Goal: Task Accomplishment & Management: Complete application form

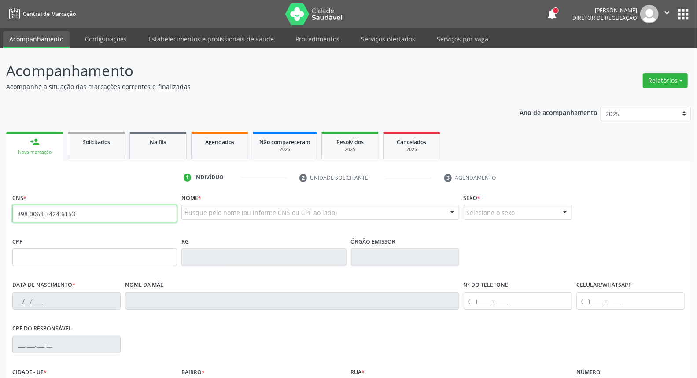
type input "898 0063 3424 6153"
type input "001.118.464-71"
type input "21[DATE]"
type input "[PERSON_NAME]"
type input "[PHONE_NUMBER]"
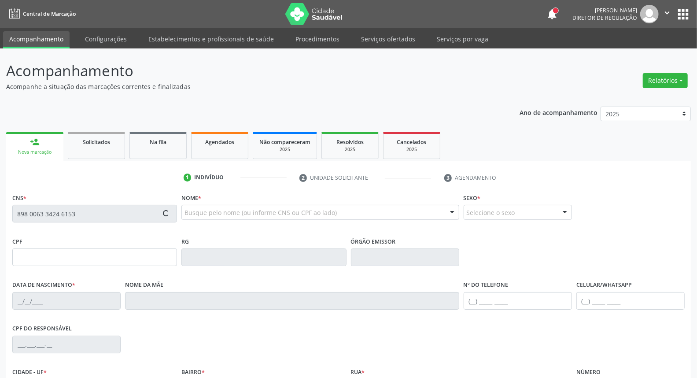
type input "[PHONE_NUMBER]"
type input "096.508.854-55"
type input "S/N"
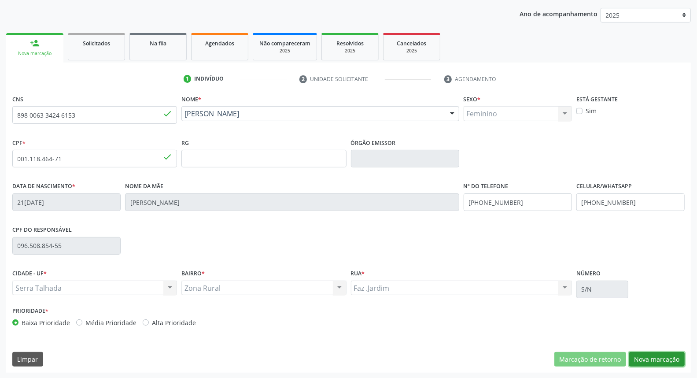
click at [657, 359] on button "Nova marcação" at bounding box center [656, 359] width 55 height 15
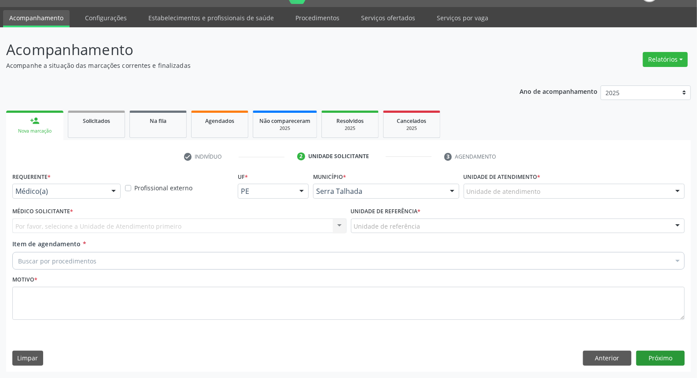
scroll to position [20, 0]
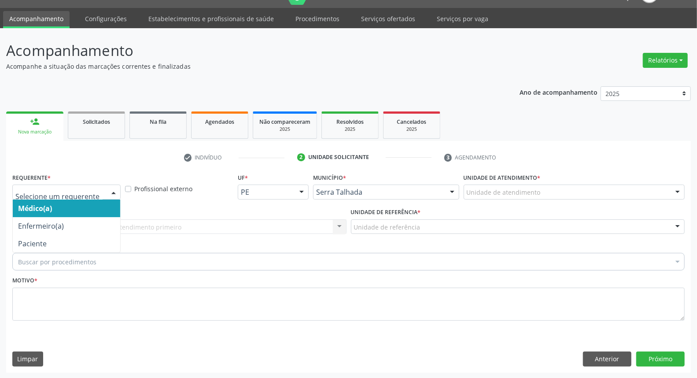
drag, startPoint x: 78, startPoint y: 190, endPoint x: 72, endPoint y: 204, distance: 15.2
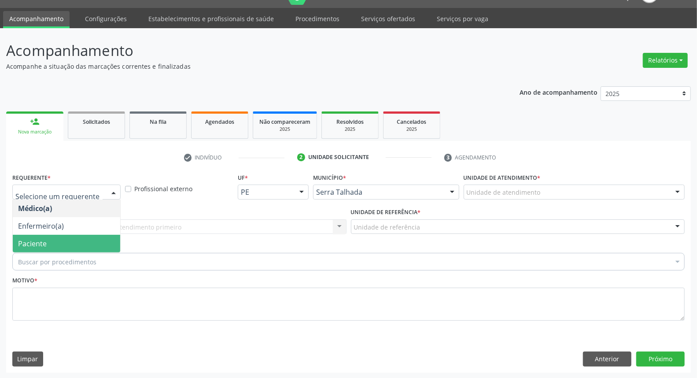
drag, startPoint x: 61, startPoint y: 243, endPoint x: 68, endPoint y: 235, distance: 10.6
click at [62, 243] on span "Paciente" at bounding box center [66, 244] width 107 height 18
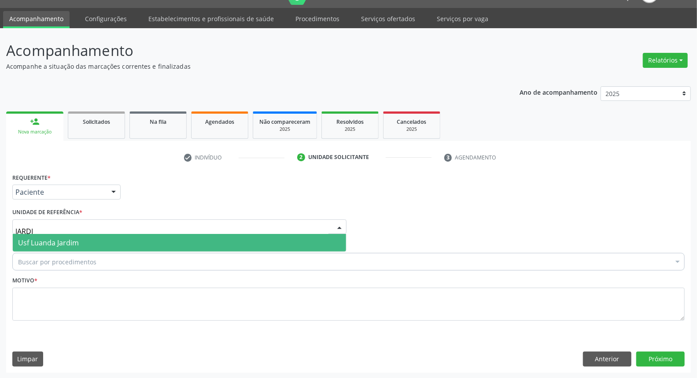
type input "JARDIM"
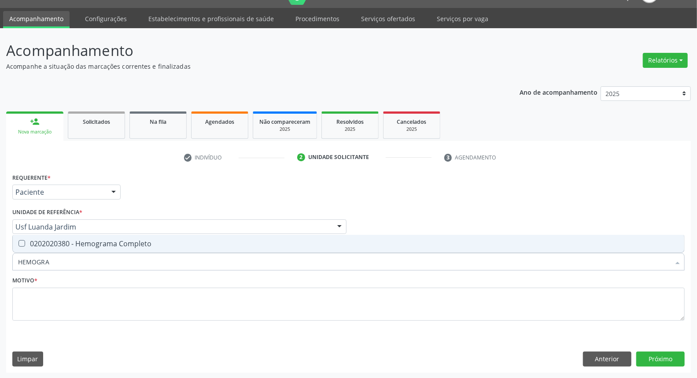
type input "HEMOGRAM"
click at [63, 240] on div "0202020380 - Hemograma Completo" at bounding box center [348, 243] width 661 height 7
checkbox Completo "true"
click at [0, 253] on div "Acompanhamento Acompanhe a situação das marcações correntes e finalizadas Relat…" at bounding box center [348, 203] width 697 height 350
type input "FE"
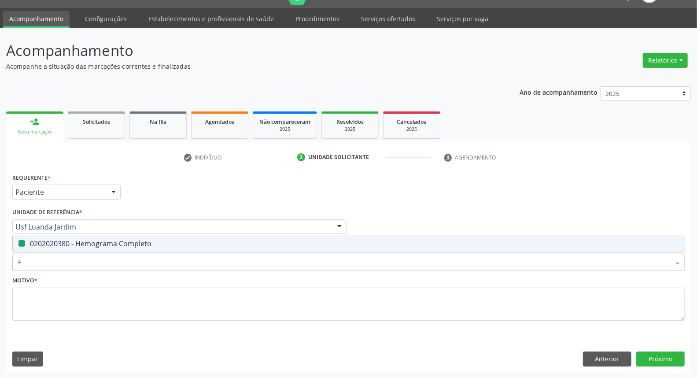
checkbox Completo "false"
type input "FERRITIN"
click at [73, 235] on span "0202010384 - Dosagem de Ferritina" at bounding box center [348, 244] width 671 height 18
checkbox Ferritina "true"
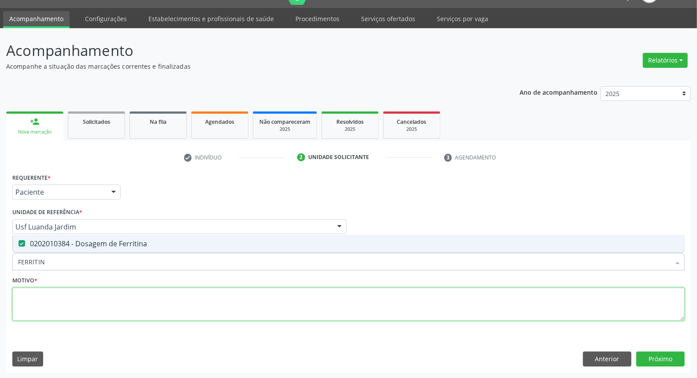
drag, startPoint x: 67, startPoint y: 302, endPoint x: 68, endPoint y: 293, distance: 8.8
click at [66, 302] on textarea at bounding box center [348, 303] width 672 height 33
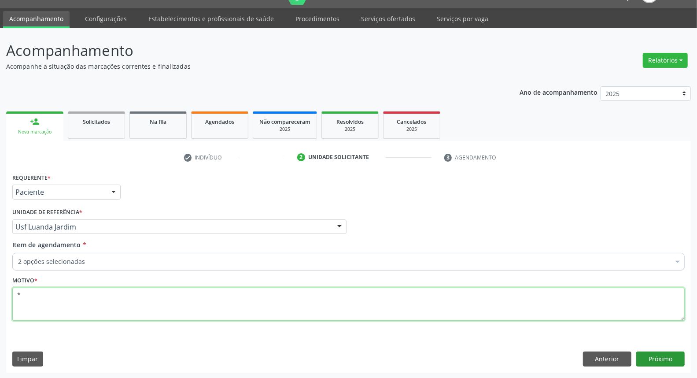
type textarea "*"
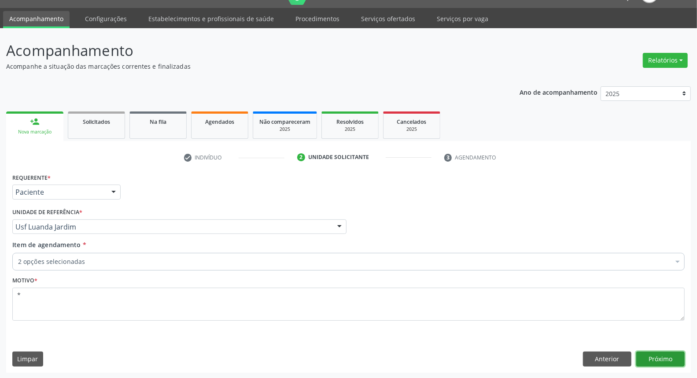
click at [676, 354] on button "Próximo" at bounding box center [660, 358] width 48 height 15
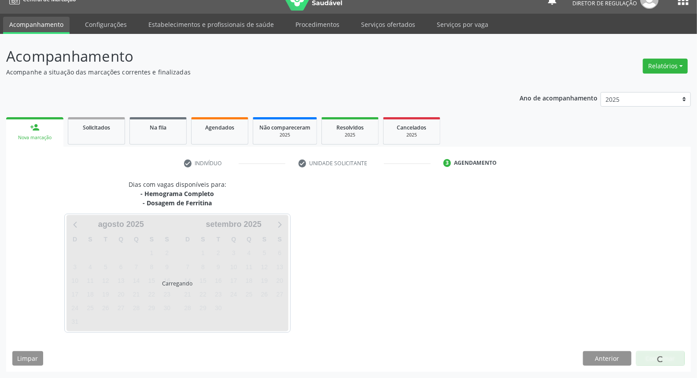
scroll to position [14, 0]
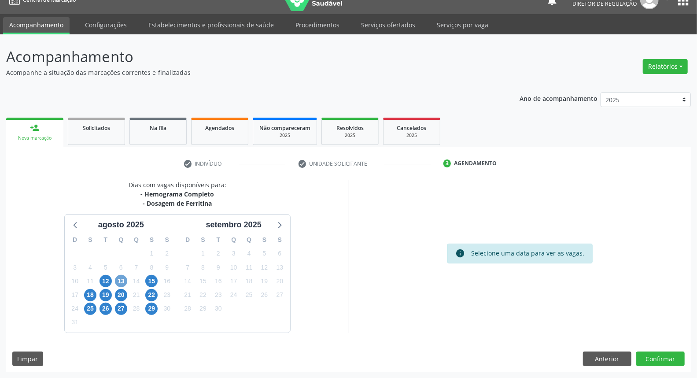
click at [125, 279] on span "13" at bounding box center [121, 281] width 12 height 12
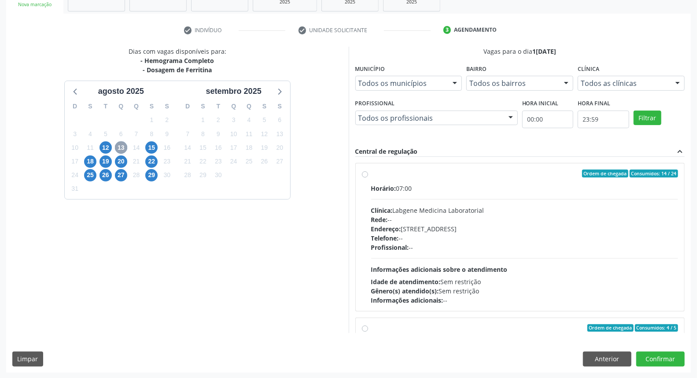
scroll to position [139, 0]
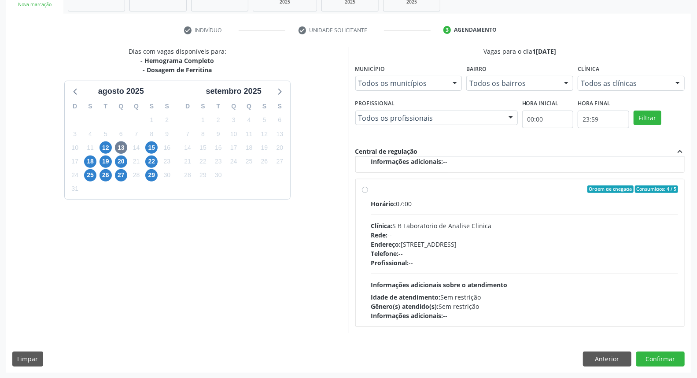
click at [371, 188] on label "Ordem de chegada Consumidos: 4 / 5 Horário: 07:00 Clínica: S B Laboratorio de A…" at bounding box center [524, 252] width 307 height 135
click at [364, 188] on input "Ordem de chegada Consumidos: 4 / 5 Horário: 07:00 Clínica: S B Laboratorio de A…" at bounding box center [365, 189] width 6 height 8
radio input "true"
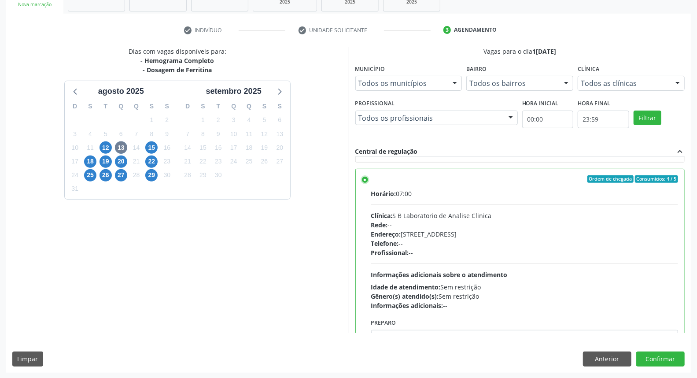
scroll to position [198, 0]
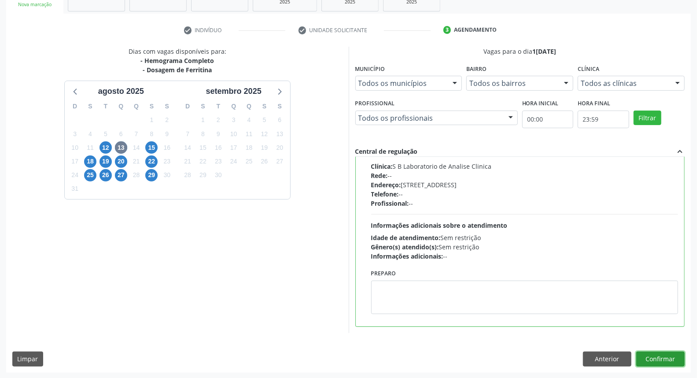
click at [670, 360] on button "Confirmar" at bounding box center [660, 358] width 48 height 15
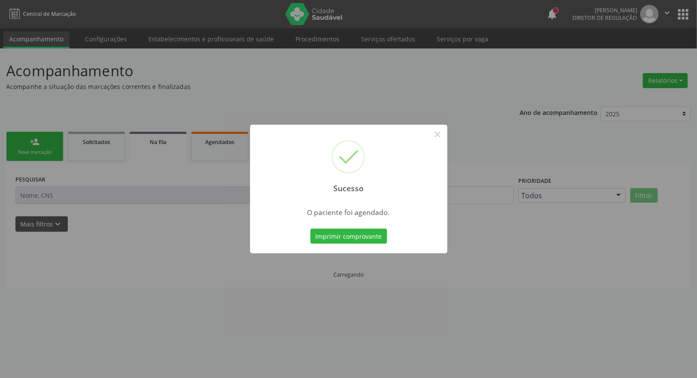
scroll to position [0, 0]
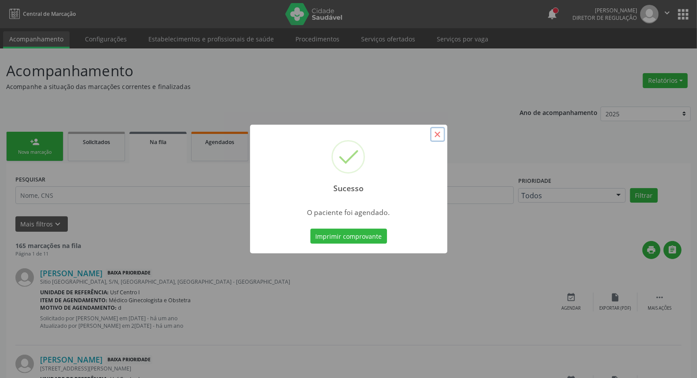
click at [441, 136] on button "×" at bounding box center [437, 134] width 15 height 15
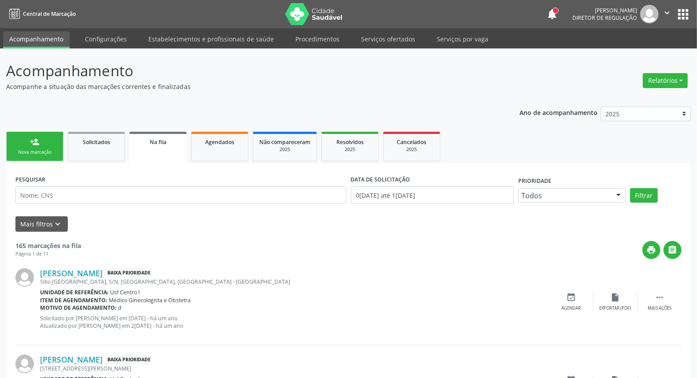
drag, startPoint x: 21, startPoint y: 137, endPoint x: 32, endPoint y: 146, distance: 14.4
click at [21, 138] on link "person_add Nova marcação" at bounding box center [34, 146] width 57 height 29
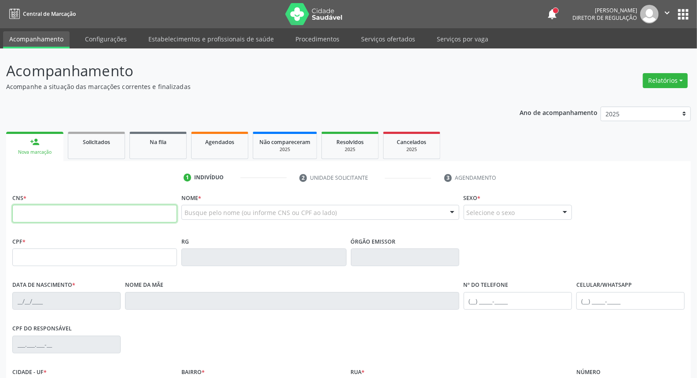
click at [82, 217] on input "text" at bounding box center [94, 214] width 165 height 18
type input "703 1066 2728 7090"
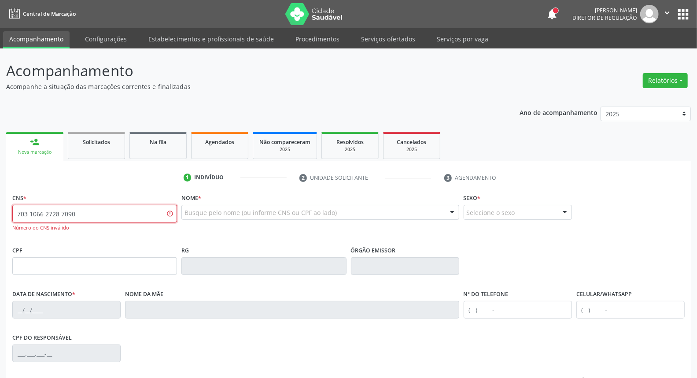
click at [0, 225] on div "Acompanhamento Acompanhe a situação das marcações correntes e finalizadas Relat…" at bounding box center [348, 266] width 697 height 437
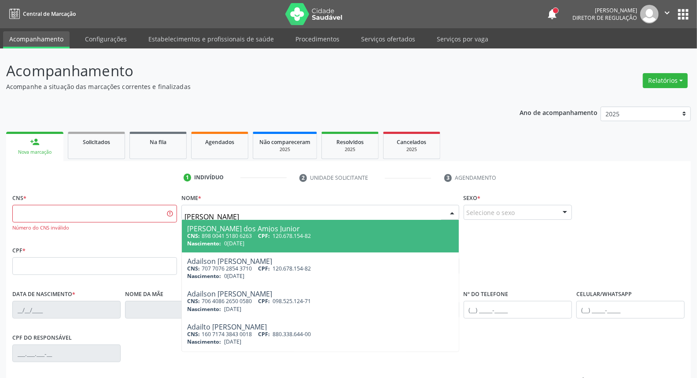
type input "[PERSON_NAME]"
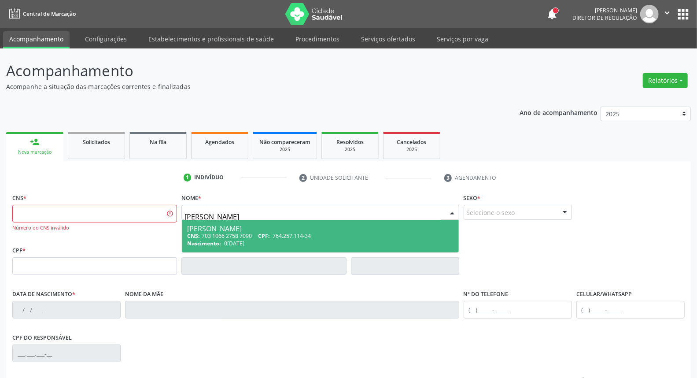
click at [236, 233] on div "CNS: 703 1066 2758 7090 CPF: 764.257.114-34" at bounding box center [320, 235] width 266 height 7
type input "703 1066 2758 7090"
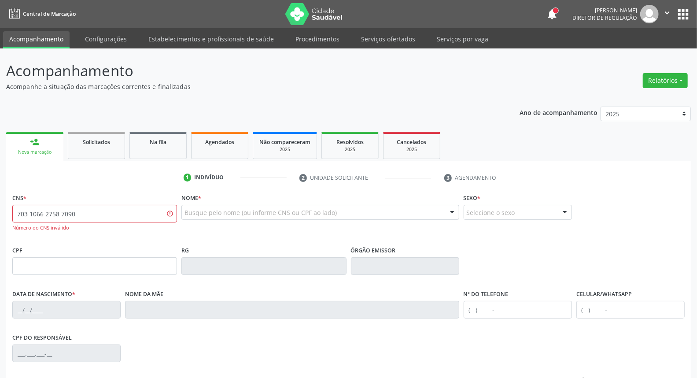
scroll to position [99, 0]
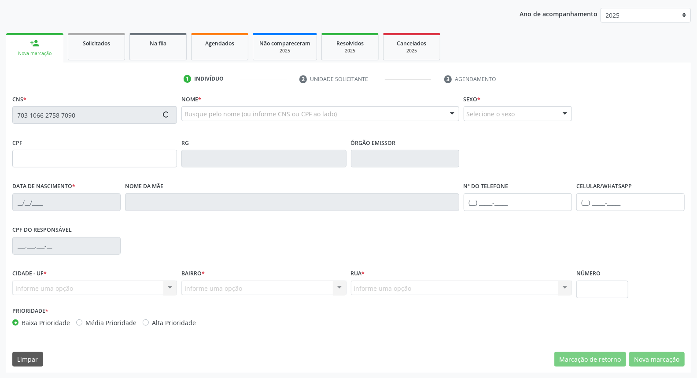
type input "764.257.114-34"
type input "0[DATE]"
type input "[PERSON_NAME]"
type input "[PHONE_NUMBER]"
type input "067.878.586-47"
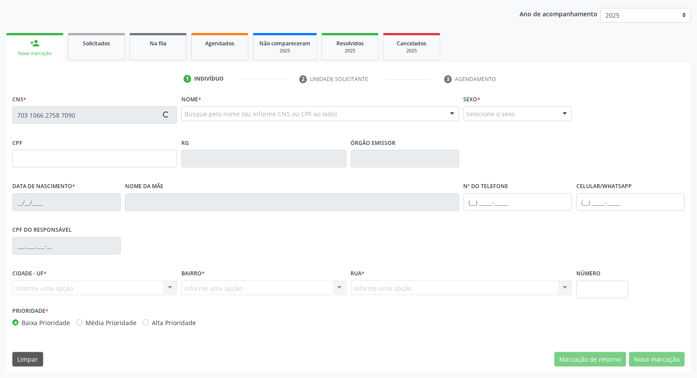
type input "S/N"
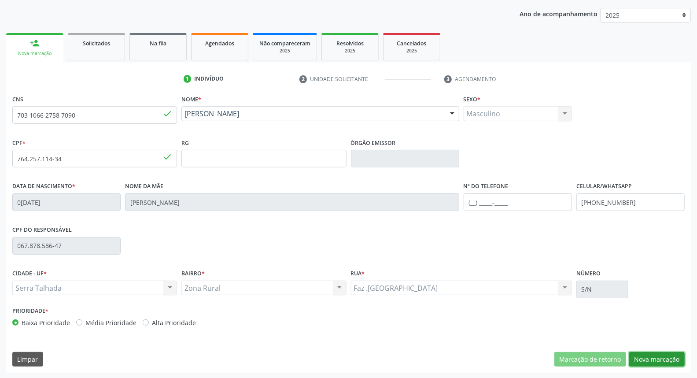
click at [651, 358] on button "Nova marcação" at bounding box center [656, 359] width 55 height 15
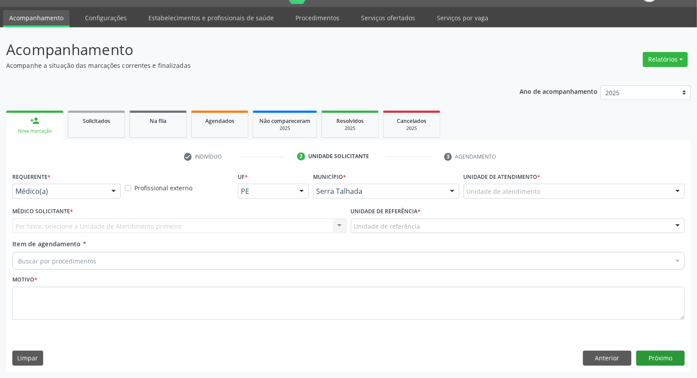
scroll to position [20, 0]
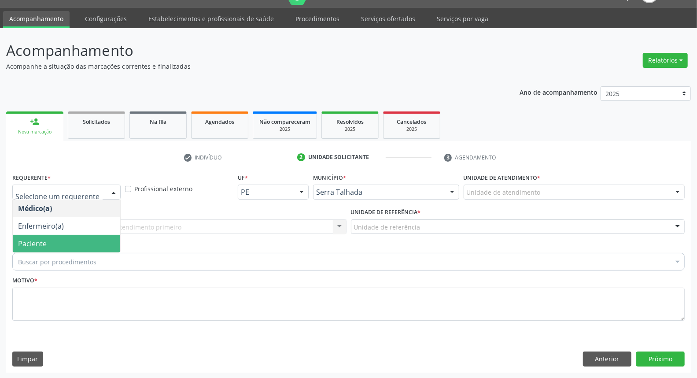
click at [66, 242] on span "Paciente" at bounding box center [66, 244] width 107 height 18
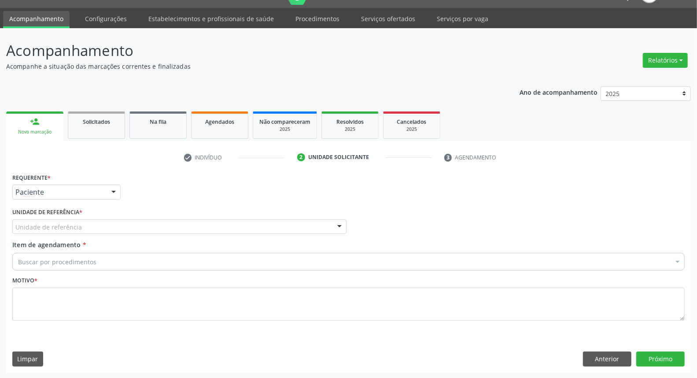
click at [86, 225] on div "Unidade de referência" at bounding box center [179, 226] width 334 height 15
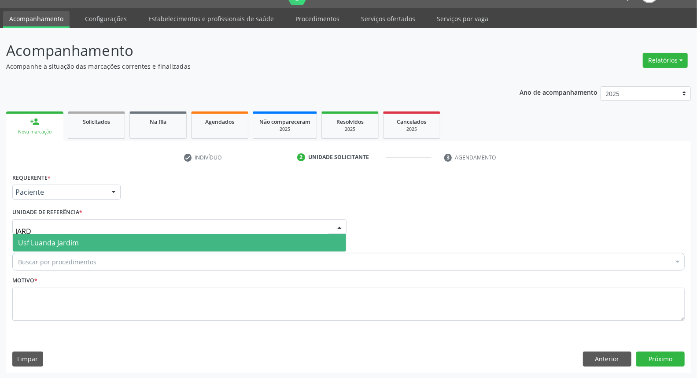
type input "JARDI"
click at [73, 243] on span "Usf Luanda Jardim" at bounding box center [48, 243] width 61 height 10
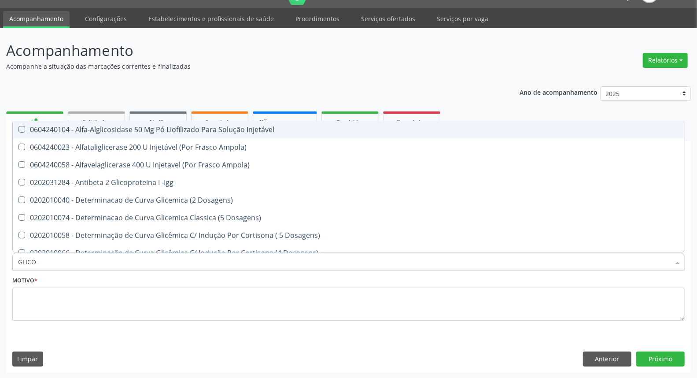
type input "GLICOS"
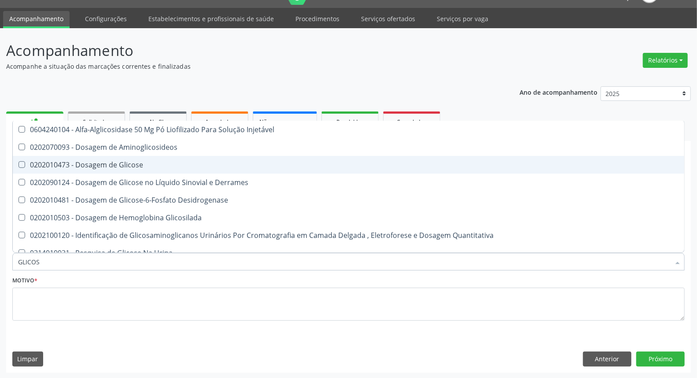
drag, startPoint x: 82, startPoint y: 157, endPoint x: 91, endPoint y: 207, distance: 51.5
click at [82, 160] on span "0202010473 - Dosagem de Glicose" at bounding box center [348, 165] width 671 height 18
checkbox Glicose "true"
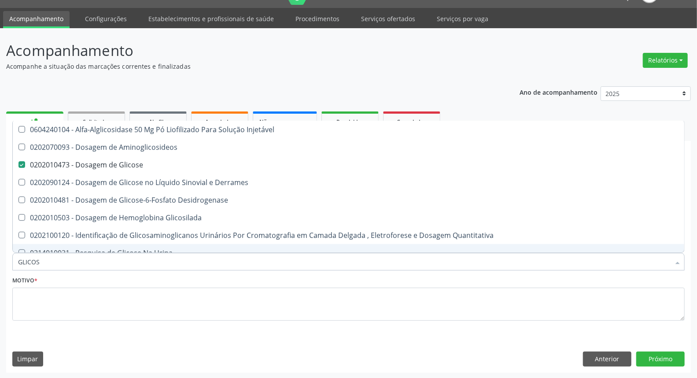
click at [102, 258] on input "GLICOS" at bounding box center [344, 262] width 652 height 18
type input "PS"
checkbox Glicose "false"
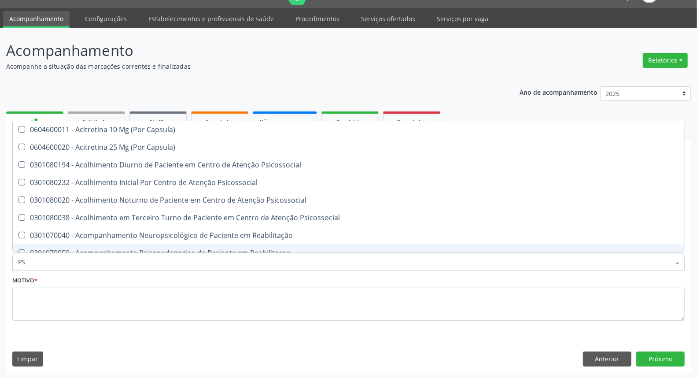
type input "PSA"
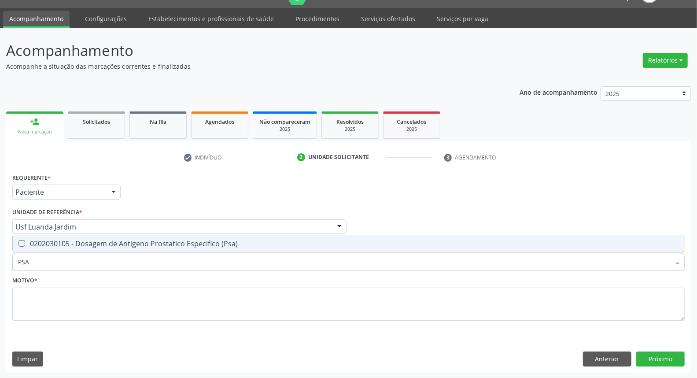
drag, startPoint x: 112, startPoint y: 242, endPoint x: 109, endPoint y: 254, distance: 11.7
click at [111, 243] on div "0202030105 - Dosagem de Antigeno Prostatico Especifico (Psa)" at bounding box center [348, 243] width 661 height 7
checkbox \(Psa\) "true"
click at [109, 257] on input "PSA" at bounding box center [344, 262] width 652 height 18
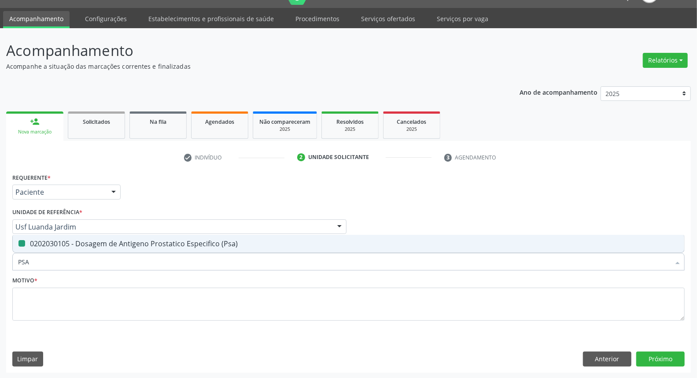
type input "A"
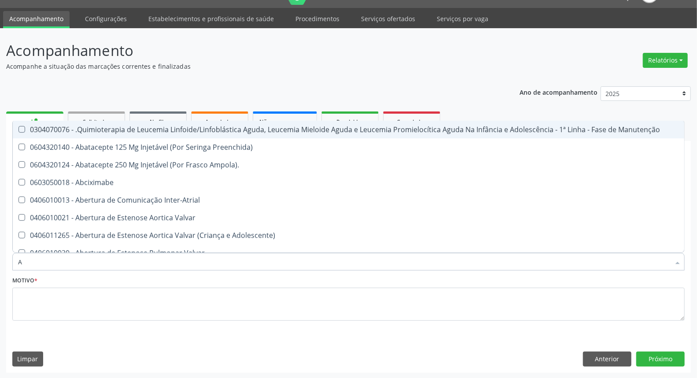
checkbox Manutenção "false"
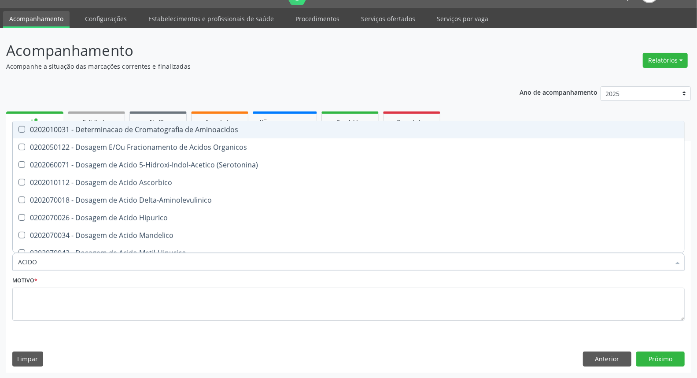
type input "ACIDO U"
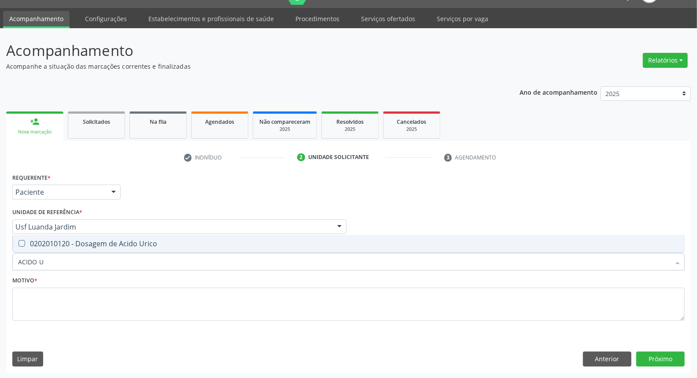
click at [106, 247] on span "0202010120 - Dosagem de Acido Urico" at bounding box center [348, 244] width 671 height 18
checkbox Urico "true"
click at [95, 261] on input "ACIDO U" at bounding box center [344, 262] width 652 height 18
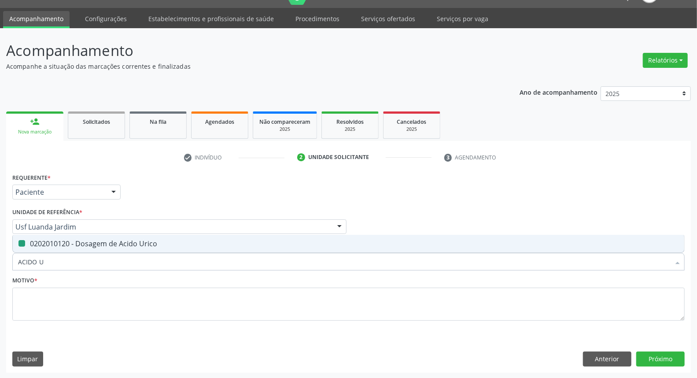
type input "C"
checkbox Urico "false"
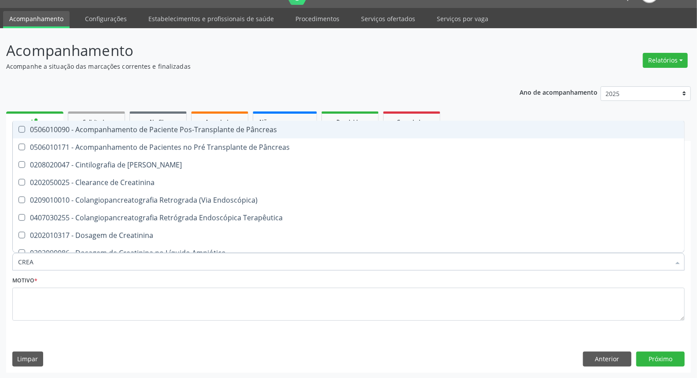
type input "CREAT"
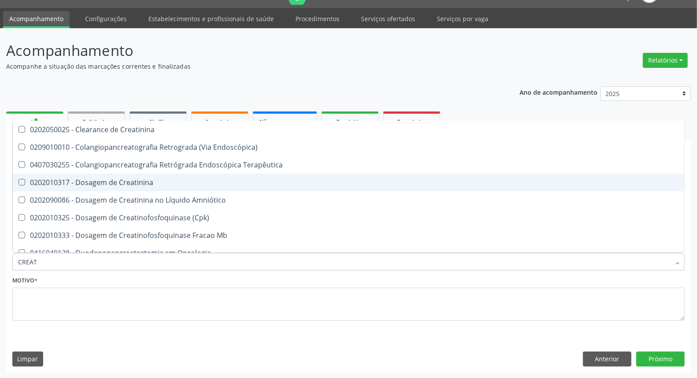
drag, startPoint x: 118, startPoint y: 182, endPoint x: 112, endPoint y: 229, distance: 47.1
click at [116, 187] on span "0202010317 - Dosagem de Creatinina" at bounding box center [348, 182] width 671 height 18
checkbox Creatinina "true"
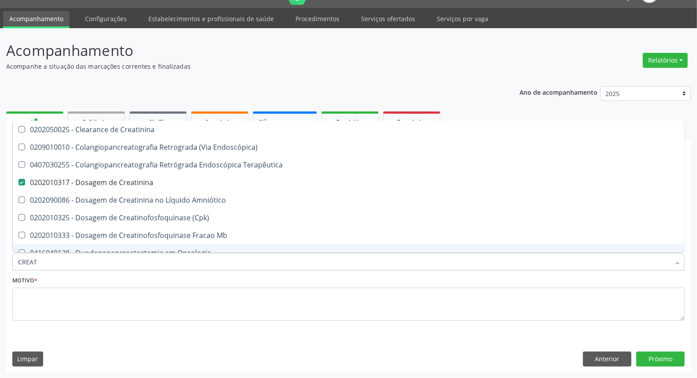
click at [104, 257] on input "CREAT" at bounding box center [344, 262] width 652 height 18
type input "UR"
checkbox Creatinina "false"
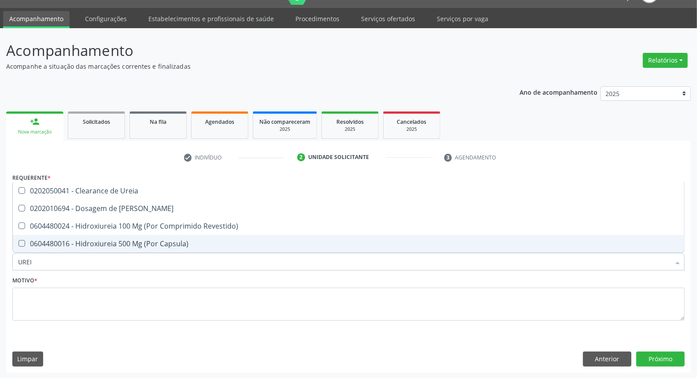
type input "UREIA"
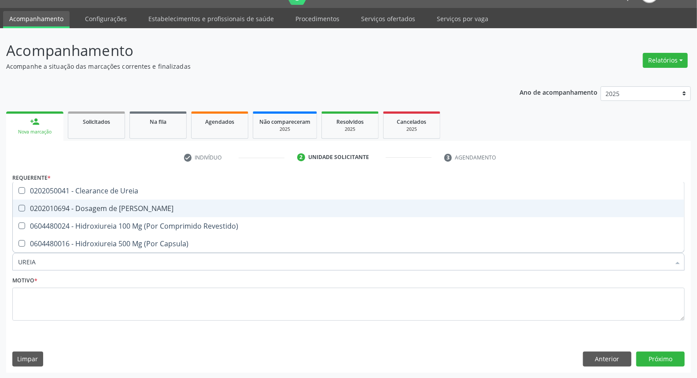
click at [125, 213] on span "0202010694 - Dosagem de [PERSON_NAME]" at bounding box center [348, 208] width 671 height 18
checkbox Ureia "true"
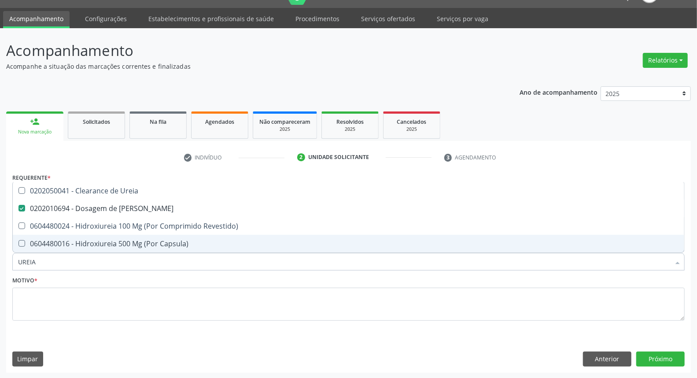
click at [108, 261] on input "UREIA" at bounding box center [344, 262] width 652 height 18
type input "CO"
checkbox Ureia "false"
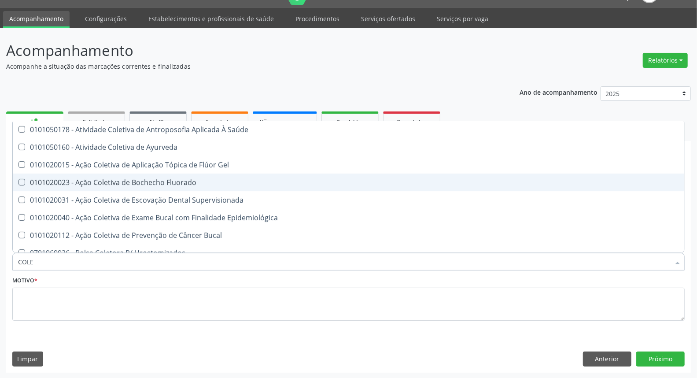
type input "COLES"
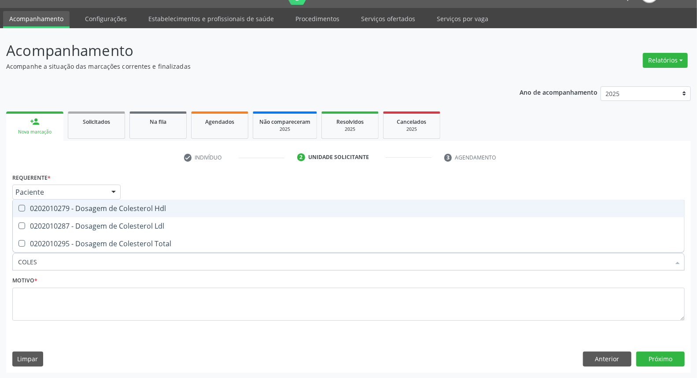
drag, startPoint x: 112, startPoint y: 206, endPoint x: 110, endPoint y: 212, distance: 6.7
click at [111, 207] on div "0202010279 - Dosagem de Colesterol Hdl" at bounding box center [348, 208] width 661 height 7
checkbox Hdl "true"
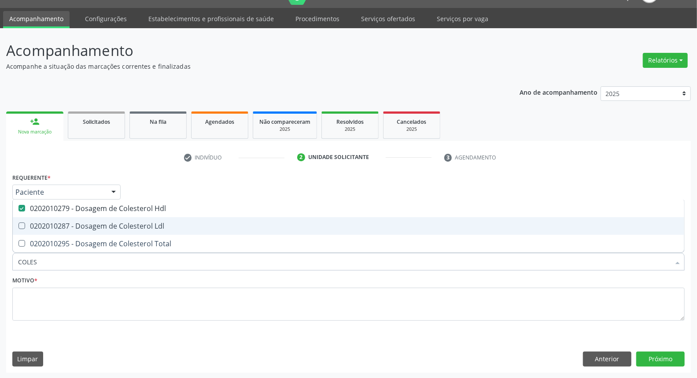
click at [109, 224] on div "0202010287 - Dosagem de Colesterol Ldl" at bounding box center [348, 225] width 661 height 7
checkbox Ldl "true"
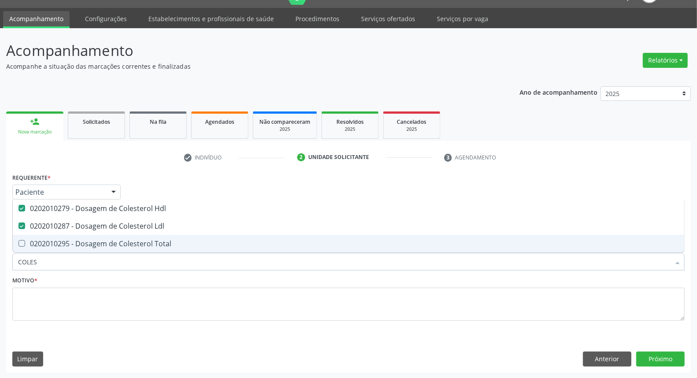
drag, startPoint x: 112, startPoint y: 237, endPoint x: 112, endPoint y: 245, distance: 7.9
click at [112, 238] on span "0202010295 - Dosagem de Colesterol Total" at bounding box center [348, 244] width 671 height 18
checkbox Total "true"
click at [110, 254] on input "COLES" at bounding box center [344, 262] width 652 height 18
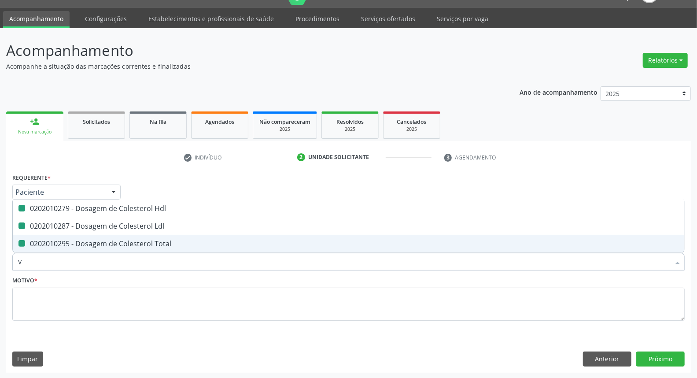
type input "VI"
checkbox Hdl "false"
checkbox Ldl "false"
checkbox Total "false"
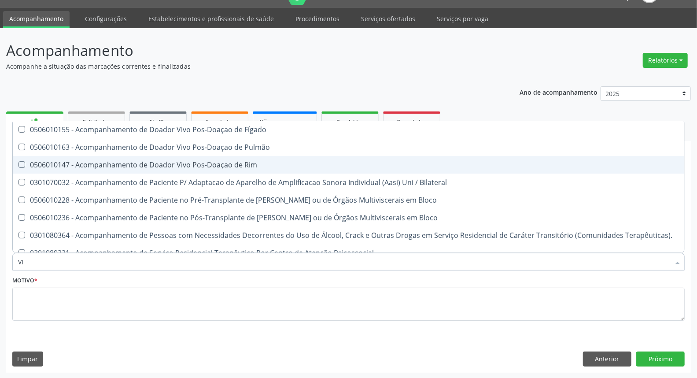
type input "V"
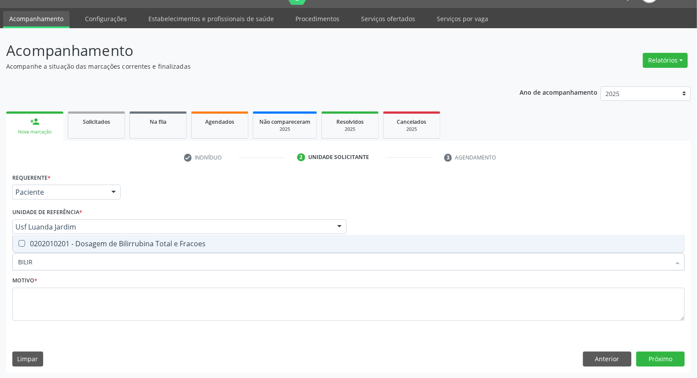
type input "BILIRR"
click at [107, 243] on div "0202010201 - Dosagem de Bilirrubina Total e Fracoes" at bounding box center [348, 243] width 661 height 7
checkbox Fracoes "true"
click at [97, 265] on input "BILIRR" at bounding box center [344, 262] width 652 height 18
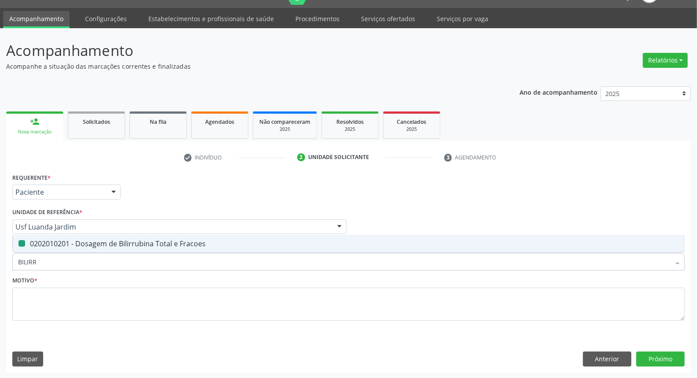
type input "T"
checkbox Fracoes "false"
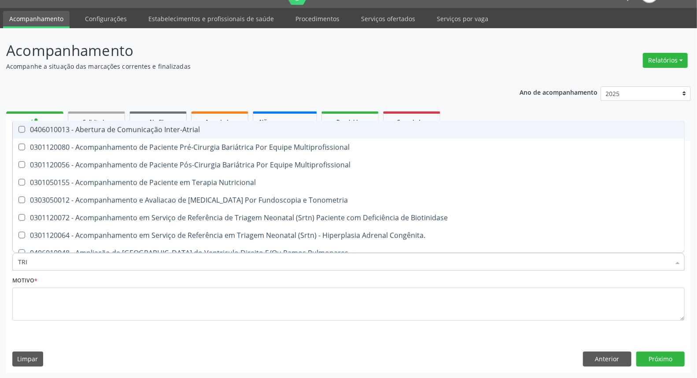
type input "TRIG"
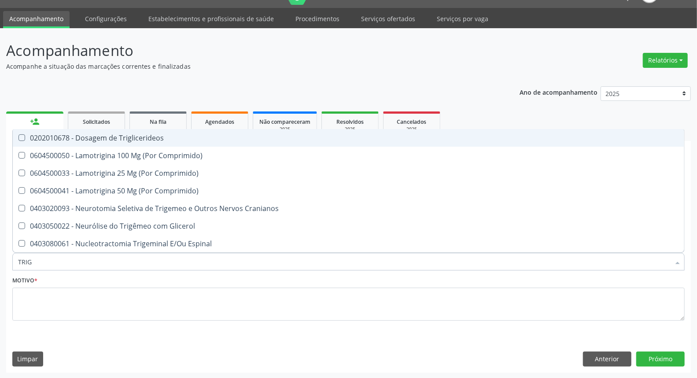
click at [113, 139] on div "0202010678 - Dosagem de Triglicerideos" at bounding box center [348, 137] width 661 height 7
checkbox Triglicerideos "true"
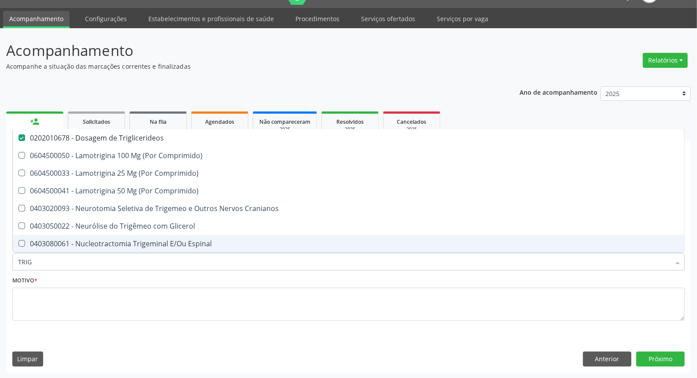
click at [114, 257] on input "TRIG" at bounding box center [344, 262] width 652 height 18
type input "HE"
checkbox Triglicerideos "false"
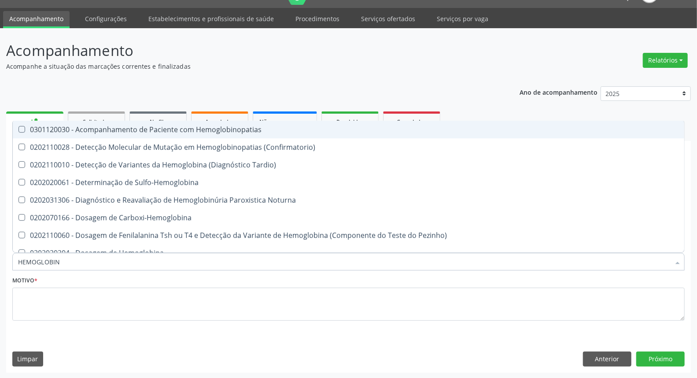
type input "HEMOGLOBINA"
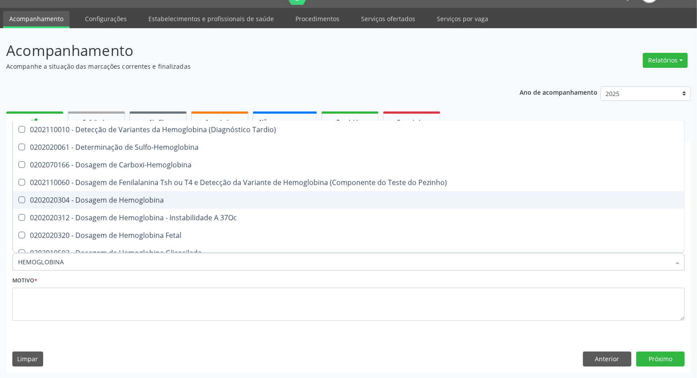
click at [114, 192] on span "0202020304 - Dosagem de Hemoglobina" at bounding box center [348, 200] width 671 height 18
click at [124, 196] on div "0202020304 - Dosagem de Hemoglobina" at bounding box center [348, 199] width 661 height 7
checkbox Hemoglobina "false"
type input "HEMOGLOBINA G"
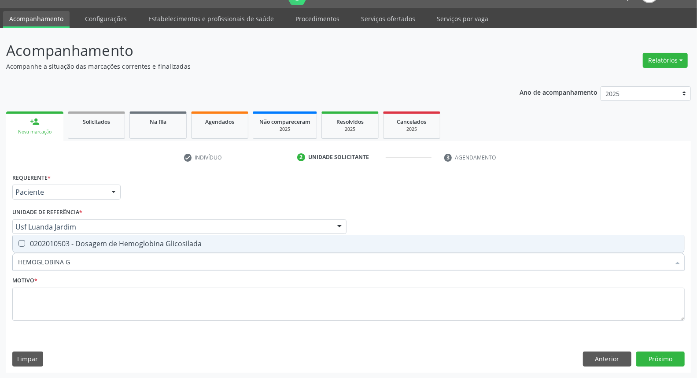
drag, startPoint x: 129, startPoint y: 239, endPoint x: 124, endPoint y: 249, distance: 10.6
click at [127, 240] on div "0202010503 - Dosagem de Hemoglobina Glicosilada" at bounding box center [348, 243] width 661 height 7
checkbox Glicosilada "true"
click at [122, 256] on input "HEMOGLOBINA G" at bounding box center [344, 262] width 652 height 18
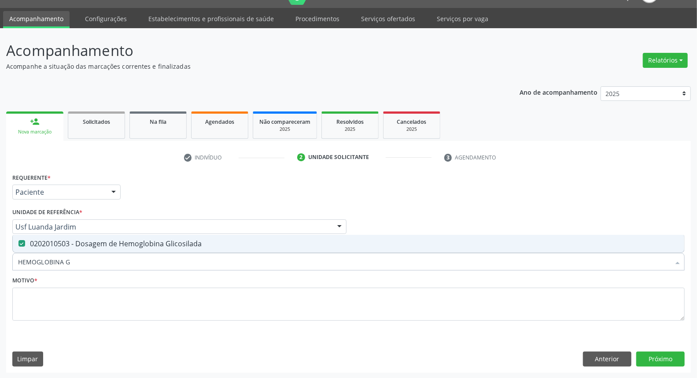
click at [122, 256] on input "HEMOGLOBINA G" at bounding box center [344, 262] width 652 height 18
type input "HE"
checkbox Glicosilada "false"
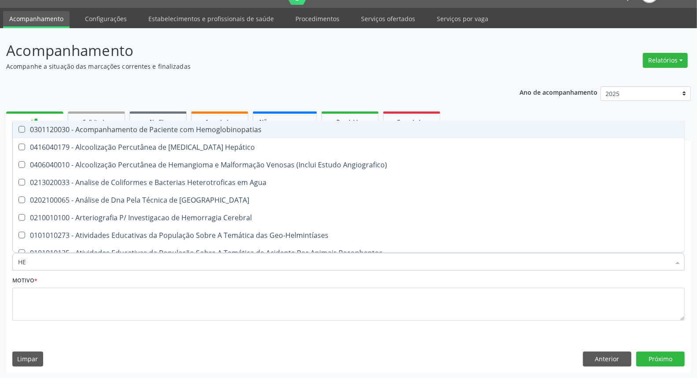
type input "HEM"
checkbox \(Qualitativo\) "true"
checkbox Glicosilada "false"
type input "HEMO"
checkbox Redome\) "true"
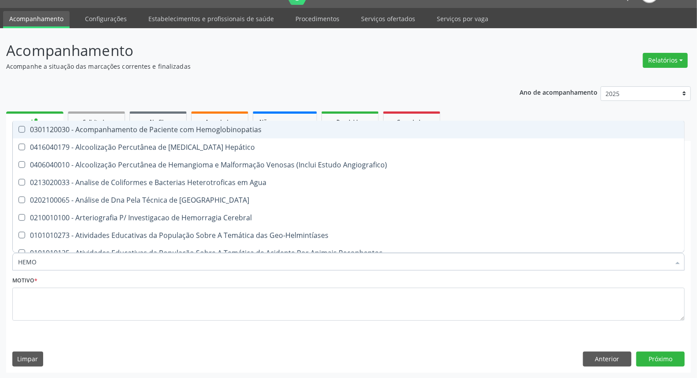
checkbox \(Qualitativo\) "false"
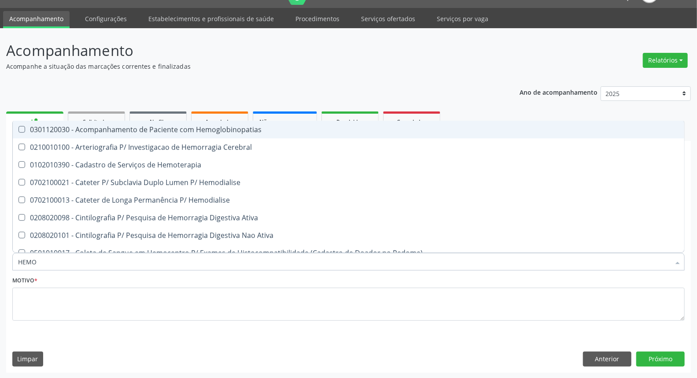
type input "HEMOG"
checkbox Tardio\) "true"
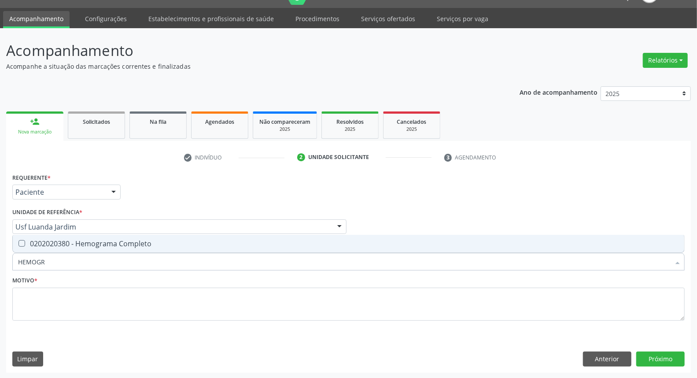
type input "HEMOGRA"
click at [96, 246] on div "0202020380 - Hemograma Completo" at bounding box center [348, 243] width 661 height 7
checkbox Completo "true"
click at [95, 260] on input "HEMOGRA" at bounding box center [344, 262] width 652 height 18
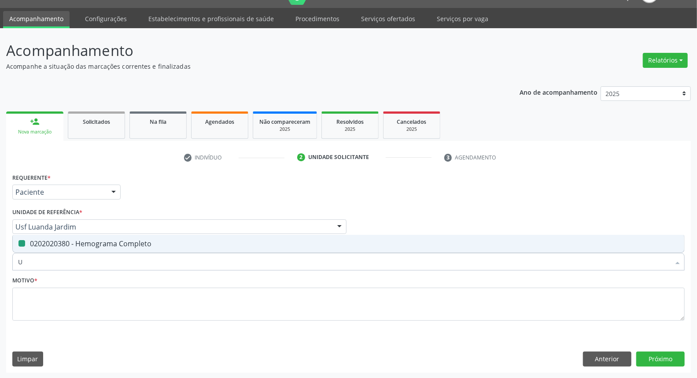
type input "UR"
checkbox Completo "false"
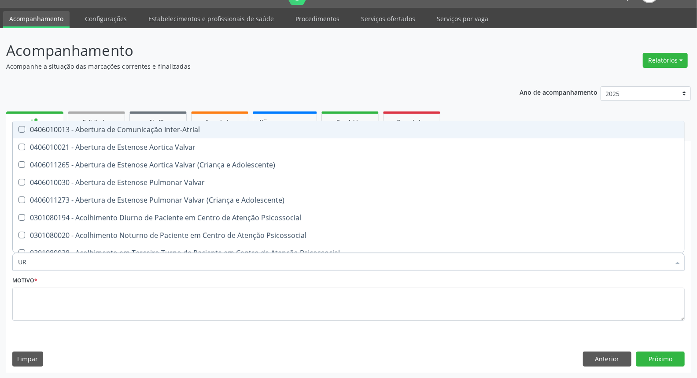
type input "URI"
checkbox B "true"
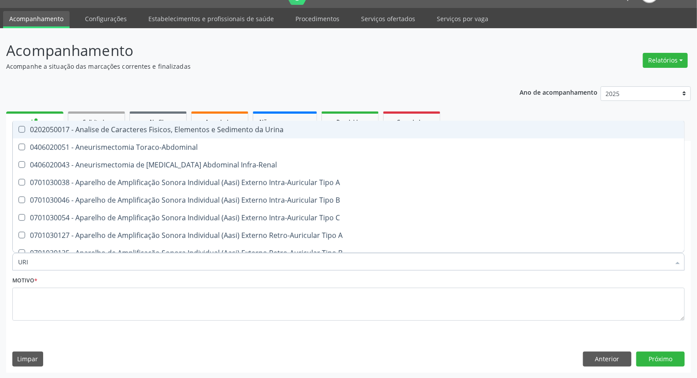
type input "URIN"
checkbox Urico "false"
type input "URINA"
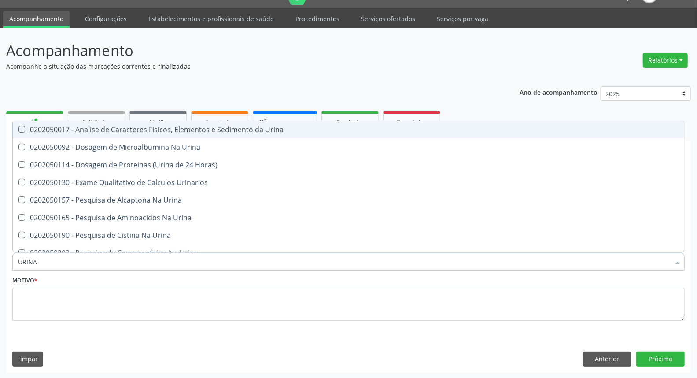
click at [105, 131] on div "0202050017 - Analise de Caracteres Fisicos, Elementos e Sedimento da Urina" at bounding box center [348, 129] width 661 height 7
checkbox Urina "true"
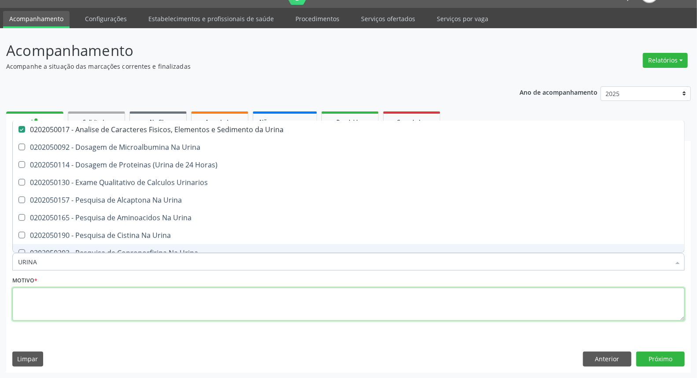
drag, startPoint x: 60, startPoint y: 304, endPoint x: 65, endPoint y: 298, distance: 7.5
click at [62, 301] on textarea at bounding box center [348, 303] width 672 height 33
checkbox Urina "true"
checkbox Horas\) "true"
checkbox Urinarios "true"
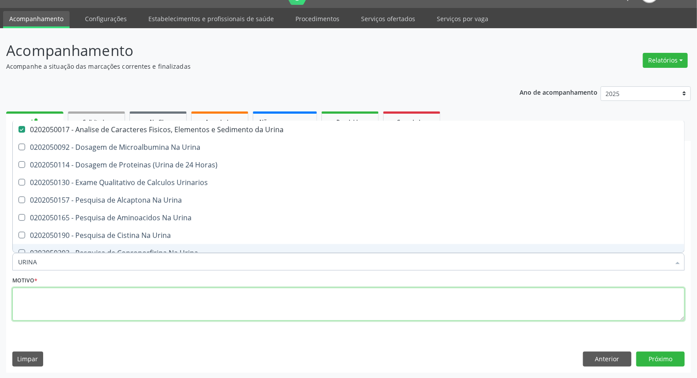
checkbox Urina "true"
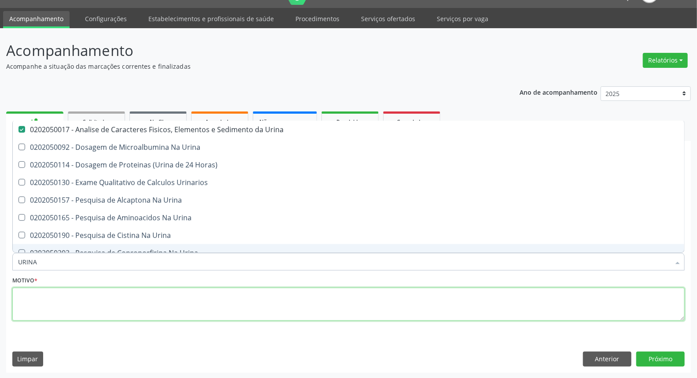
checkbox Urina "true"
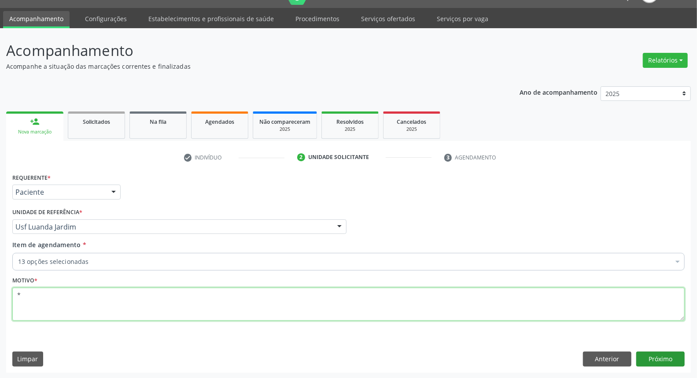
type textarea "*"
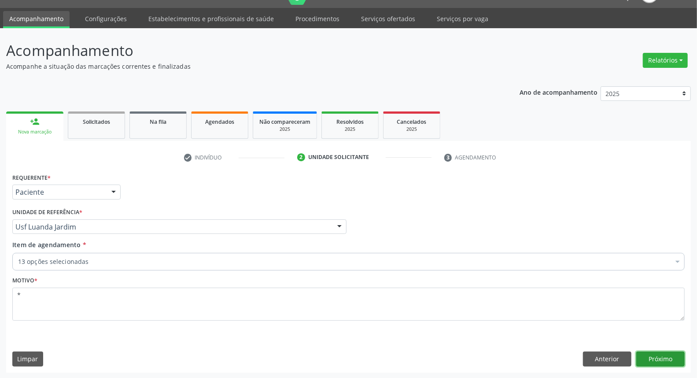
click at [661, 356] on button "Próximo" at bounding box center [660, 358] width 48 height 15
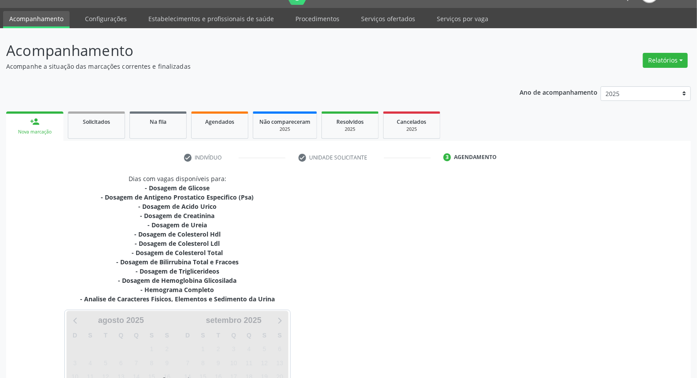
scroll to position [115, 0]
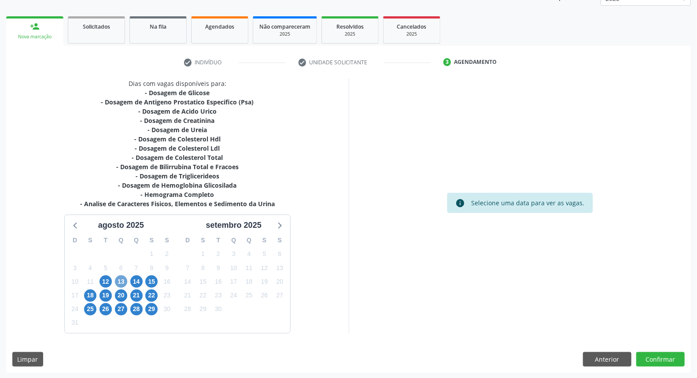
click at [120, 278] on span "13" at bounding box center [121, 281] width 12 height 12
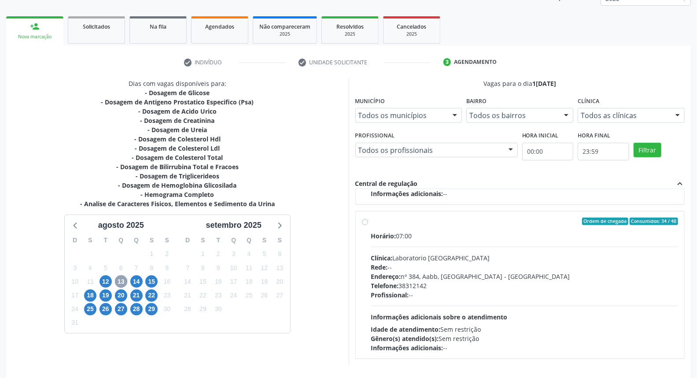
scroll to position [147, 0]
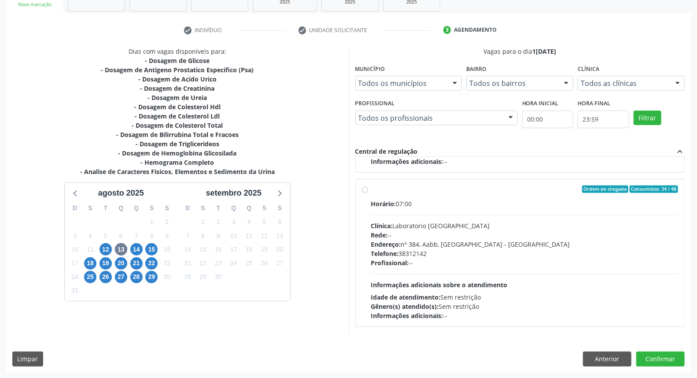
click at [371, 191] on label "Ordem de chegada Consumidos: 34 / 48 Horário: 07:00 Clínica: Laboratorio [GEOGR…" at bounding box center [524, 252] width 307 height 135
click at [366, 191] on input "Ordem de chegada Consumidos: 34 / 48 Horário: 07:00 Clínica: Laboratorio [GEOGR…" at bounding box center [365, 189] width 6 height 8
radio input "true"
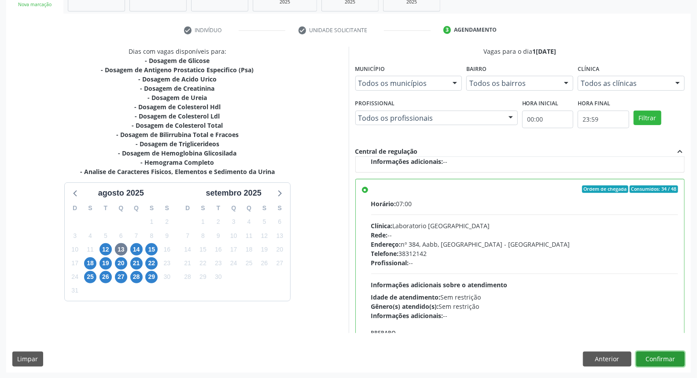
click at [650, 353] on button "Confirmar" at bounding box center [660, 358] width 48 height 15
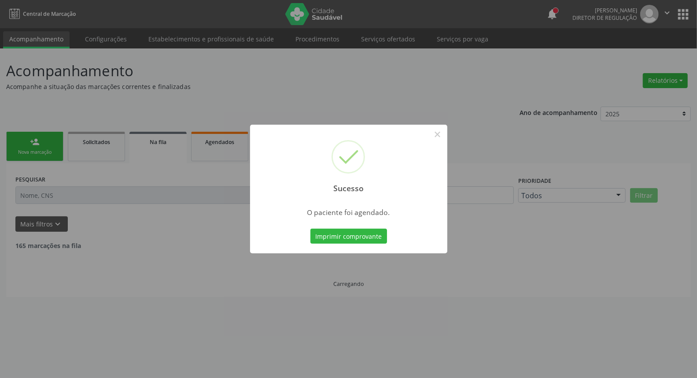
scroll to position [0, 0]
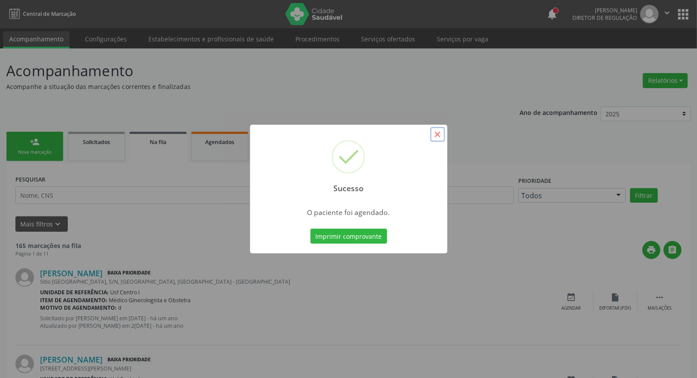
click at [435, 136] on button "×" at bounding box center [437, 134] width 15 height 15
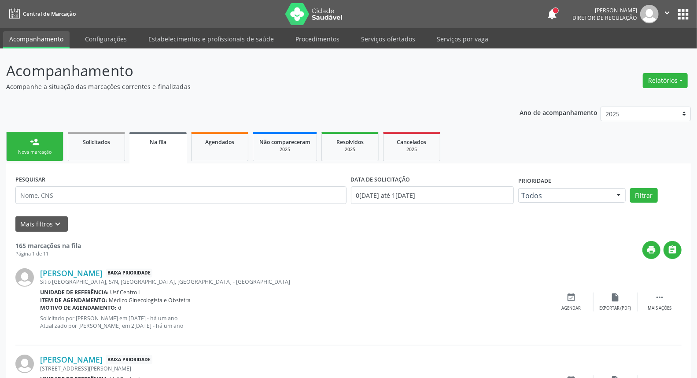
click at [46, 147] on link "person_add Nova marcação" at bounding box center [34, 146] width 57 height 29
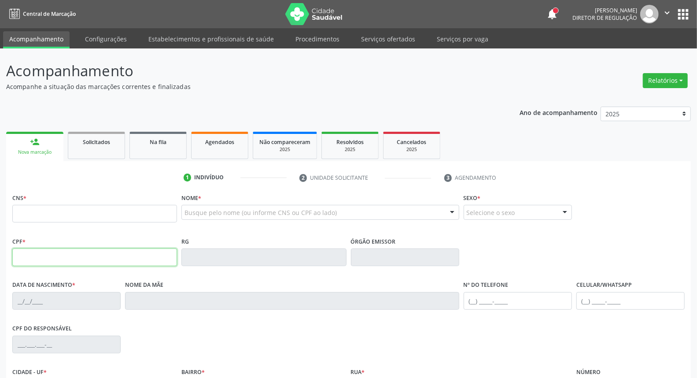
click at [81, 257] on input "text" at bounding box center [94, 257] width 165 height 18
type input "067.878.586-47"
type input "702 4060 4157 3423"
type input "06[DATE]"
type input "[PERSON_NAME]"
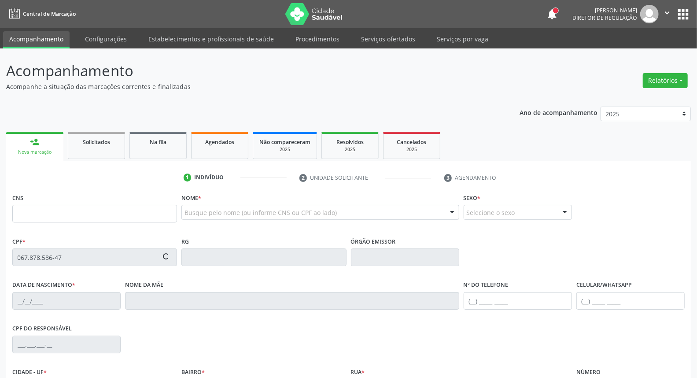
type input "[PHONE_NUMBER]"
type input "S/N"
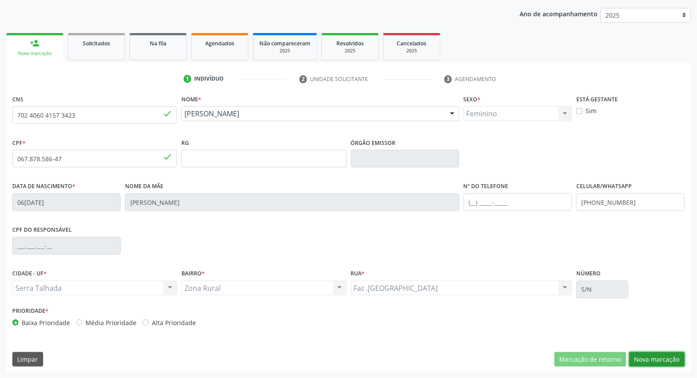
drag, startPoint x: 646, startPoint y: 357, endPoint x: 626, endPoint y: 349, distance: 21.9
click at [643, 355] on button "Nova marcação" at bounding box center [656, 359] width 55 height 15
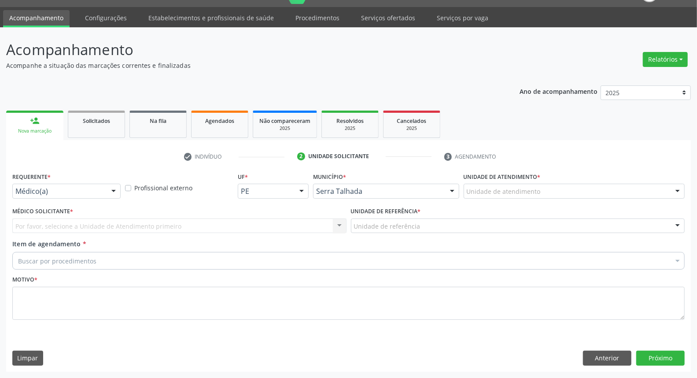
scroll to position [20, 0]
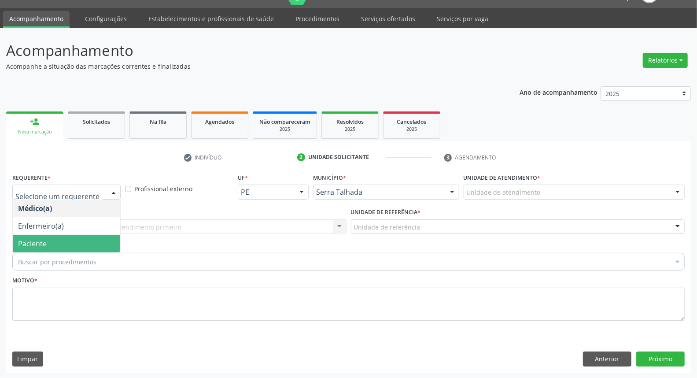
click at [78, 246] on span "Paciente" at bounding box center [66, 244] width 107 height 18
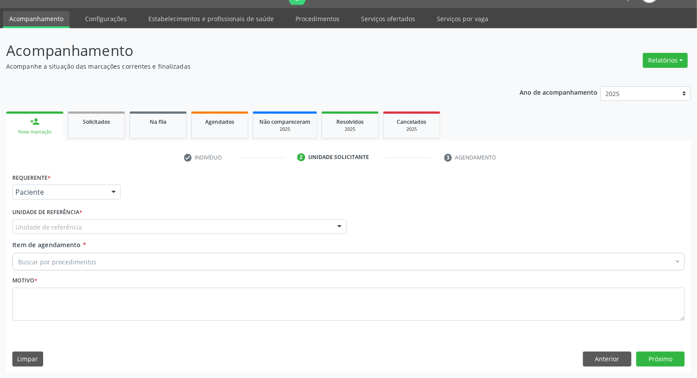
click at [110, 225] on div "Unidade de referência" at bounding box center [179, 226] width 334 height 15
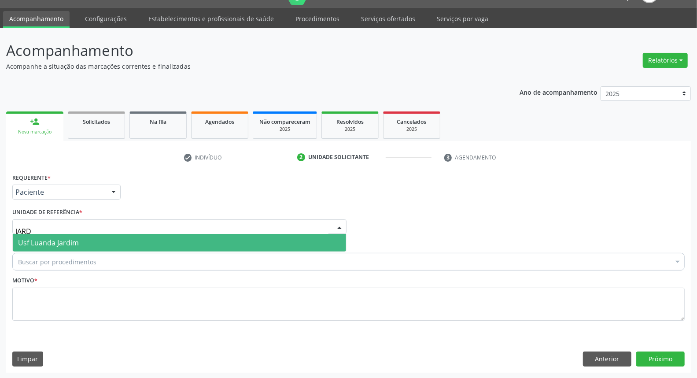
type input "JARDI"
click at [109, 239] on span "Usf Luanda Jardim" at bounding box center [179, 243] width 333 height 18
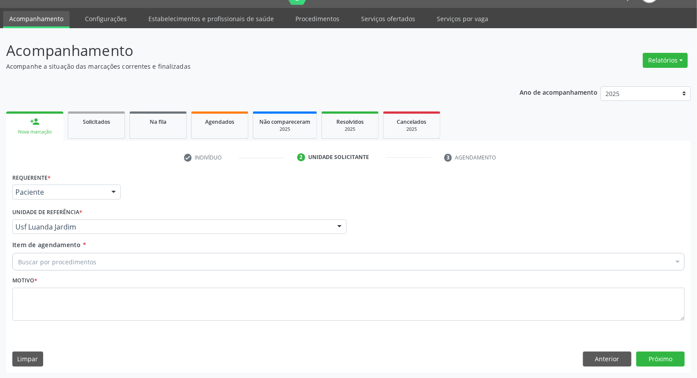
click at [99, 262] on div "Buscar por procedimentos" at bounding box center [348, 262] width 672 height 18
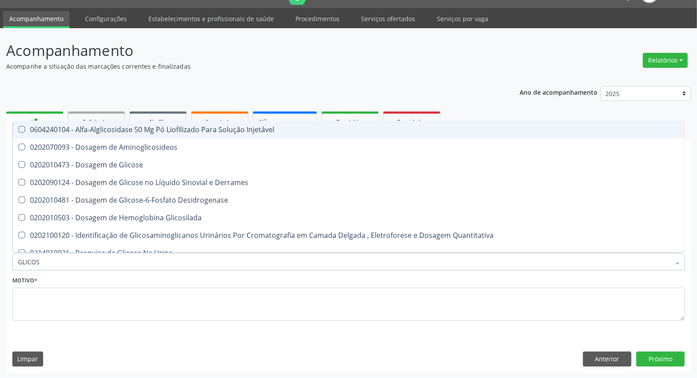
type input "GLICOSE"
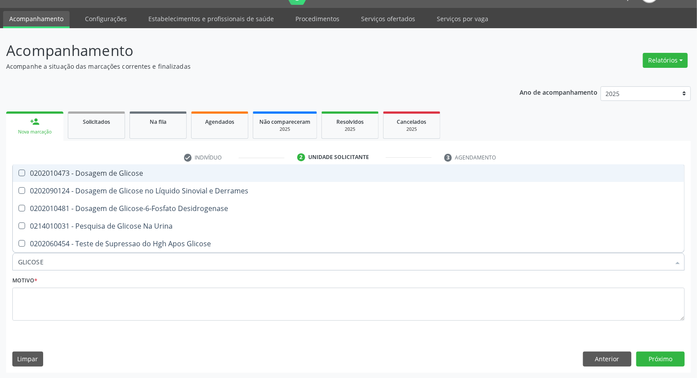
click at [79, 173] on div "0202010473 - Dosagem de Glicose" at bounding box center [348, 172] width 661 height 7
checkbox Glicose "true"
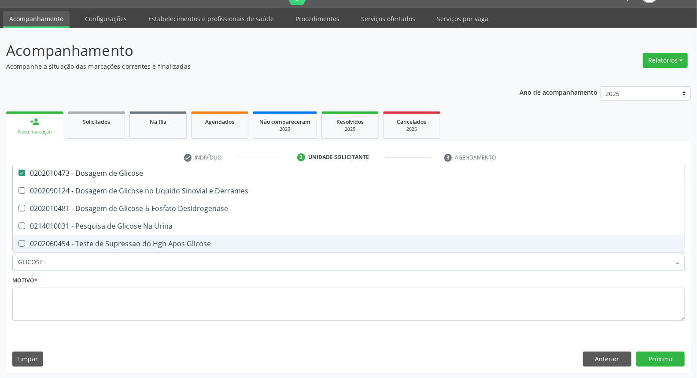
click at [85, 261] on input "GLICOSE" at bounding box center [344, 262] width 652 height 18
type input "A"
checkbox Glicose "false"
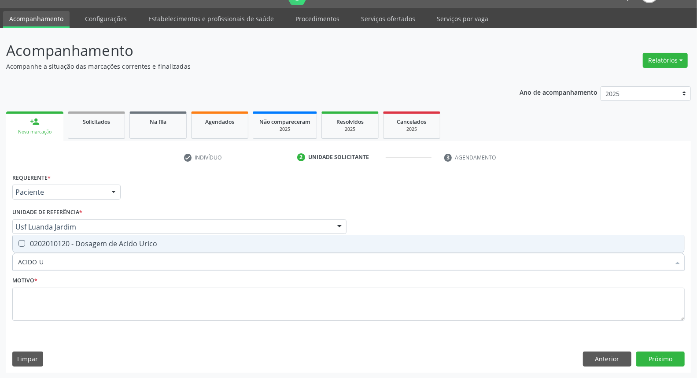
type input "ACIDO UR"
click at [85, 245] on div "0202010120 - Dosagem de Acido Urico" at bounding box center [348, 243] width 661 height 7
checkbox Urico "true"
click at [80, 262] on input "ACIDO UR" at bounding box center [344, 262] width 652 height 18
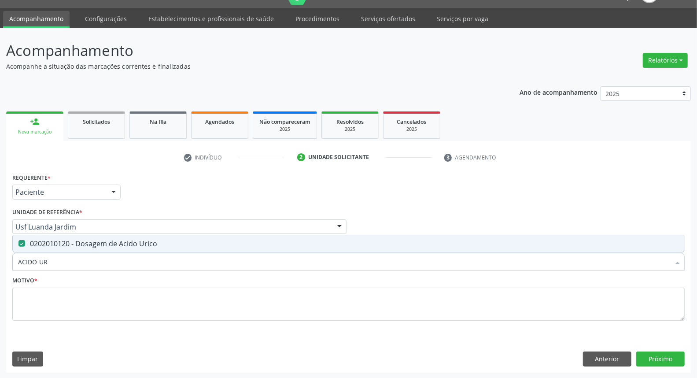
click at [80, 262] on input "ACIDO UR" at bounding box center [344, 262] width 652 height 18
type input "C"
checkbox Urico "false"
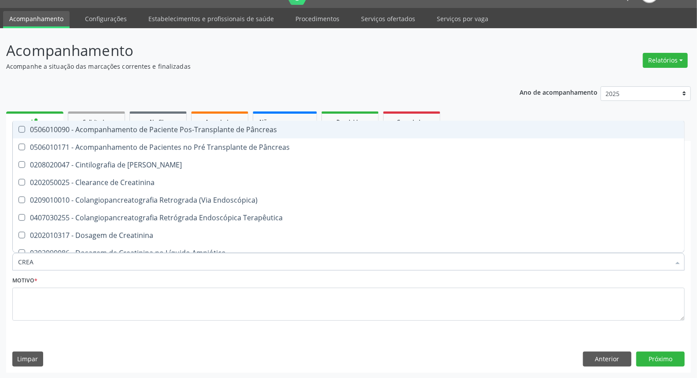
type input "CREAT"
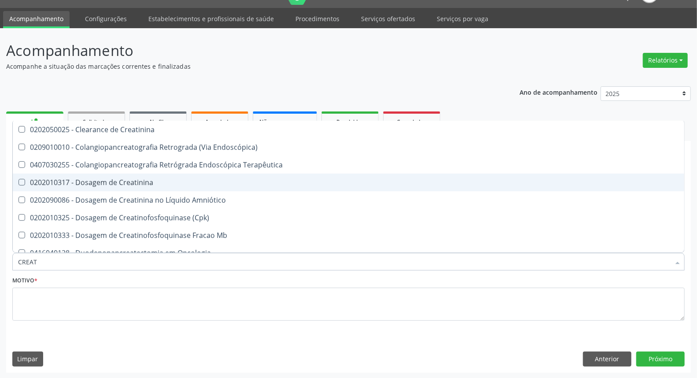
click at [133, 179] on div "0202010317 - Dosagem de Creatinina" at bounding box center [348, 182] width 661 height 7
checkbox Creatinina "true"
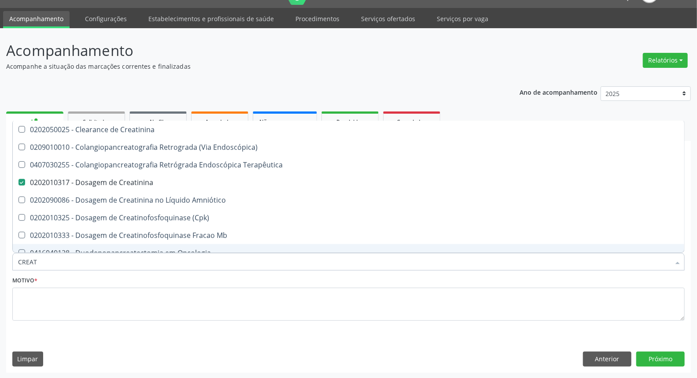
click at [103, 266] on input "CREAT" at bounding box center [344, 262] width 652 height 18
drag, startPoint x: 103, startPoint y: 266, endPoint x: 98, endPoint y: 263, distance: 5.5
click at [102, 266] on input "CREAT" at bounding box center [344, 262] width 652 height 18
type input "UR"
checkbox Creatinina "false"
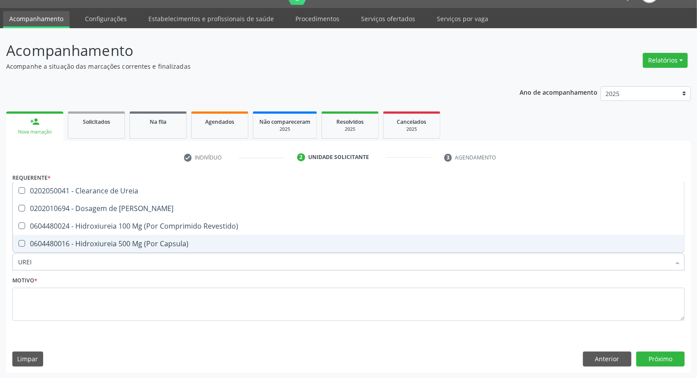
type input "UREIA"
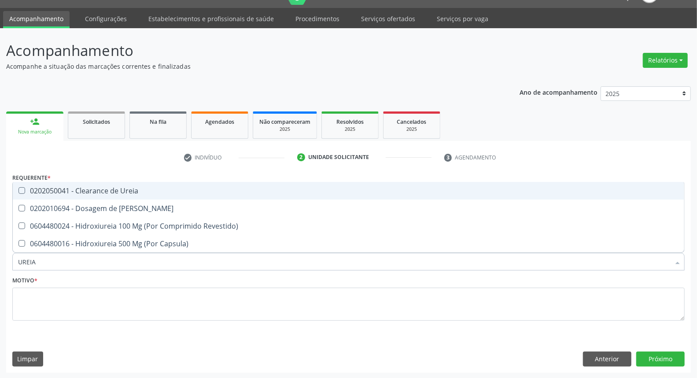
drag, startPoint x: 108, startPoint y: 187, endPoint x: 108, endPoint y: 194, distance: 6.6
click at [108, 187] on div "0202050041 - Clearance de Ureia" at bounding box center [348, 190] width 661 height 7
drag, startPoint x: 109, startPoint y: 189, endPoint x: 104, endPoint y: 201, distance: 12.8
click at [108, 191] on div "0202050041 - Clearance de Ureia" at bounding box center [348, 190] width 661 height 7
checkbox Ureia "false"
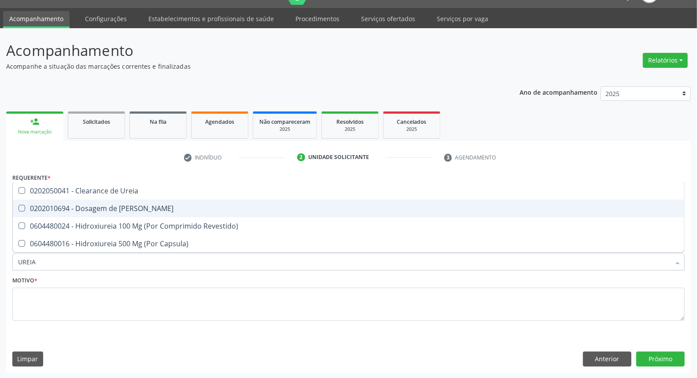
click at [105, 205] on div "0202010694 - Dosagem de [PERSON_NAME]" at bounding box center [348, 208] width 661 height 7
checkbox Ureia "true"
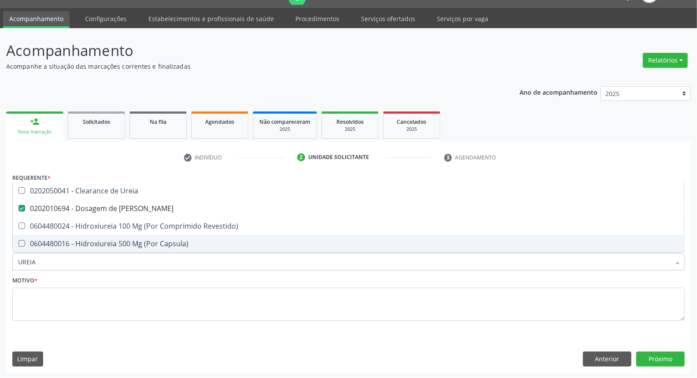
click at [78, 263] on input "UREIA" at bounding box center [344, 262] width 652 height 18
type input "CO"
checkbox Ureia "false"
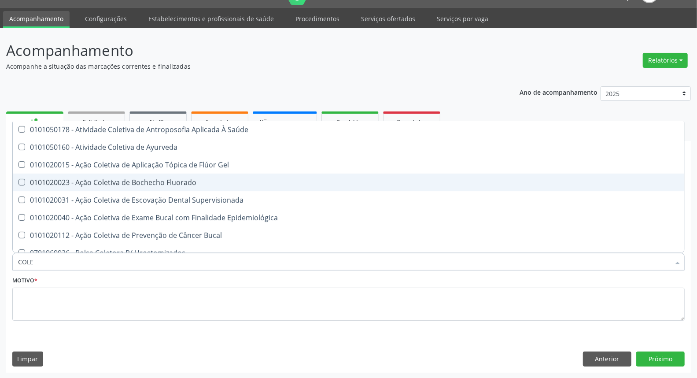
type input "COLES"
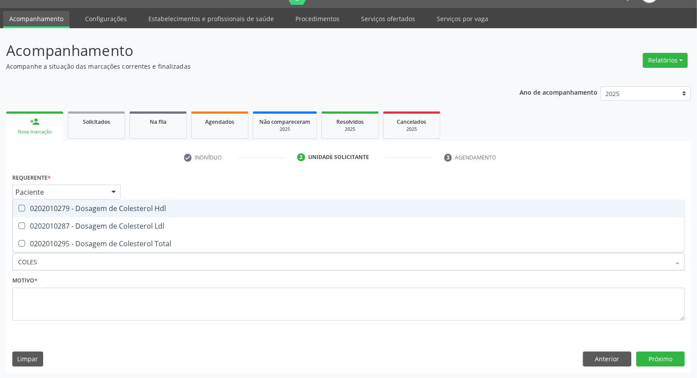
drag, startPoint x: 86, startPoint y: 208, endPoint x: 85, endPoint y: 212, distance: 4.5
click at [85, 210] on div "0202010279 - Dosagem de Colesterol Hdl" at bounding box center [348, 208] width 661 height 7
checkbox Hdl "true"
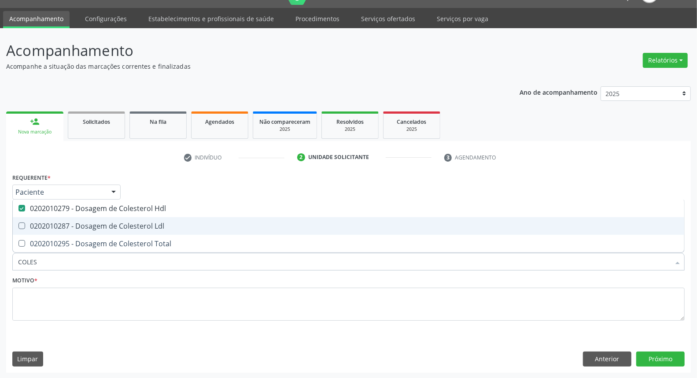
drag, startPoint x: 85, startPoint y: 225, endPoint x: 87, endPoint y: 239, distance: 13.9
click at [85, 226] on div "0202010287 - Dosagem de Colesterol Ldl" at bounding box center [348, 225] width 661 height 7
checkbox Ldl "true"
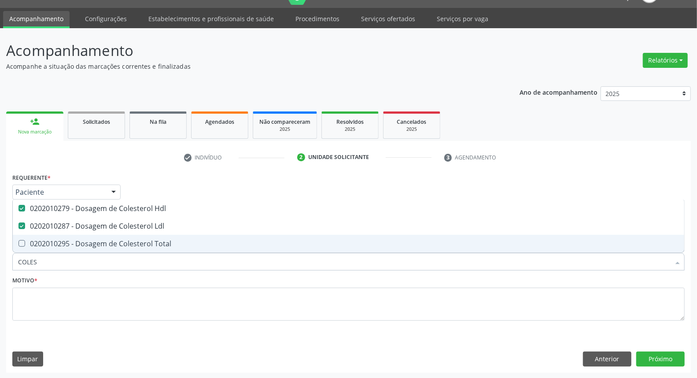
drag, startPoint x: 87, startPoint y: 240, endPoint x: 92, endPoint y: 262, distance: 22.9
click at [88, 241] on div "0202010295 - Dosagem de Colesterol Total" at bounding box center [348, 243] width 661 height 7
checkbox Total "true"
click at [92, 264] on input "COLES" at bounding box center [344, 262] width 652 height 18
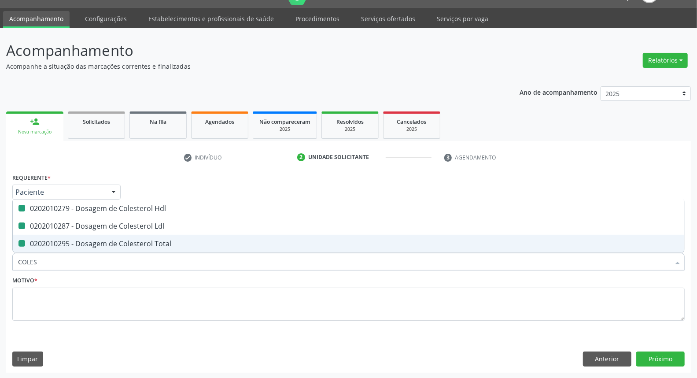
type input "B"
checkbox Hdl "false"
checkbox Ldl "false"
checkbox Total "false"
type input "BILIRR"
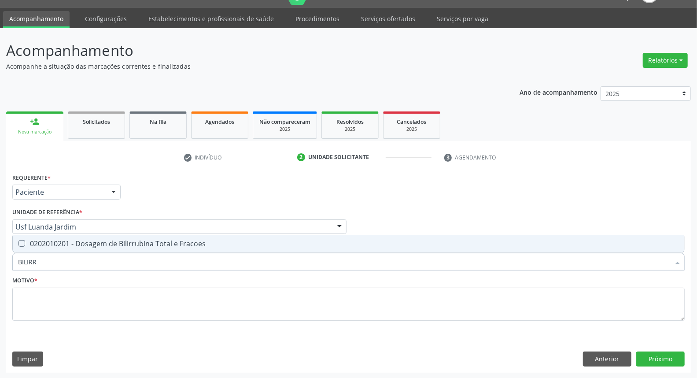
drag, startPoint x: 100, startPoint y: 246, endPoint x: 96, endPoint y: 261, distance: 15.6
click at [100, 247] on span "0202010201 - Dosagem de Bilirrubina Total e Fracoes" at bounding box center [348, 244] width 671 height 18
checkbox Fracoes "true"
click at [96, 262] on input "BILIRR" at bounding box center [344, 262] width 652 height 18
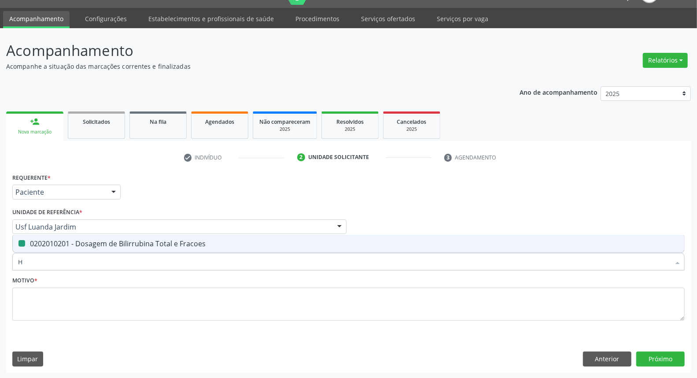
type input "HE"
checkbox Fracoes "false"
type input "HEMOGLOBINA G"
drag, startPoint x: 125, startPoint y: 244, endPoint x: 116, endPoint y: 262, distance: 20.9
click at [125, 244] on div "0202010503 - Dosagem de Hemoglobina Glicosilada" at bounding box center [348, 243] width 661 height 7
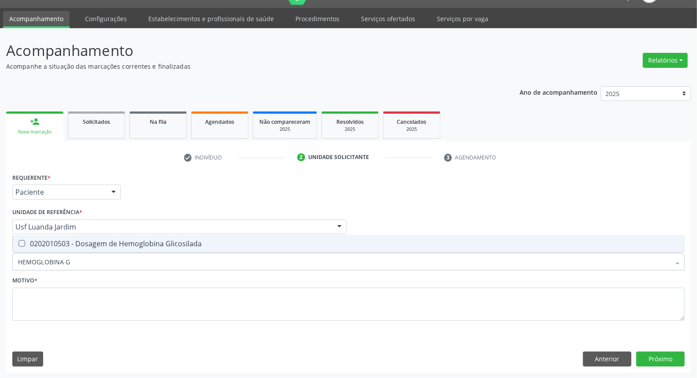
checkbox Glicosilada "true"
click at [116, 262] on input "HEMOGLOBINA G" at bounding box center [344, 262] width 652 height 18
click at [117, 262] on input "HEMOGLOBINA G" at bounding box center [344, 262] width 652 height 18
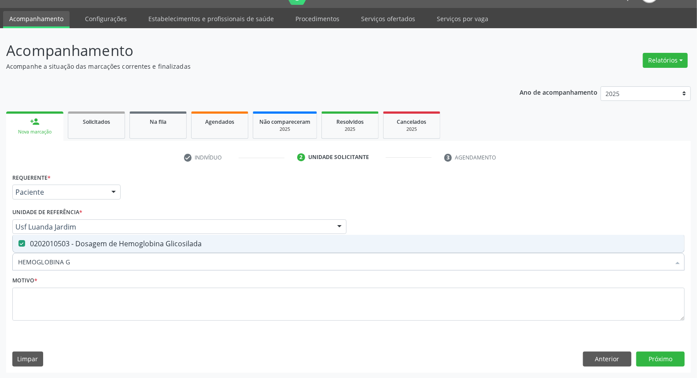
click at [117, 262] on input "HEMOGLOBINA G" at bounding box center [344, 262] width 652 height 18
type input "HE"
checkbox Glicosilada "false"
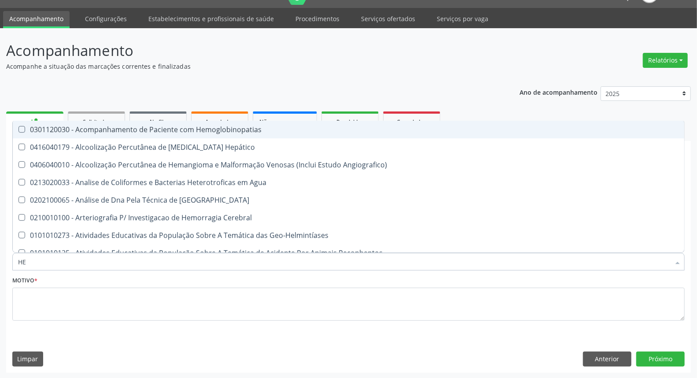
type input "HEM"
checkbox \(Qualitativo\) "true"
checkbox Glicosilada "false"
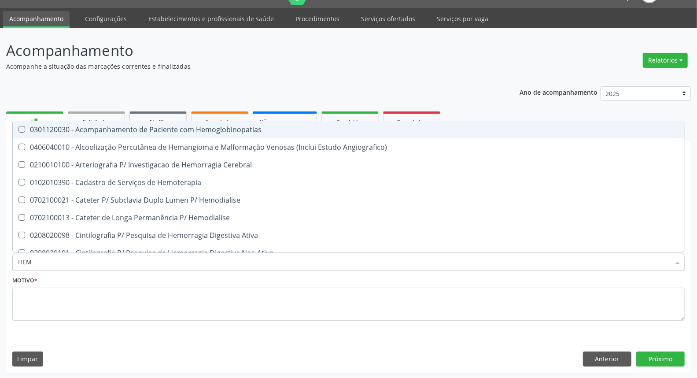
type input "HEMO"
checkbox Hemacias "true"
checkbox Glicosilada "false"
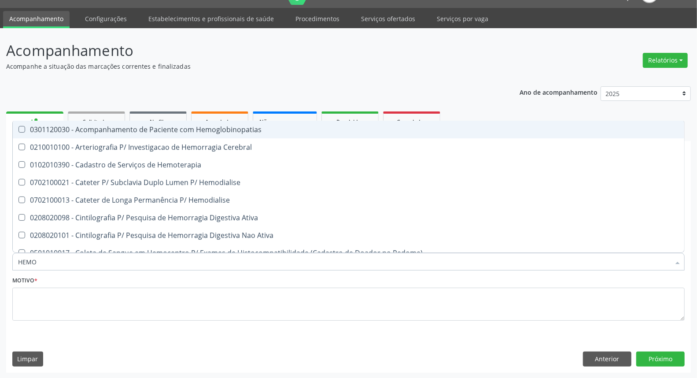
type input "HEMOG"
checkbox Tardio\) "true"
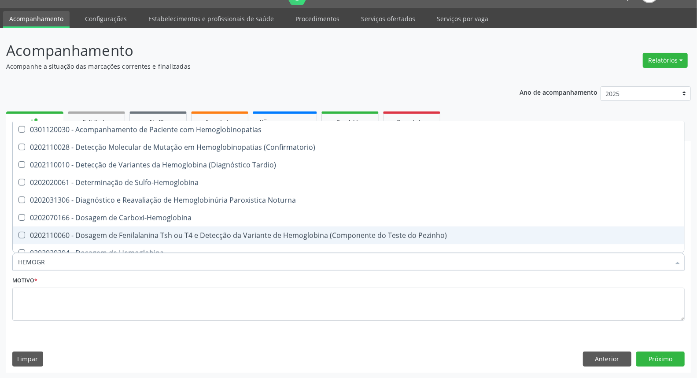
type input "HEMOGRA"
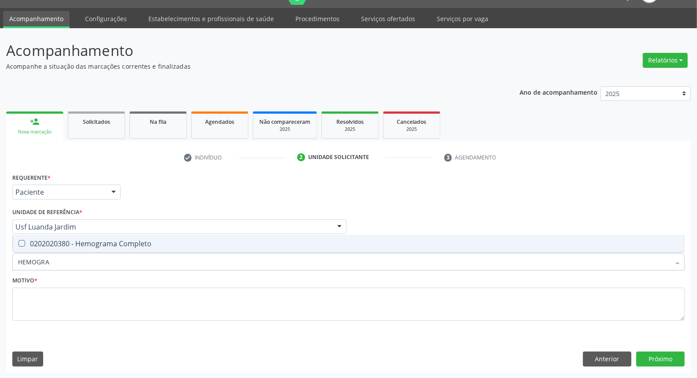
click at [135, 240] on div "0202020380 - Hemograma Completo" at bounding box center [348, 243] width 661 height 7
checkbox Completo "true"
click at [106, 260] on input "HEMOGRA" at bounding box center [344, 262] width 652 height 18
type input "UR"
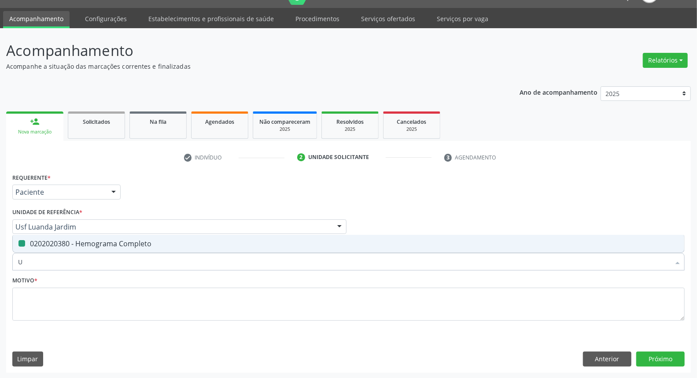
checkbox Completo "false"
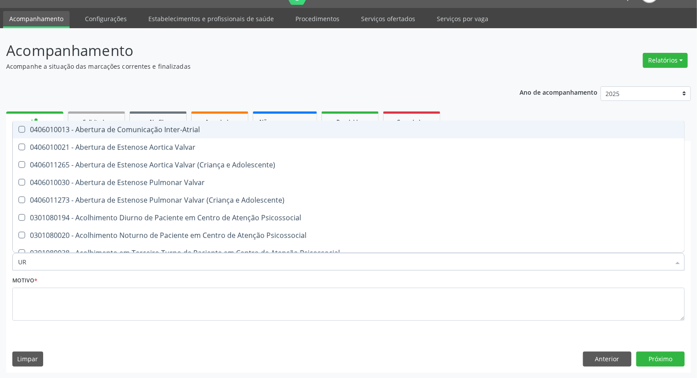
type input "URI"
checkbox B "true"
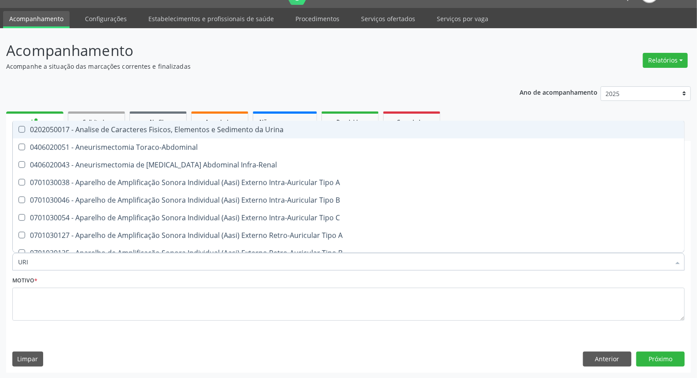
type input "URIN"
checkbox Urico "false"
type input "URINA"
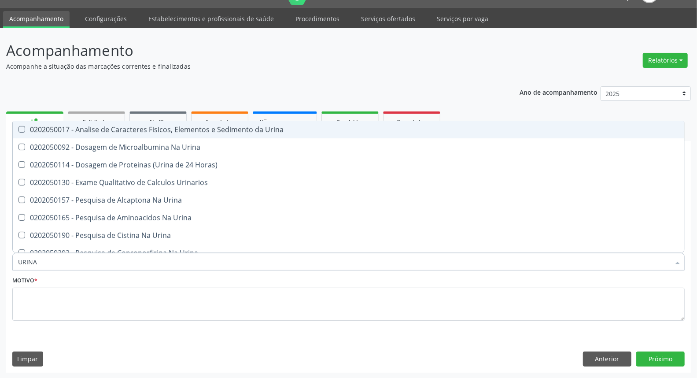
drag, startPoint x: 140, startPoint y: 129, endPoint x: 148, endPoint y: 204, distance: 74.9
click at [139, 130] on div "0202050017 - Analise de Caracteres Fisicos, Elementos e Sedimento da Urina" at bounding box center [348, 129] width 661 height 7
checkbox Urina "true"
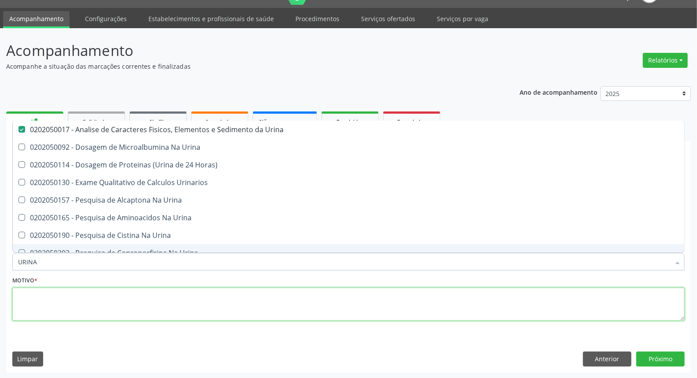
click at [119, 296] on textarea at bounding box center [348, 303] width 672 height 33
checkbox Urina "true"
checkbox Horas\) "true"
checkbox Urinarios "true"
checkbox Urina "true"
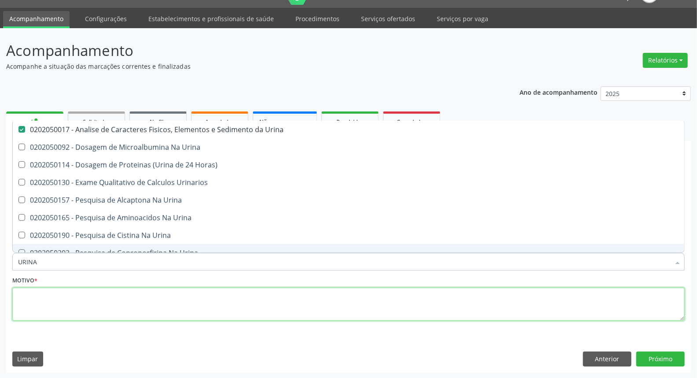
checkbox Urina "true"
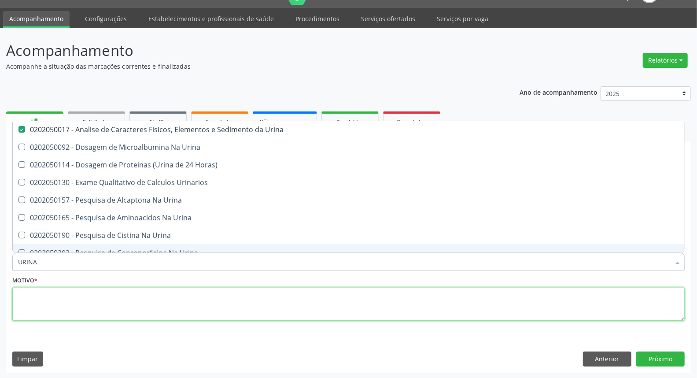
checkbox Urina "true"
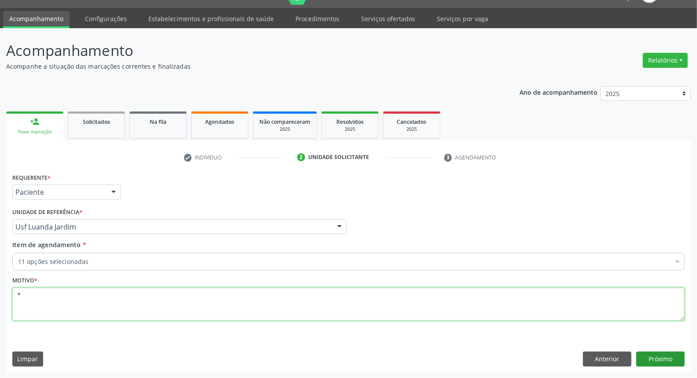
type textarea "*"
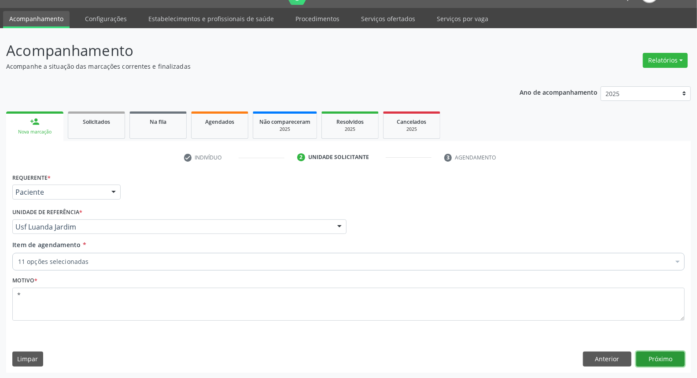
click at [662, 354] on button "Próximo" at bounding box center [660, 358] width 48 height 15
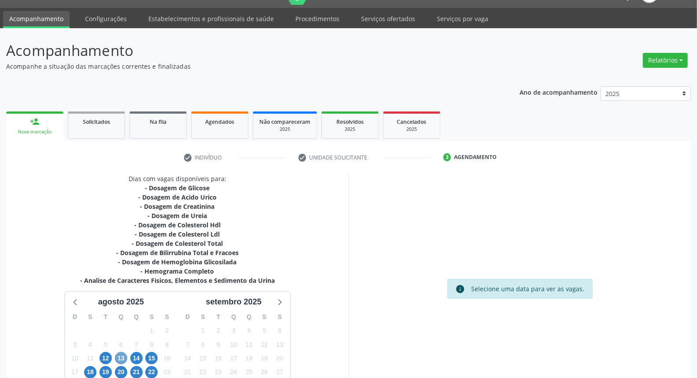
click at [121, 360] on span "13" at bounding box center [121, 358] width 12 height 12
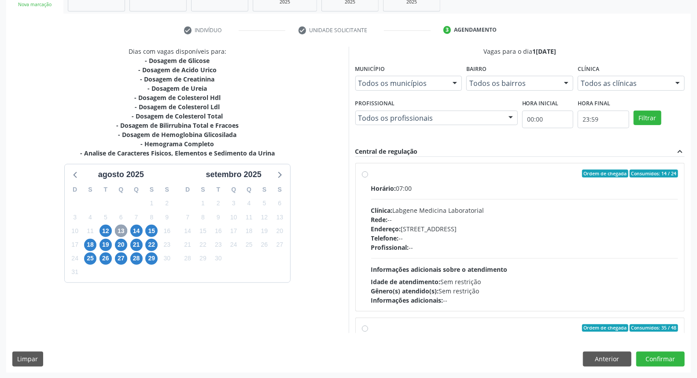
scroll to position [147, 0]
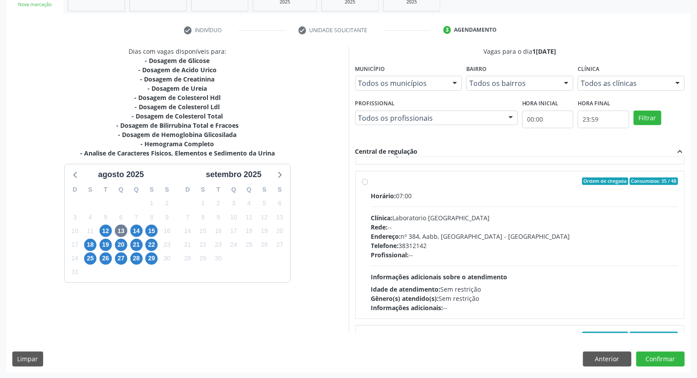
click at [366, 231] on div "Ordem de chegada Consumidos: 35 / 48 Horário: 07:00 Clínica: Laboratorio Sao Fr…" at bounding box center [520, 244] width 316 height 135
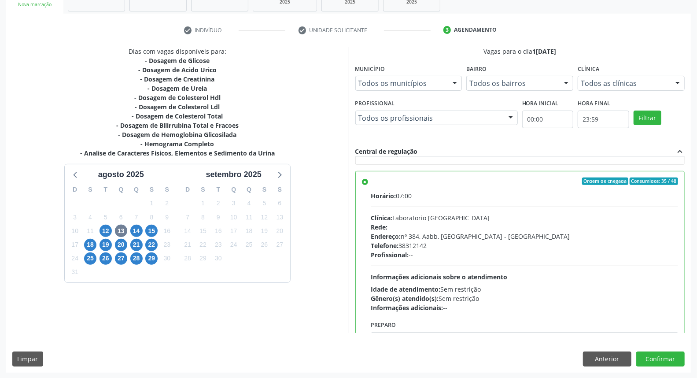
click at [371, 182] on label "Ordem de chegada Consumidos: 35 / 48 Horário: 07:00 Clínica: Laboratorio Sao Fr…" at bounding box center [524, 244] width 307 height 135
click at [366, 182] on input "Ordem de chegada Consumidos: 35 / 48 Horário: 07:00 Clínica: Laboratorio Sao Fr…" at bounding box center [365, 181] width 6 height 8
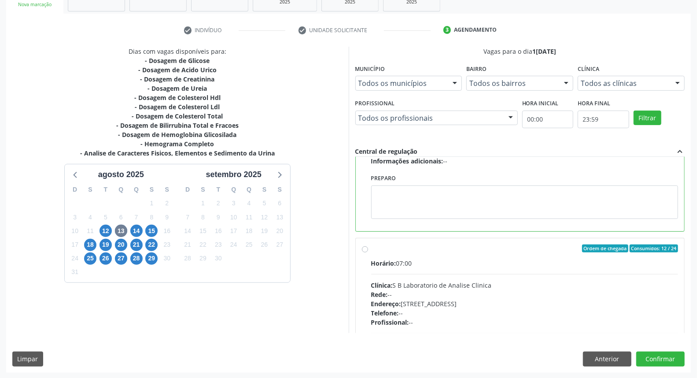
scroll to position [353, 0]
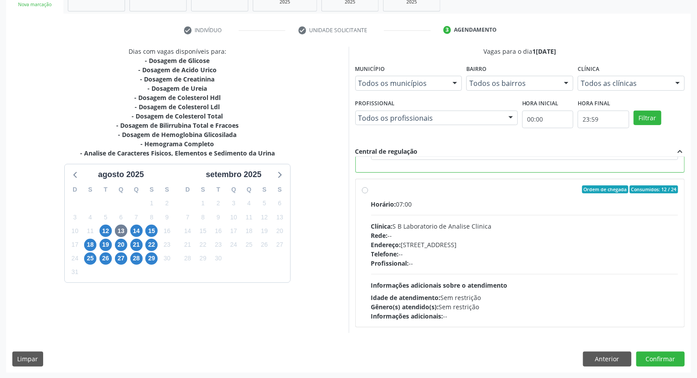
click at [371, 191] on label "Ordem de chegada Consumidos: 12 / 24 Horário: 07:00 Clínica: S B Laboratorio de…" at bounding box center [524, 252] width 307 height 135
click at [364, 191] on input "Ordem de chegada Consumidos: 12 / 24 Horário: 07:00 Clínica: S B Laboratorio de…" at bounding box center [365, 189] width 6 height 8
radio input "false"
radio input "true"
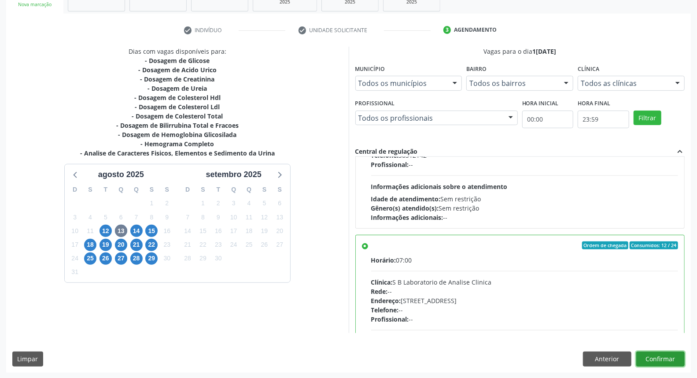
click at [667, 358] on button "Confirmar" at bounding box center [660, 358] width 48 height 15
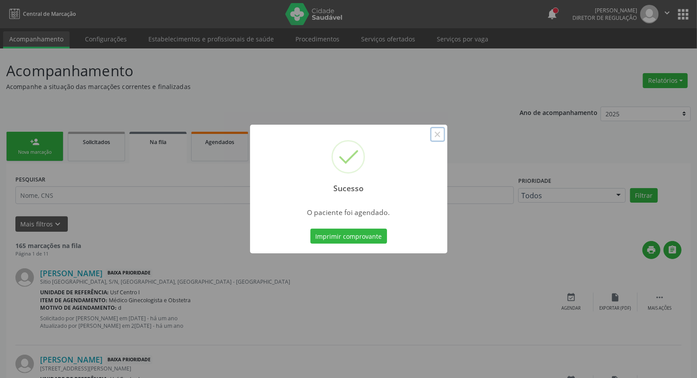
drag, startPoint x: 436, startPoint y: 133, endPoint x: 427, endPoint y: 177, distance: 44.9
click at [434, 134] on button "×" at bounding box center [437, 134] width 15 height 15
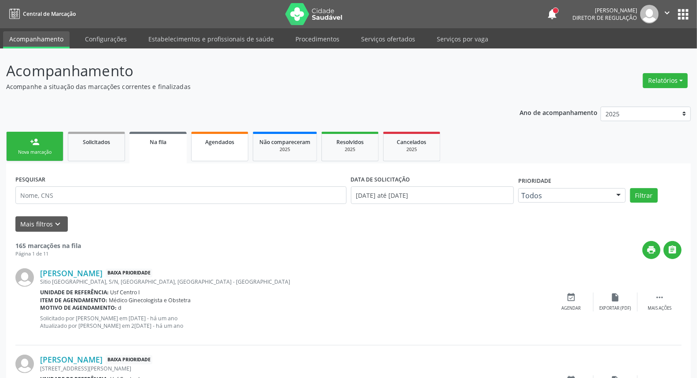
click at [226, 148] on link "Agendados" at bounding box center [219, 146] width 57 height 29
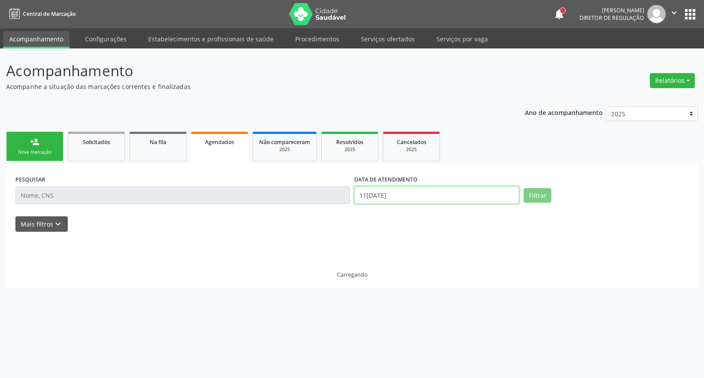
click at [463, 196] on input "11/08/2025" at bounding box center [436, 195] width 165 height 18
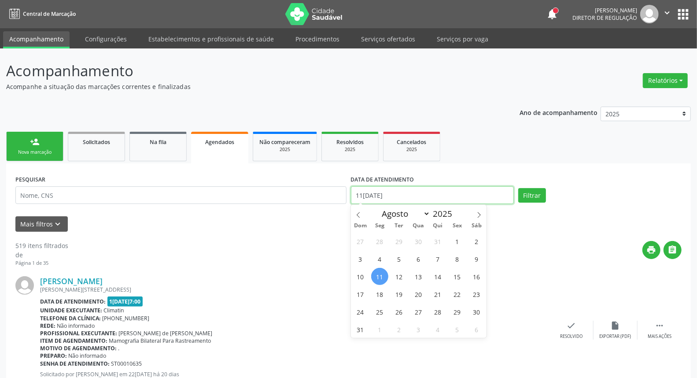
click at [463, 196] on input "11/08/2025" at bounding box center [432, 195] width 163 height 18
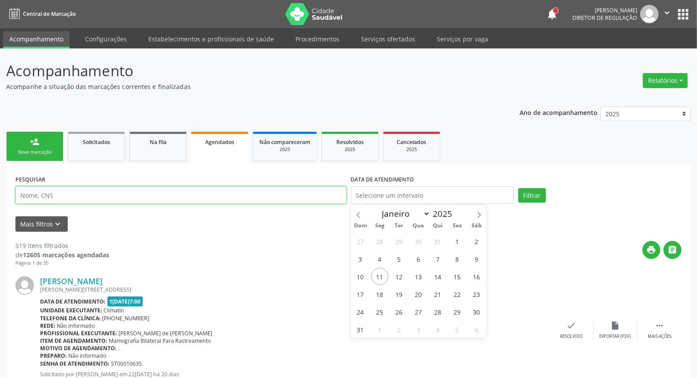
click at [314, 192] on input "text" at bounding box center [180, 195] width 331 height 18
type input "JOSÉ RUBENS"
click at [518, 188] on button "Filtrar" at bounding box center [532, 195] width 28 height 15
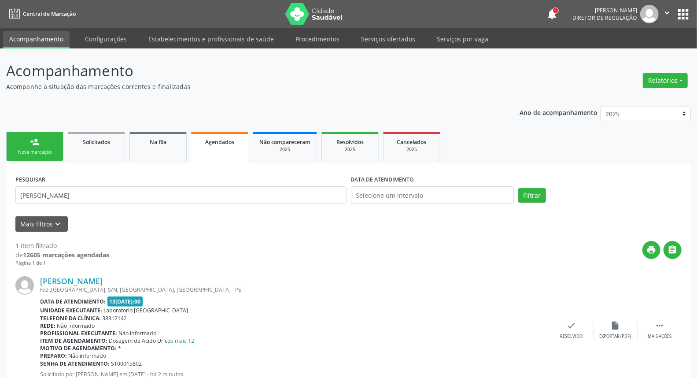
scroll to position [30, 0]
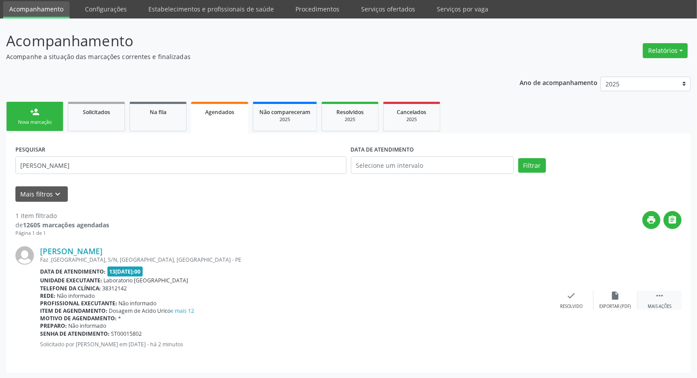
click at [655, 293] on icon "" at bounding box center [659, 295] width 10 height 10
click at [612, 292] on icon "edit" at bounding box center [615, 295] width 10 height 10
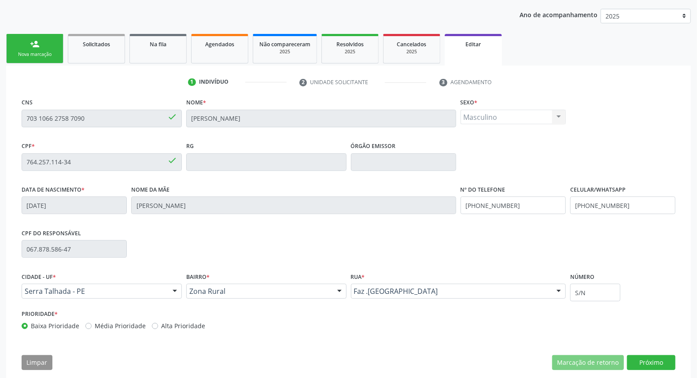
scroll to position [110, 0]
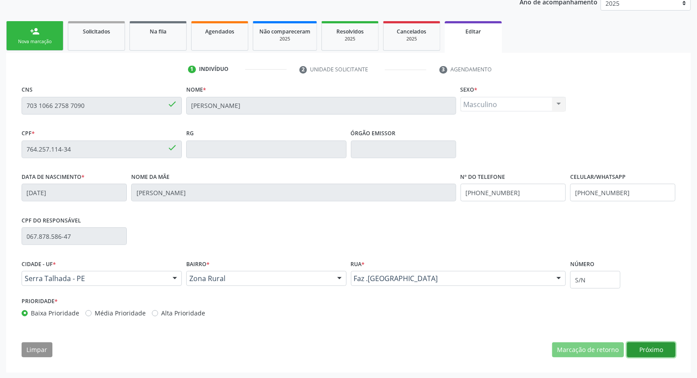
drag, startPoint x: 644, startPoint y: 352, endPoint x: 639, endPoint y: 350, distance: 5.6
click at [643, 352] on button "Próximo" at bounding box center [651, 349] width 48 height 15
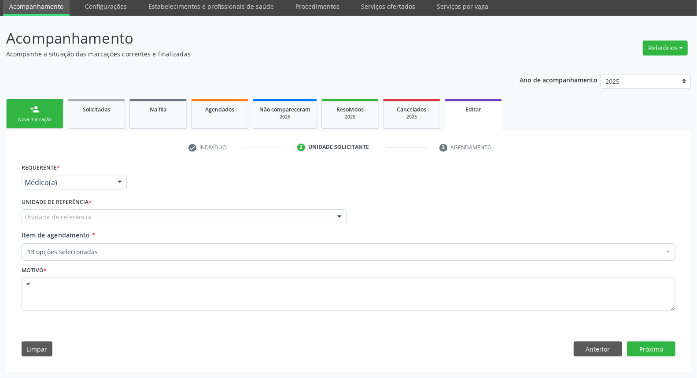
scroll to position [32, 0]
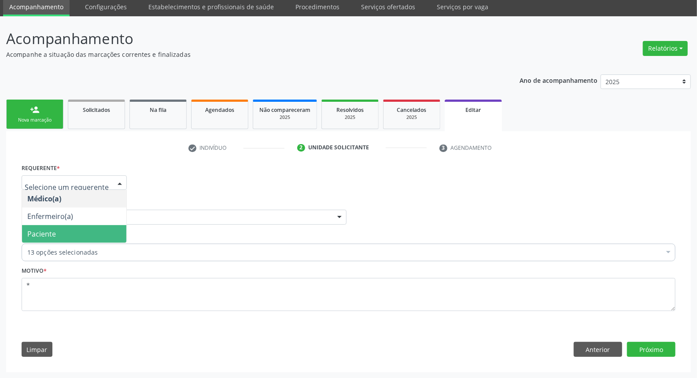
click at [103, 234] on span "Paciente" at bounding box center [74, 234] width 104 height 18
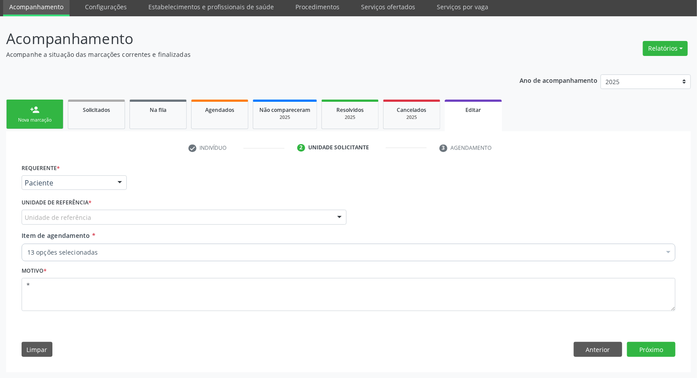
click at [107, 216] on div "Unidade de referência" at bounding box center [184, 217] width 325 height 15
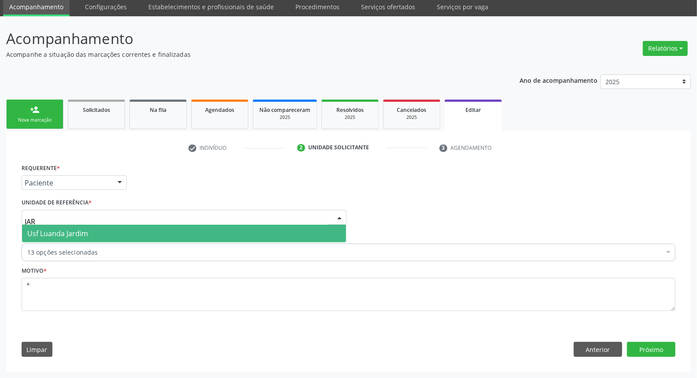
type input "JARD"
click at [89, 234] on span "Usf Luanda Jardim" at bounding box center [184, 233] width 324 height 18
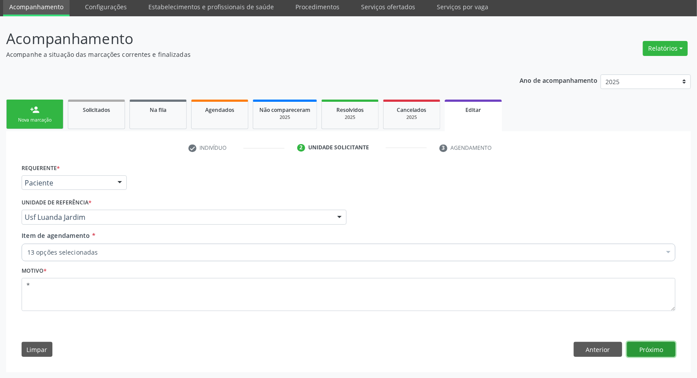
click at [662, 352] on button "Próximo" at bounding box center [651, 349] width 48 height 15
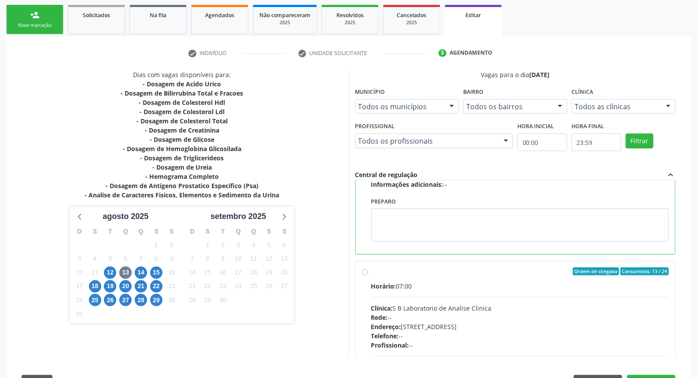
scroll to position [342, 0]
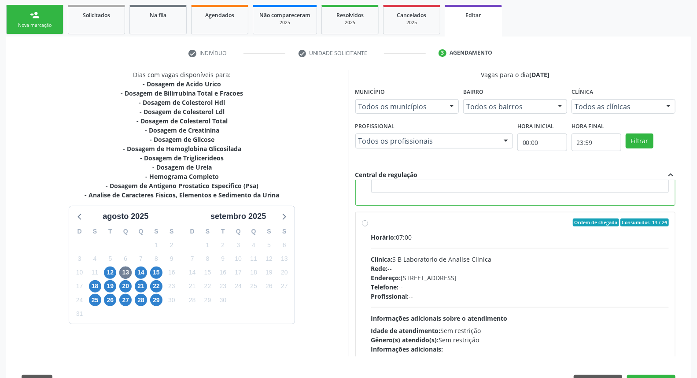
click at [371, 221] on label "Ordem de chegada Consumidos: 13 / 24 Horário: 07:00 Clínica: S B Laboratorio de…" at bounding box center [520, 285] width 298 height 135
click at [365, 221] on input "Ordem de chegada Consumidos: 13 / 24 Horário: 07:00 Clínica: S B Laboratorio de…" at bounding box center [365, 222] width 6 height 8
radio input "false"
radio input "true"
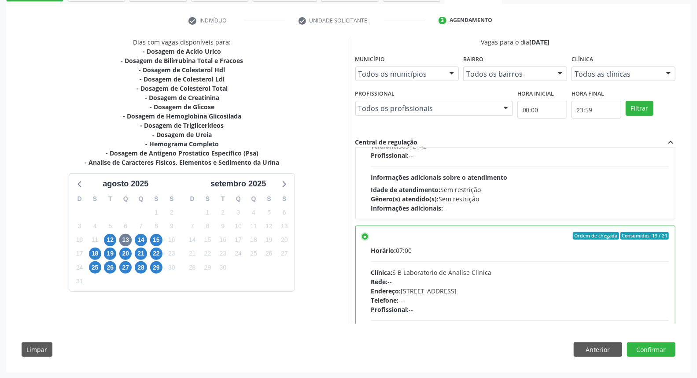
scroll to position [353, 0]
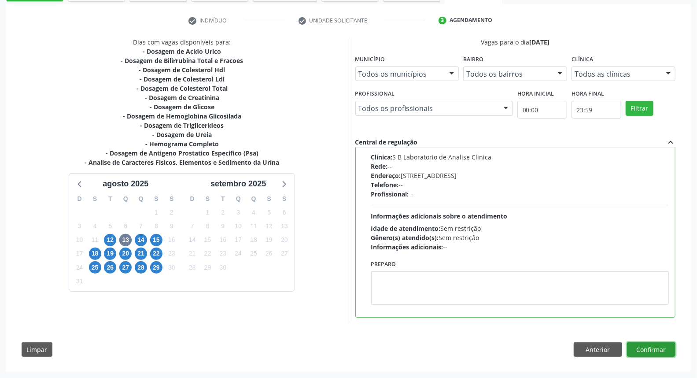
click at [668, 349] on button "Confirmar" at bounding box center [651, 349] width 48 height 15
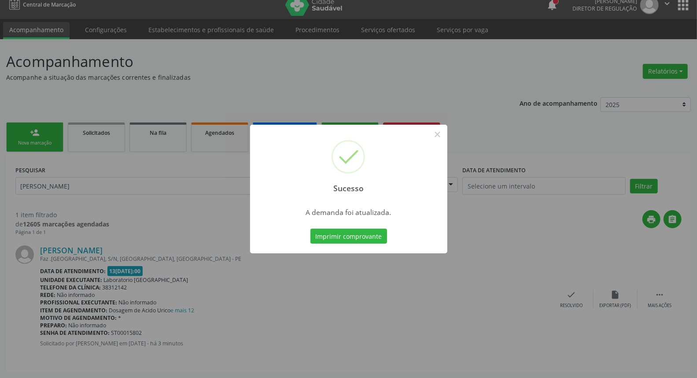
scroll to position [0, 0]
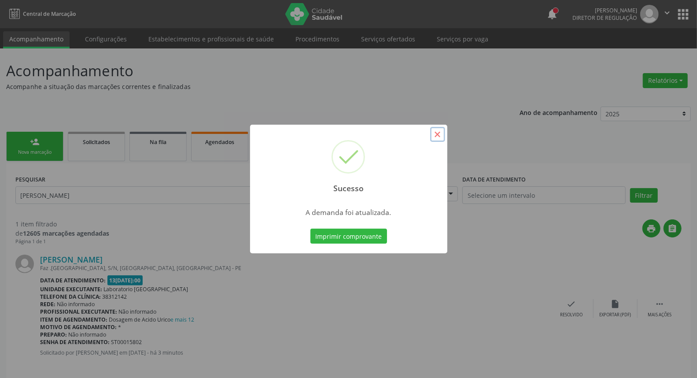
click at [436, 134] on button "×" at bounding box center [437, 134] width 15 height 15
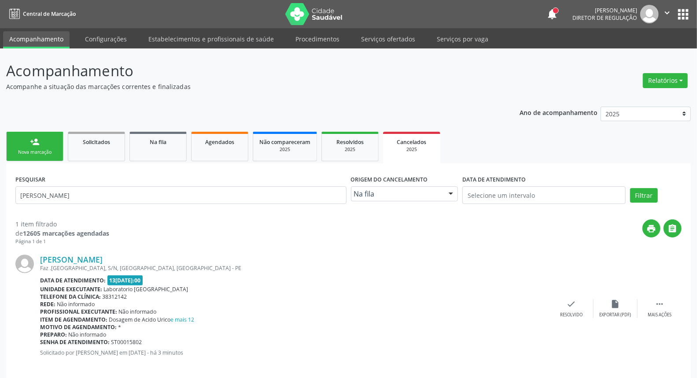
click at [23, 146] on link "person_add Nova marcação" at bounding box center [34, 146] width 57 height 29
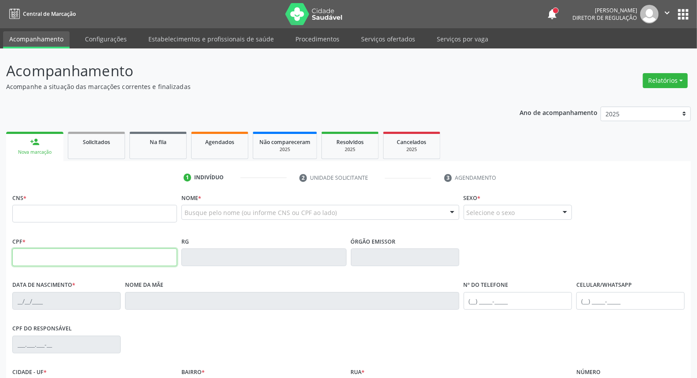
click at [51, 248] on input "text" at bounding box center [94, 257] width 165 height 18
type input "168.919.724-26"
type input "898 0061 4967 4209"
type input "19/11/2018"
type input "Denise Ferreira Silva"
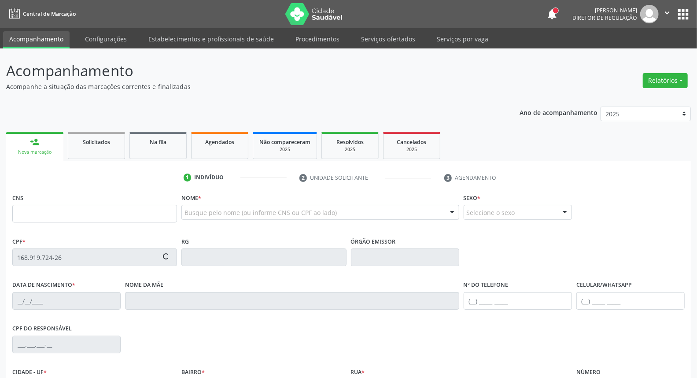
type input "(87) 99999-9999"
type input "094.613.094-90"
type input "S/N"
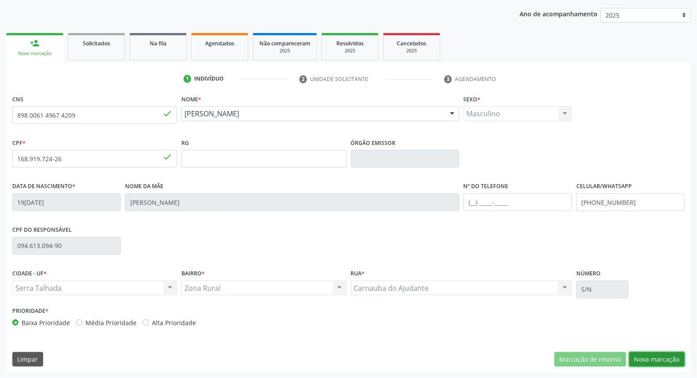
click at [644, 355] on button "Nova marcação" at bounding box center [656, 359] width 55 height 15
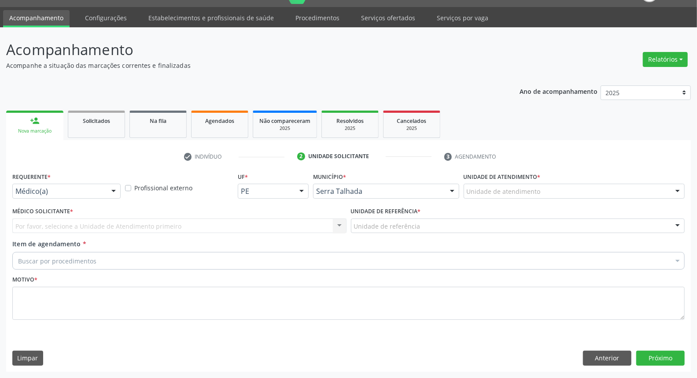
scroll to position [20, 0]
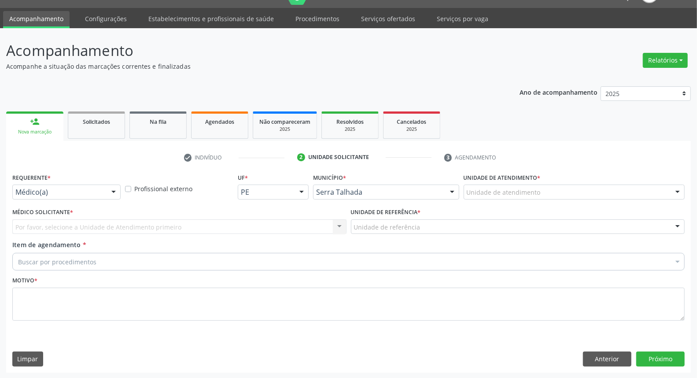
drag, startPoint x: 56, startPoint y: 191, endPoint x: 54, endPoint y: 198, distance: 6.8
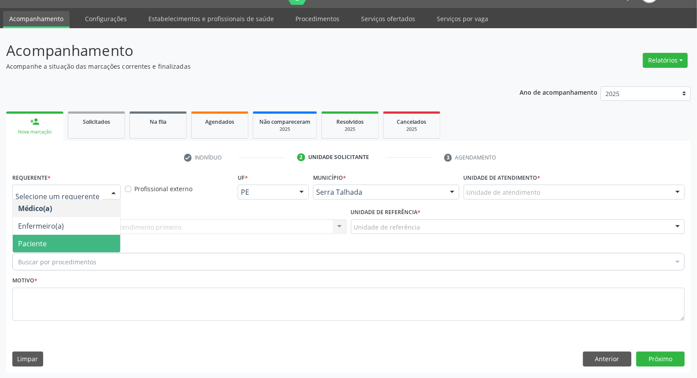
drag, startPoint x: 50, startPoint y: 243, endPoint x: 58, endPoint y: 235, distance: 12.1
click at [50, 243] on span "Paciente" at bounding box center [66, 244] width 107 height 18
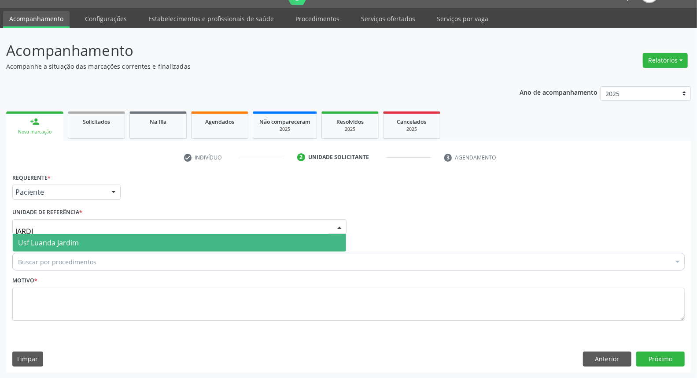
type input "JARDIM"
drag, startPoint x: 88, startPoint y: 234, endPoint x: 83, endPoint y: 249, distance: 15.9
click at [87, 235] on span "Usf Luanda Jardim" at bounding box center [179, 243] width 333 height 18
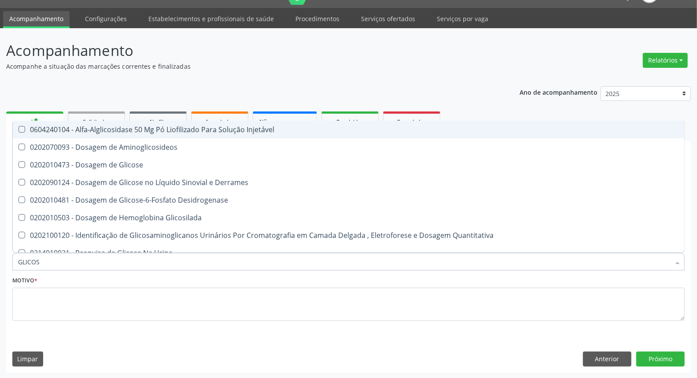
type input "GLICOSE"
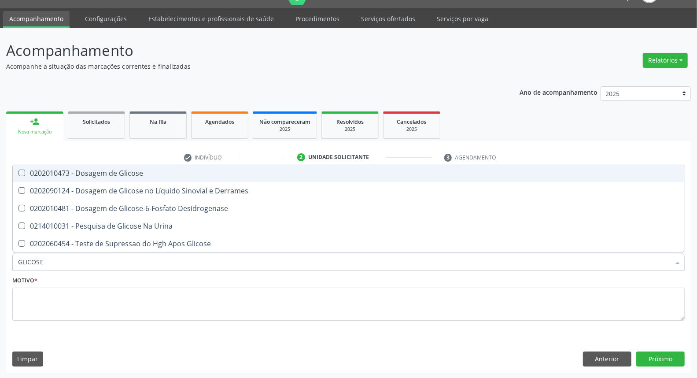
click at [78, 169] on div "0202010473 - Dosagem de Glicose" at bounding box center [348, 172] width 661 height 7
checkbox Glicose "true"
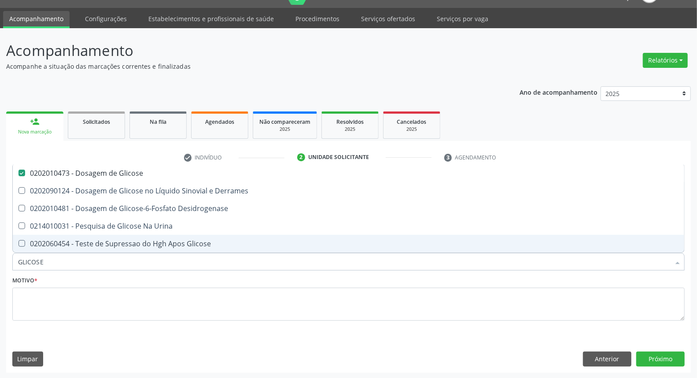
click at [0, 260] on div "Acompanhamento Acompanhe a situação das marcações correntes e finalizadas Relat…" at bounding box center [348, 203] width 697 height 350
type input "AC"
checkbox Glicose "false"
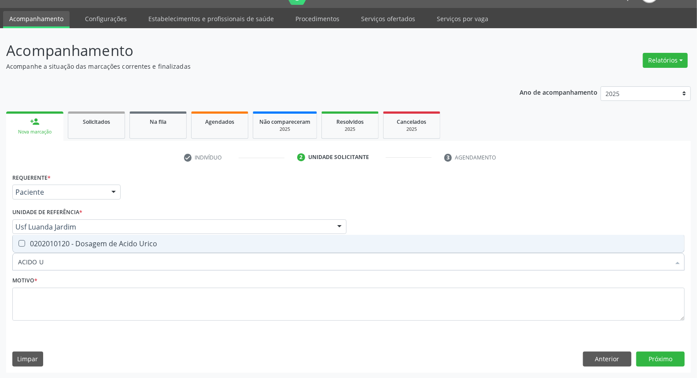
type input "ACIDO U"
click at [69, 243] on div "0202010120 - Dosagem de Acido Urico" at bounding box center [348, 243] width 661 height 7
checkbox Urico "true"
drag, startPoint x: 58, startPoint y: 261, endPoint x: 0, endPoint y: 263, distance: 58.1
click at [0, 263] on div "Acompanhamento Acompanhe a situação das marcações correntes e finalizadas Relat…" at bounding box center [348, 203] width 697 height 350
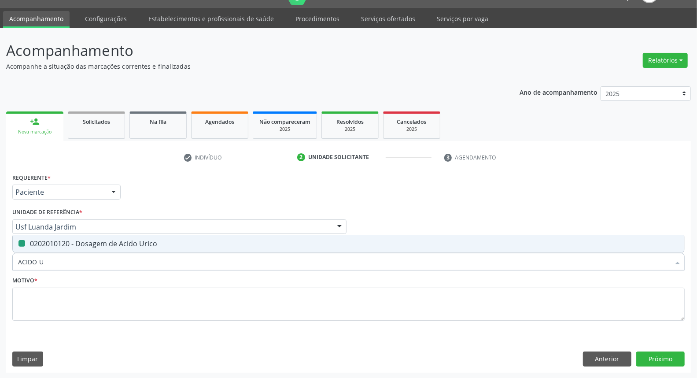
type input "C"
checkbox Urico "false"
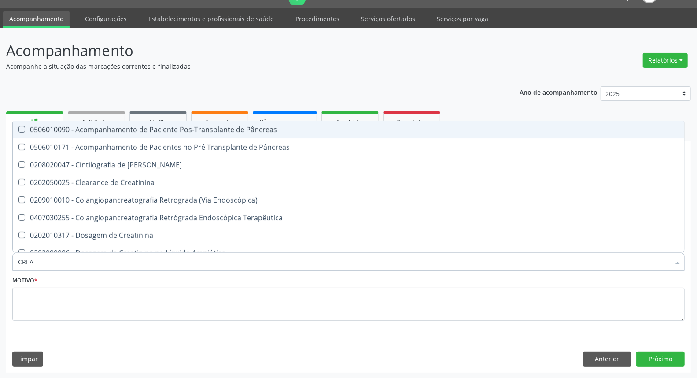
type input "CREAT"
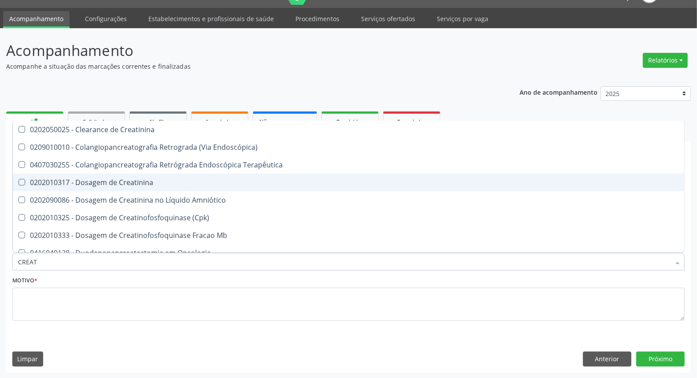
click at [67, 183] on div "0202010317 - Dosagem de Creatinina" at bounding box center [348, 182] width 661 height 7
checkbox Creatinina "true"
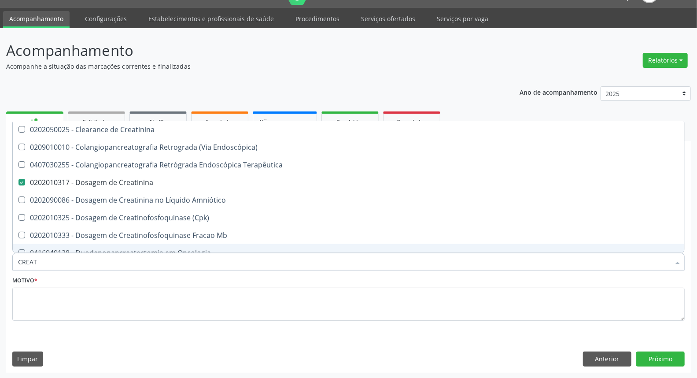
click at [0, 262] on div "Acompanhamento Acompanhe a situação das marcações correntes e finalizadas Relat…" at bounding box center [348, 203] width 697 height 350
type input "UR"
checkbox Creatinina "false"
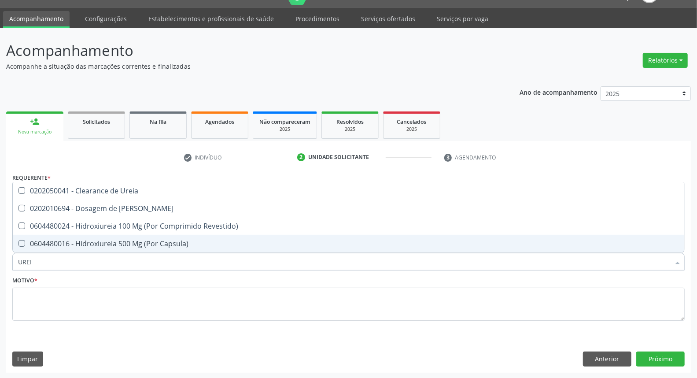
type input "UREIA"
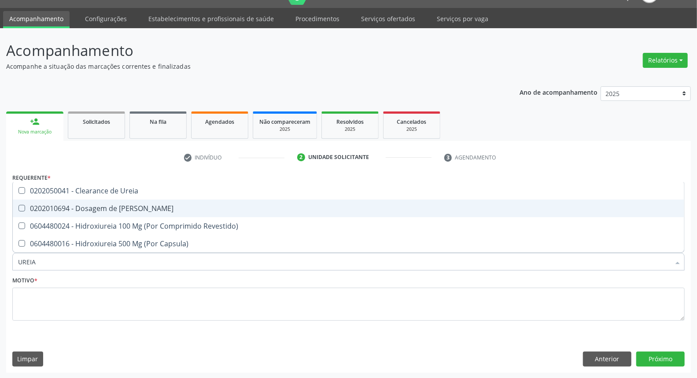
drag, startPoint x: 59, startPoint y: 208, endPoint x: 48, endPoint y: 246, distance: 40.1
click at [56, 214] on span "0202010694 - Dosagem de [PERSON_NAME]" at bounding box center [348, 208] width 671 height 18
checkbox Ureia "true"
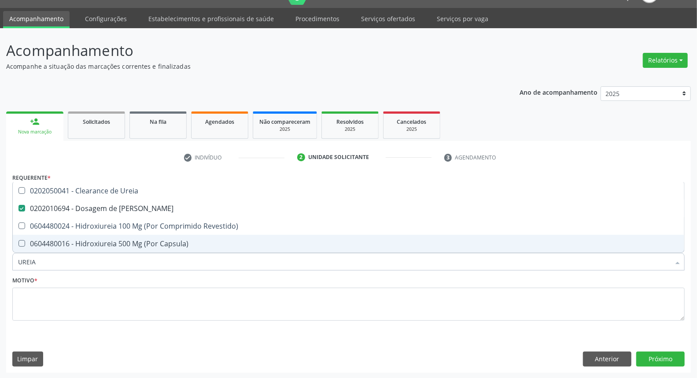
drag, startPoint x: 46, startPoint y: 259, endPoint x: 0, endPoint y: 261, distance: 45.8
click at [0, 261] on div "Acompanhamento Acompanhe a situação das marcações correntes e finalizadas Relat…" at bounding box center [348, 203] width 697 height 350
type input "CO"
checkbox Ureia "false"
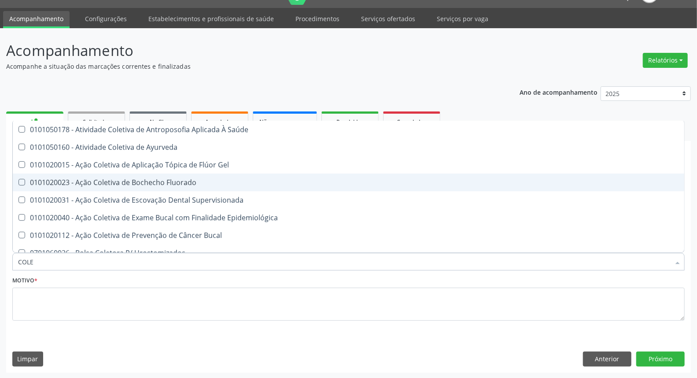
type input "COLES"
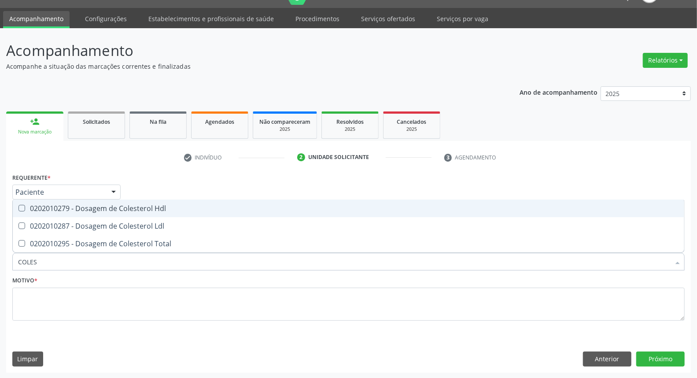
drag, startPoint x: 46, startPoint y: 210, endPoint x: 45, endPoint y: 227, distance: 16.7
click at [45, 221] on ul "Desfazer seleção 0202010279 - Dosagem de Colesterol Hdl 0202010287 - Dosagem de…" at bounding box center [348, 225] width 671 height 53
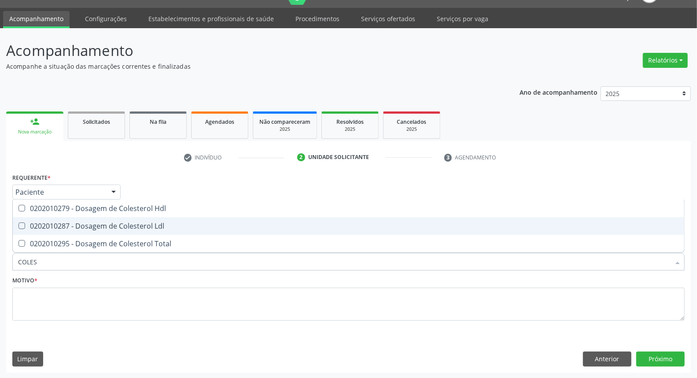
drag, startPoint x: 45, startPoint y: 228, endPoint x: 41, endPoint y: 243, distance: 15.6
click at [44, 232] on span "0202010287 - Dosagem de Colesterol Ldl" at bounding box center [348, 226] width 671 height 18
checkbox Ldl "true"
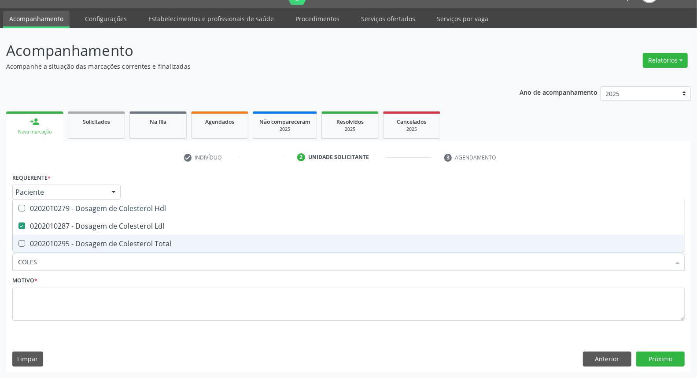
drag, startPoint x: 38, startPoint y: 247, endPoint x: 40, endPoint y: 242, distance: 5.7
click at [38, 246] on span "0202010295 - Dosagem de Colesterol Total" at bounding box center [348, 244] width 671 height 18
checkbox Total "true"
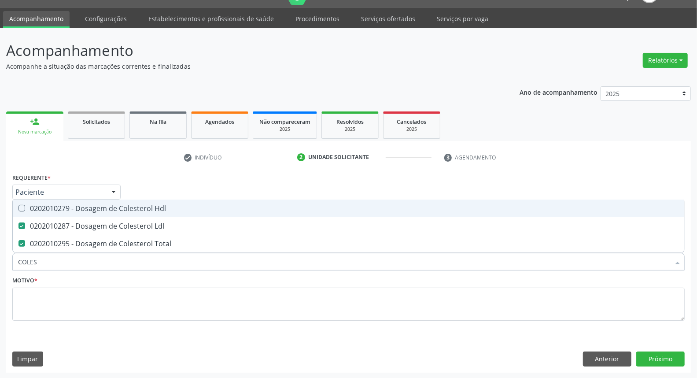
drag, startPoint x: 46, startPoint y: 205, endPoint x: 46, endPoint y: 225, distance: 20.7
click at [46, 207] on div "0202010279 - Dosagem de Colesterol Hdl" at bounding box center [348, 208] width 661 height 7
checkbox Hdl "true"
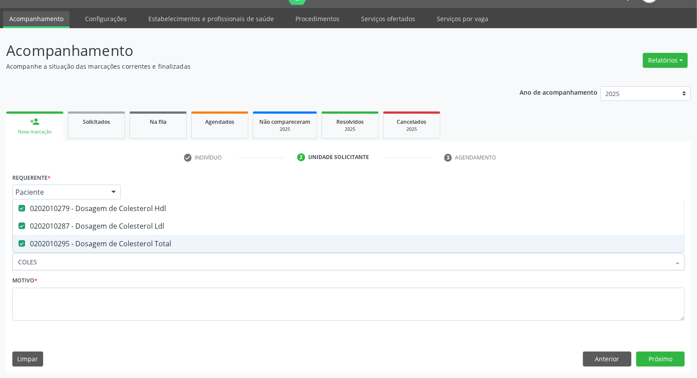
drag, startPoint x: 0, startPoint y: 258, endPoint x: 0, endPoint y: 244, distance: 14.1
click at [0, 245] on div "Acompanhamento Acompanhe a situação das marcações correntes e finalizadas Relat…" at bounding box center [348, 203] width 697 height 350
type input "B"
checkbox Hdl "false"
checkbox Ldl "false"
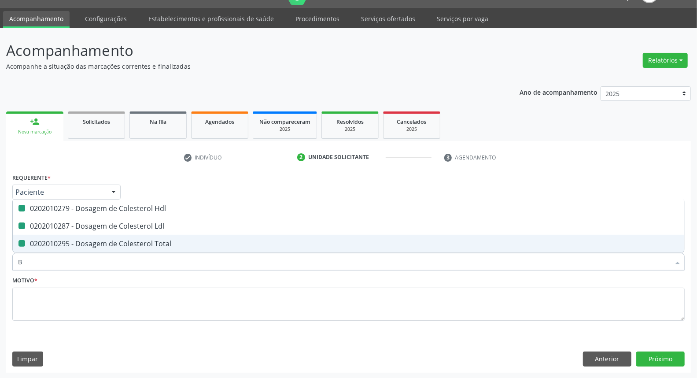
checkbox Total "false"
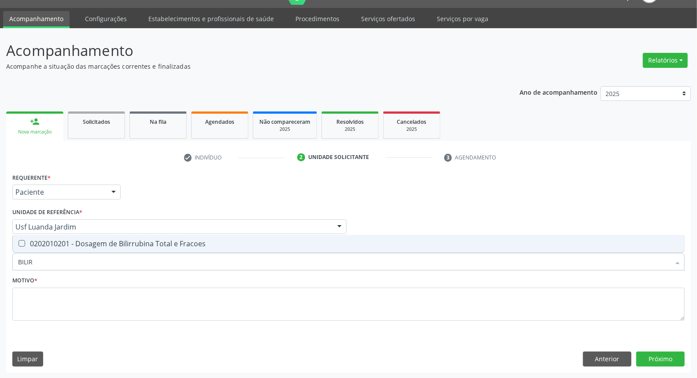
type input "BILIRR"
drag, startPoint x: 51, startPoint y: 238, endPoint x: 55, endPoint y: 253, distance: 15.1
click at [51, 240] on div "0202010201 - Dosagem de Bilirrubina Total e Fracoes" at bounding box center [348, 243] width 661 height 7
checkbox Fracoes "true"
click at [0, 261] on div "Acompanhamento Acompanhe a situação das marcações correntes e finalizadas Relat…" at bounding box center [348, 203] width 697 height 350
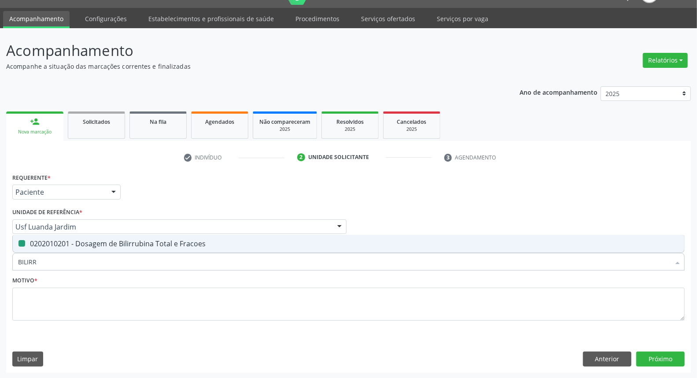
type input "T"
checkbox Fracoes "false"
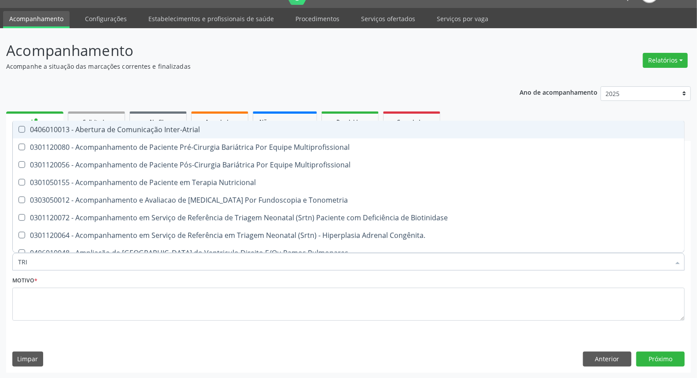
type input "TRIG"
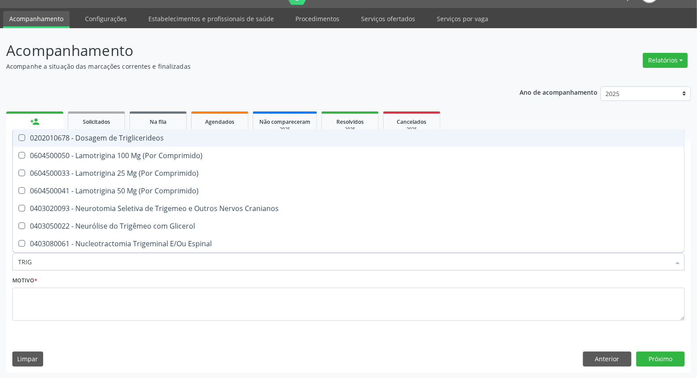
click at [97, 131] on span "0202010678 - Dosagem de Triglicerideos" at bounding box center [348, 138] width 671 height 18
checkbox Triglicerideos "true"
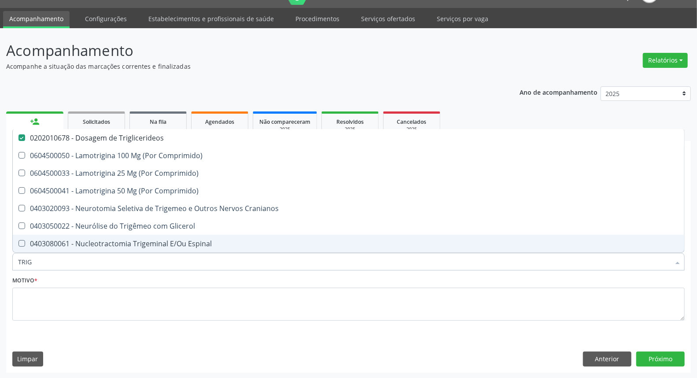
drag, startPoint x: 56, startPoint y: 263, endPoint x: 0, endPoint y: 270, distance: 56.8
click at [0, 268] on div "Acompanhamento Acompanhe a situação das marcações correntes e finalizadas Relat…" at bounding box center [348, 203] width 697 height 350
type input "HE"
checkbox Triglicerideos "false"
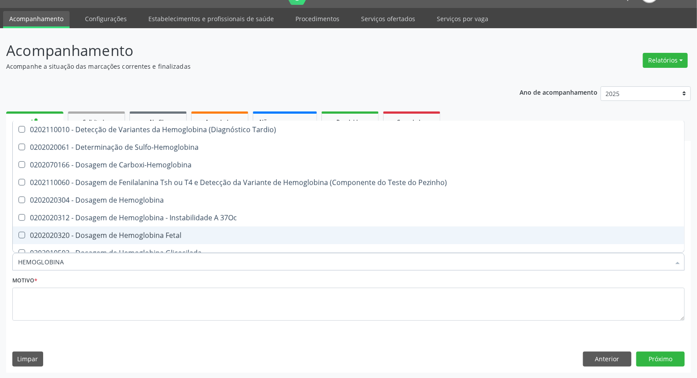
type input "HEMOGLOBINA G"
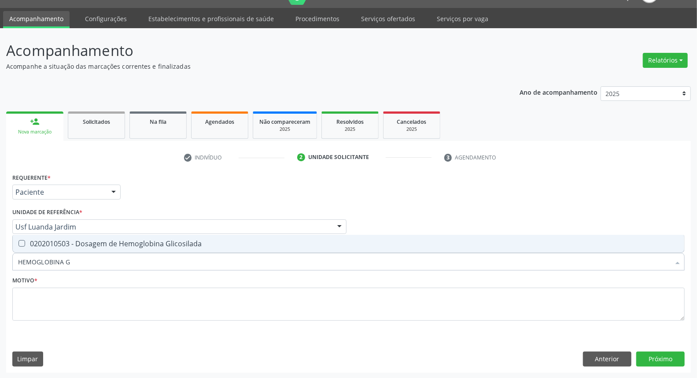
drag, startPoint x: 61, startPoint y: 241, endPoint x: 66, endPoint y: 253, distance: 13.0
click at [61, 242] on div "0202010503 - Dosagem de Hemoglobina Glicosilada" at bounding box center [348, 243] width 661 height 7
checkbox Glicosilada "true"
drag, startPoint x: 73, startPoint y: 261, endPoint x: 6, endPoint y: 271, distance: 67.6
click at [11, 268] on div "Item de agendamento * HEMOGLOBINA G Desfazer seleção 0202010503 - Dosagem de He…" at bounding box center [348, 257] width 676 height 34
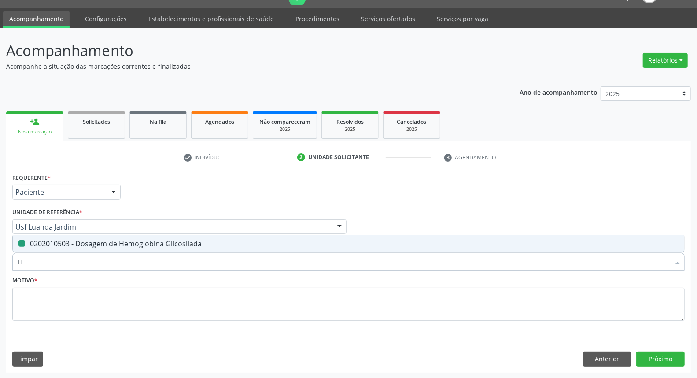
type input "HE"
checkbox Glicosilada "false"
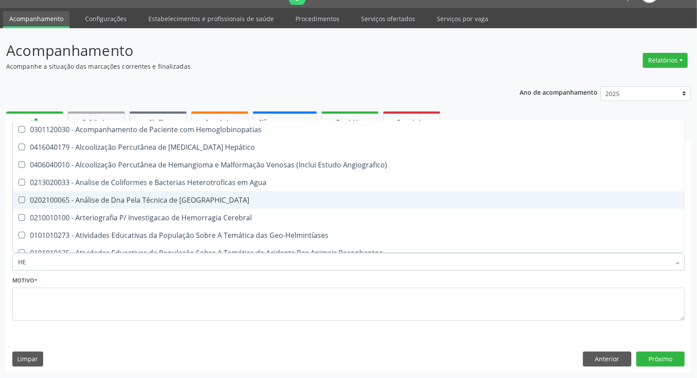
type input "HEM"
checkbox \(Qualitativo\) "true"
checkbox Glicosilada "false"
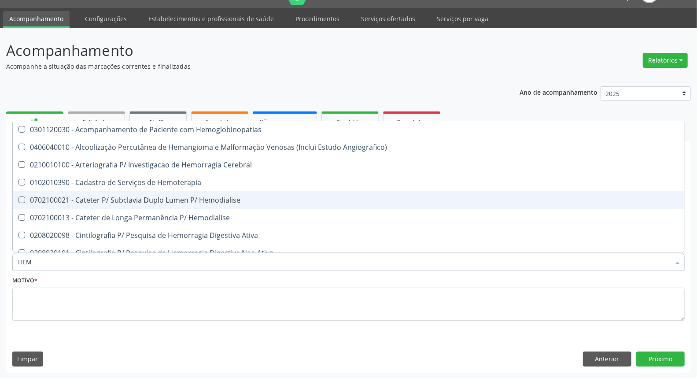
type input "HEMO"
checkbox Hemacias "true"
checkbox Glicosilada "false"
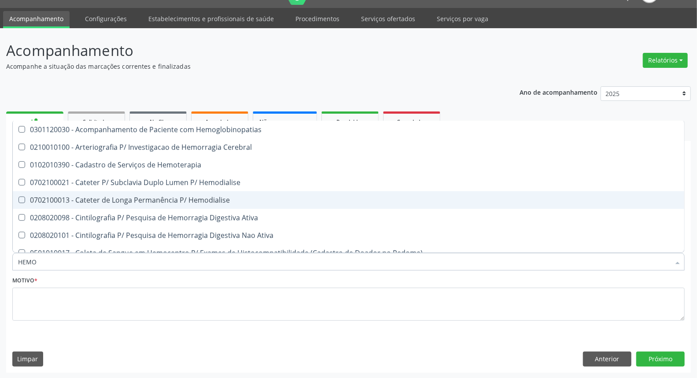
type input "HEMOG"
checkbox Tardio\) "true"
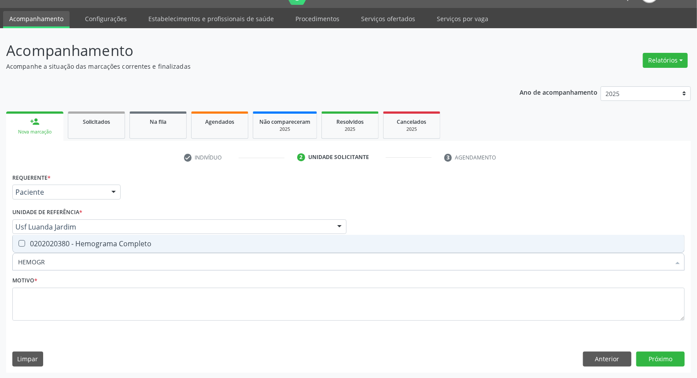
type input "HEMOGRA"
drag, startPoint x: 157, startPoint y: 239, endPoint x: 147, endPoint y: 254, distance: 18.6
click at [156, 239] on span "0202020380 - Hemograma Completo" at bounding box center [348, 244] width 671 height 18
checkbox Completo "true"
click at [143, 260] on input "HEMOGRA" at bounding box center [344, 262] width 652 height 18
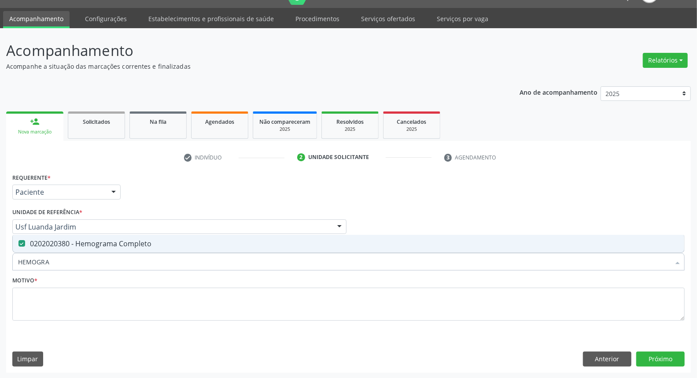
click at [143, 260] on input "HEMOGRA" at bounding box center [344, 262] width 652 height 18
type input "UR"
checkbox Completo "false"
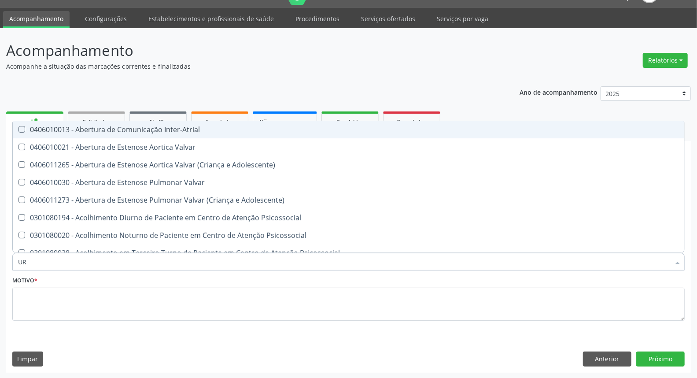
type input "URI"
checkbox B "true"
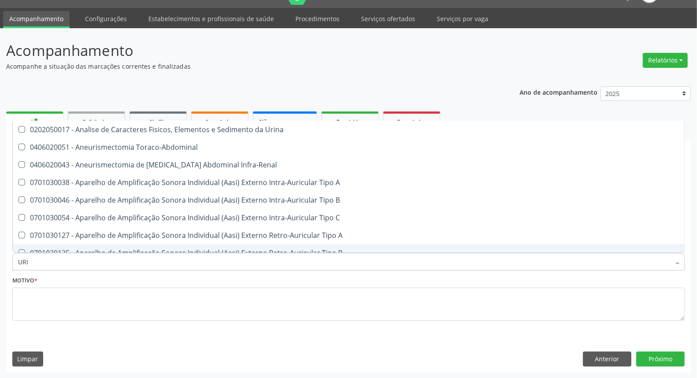
type input "URIN"
checkbox Urico "false"
type input "URINA"
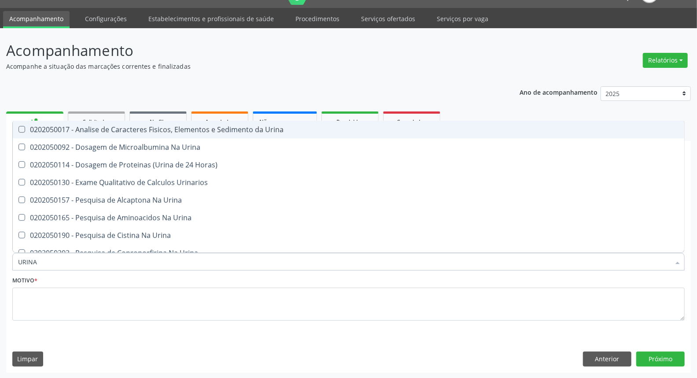
drag, startPoint x: 161, startPoint y: 128, endPoint x: 165, endPoint y: 136, distance: 8.9
click at [161, 128] on div "0202050017 - Analise de Caracteres Fisicos, Elementos e Sedimento da Urina" at bounding box center [348, 129] width 661 height 7
checkbox Urina "true"
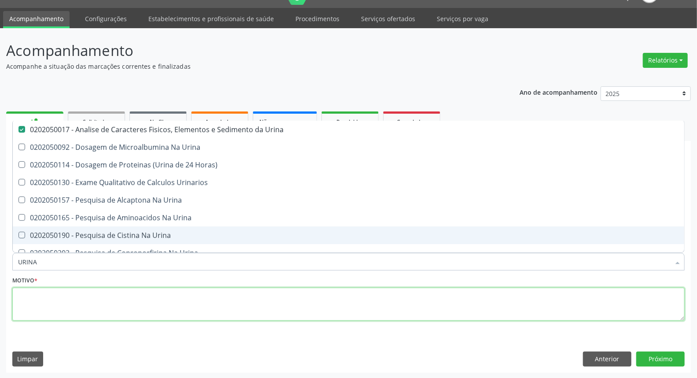
drag, startPoint x: 285, startPoint y: 307, endPoint x: 287, endPoint y: 327, distance: 19.9
click at [287, 316] on textarea at bounding box center [348, 303] width 672 height 33
checkbox Urina "true"
checkbox Horas\) "true"
checkbox Urinarios "true"
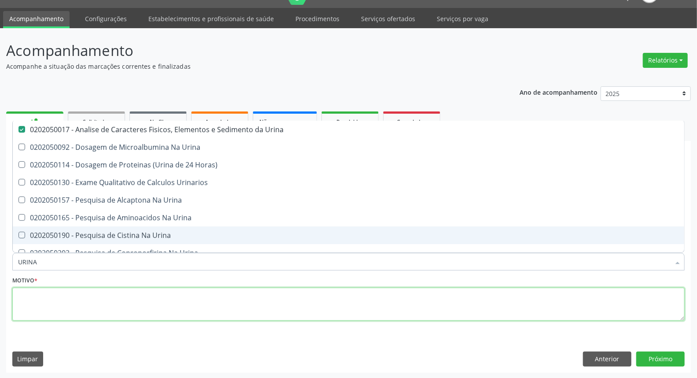
checkbox Urina "true"
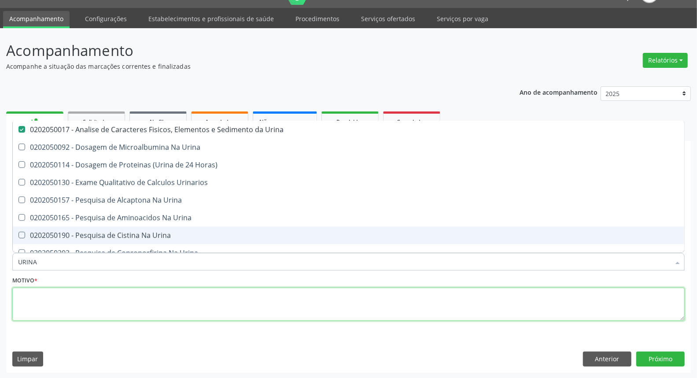
checkbox Urina "true"
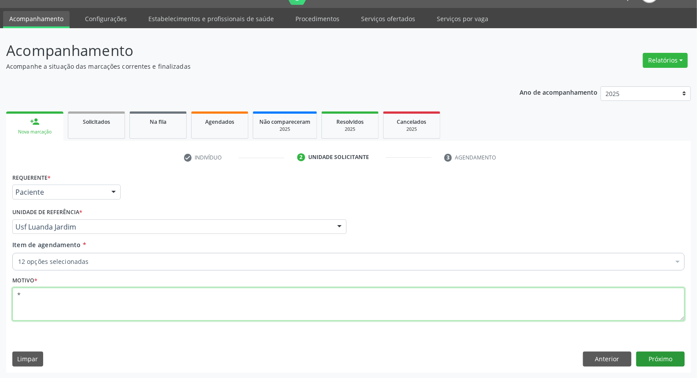
type textarea "*"
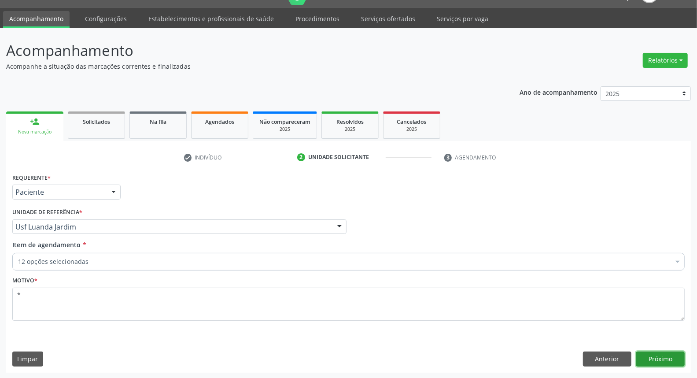
click at [657, 358] on button "Próximo" at bounding box center [660, 358] width 48 height 15
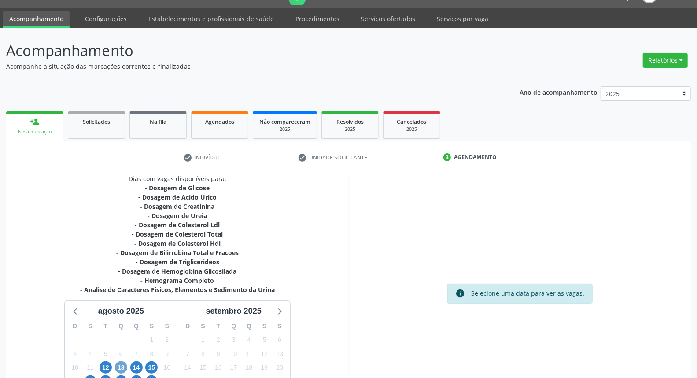
drag, startPoint x: 118, startPoint y: 371, endPoint x: 191, endPoint y: 351, distance: 76.0
click at [118, 371] on span "13" at bounding box center [121, 367] width 12 height 12
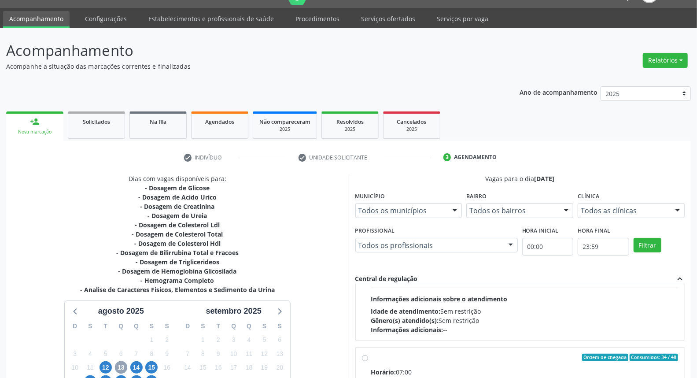
scroll to position [293, 0]
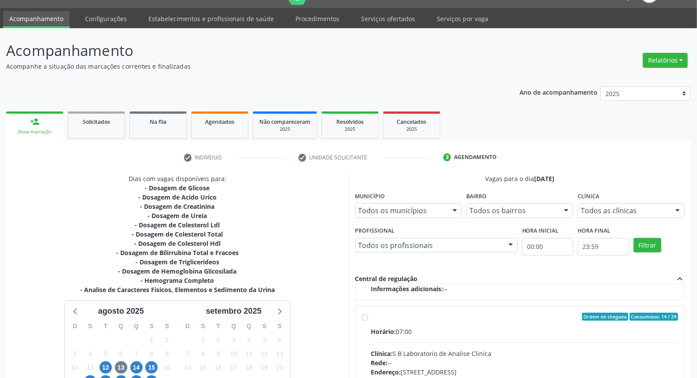
click at [371, 316] on label "Ordem de chegada Consumidos: 14 / 24 Horário: 07:00 Clínica: S B Laboratorio de…" at bounding box center [524, 379] width 307 height 135
click at [364, 316] on input "Ordem de chegada Consumidos: 14 / 24 Horário: 07:00 Clínica: S B Laboratorio de…" at bounding box center [365, 316] width 6 height 8
radio input "true"
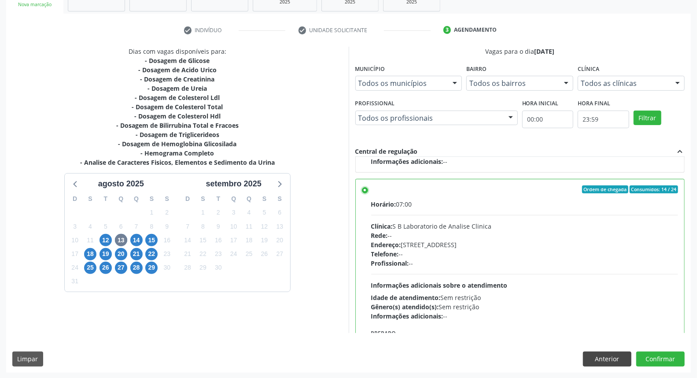
scroll to position [342, 0]
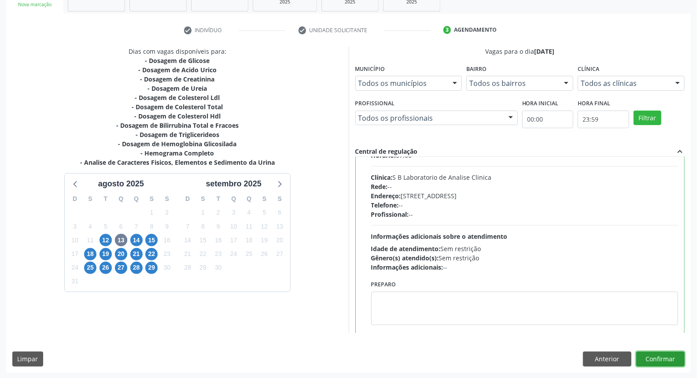
click at [658, 363] on button "Confirmar" at bounding box center [660, 358] width 48 height 15
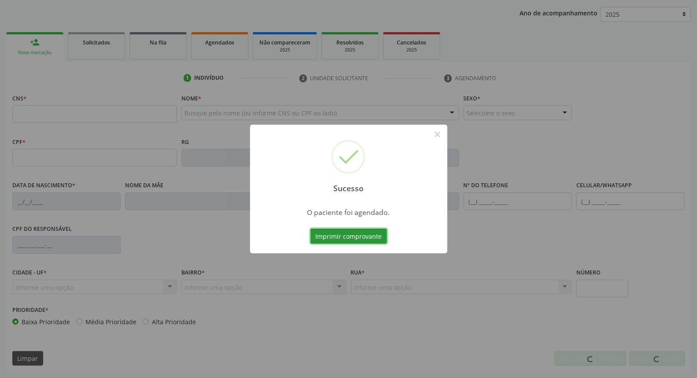
scroll to position [99, 0]
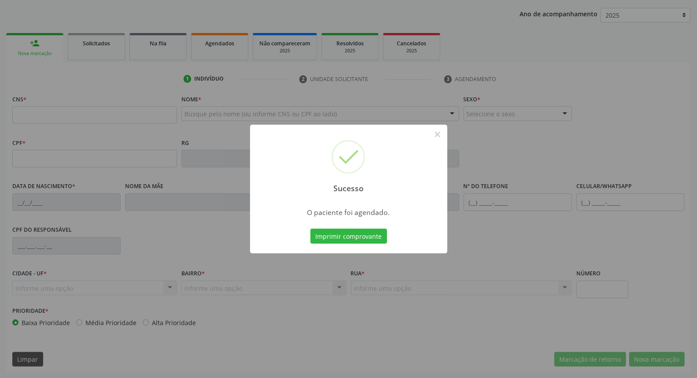
click at [437, 135] on div "Sucesso × O paciente foi agendado. Imprimir comprovante Cancel" at bounding box center [348, 189] width 697 height 378
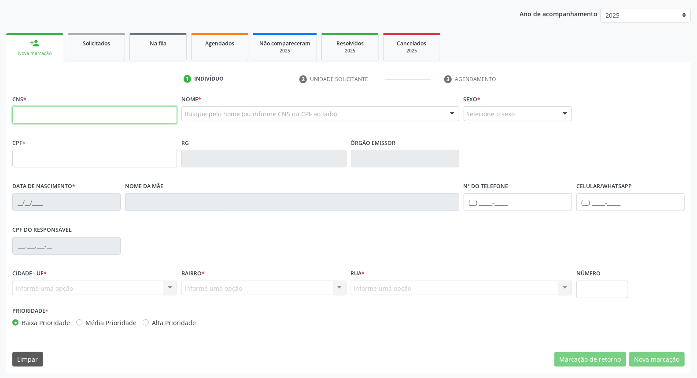
click at [128, 116] on input "text" at bounding box center [94, 115] width 165 height 18
type input "8"
type input "165 9709 4590 0018"
type input "880.338.564-91"
type input "18/06/1965"
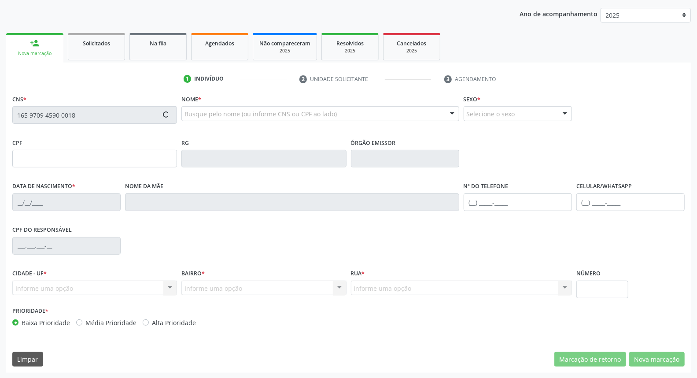
type input "Maria Furtado de Souza"
type input "(87) 99999-9999"
type input "4"
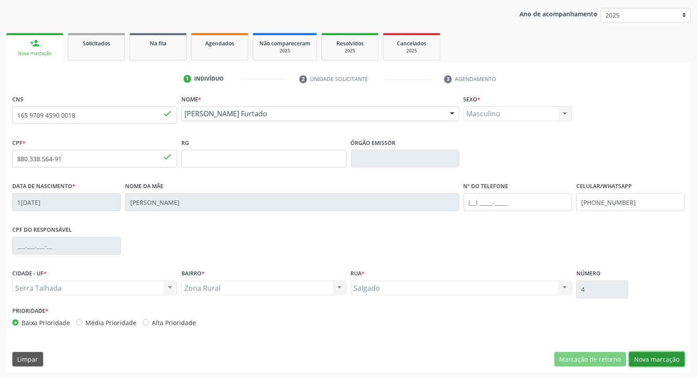
drag, startPoint x: 653, startPoint y: 358, endPoint x: 445, endPoint y: 285, distance: 221.2
click at [651, 358] on button "Nova marcação" at bounding box center [656, 359] width 55 height 15
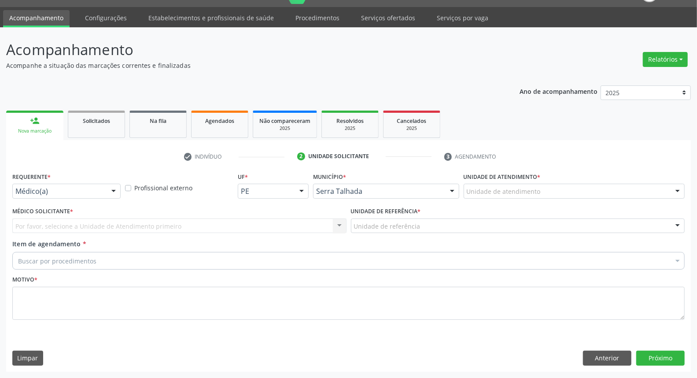
scroll to position [20, 0]
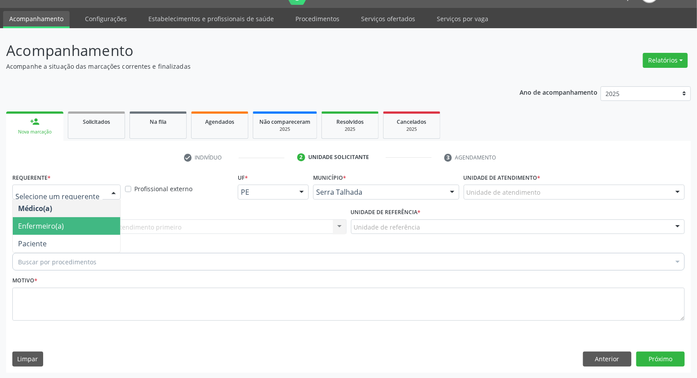
drag, startPoint x: 76, startPoint y: 228, endPoint x: 74, endPoint y: 236, distance: 9.2
click at [76, 230] on span "Enfermeiro(a)" at bounding box center [66, 226] width 107 height 18
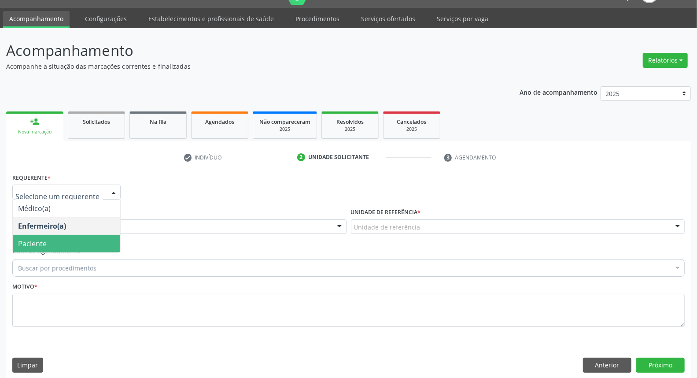
click at [75, 239] on span "Paciente" at bounding box center [66, 244] width 107 height 18
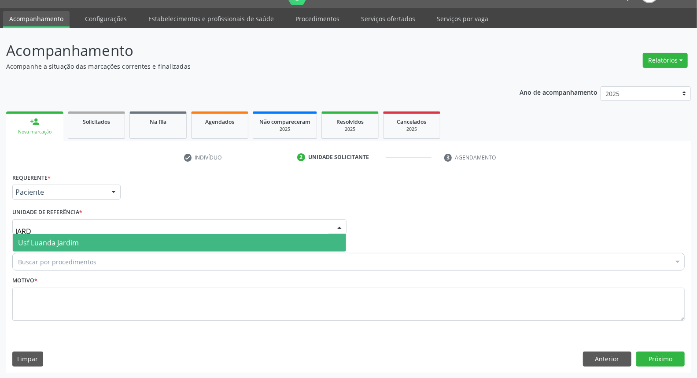
type input "JARDI"
click at [72, 239] on span "Usf Luanda Jardim" at bounding box center [48, 243] width 61 height 10
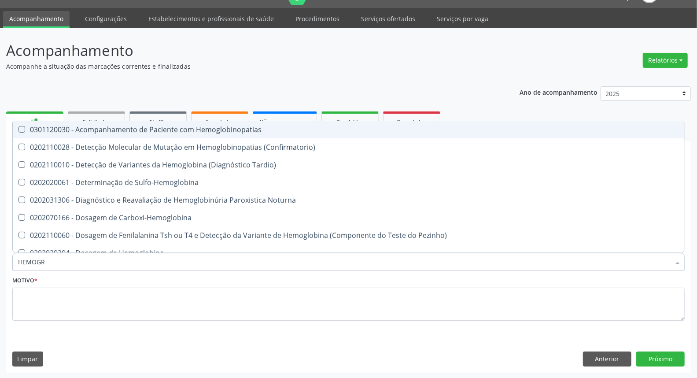
type input "HEMOGRA"
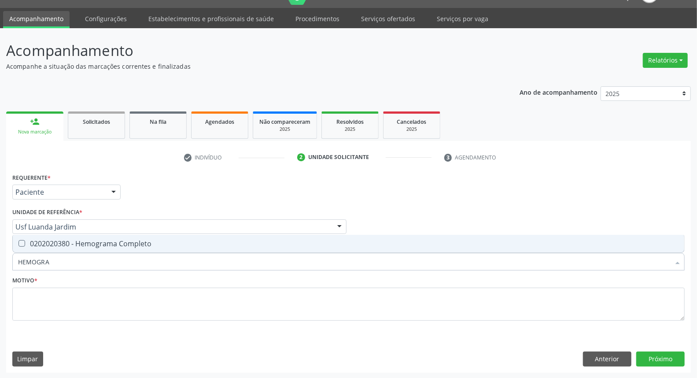
click at [38, 240] on div "0202020380 - Hemograma Completo" at bounding box center [348, 243] width 661 height 7
checkbox Completo "true"
click at [0, 256] on div "Acompanhamento Acompanhe a situação das marcações correntes e finalizadas Relat…" at bounding box center [348, 203] width 697 height 350
type input "C"
checkbox Completo "false"
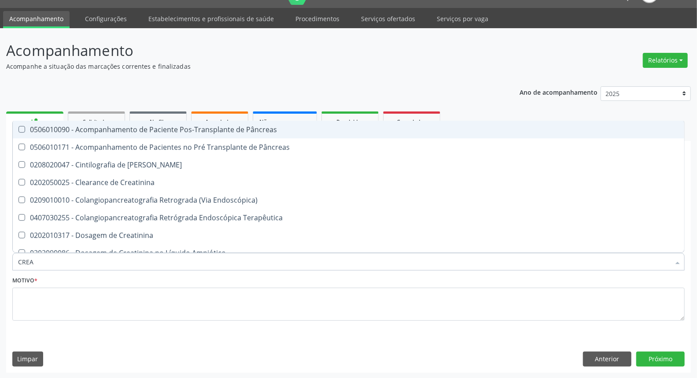
type input "CREAT"
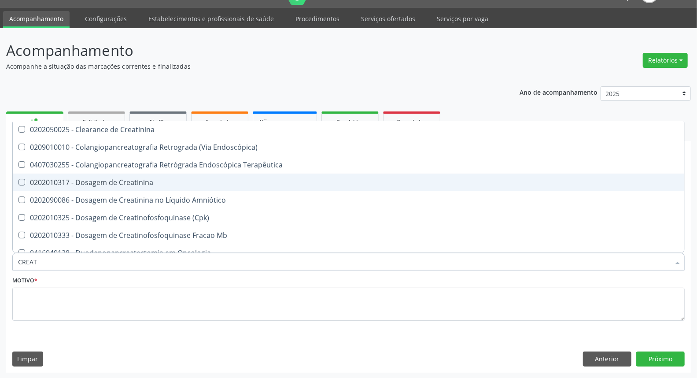
drag, startPoint x: 48, startPoint y: 177, endPoint x: 39, endPoint y: 229, distance: 52.7
click at [47, 179] on div "0202010317 - Dosagem de Creatinina" at bounding box center [348, 182] width 661 height 7
checkbox Creatinina "true"
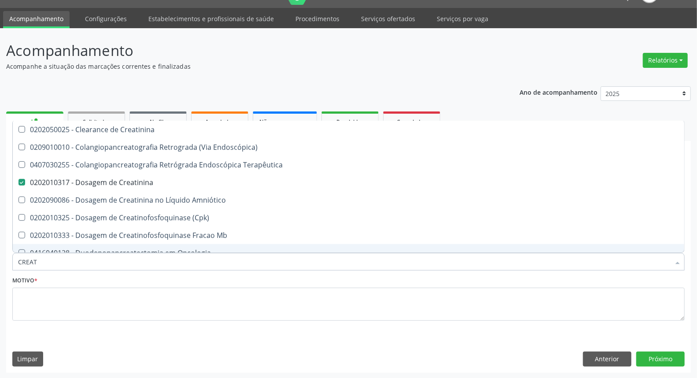
drag, startPoint x: 28, startPoint y: 258, endPoint x: 0, endPoint y: 249, distance: 29.8
click at [0, 256] on div "Acompanhamento Acompanhe a situação das marcações correntes e finalizadas Relat…" at bounding box center [348, 203] width 697 height 350
type input "T"
checkbox Creatinina "false"
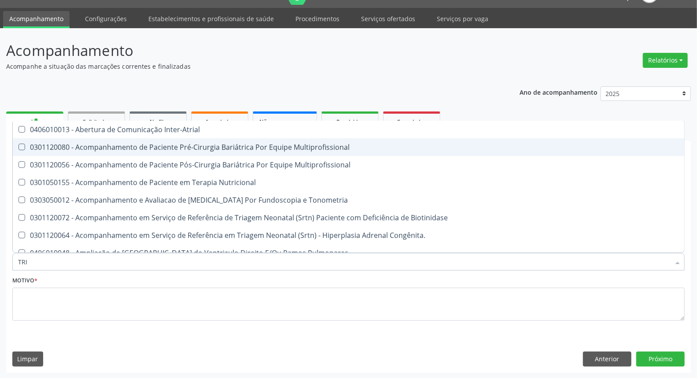
type input "TRIG"
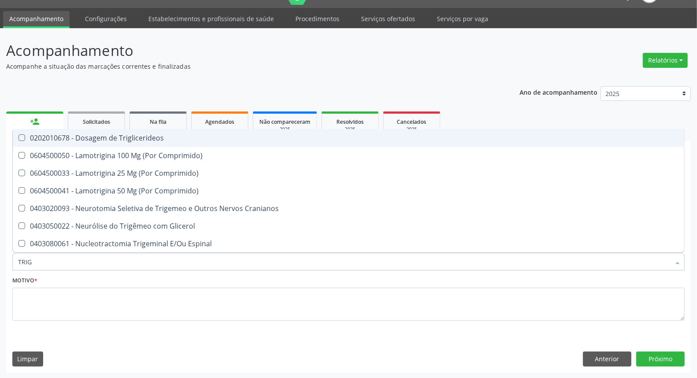
click at [65, 134] on div "0202010678 - Dosagem de Triglicerideos" at bounding box center [348, 137] width 661 height 7
checkbox Triglicerideos "true"
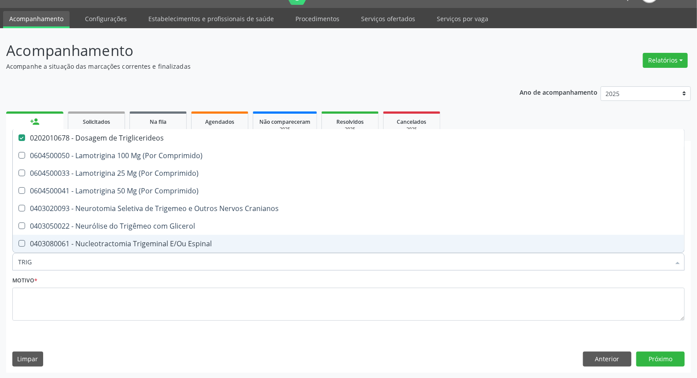
drag, startPoint x: 38, startPoint y: 265, endPoint x: 0, endPoint y: 241, distance: 44.9
click at [0, 244] on div "Acompanhamento Acompanhe a situação das marcações correntes e finalizadas Relat…" at bounding box center [348, 203] width 697 height 350
type input "GL"
checkbox Triglicerideos "false"
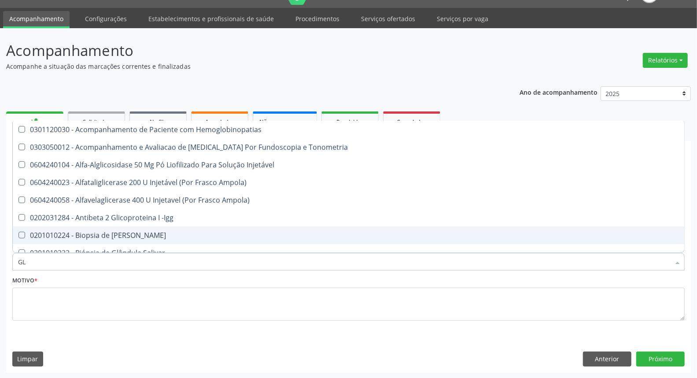
type input "GLI"
checkbox Glomerular "true"
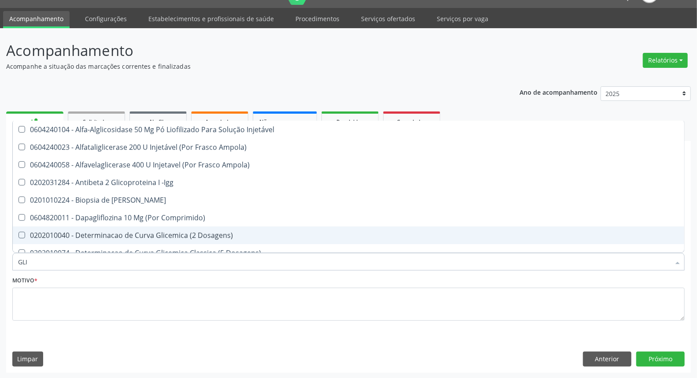
type input "GLIC"
checkbox Derrames "true"
checkbox Triglicerideos "false"
type input "GLICOS"
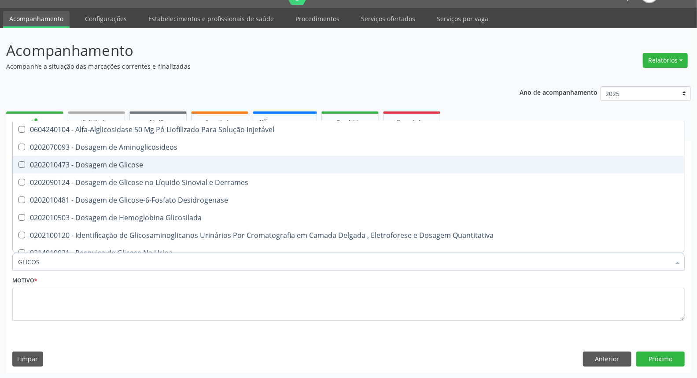
drag, startPoint x: 93, startPoint y: 163, endPoint x: 63, endPoint y: 243, distance: 84.8
click at [92, 167] on div "0202010473 - Dosagem de Glicose" at bounding box center [348, 164] width 661 height 7
checkbox Glicose "true"
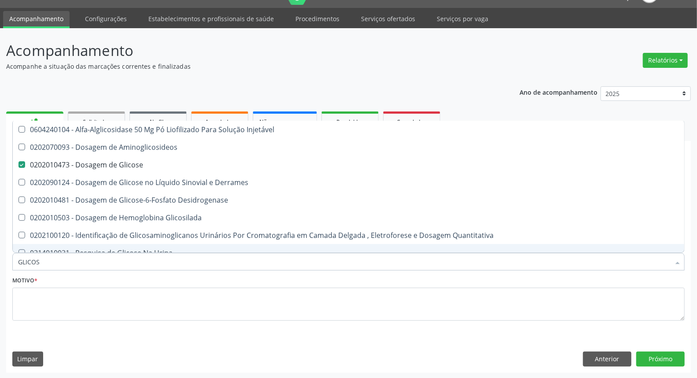
click at [0, 262] on div "Acompanhamento Acompanhe a situação das marcações correntes e finalizadas Relat…" at bounding box center [348, 203] width 697 height 350
type input "H"
checkbox Glicose "false"
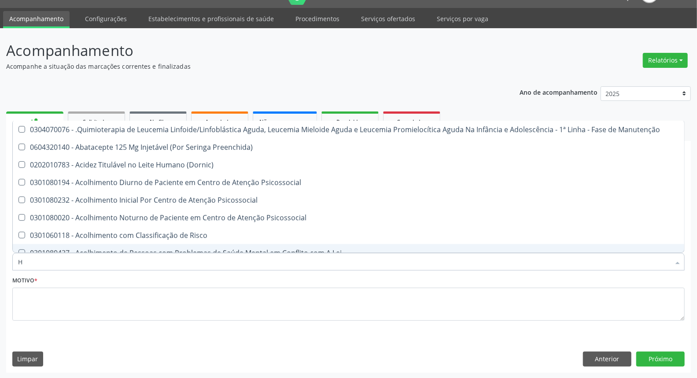
type input "HE"
checkbox Removível "true"
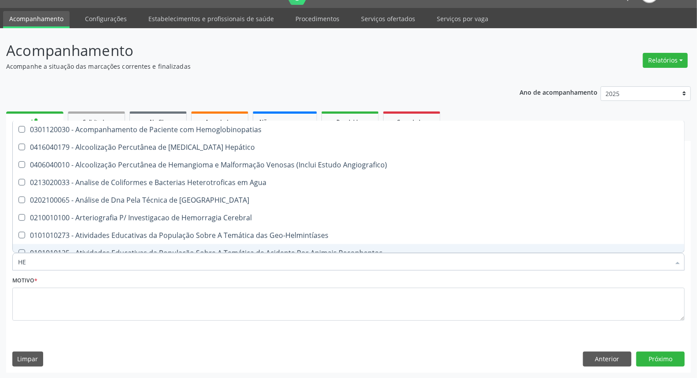
type input "HEM"
checkbox II "true"
checkbox Completo "false"
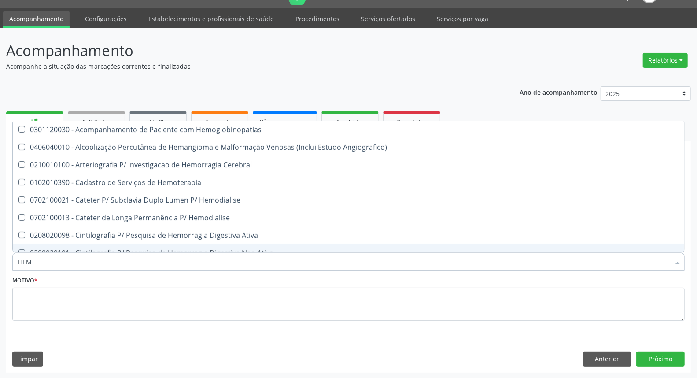
type input "HEMO"
checkbox Retro-Retal "true"
checkbox Completo "false"
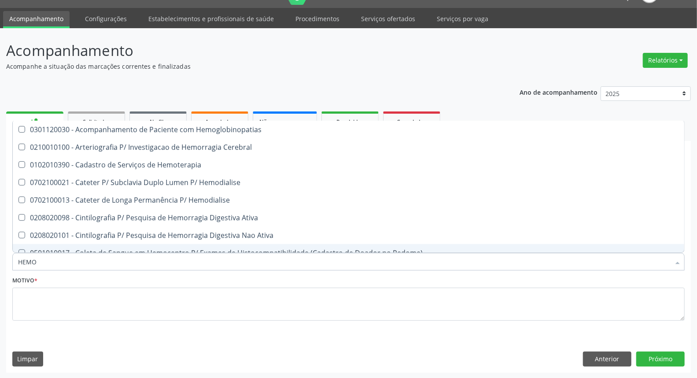
type input "HEMOG"
checkbox Carboxi-Hemoglobina "true"
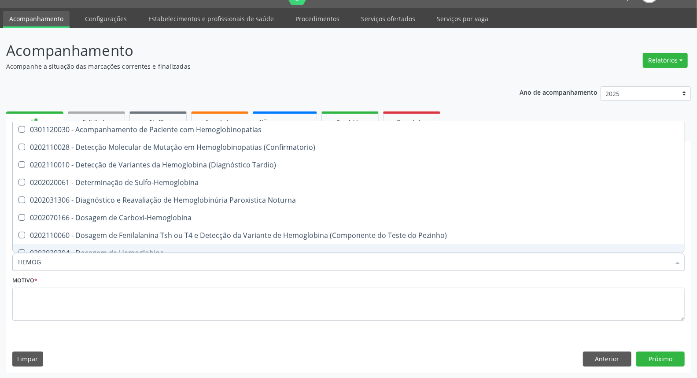
type input "HEMOGL"
checkbox Completo "false"
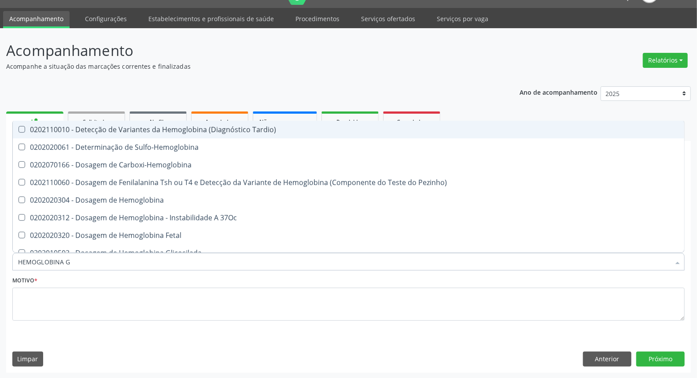
type input "HEMOGLOBINA G"
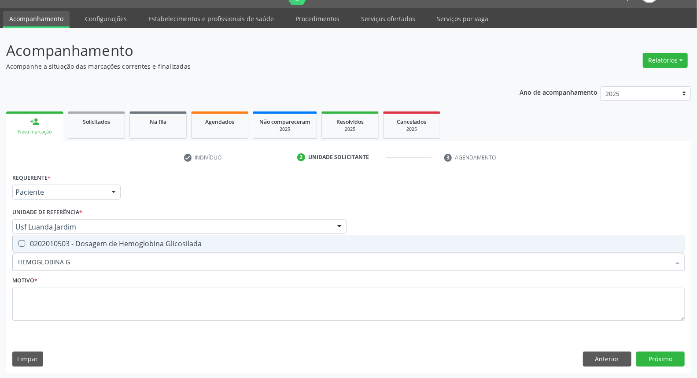
drag, startPoint x: 52, startPoint y: 243, endPoint x: 84, endPoint y: 269, distance: 41.3
click at [53, 243] on div "0202010503 - Dosagem de Hemoglobina Glicosilada" at bounding box center [348, 243] width 661 height 7
checkbox Glicosilada "true"
click at [0, 272] on div "Acompanhamento Acompanhe a situação das marcações correntes e finalizadas Relat…" at bounding box center [348, 203] width 697 height 350
type input "TG"
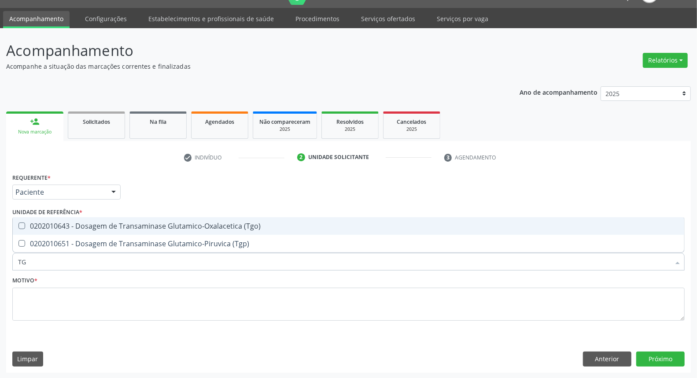
drag, startPoint x: 42, startPoint y: 222, endPoint x: 40, endPoint y: 237, distance: 15.1
click at [42, 228] on div "0202010643 - Dosagem de Transaminase Glutamico-Oxalacetica (Tgo)" at bounding box center [348, 225] width 661 height 7
checkbox \(Tgo\) "true"
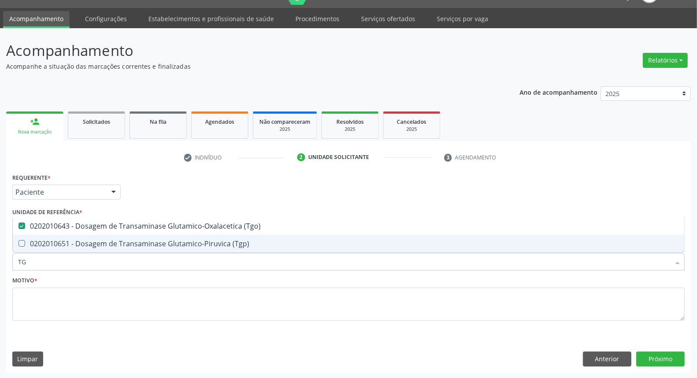
drag, startPoint x: 40, startPoint y: 237, endPoint x: 41, endPoint y: 254, distance: 16.7
click at [40, 238] on span "0202010651 - Dosagem de Transaminase Glutamico-Piruvica (Tgp)" at bounding box center [348, 244] width 671 height 18
checkbox \(Tgp\) "true"
drag, startPoint x: 47, startPoint y: 264, endPoint x: 29, endPoint y: 262, distance: 17.7
click at [29, 262] on input "TG" at bounding box center [344, 262] width 652 height 18
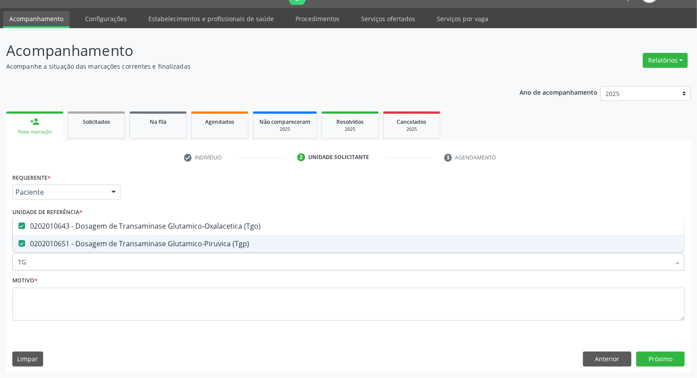
click at [29, 262] on input "TG" at bounding box center [344, 262] width 652 height 18
type input "UR"
checkbox \(Tgo\) "false"
checkbox \(Tgp\) "false"
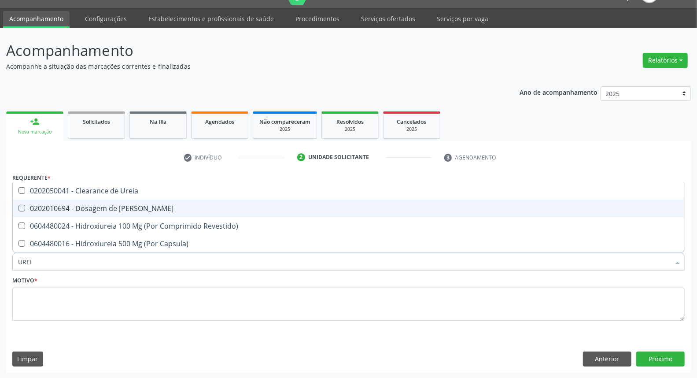
type input "UREIA"
click at [70, 206] on div "0202010694 - Dosagem de [PERSON_NAME]" at bounding box center [348, 208] width 661 height 7
checkbox Ureia "true"
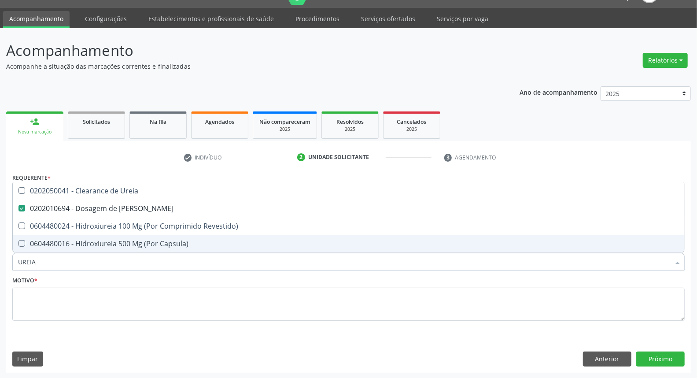
click at [56, 261] on input "UREIA" at bounding box center [344, 262] width 652 height 18
type input "URI"
checkbox Ureia "false"
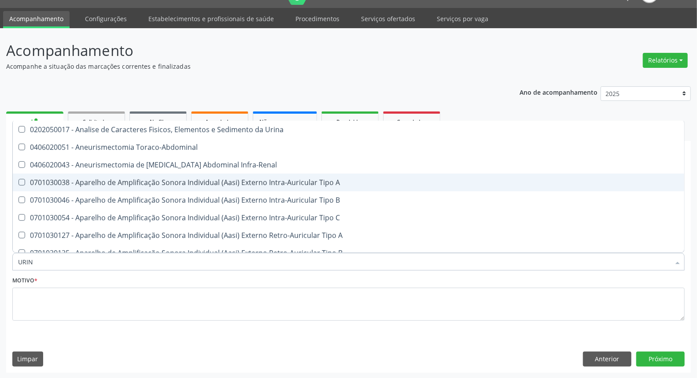
type input "URINA"
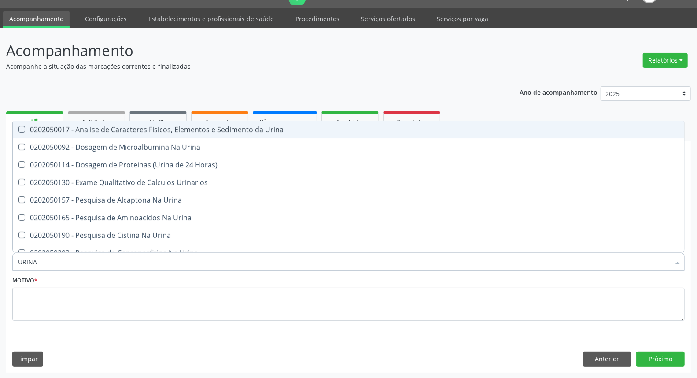
drag, startPoint x: 108, startPoint y: 132, endPoint x: 106, endPoint y: 153, distance: 20.8
click at [108, 133] on span "0202050017 - Analise de Caracteres Fisicos, Elementos e Sedimento da Urina" at bounding box center [348, 130] width 671 height 18
checkbox Urina "true"
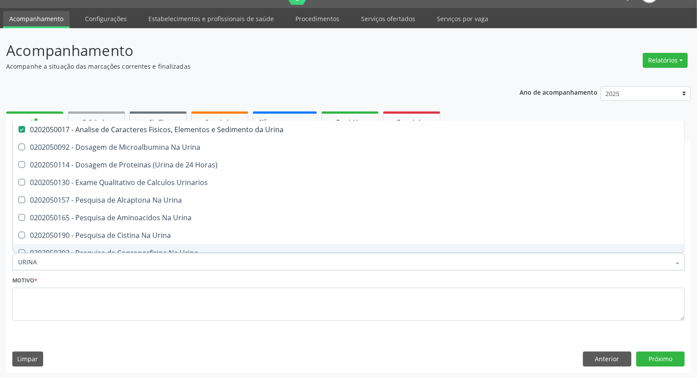
click at [53, 265] on input "URINA" at bounding box center [344, 262] width 652 height 18
type input "C"
checkbox Urina "false"
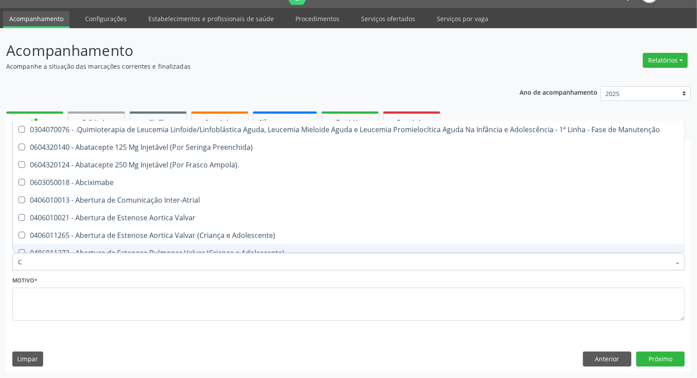
type input "CR"
checkbox Ml\) "true"
checkbox Urina "false"
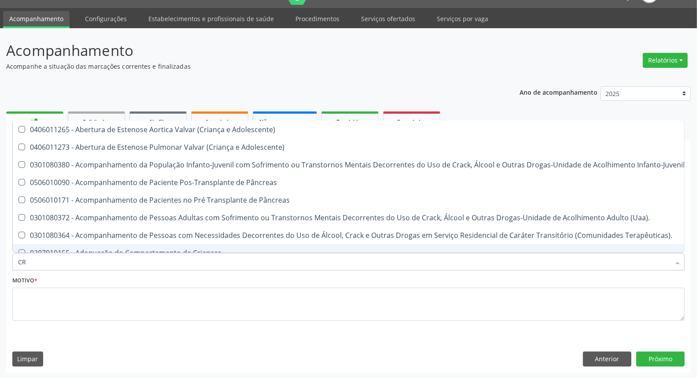
type input "CRE"
checkbox Crâniofacial "true"
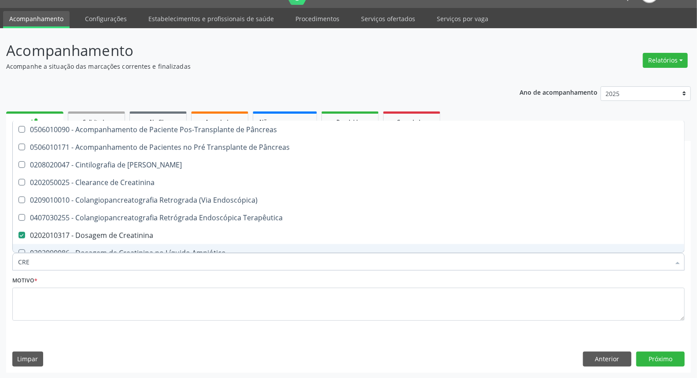
type input "CREA"
checkbox Creatinina "true"
checkbox Oncologia "false"
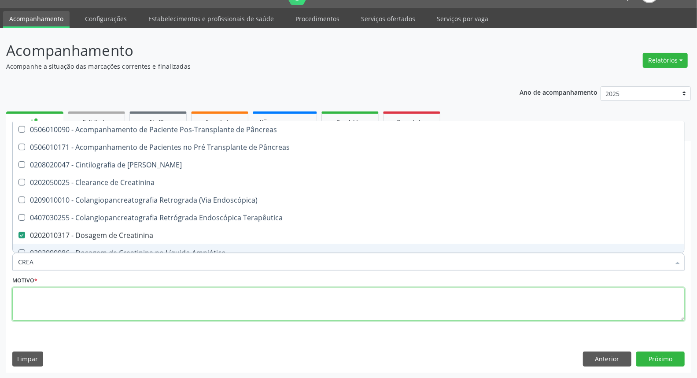
click at [73, 298] on textarea at bounding box center [348, 303] width 672 height 33
checkbox Pâncreas "true"
checkbox Pancreas "true"
checkbox Creatinina "true"
checkbox Endoscópica\) "true"
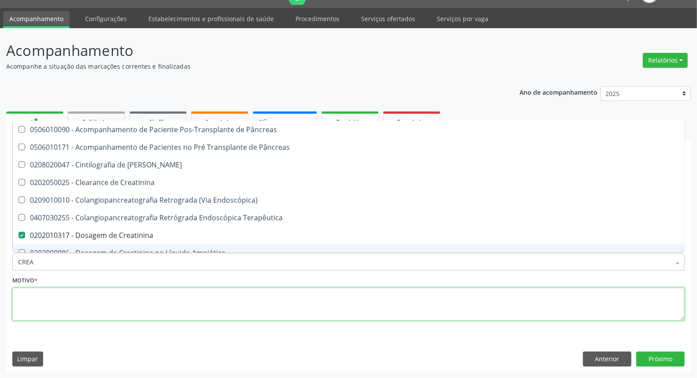
checkbox Terapêutica "true"
checkbox Amniótico "true"
checkbox \(Cpk\) "true"
checkbox Mb "true"
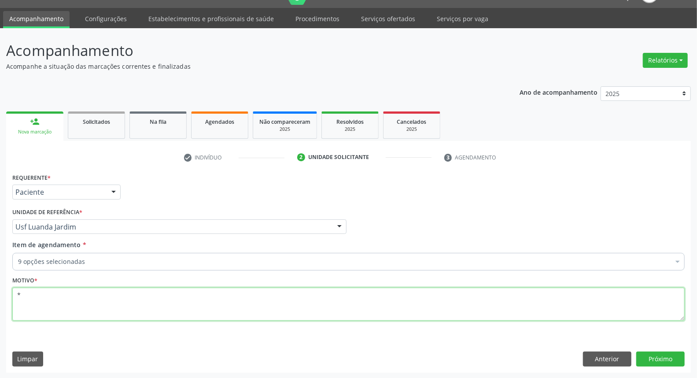
type textarea "*"
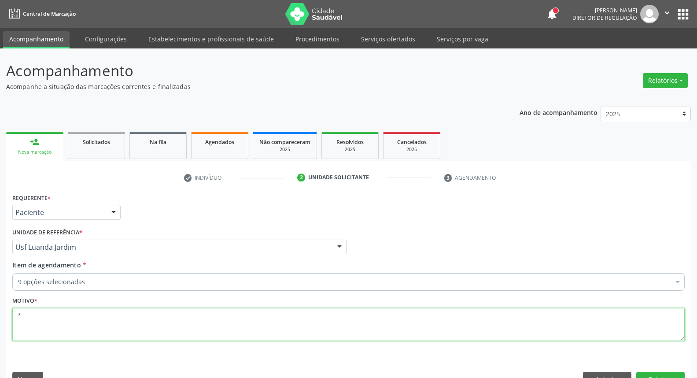
scroll to position [20, 0]
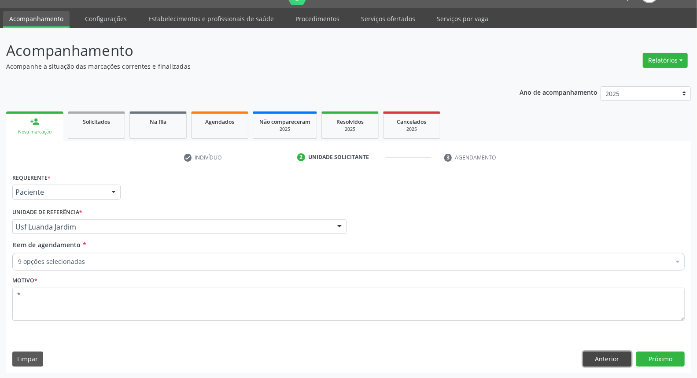
click at [621, 358] on button "Anterior" at bounding box center [607, 358] width 48 height 15
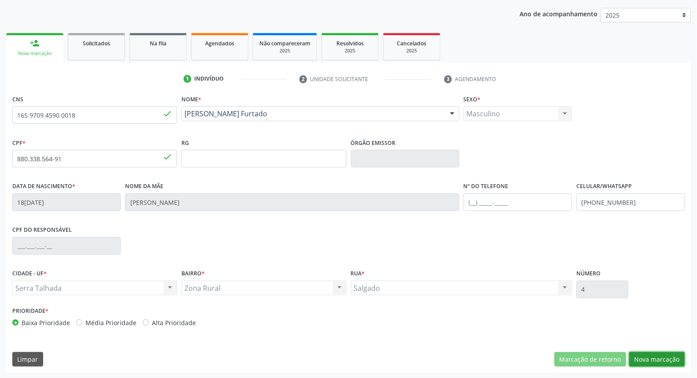
click at [658, 359] on button "Nova marcação" at bounding box center [656, 359] width 55 height 15
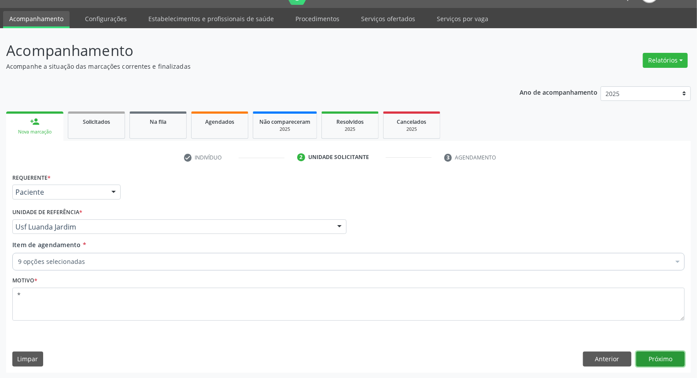
click at [658, 359] on button "Próximo" at bounding box center [660, 358] width 48 height 15
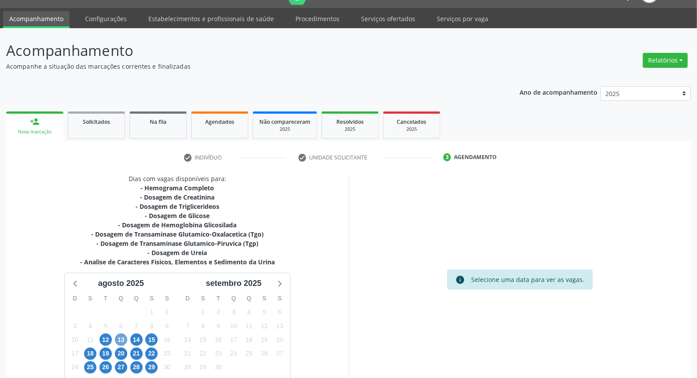
click at [121, 339] on span "13" at bounding box center [121, 339] width 12 height 12
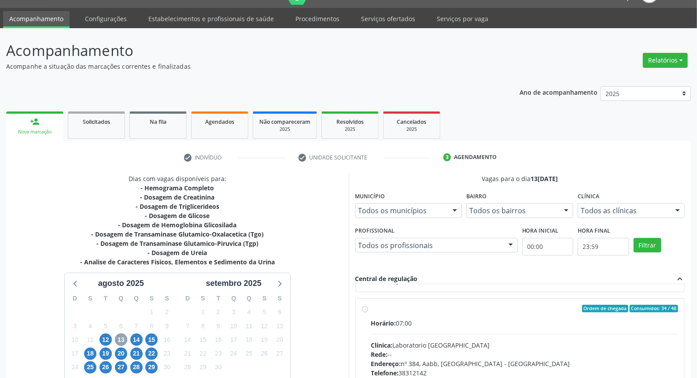
scroll to position [293, 0]
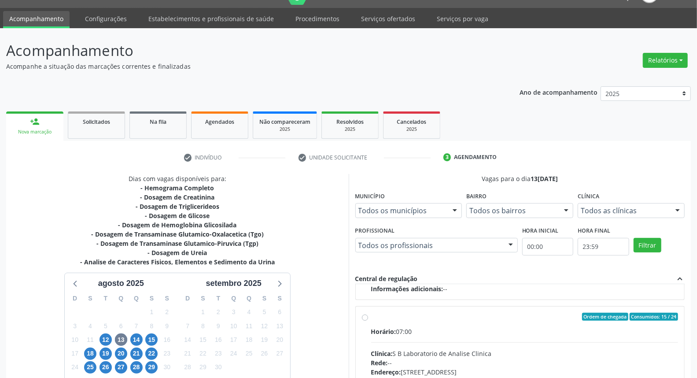
click at [371, 315] on label "Ordem de chegada Consumidos: 15 / 24 Horário: 07:00 Clínica: S B Laboratorio de…" at bounding box center [524, 379] width 307 height 135
click at [364, 315] on input "Ordem de chegada Consumidos: 15 / 24 Horário: 07:00 Clínica: S B Laboratorio de…" at bounding box center [365, 316] width 6 height 8
radio input "true"
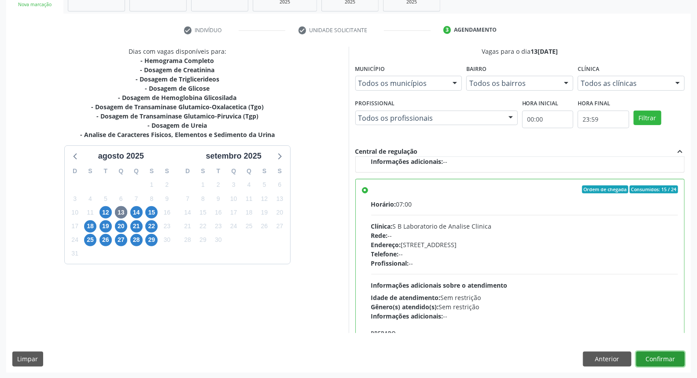
click at [656, 361] on button "Confirmar" at bounding box center [660, 358] width 48 height 15
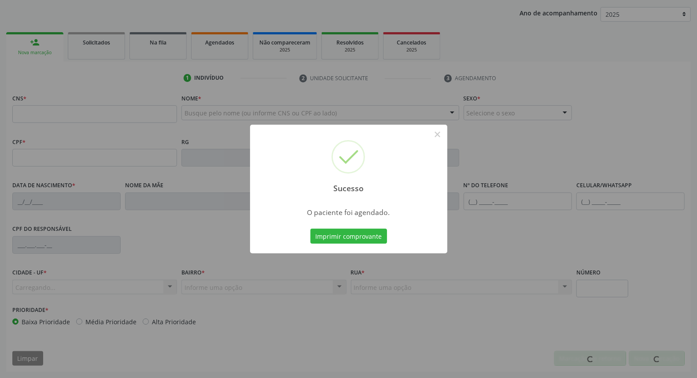
scroll to position [99, 0]
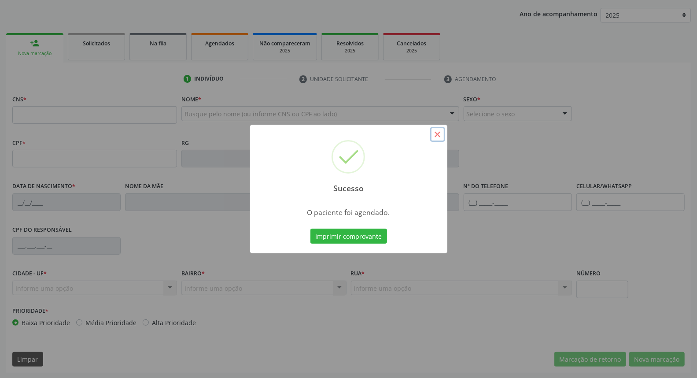
click at [434, 137] on button "×" at bounding box center [437, 134] width 15 height 15
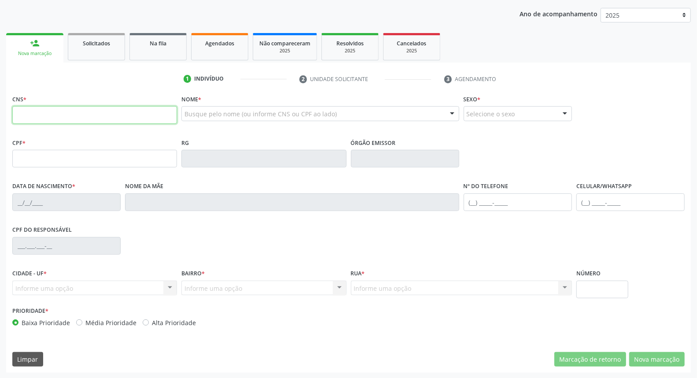
click at [51, 107] on input "text" at bounding box center [94, 115] width 165 height 18
type input "700 0017 0654 5104"
type input "667.201.764-04"
type input "11/05/1959"
type input "Ana Maria da Conceicao"
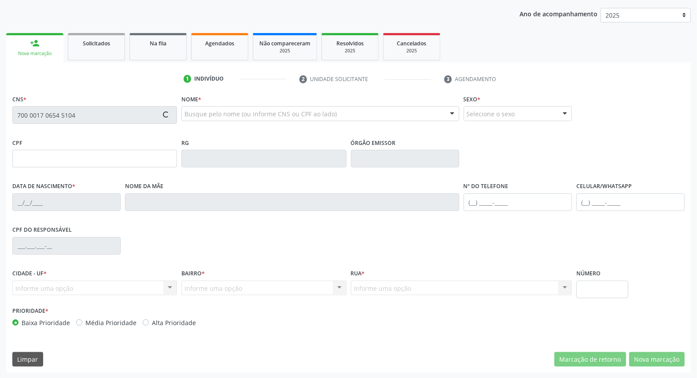
type input "(87) 99999-9999"
type input "635"
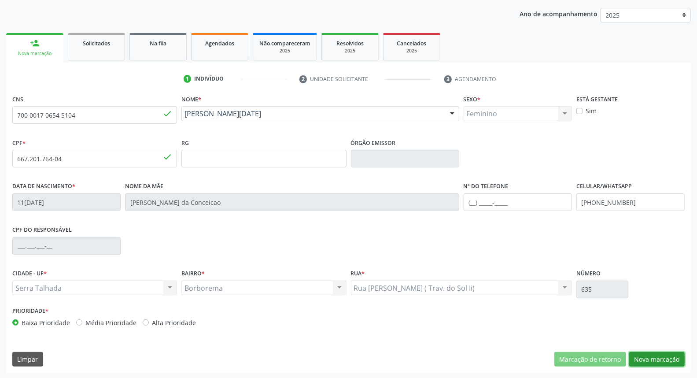
drag, startPoint x: 672, startPoint y: 353, endPoint x: 647, endPoint y: 344, distance: 26.9
click at [671, 353] on button "Nova marcação" at bounding box center [656, 359] width 55 height 15
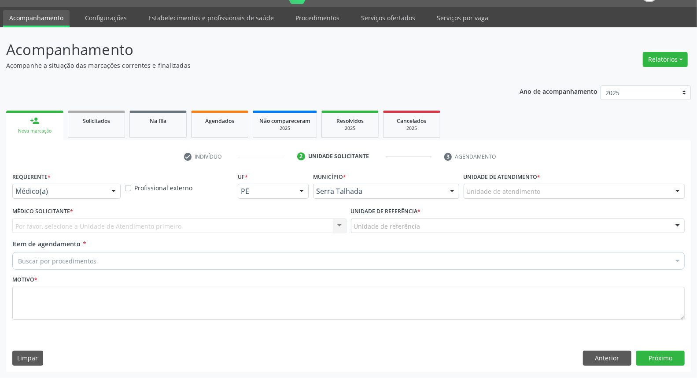
scroll to position [20, 0]
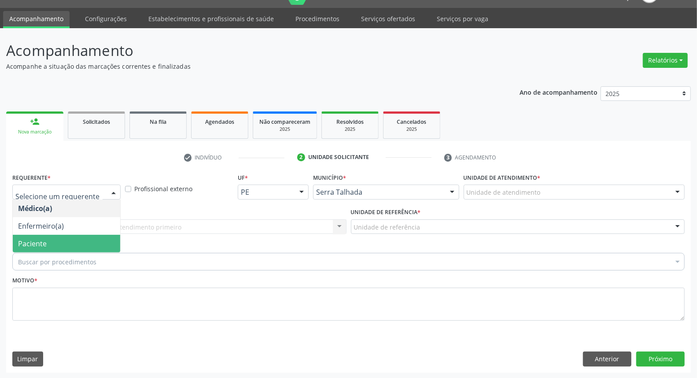
click at [77, 246] on span "Paciente" at bounding box center [66, 244] width 107 height 18
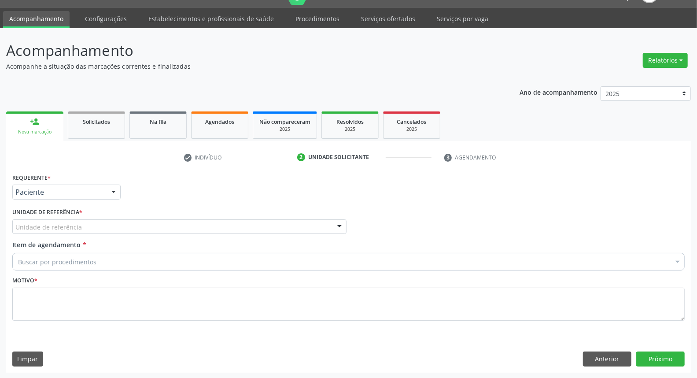
click at [89, 226] on div "Unidade de referência" at bounding box center [179, 226] width 334 height 15
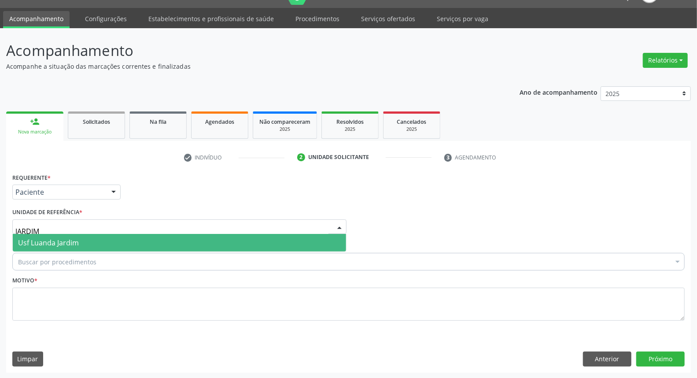
type input "JARDIM"
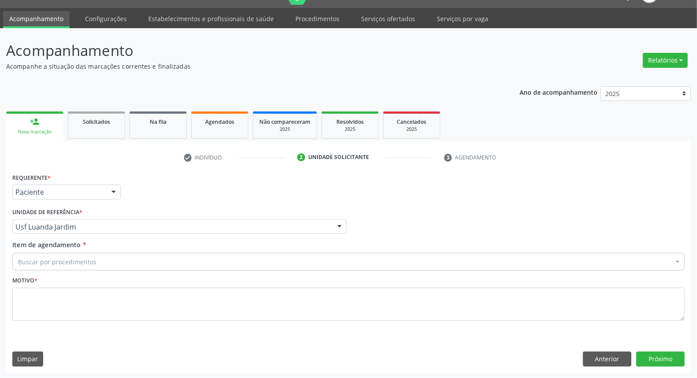
click at [79, 266] on div "Buscar por procedimentos" at bounding box center [348, 262] width 672 height 18
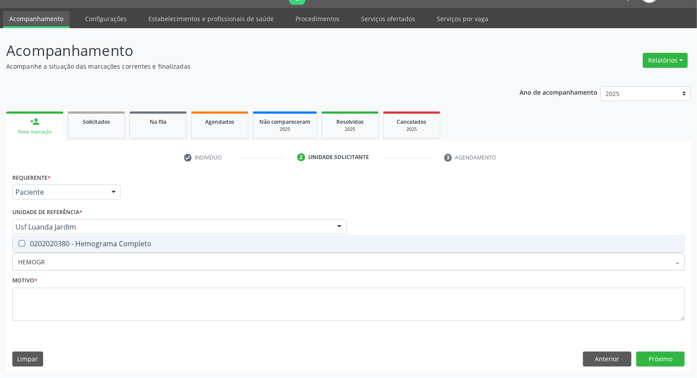
type input "HEMOGRA"
drag, startPoint x: 97, startPoint y: 249, endPoint x: 87, endPoint y: 265, distance: 18.8
click at [96, 249] on span "0202020380 - Hemograma Completo" at bounding box center [348, 244] width 671 height 18
checkbox Completo "true"
click at [86, 267] on input "HEMOGRA" at bounding box center [344, 262] width 652 height 18
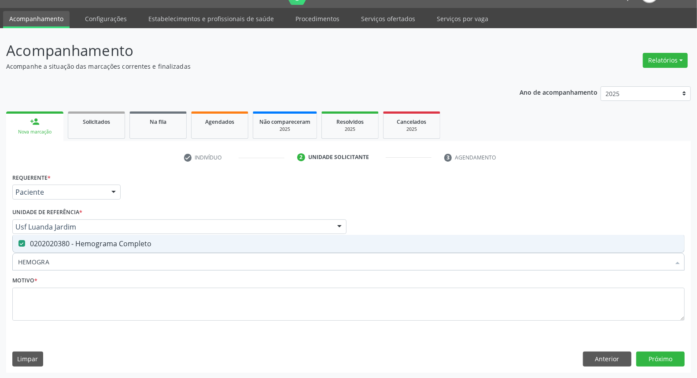
click at [86, 267] on input "HEMOGRA" at bounding box center [344, 262] width 652 height 18
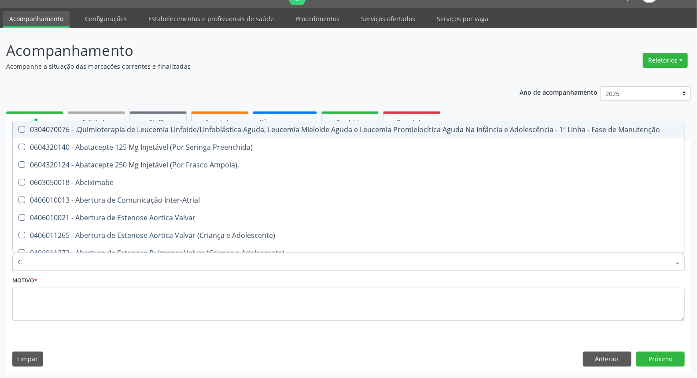
type input "CR"
checkbox Manutenção "false"
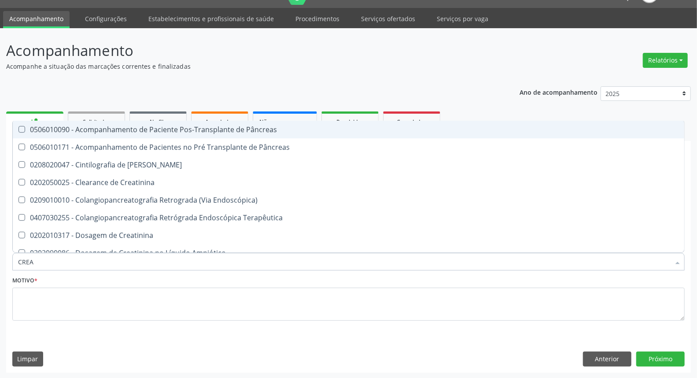
type input "CREAT"
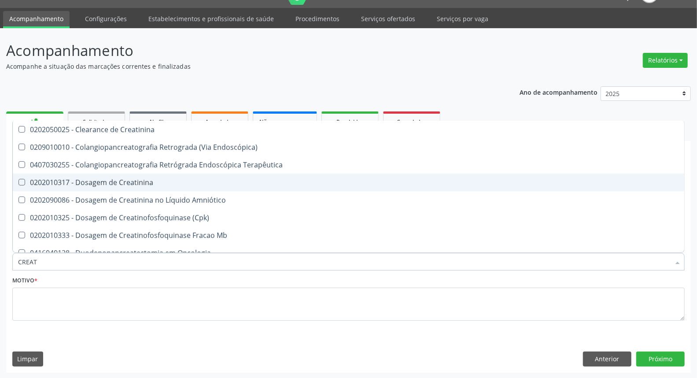
click at [85, 179] on div "0202010317 - Dosagem de Creatinina" at bounding box center [348, 182] width 661 height 7
checkbox Creatinina "true"
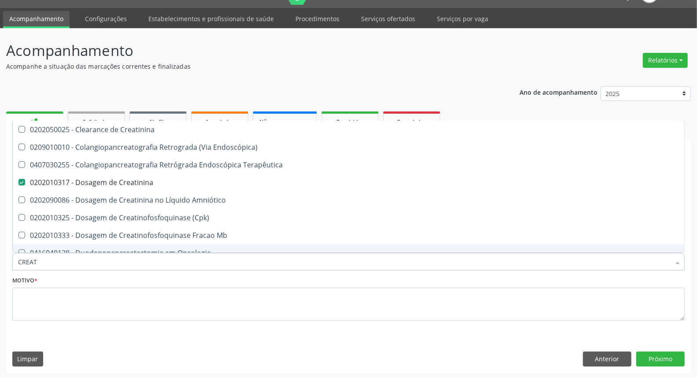
click at [60, 260] on input "CREAT" at bounding box center [344, 262] width 652 height 18
type input "G"
checkbox Creatinina "false"
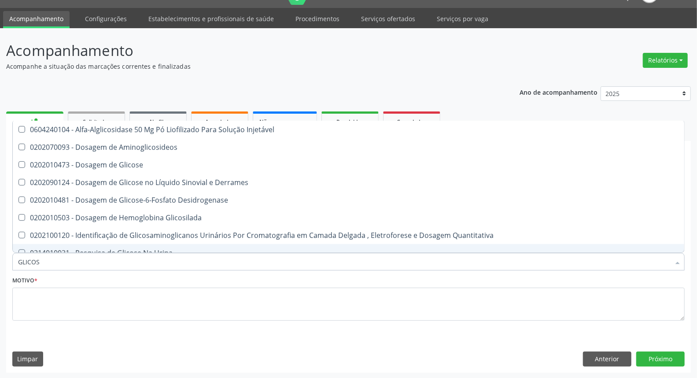
type input "GLICOSE"
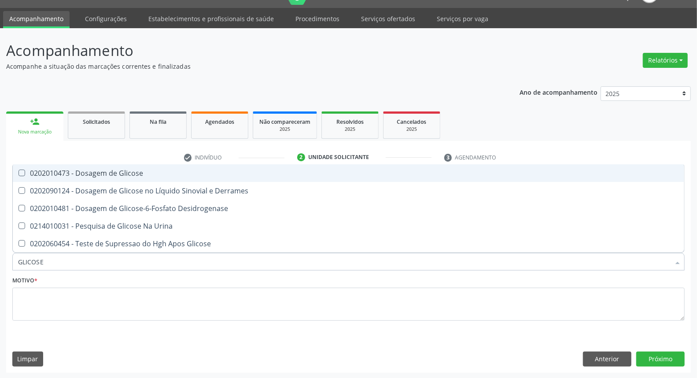
drag, startPoint x: 81, startPoint y: 173, endPoint x: 71, endPoint y: 231, distance: 59.1
click at [81, 173] on div "0202010473 - Dosagem de Glicose" at bounding box center [348, 172] width 661 height 7
checkbox Glicose "true"
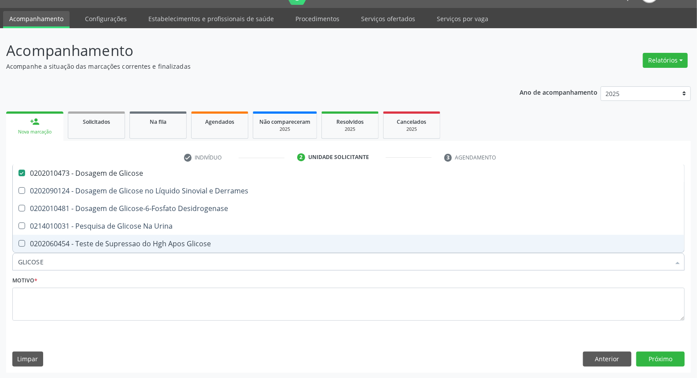
click at [59, 257] on input "GLICOSE" at bounding box center [344, 262] width 652 height 18
type input "HE"
checkbox Glicose "false"
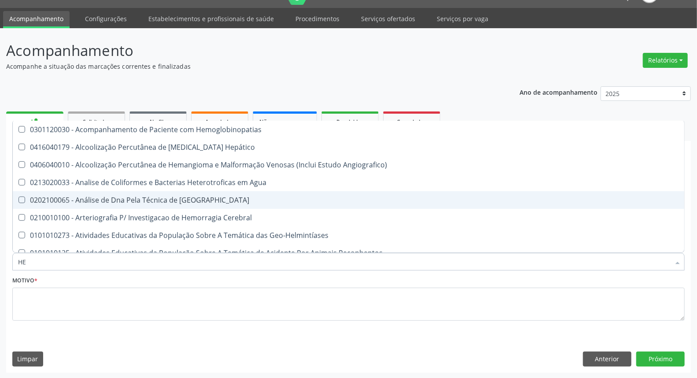
type input "HEM"
checkbox II "true"
checkbox Completo "false"
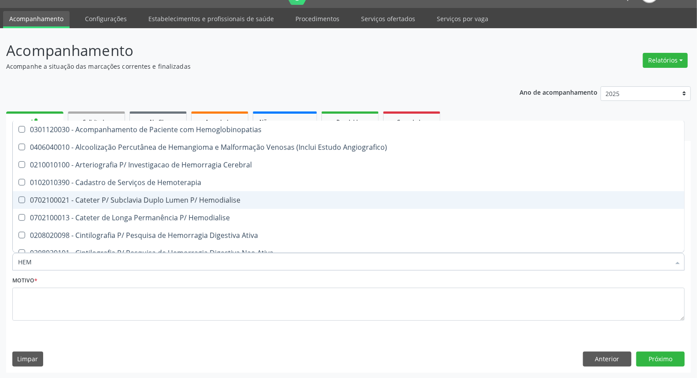
type input "HEMO"
checkbox Retro-Retal "true"
checkbox Completo "false"
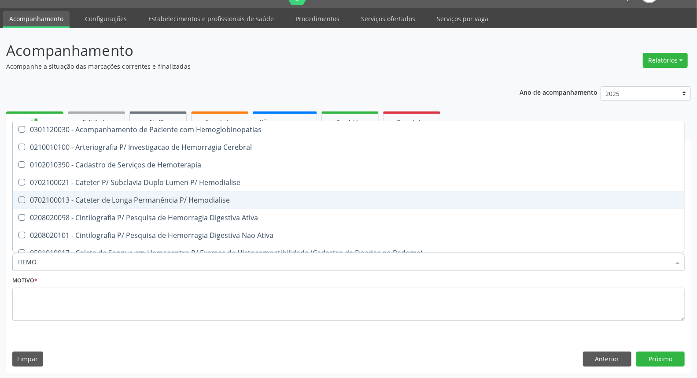
type input "HEMOG"
checkbox Carboxi-Hemoglobina "true"
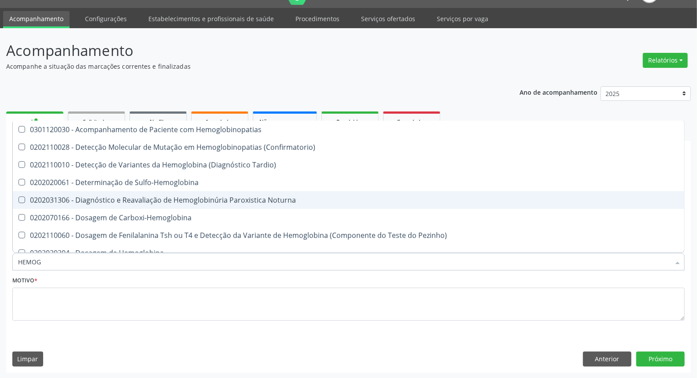
type input "HEMOGL"
checkbox Completo "false"
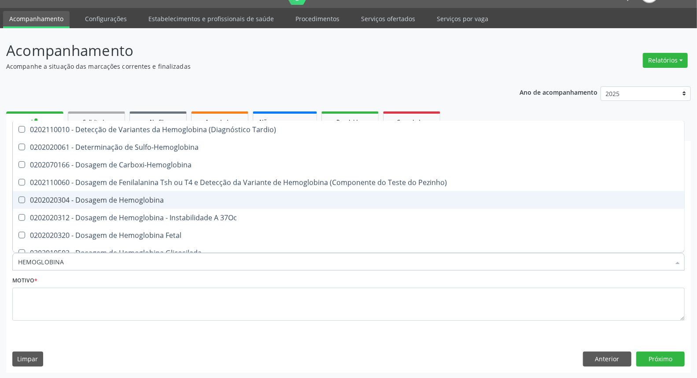
type input "HEMOGLOBINA G"
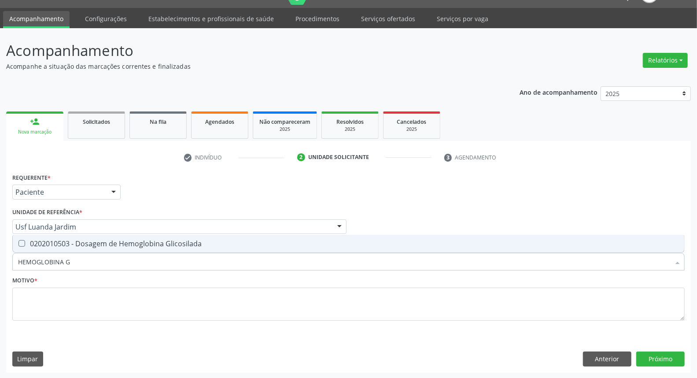
drag, startPoint x: 62, startPoint y: 243, endPoint x: 71, endPoint y: 265, distance: 23.7
click at [62, 246] on div "0202010503 - Dosagem de Hemoglobina Glicosilada" at bounding box center [348, 243] width 661 height 7
checkbox Glicosilada "true"
click at [0, 262] on div "Acompanhamento Acompanhe a situação das marcações correntes e finalizadas Relat…" at bounding box center [348, 203] width 697 height 350
type input "UR"
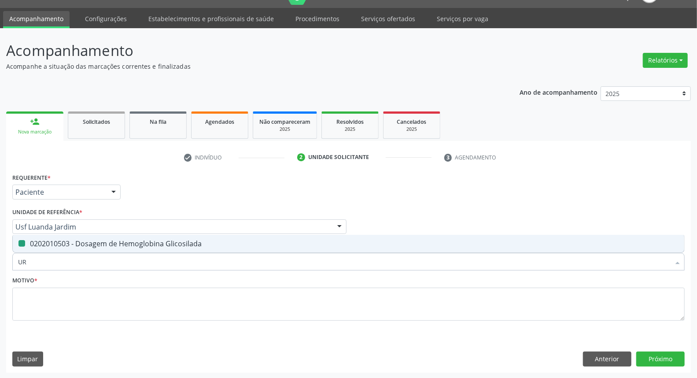
checkbox Glicosilada "false"
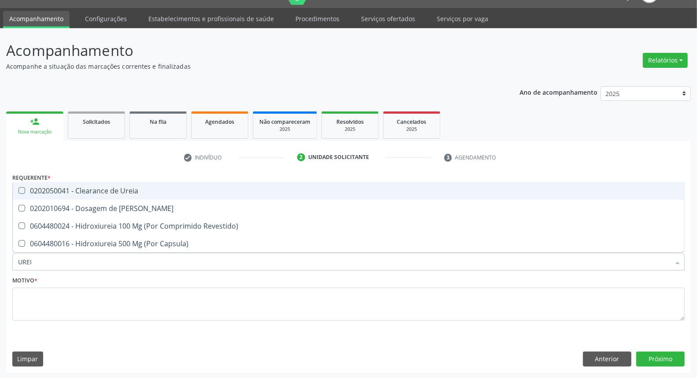
type input "UREIA"
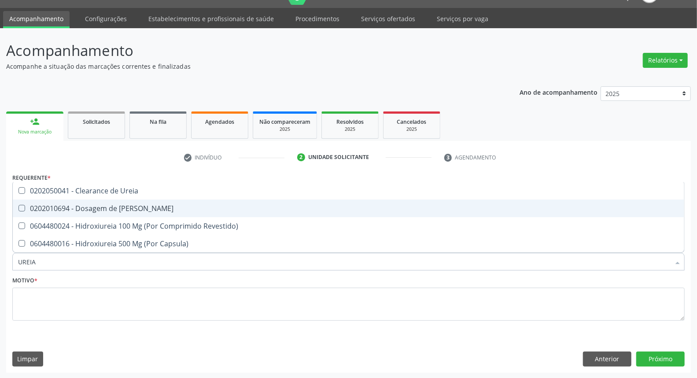
drag, startPoint x: 34, startPoint y: 208, endPoint x: 49, endPoint y: 258, distance: 52.1
click at [34, 214] on span "0202010694 - Dosagem de [PERSON_NAME]" at bounding box center [348, 208] width 671 height 18
checkbox Ureia "true"
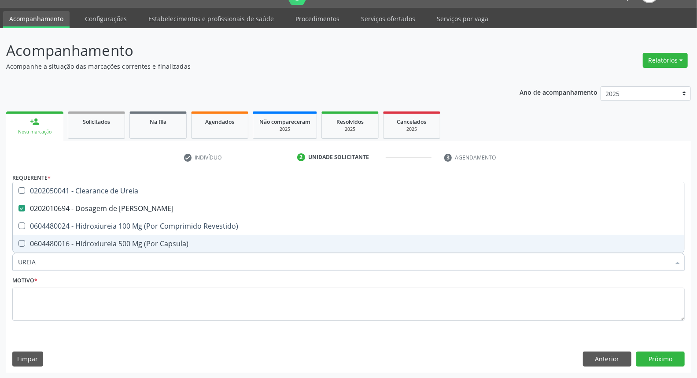
click at [0, 258] on div "Acompanhamento Acompanhe a situação das marcações correntes e finalizadas Relat…" at bounding box center [348, 203] width 697 height 350
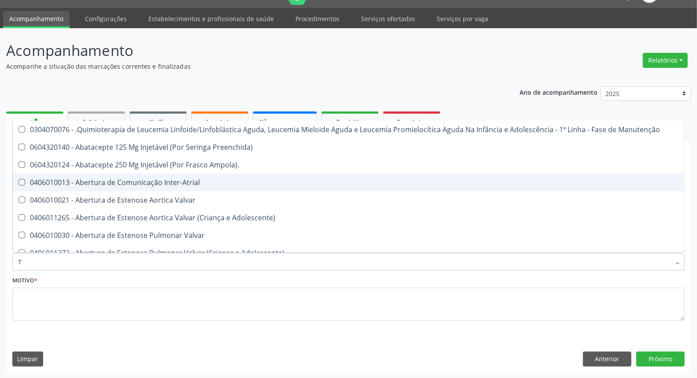
type input "TG"
checkbox Preenchida\) "false"
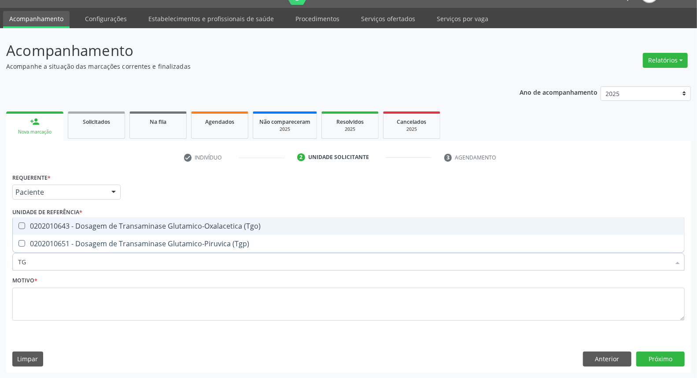
drag, startPoint x: 98, startPoint y: 227, endPoint x: 97, endPoint y: 233, distance: 6.2
click at [98, 231] on span "0202010643 - Dosagem de Transaminase Glutamico-Oxalacetica (Tgo)" at bounding box center [348, 226] width 671 height 18
checkbox \(Tgo\) "true"
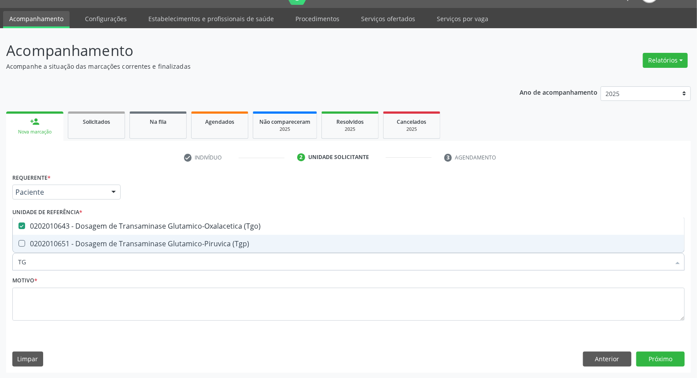
click at [93, 243] on div "0202010651 - Dosagem de Transaminase Glutamico-Piruvica (Tgp)" at bounding box center [348, 243] width 661 height 7
checkbox \(Tgp\) "true"
click at [85, 261] on input "TG" at bounding box center [344, 262] width 652 height 18
type input "HE"
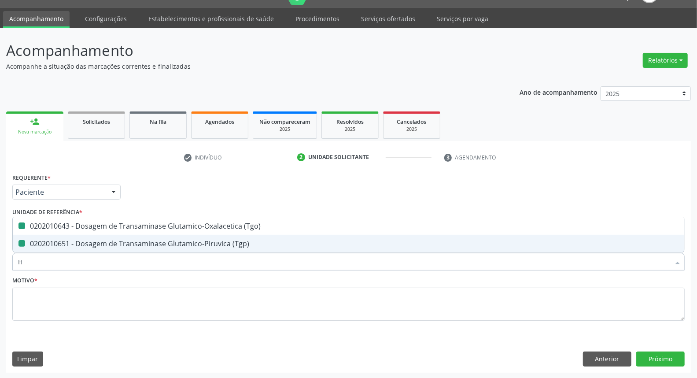
checkbox \(Tgo\) "false"
checkbox \(Tgp\) "false"
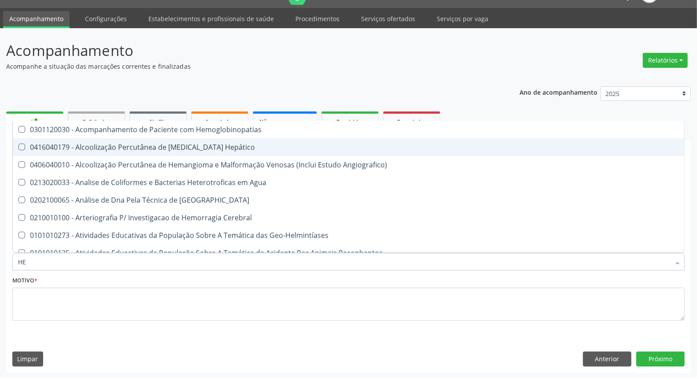
type input "HEM"
checkbox \(Qualitativo\) "true"
checkbox Glicosilada "false"
checkbox II "true"
checkbox Completo "false"
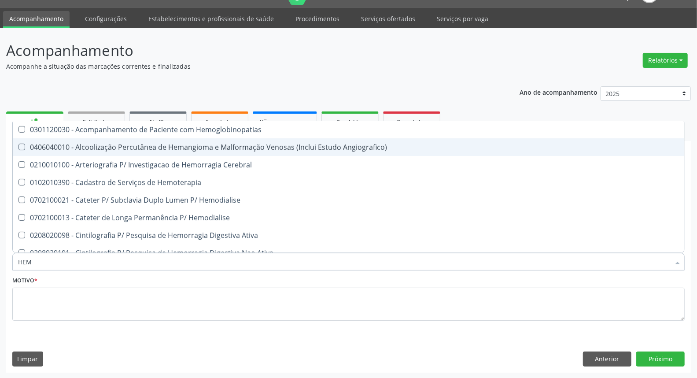
type input "HEMO"
checkbox Hemacias "true"
checkbox Glicosilada "false"
checkbox Retro-Retal "true"
checkbox Completo "false"
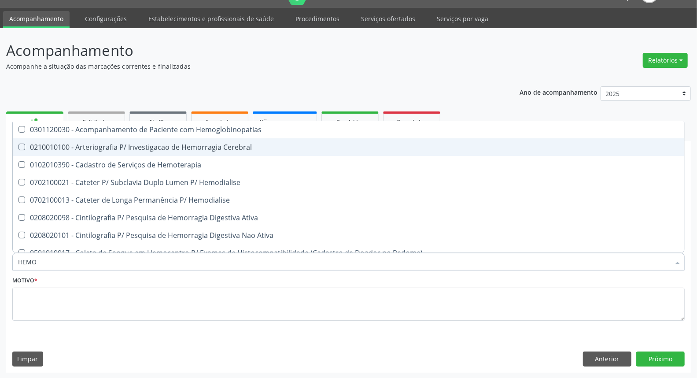
type input "HEMOG"
checkbox Tardio\) "true"
checkbox Carboxi-Hemoglobina "true"
type input "HEMOGL"
checkbox Carboxi-Hemoglobina "false"
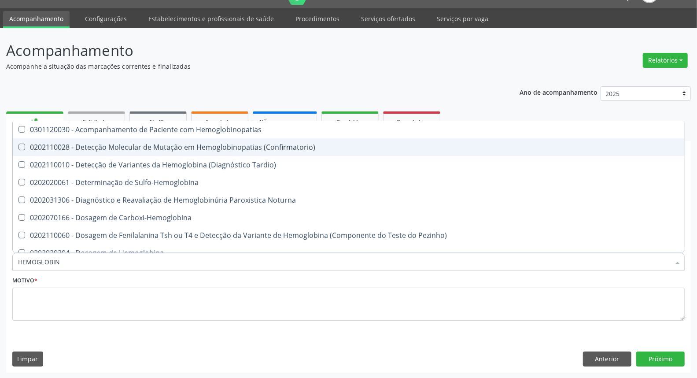
type input "HEMOGLOBINA"
checkbox Hemoglobina "true"
checkbox Glicosilada "false"
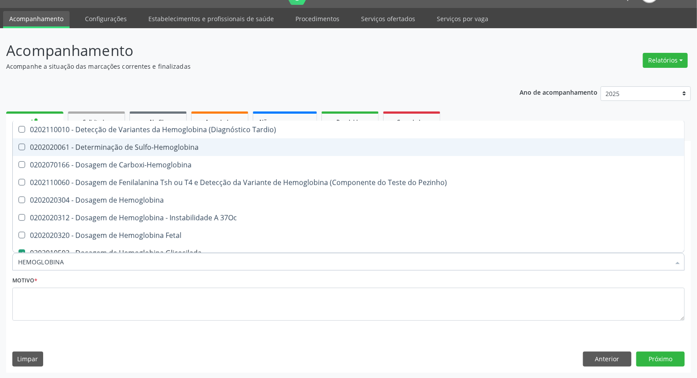
type input "HEMOGLOBINA G"
checkbox Tardio\) "true"
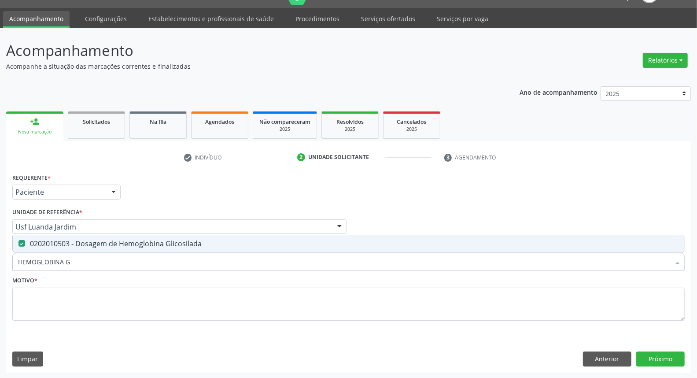
drag, startPoint x: 69, startPoint y: 263, endPoint x: 0, endPoint y: 261, distance: 69.1
click at [0, 261] on div "Acompanhamento Acompanhe a situação das marcações correntes e finalizadas Relat…" at bounding box center [348, 203] width 697 height 350
type input "HE"
checkbox Glicosilada "false"
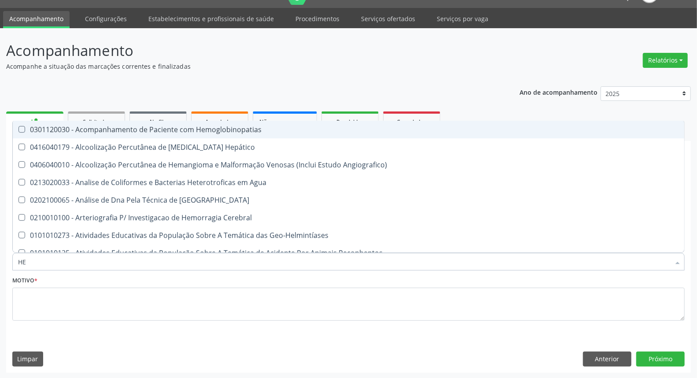
type input "HEM"
checkbox \(Qualitativo\) "true"
checkbox Glicosilada "false"
checkbox II "true"
checkbox Completo "false"
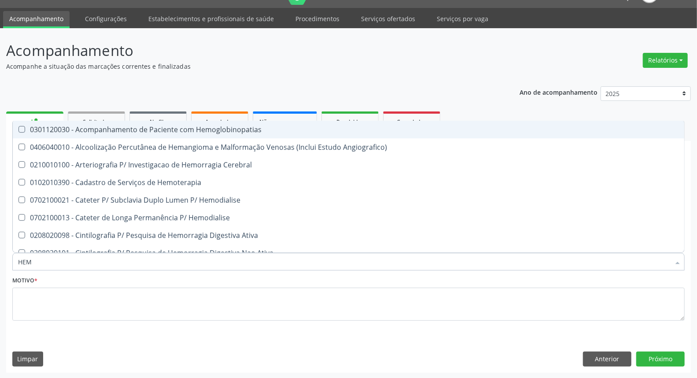
type input "HEMO"
checkbox Hemacias "true"
checkbox Glicosilada "false"
checkbox Retro-Retal "true"
checkbox Completo "false"
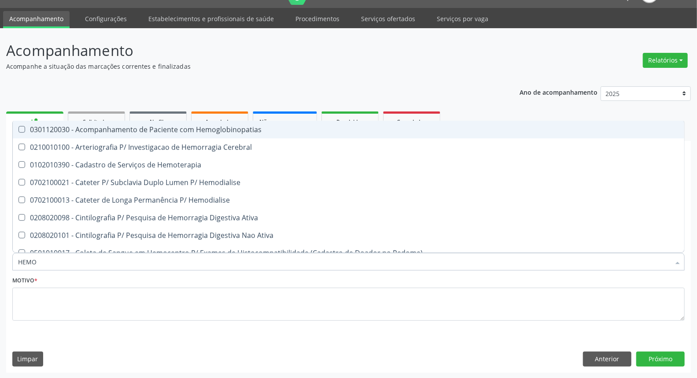
type input "HEMOG"
checkbox Tardio\) "true"
checkbox Carboxi-Hemoglobina "true"
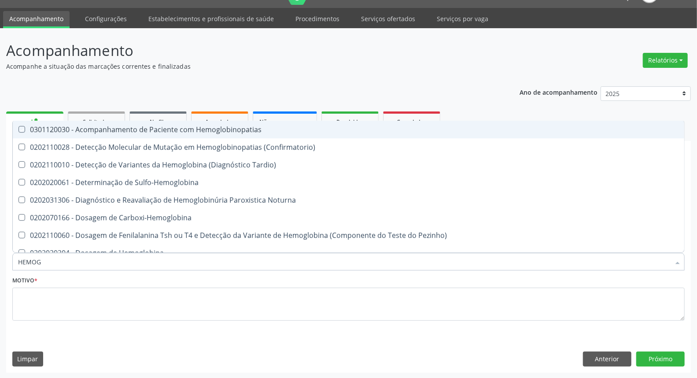
type input "HEMOGR"
checkbox Hemoglobinopatias "true"
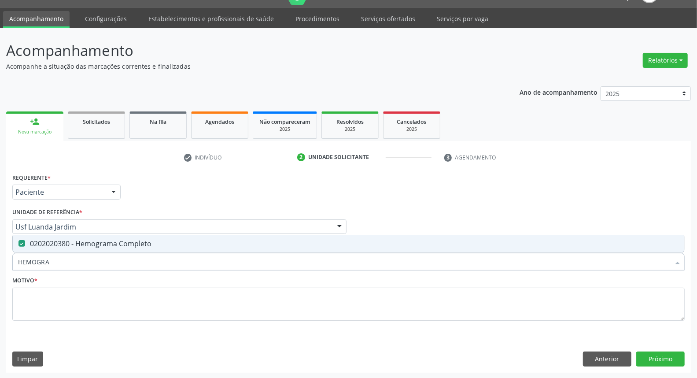
drag, startPoint x: 97, startPoint y: 260, endPoint x: 0, endPoint y: 232, distance: 101.0
click at [0, 234] on div "Acompanhamento Acompanhe a situação das marcações correntes e finalizadas Relat…" at bounding box center [348, 203] width 697 height 350
type input "UR"
checkbox Completo "false"
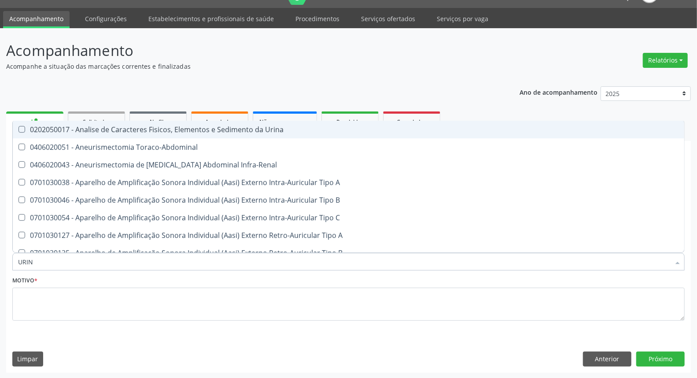
type input "URINA"
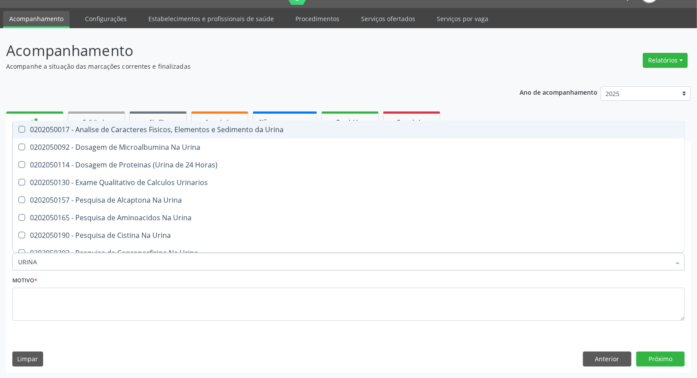
click at [29, 131] on div "0202050017 - Analise de Caracteres Fisicos, Elementos e Sedimento da Urina" at bounding box center [348, 129] width 661 height 7
checkbox Urina "true"
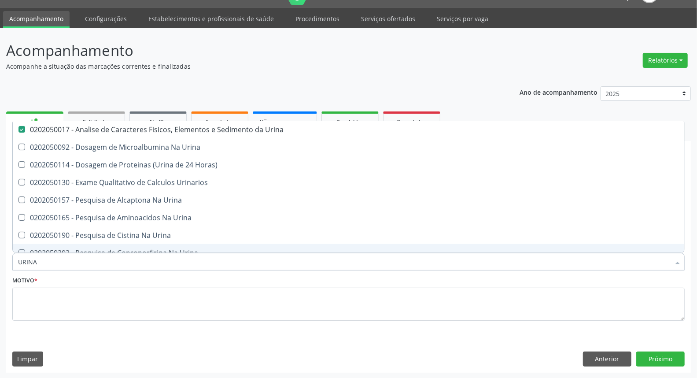
click at [0, 256] on div "Acompanhamento Acompanhe a situação das marcações correntes e finalizadas Relat…" at bounding box center [348, 203] width 697 height 350
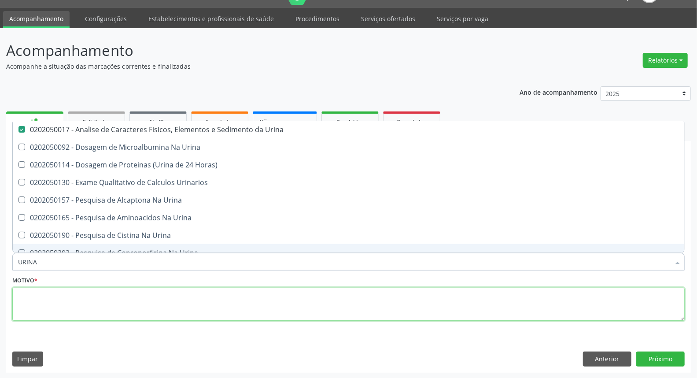
click at [31, 291] on textarea at bounding box center [348, 303] width 672 height 33
checkbox Urina "true"
checkbox Horas\) "true"
checkbox Urinarios "true"
checkbox Urina "true"
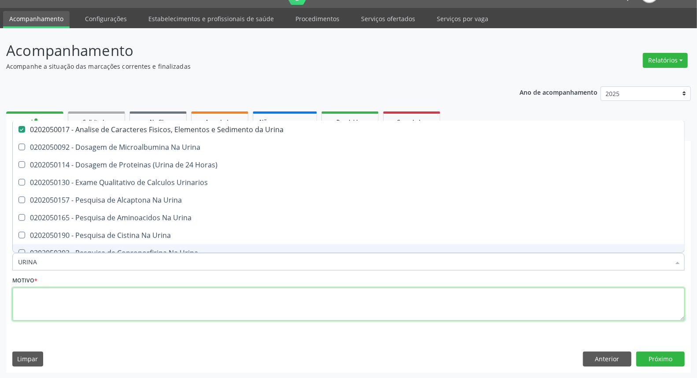
checkbox Urina "true"
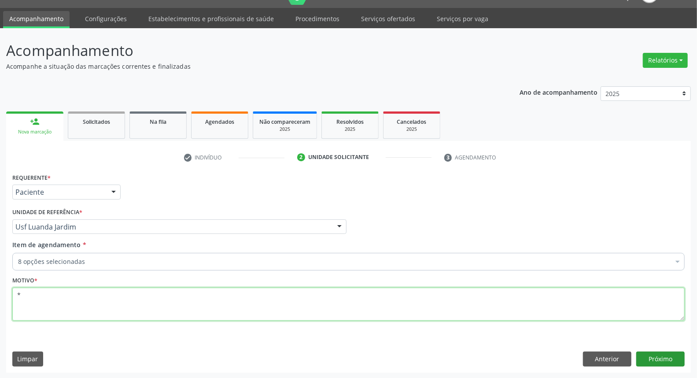
type textarea "*"
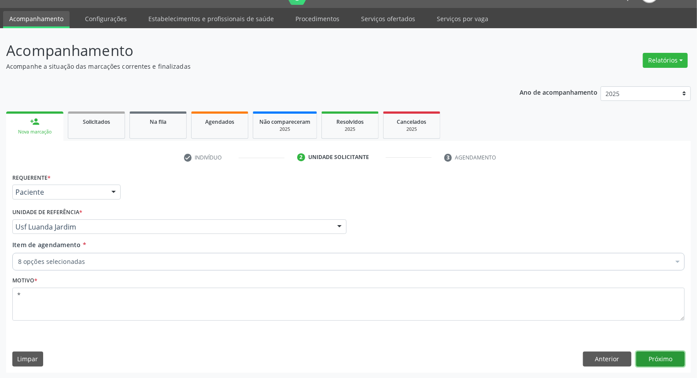
click at [646, 352] on button "Próximo" at bounding box center [660, 358] width 48 height 15
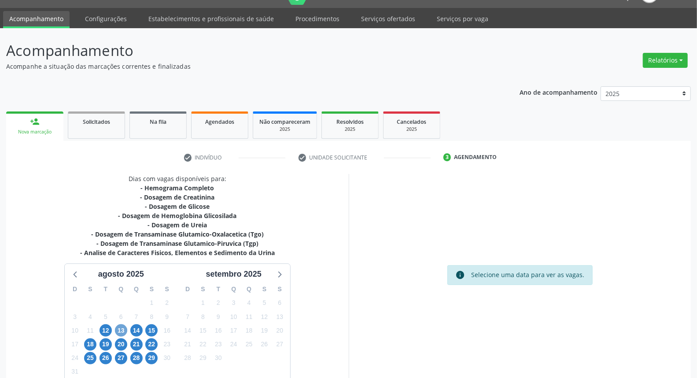
click at [121, 329] on span "13" at bounding box center [121, 330] width 12 height 12
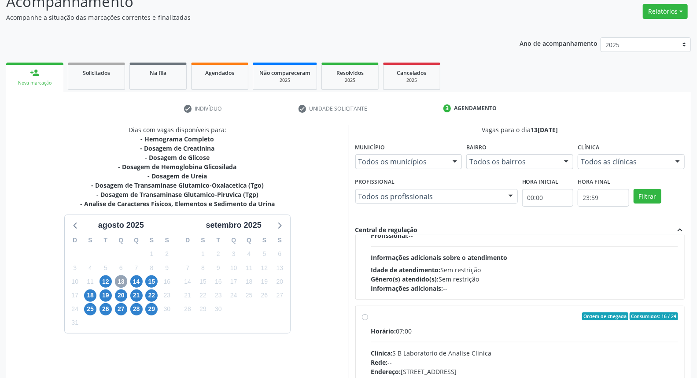
scroll to position [293, 0]
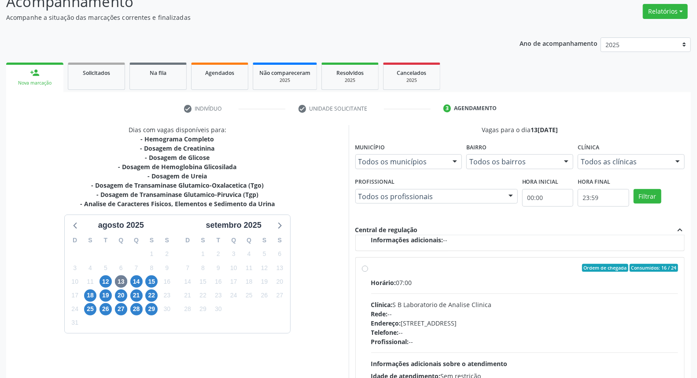
click at [364, 317] on div "Ordem de chegada Consumidos: 16 / 24 Horário: 07:00 Clínica: S B Laboratorio de…" at bounding box center [520, 331] width 316 height 135
radio input "true"
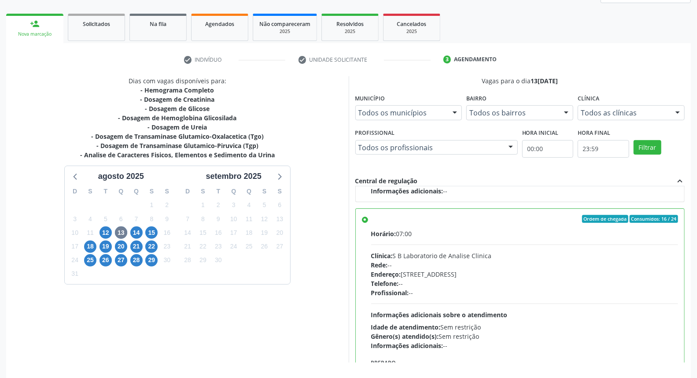
scroll to position [147, 0]
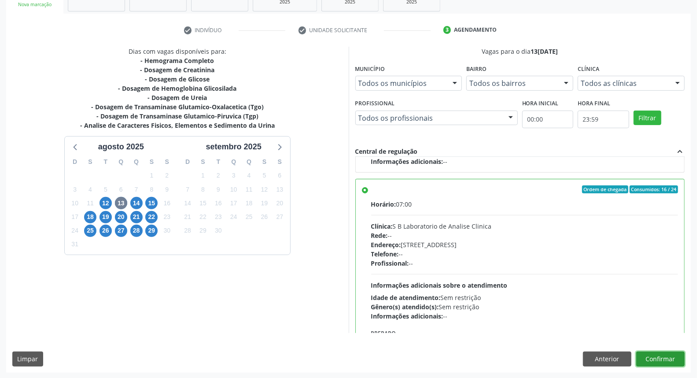
click at [659, 357] on button "Confirmar" at bounding box center [660, 358] width 48 height 15
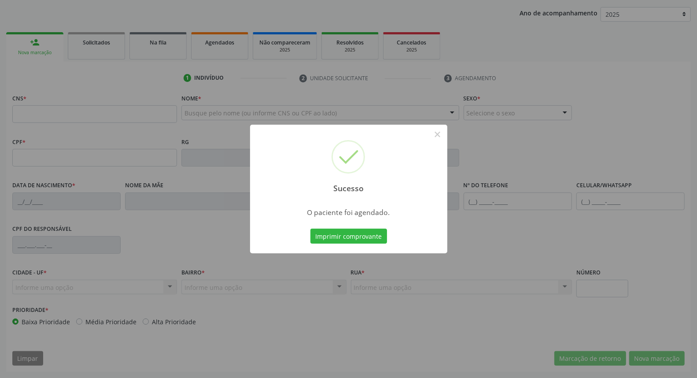
scroll to position [99, 0]
click at [437, 136] on button "×" at bounding box center [437, 134] width 15 height 15
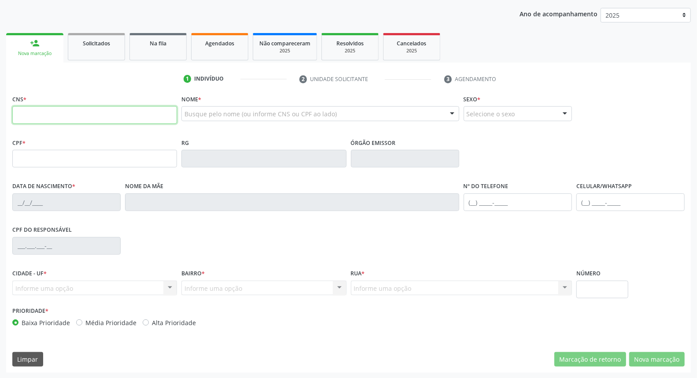
click at [22, 112] on input "text" at bounding box center [94, 115] width 165 height 18
type input "707 0078 1805 3532"
type input "057.402.884-60"
type input "01/03/1973"
type input "Maria do Carmo dos Santos"
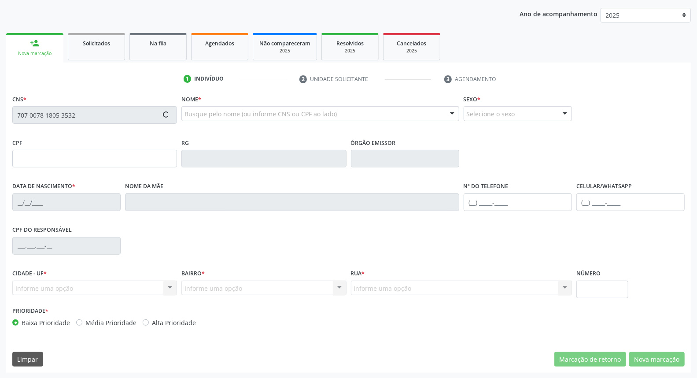
type input "(87) 98166-3805"
type input "086.068.444-03"
type input "S/N"
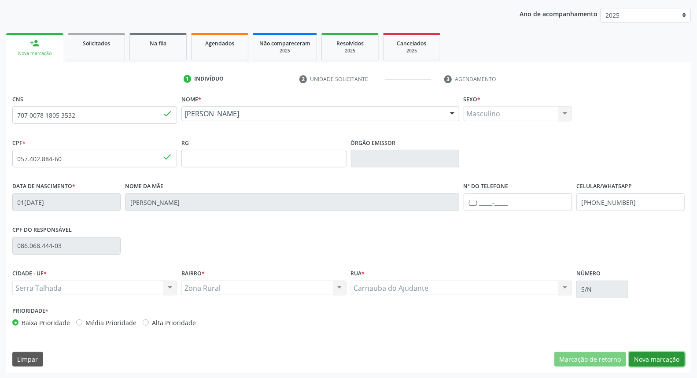
click at [666, 355] on button "Nova marcação" at bounding box center [656, 359] width 55 height 15
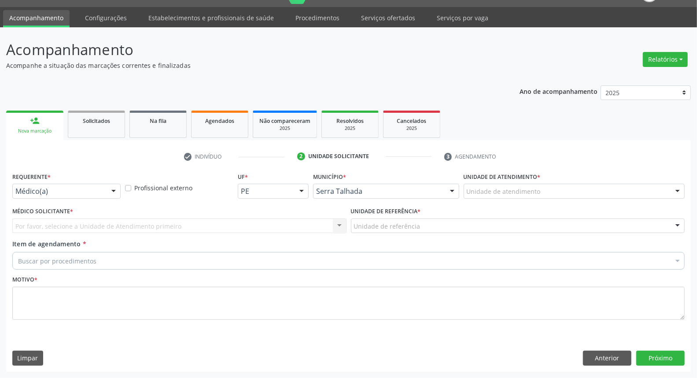
scroll to position [20, 0]
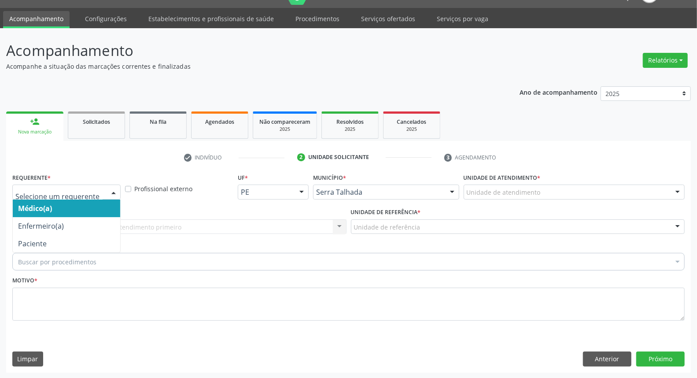
drag, startPoint x: 55, startPoint y: 190, endPoint x: 54, endPoint y: 245, distance: 55.0
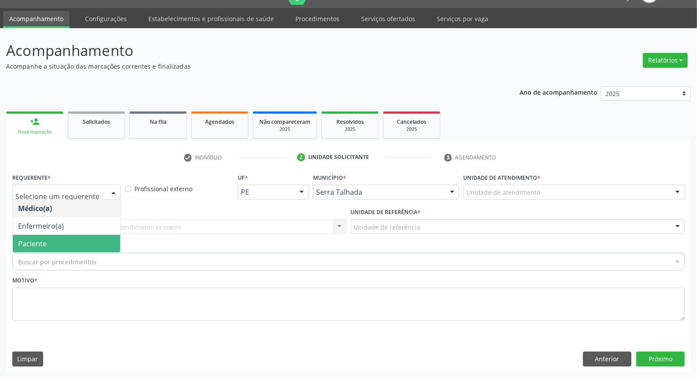
click at [52, 241] on span "Paciente" at bounding box center [66, 244] width 107 height 18
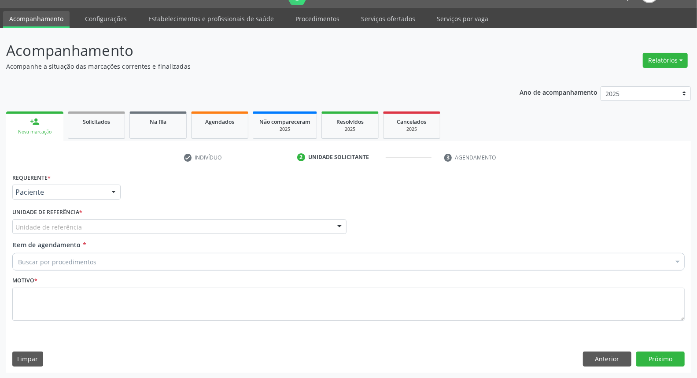
click at [67, 221] on div "Unidade de referência" at bounding box center [179, 226] width 334 height 15
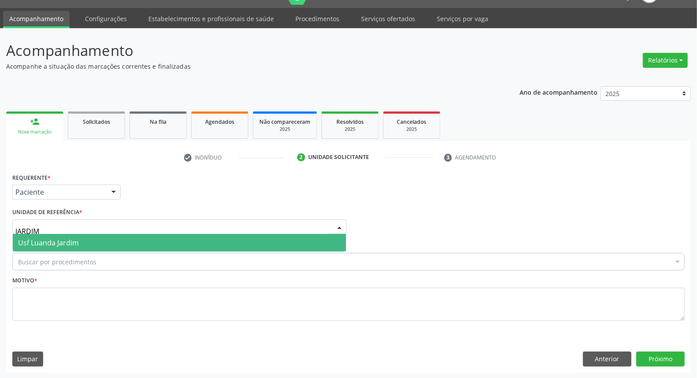
type input "JARDIM"
click at [72, 246] on span "Usf Luanda Jardim" at bounding box center [48, 243] width 61 height 10
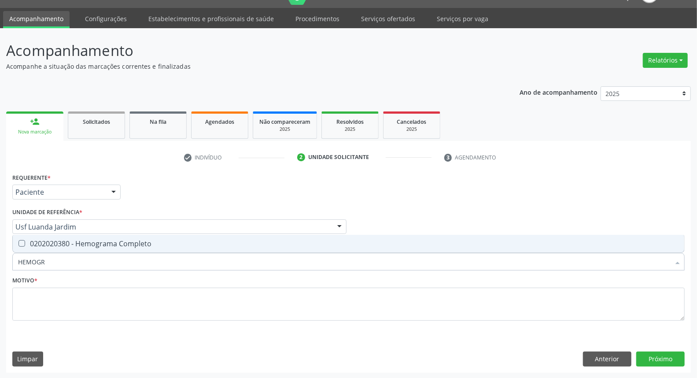
type input "HEMOGRA"
click at [86, 240] on div "0202020380 - Hemograma Completo" at bounding box center [348, 243] width 661 height 7
checkbox Completo "true"
click at [0, 258] on div "Acompanhamento Acompanhe a situação das marcações correntes e finalizadas Relat…" at bounding box center [348, 203] width 697 height 350
type input "C"
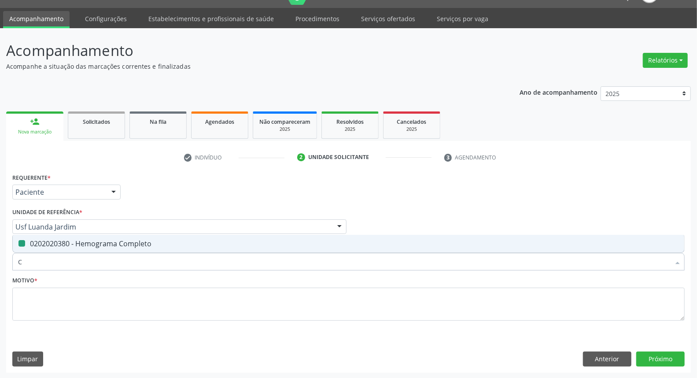
checkbox Completo "false"
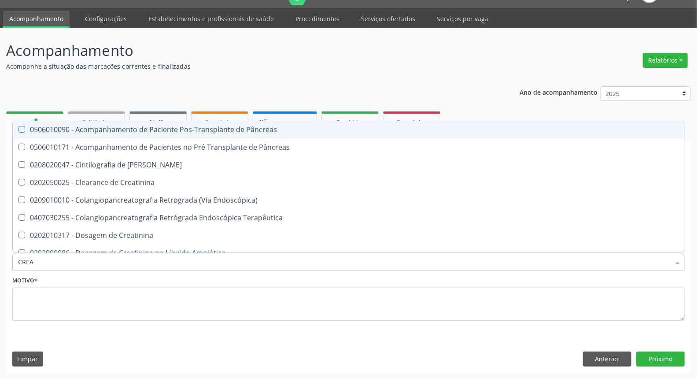
type input "CREAT"
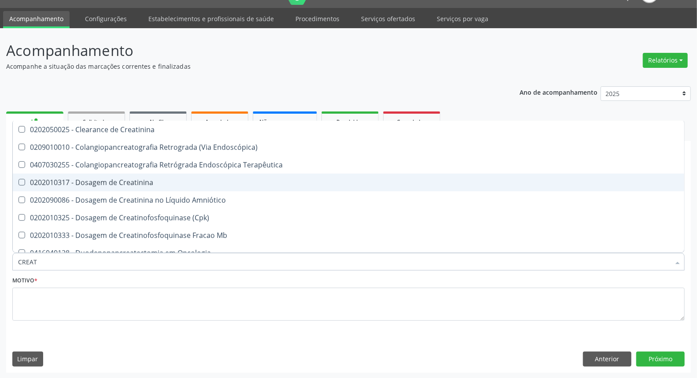
drag, startPoint x: 72, startPoint y: 176, endPoint x: 77, endPoint y: 254, distance: 77.6
click at [72, 180] on div "0202010317 - Dosagem de Creatinina" at bounding box center [348, 182] width 661 height 7
checkbox Creatinina "true"
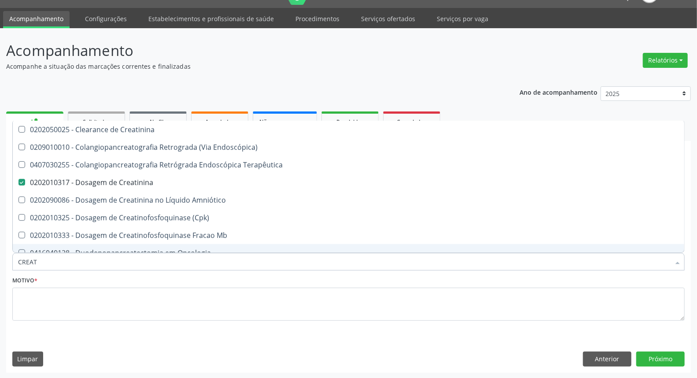
click at [0, 268] on div "Acompanhamento Acompanhe a situação das marcações correntes e finalizadas Relat…" at bounding box center [348, 203] width 697 height 350
type input "T"
checkbox Creatinina "false"
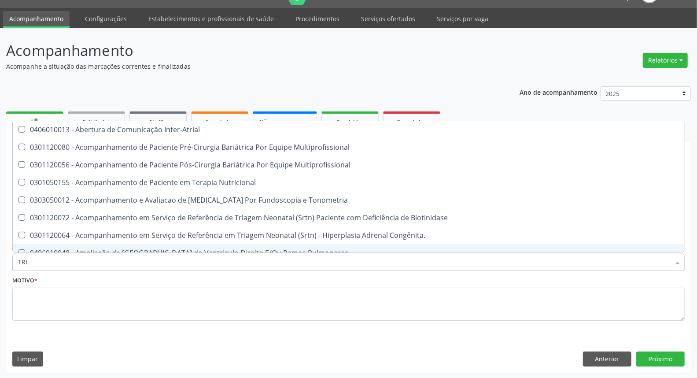
type input "TRIG"
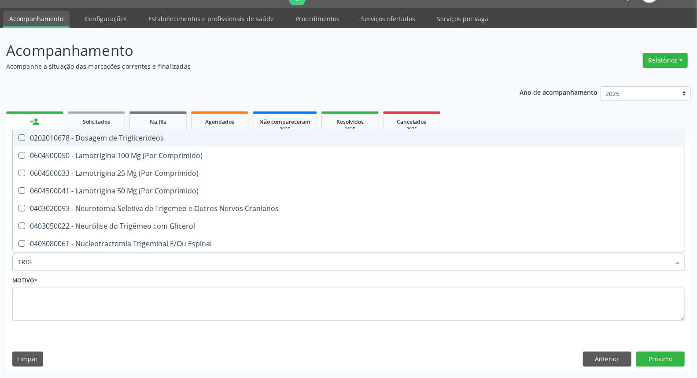
drag, startPoint x: 133, startPoint y: 136, endPoint x: 142, endPoint y: 244, distance: 108.2
click at [132, 140] on div "0202010678 - Dosagem de Triglicerideos" at bounding box center [348, 137] width 661 height 7
checkbox Triglicerideos "true"
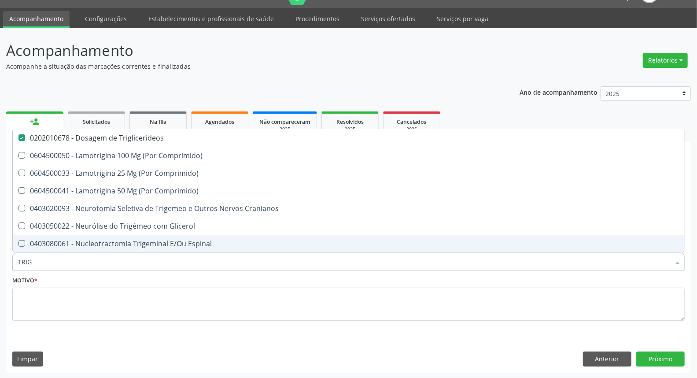
drag, startPoint x: 146, startPoint y: 261, endPoint x: 0, endPoint y: 276, distance: 146.9
click at [0, 275] on div "Acompanhamento Acompanhe a situação das marcações correntes e finalizadas Relat…" at bounding box center [348, 203] width 697 height 350
type input "T"
checkbox Triglicerideos "false"
type input "TG"
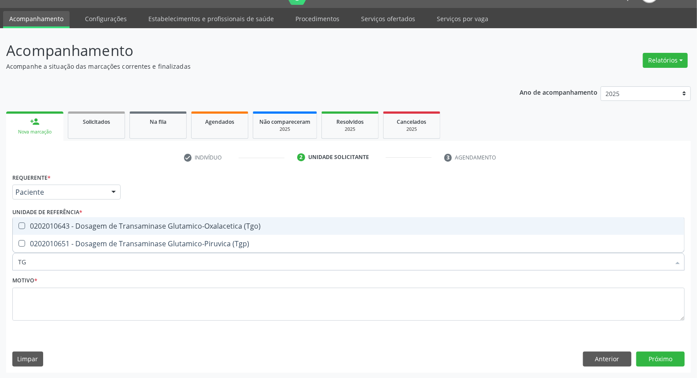
drag, startPoint x: 32, startPoint y: 225, endPoint x: 29, endPoint y: 245, distance: 20.1
click at [29, 235] on ul "Desfazer seleção 0202010643 - Dosagem de Transaminase Glutamico-Oxalacetica (Tg…" at bounding box center [348, 234] width 671 height 35
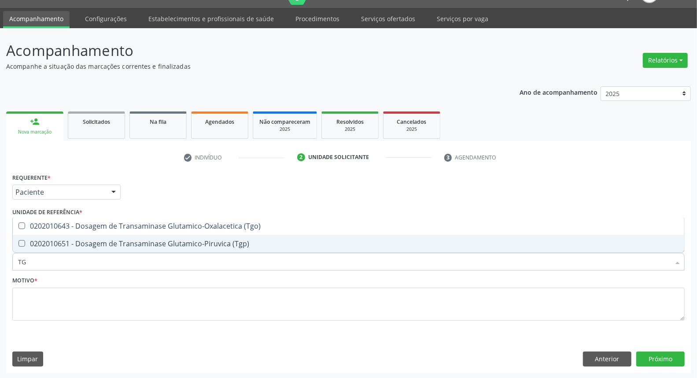
click at [29, 246] on div "0202010651 - Dosagem de Transaminase Glutamico-Piruvica (Tgp)" at bounding box center [348, 243] width 661 height 7
checkbox \(Tgp\) "true"
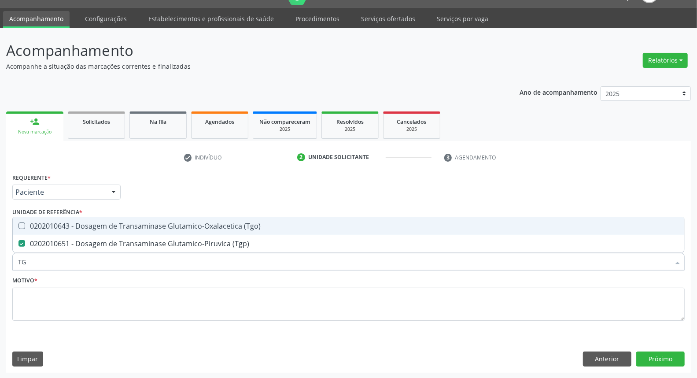
drag, startPoint x: 31, startPoint y: 224, endPoint x: 33, endPoint y: 257, distance: 33.1
click at [31, 226] on div "0202010643 - Dosagem de Transaminase Glutamico-Oxalacetica (Tgo)" at bounding box center [348, 225] width 661 height 7
checkbox \(Tgo\) "true"
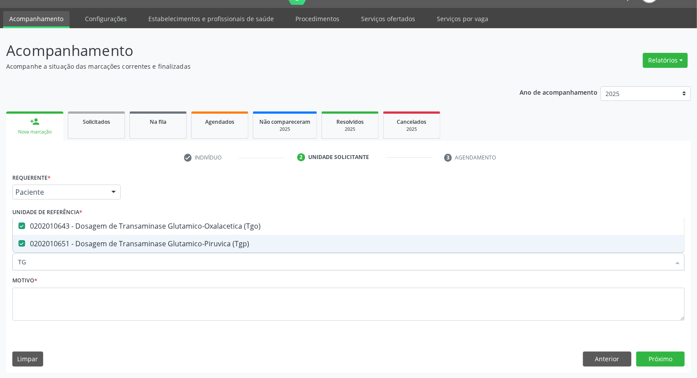
click at [37, 262] on input "TG" at bounding box center [344, 262] width 652 height 18
type input "UR"
checkbox \(Tgo\) "false"
checkbox \(Tgp\) "false"
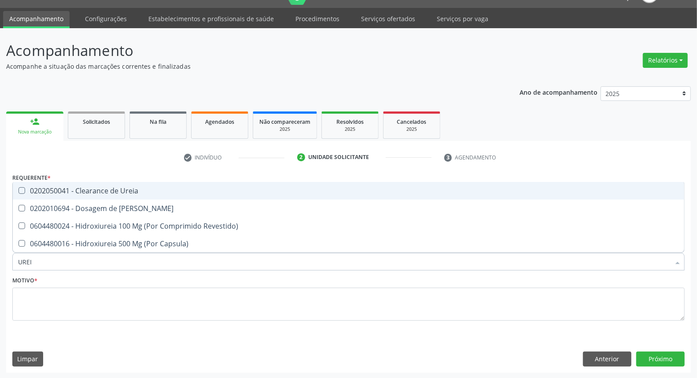
type input "UREIA"
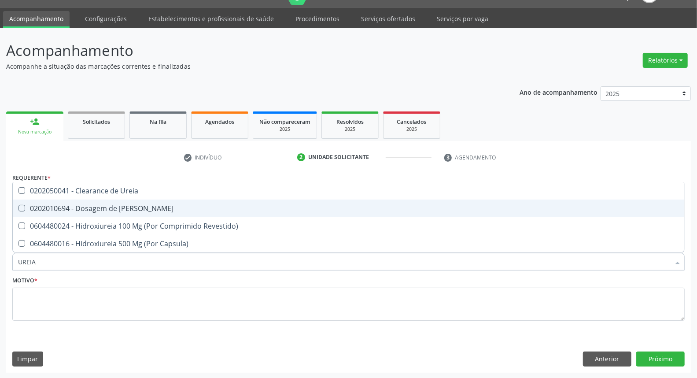
click at [73, 210] on div "0202010694 - Dosagem de [PERSON_NAME]" at bounding box center [348, 208] width 661 height 7
checkbox Ureia "true"
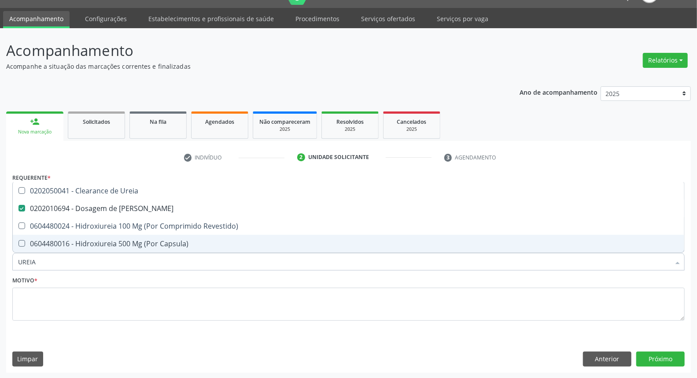
click at [94, 258] on input "UREIA" at bounding box center [344, 262] width 652 height 18
type input "C"
checkbox Ureia "false"
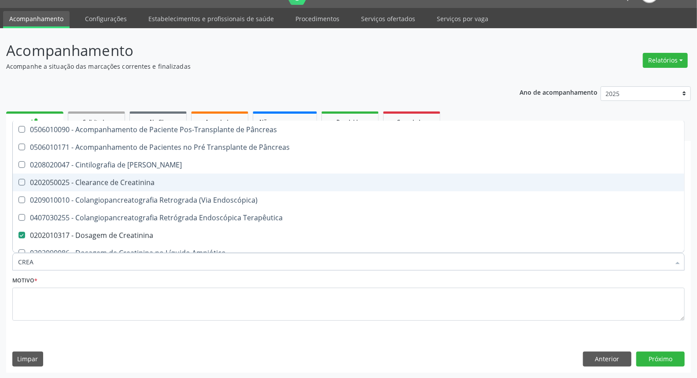
type input "CREAT"
checkbox Creatinina "true"
checkbox Creatinina "false"
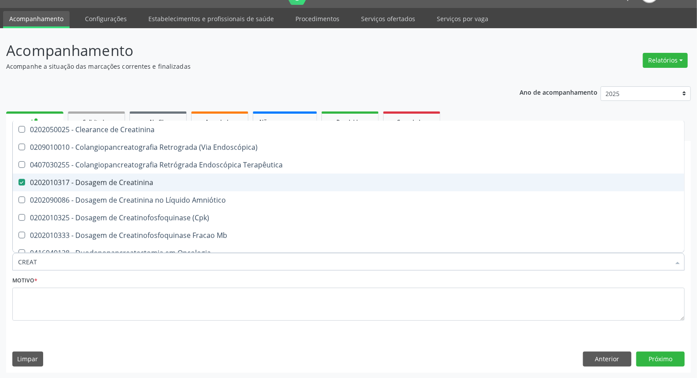
type input "CREA"
checkbox Creatinina "false"
checkbox Mb "true"
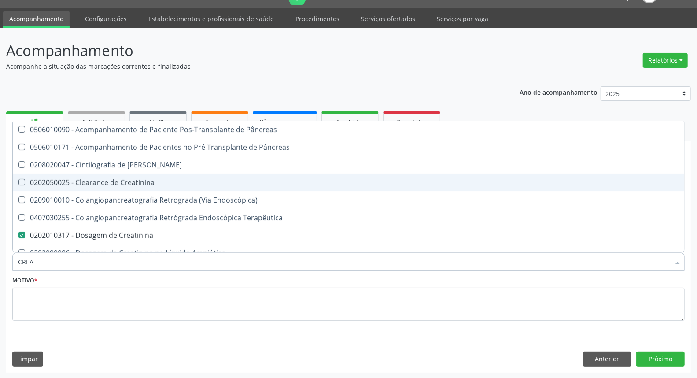
type input "CRE"
checkbox Creatinina "false"
checkbox Oncologia "true"
type input "CR"
checkbox Oncologia "false"
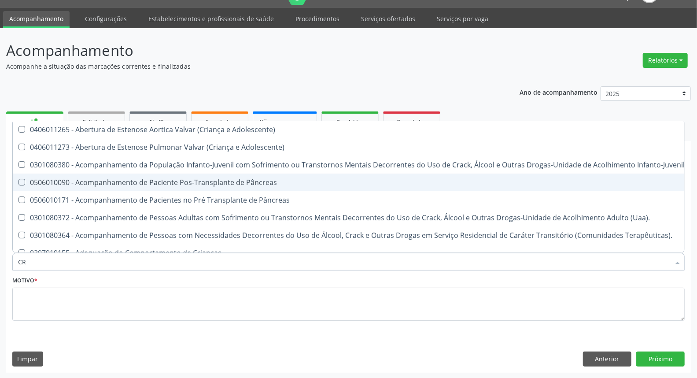
type input "C"
checkbox Creatinina "false"
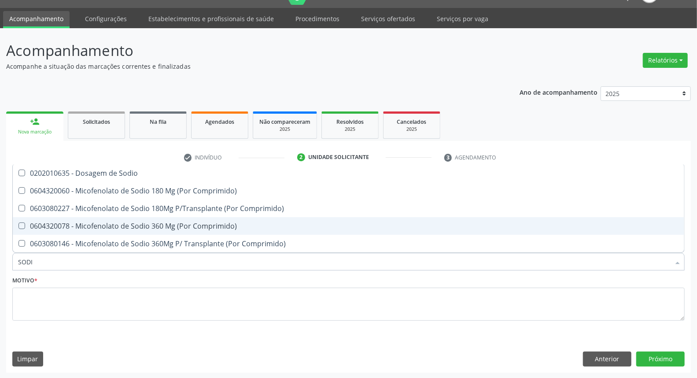
type input "SODIO"
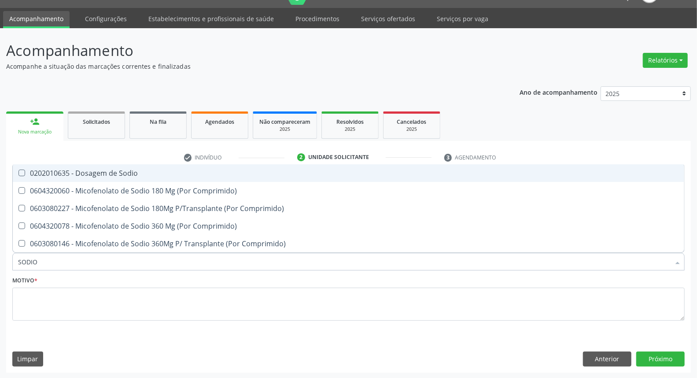
click at [101, 173] on div "0202010635 - Dosagem de Sodio" at bounding box center [348, 172] width 661 height 7
drag, startPoint x: 46, startPoint y: 174, endPoint x: 34, endPoint y: 238, distance: 64.5
click at [44, 180] on span "0202010635 - Dosagem de Sodio" at bounding box center [348, 173] width 671 height 18
checkbox Sodio "false"
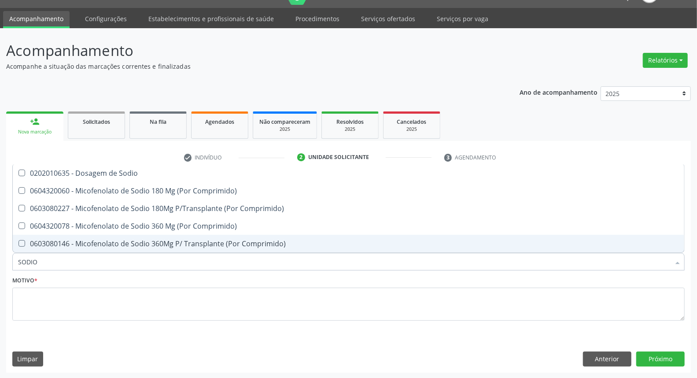
drag, startPoint x: 44, startPoint y: 261, endPoint x: 0, endPoint y: 265, distance: 44.6
click at [0, 265] on div "Acompanhamento Acompanhe a situação das marcações correntes e finalizadas Relat…" at bounding box center [348, 203] width 697 height 350
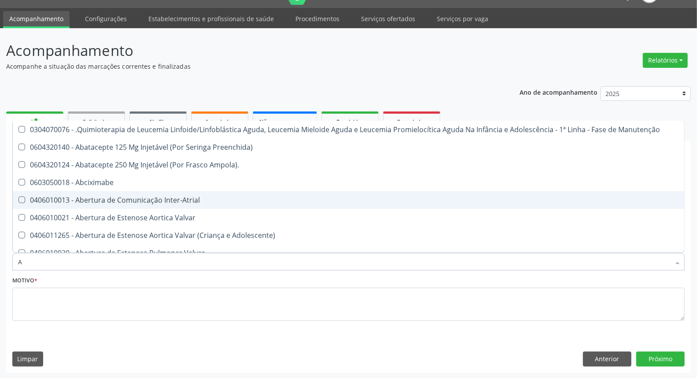
type input "AC"
checkbox Quadril "true"
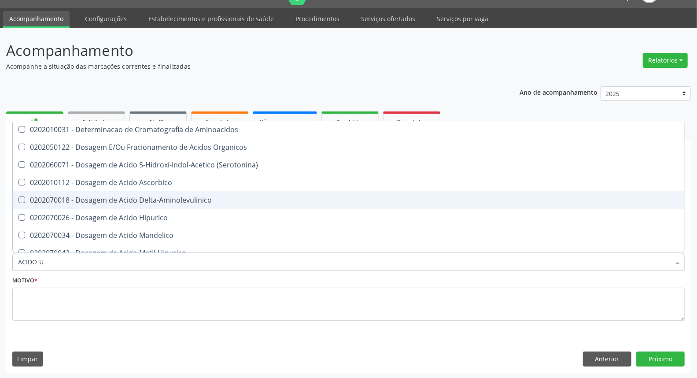
type input "ACIDO U"
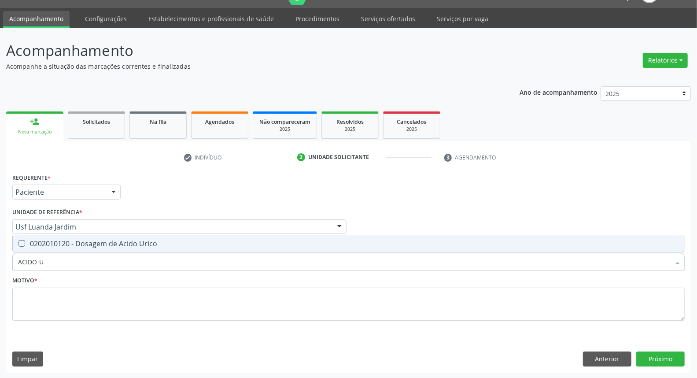
click at [43, 246] on div "0202010120 - Dosagem de Acido Urico" at bounding box center [348, 243] width 661 height 7
checkbox Urico "true"
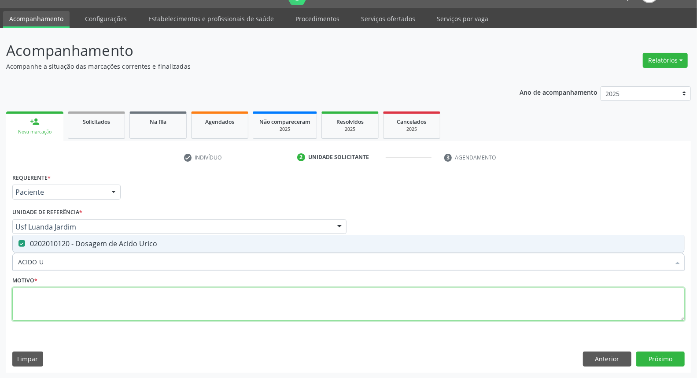
click at [43, 298] on textarea at bounding box center [348, 303] width 672 height 33
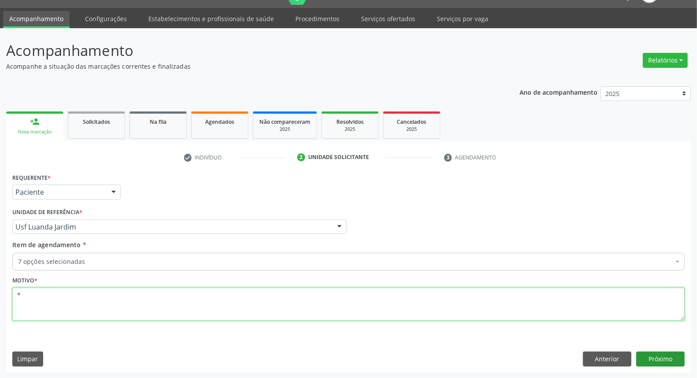
type textarea "*"
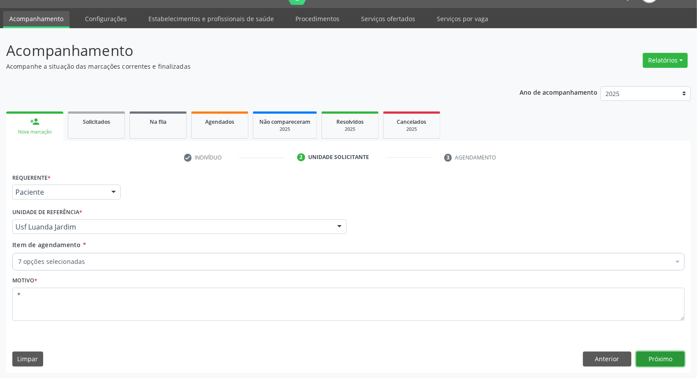
click at [674, 353] on button "Próximo" at bounding box center [660, 358] width 48 height 15
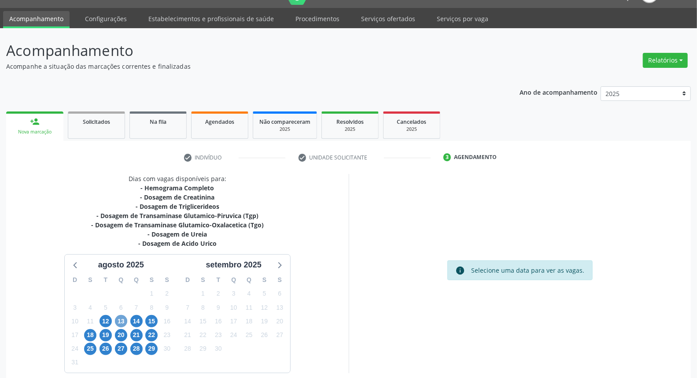
click at [123, 320] on span "13" at bounding box center [121, 321] width 12 height 12
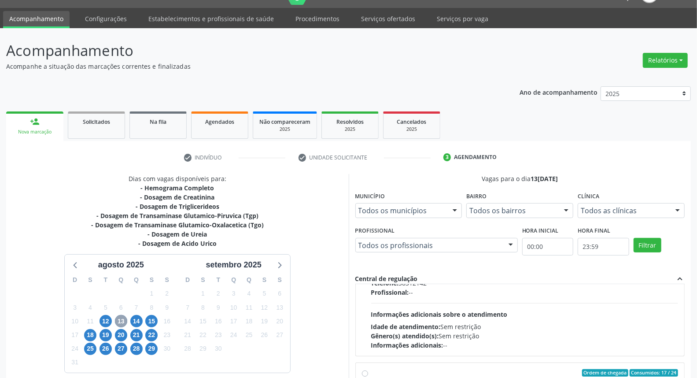
scroll to position [440, 0]
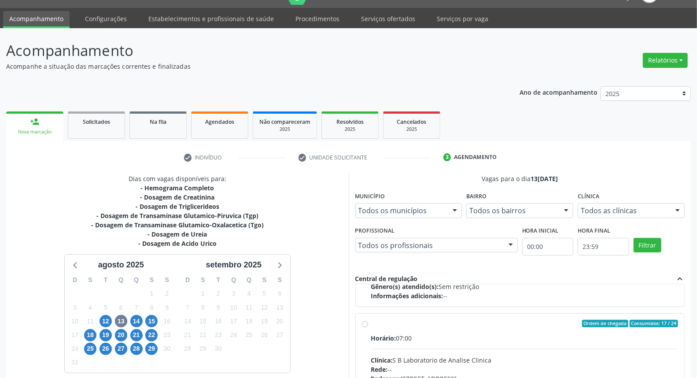
click at [366, 324] on input "Ordem de chegada Consumidos: 17 / 24 Horário: 07:00 Clínica: S B Laboratorio de…" at bounding box center [365, 324] width 6 height 8
radio input "true"
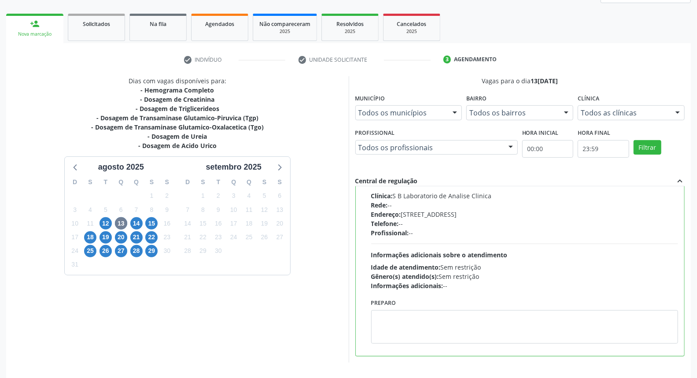
scroll to position [147, 0]
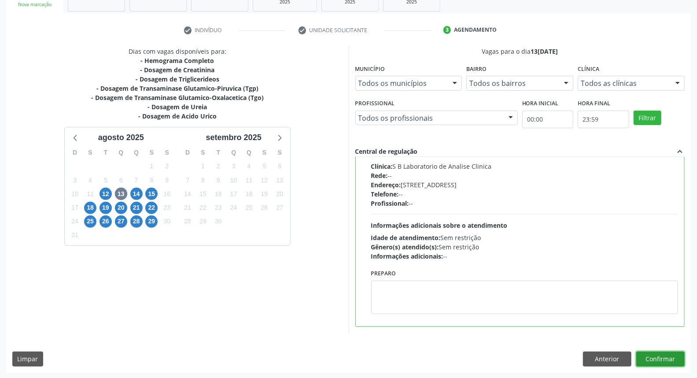
click at [670, 362] on button "Confirmar" at bounding box center [660, 358] width 48 height 15
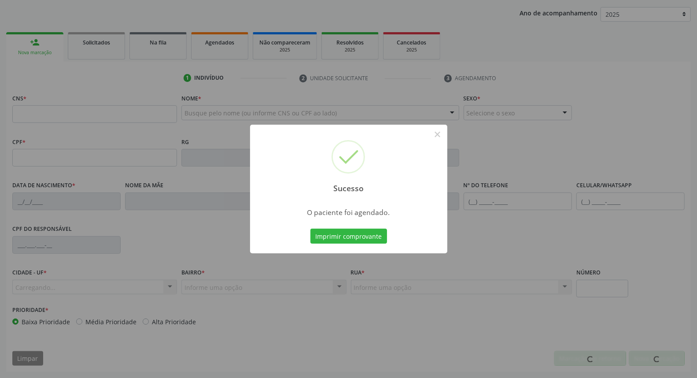
scroll to position [99, 0]
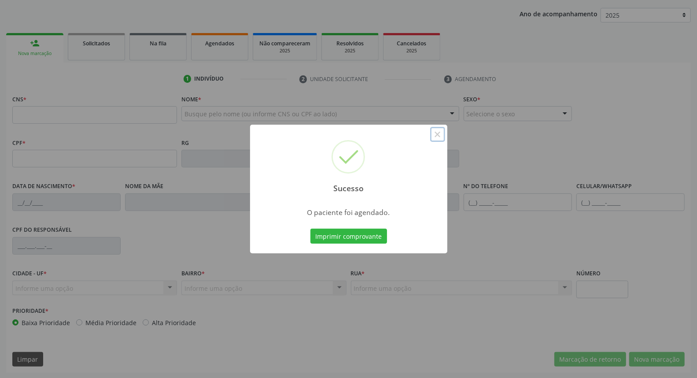
drag, startPoint x: 439, startPoint y: 131, endPoint x: 247, endPoint y: 159, distance: 194.0
click at [436, 131] on button "×" at bounding box center [437, 134] width 15 height 15
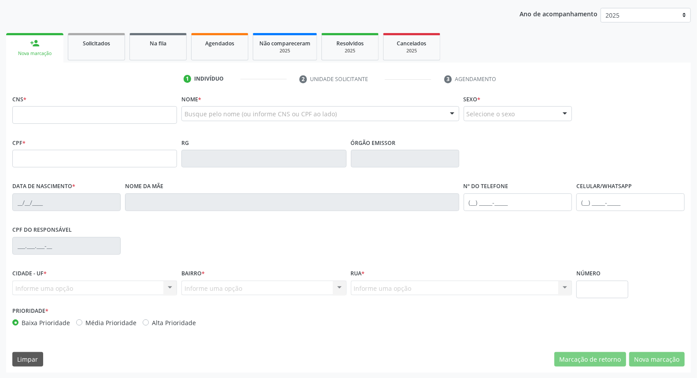
scroll to position [99, 0]
drag, startPoint x: 86, startPoint y: 159, endPoint x: 77, endPoint y: 148, distance: 14.4
click at [85, 157] on input "text" at bounding box center [94, 159] width 165 height 18
type input "179.329.484-44"
type input "700 5099 8424 2056"
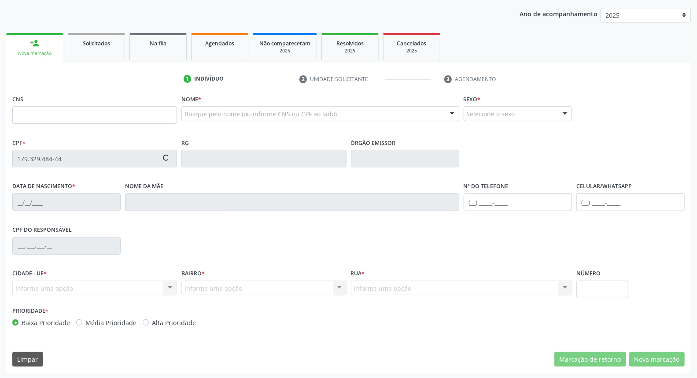
type input "26/11/2021"
type input "Mayara Cristina dos Santos Coelho"
type input "(87) 99629-5075"
type input "130.587.264-90"
type input "S/N"
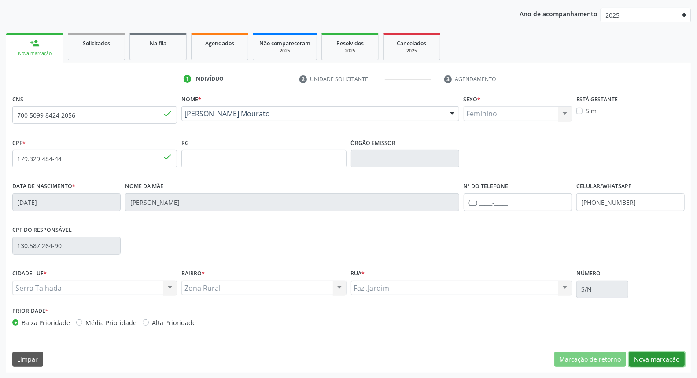
click at [666, 361] on button "Nova marcação" at bounding box center [656, 359] width 55 height 15
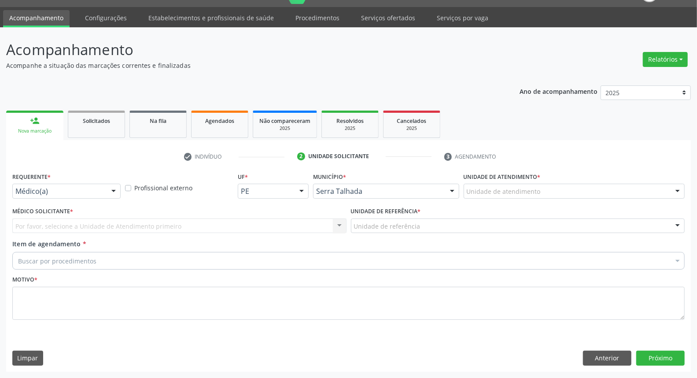
scroll to position [20, 0]
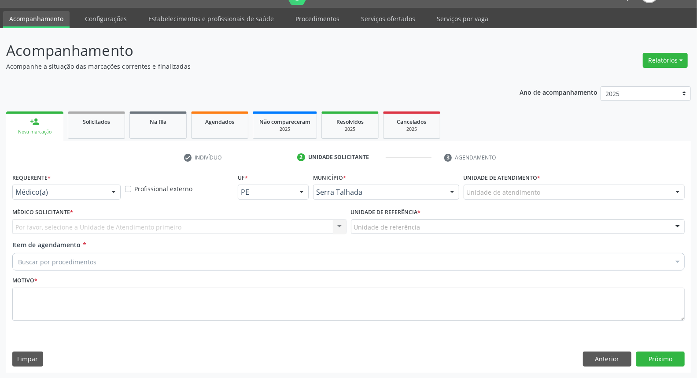
drag, startPoint x: 62, startPoint y: 190, endPoint x: 55, endPoint y: 245, distance: 55.1
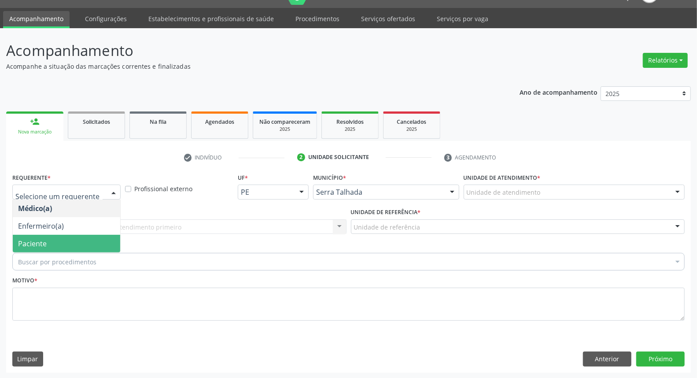
click at [55, 241] on span "Paciente" at bounding box center [66, 244] width 107 height 18
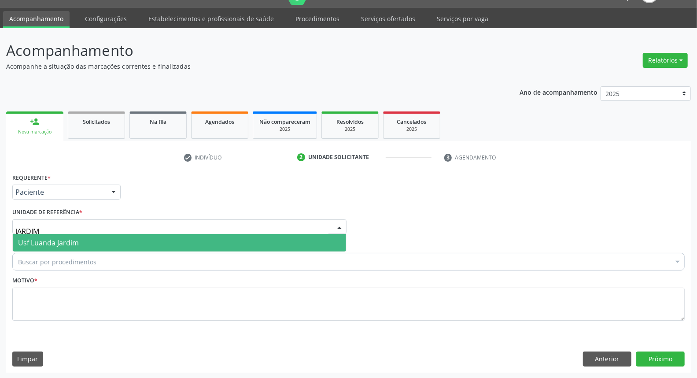
type input "JARDIM"
click at [85, 245] on span "Usf Luanda Jardim" at bounding box center [179, 243] width 333 height 18
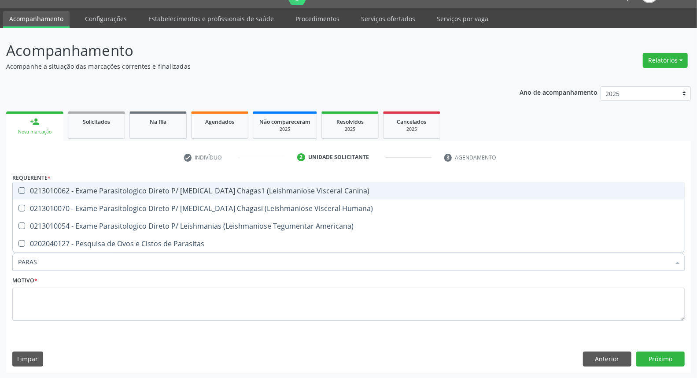
type input "PARASI"
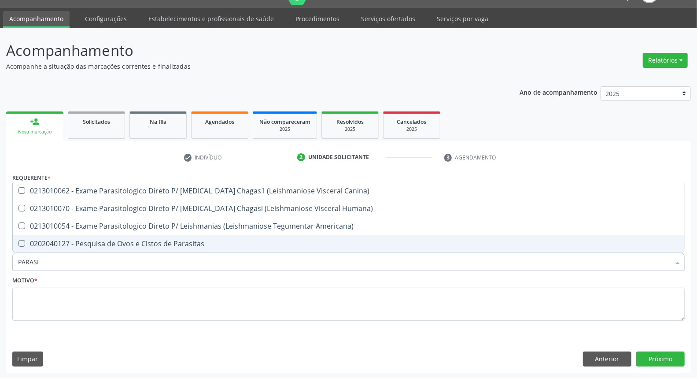
click at [82, 240] on div "0202040127 - Pesquisa de Ovos e Cistos de Parasitas" at bounding box center [348, 243] width 661 height 7
checkbox Parasitas "true"
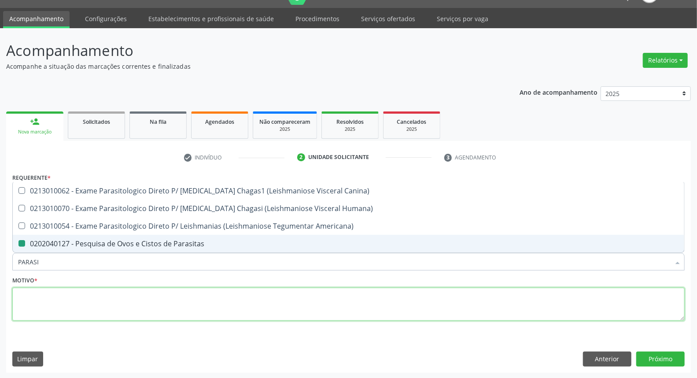
click at [77, 300] on textarea at bounding box center [348, 303] width 672 height 33
checkbox Humana\) "true"
checkbox Parasitas "false"
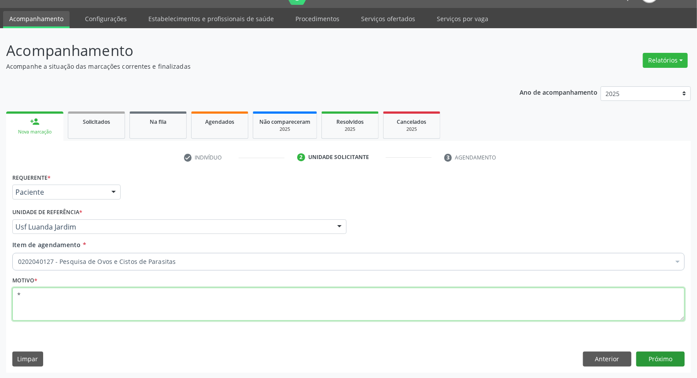
type textarea "*"
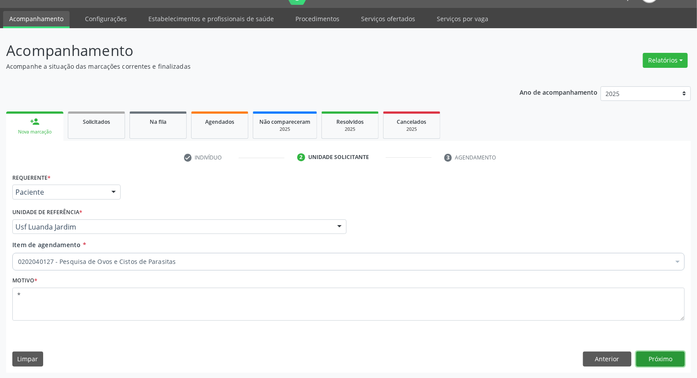
click at [665, 363] on button "Próximo" at bounding box center [660, 358] width 48 height 15
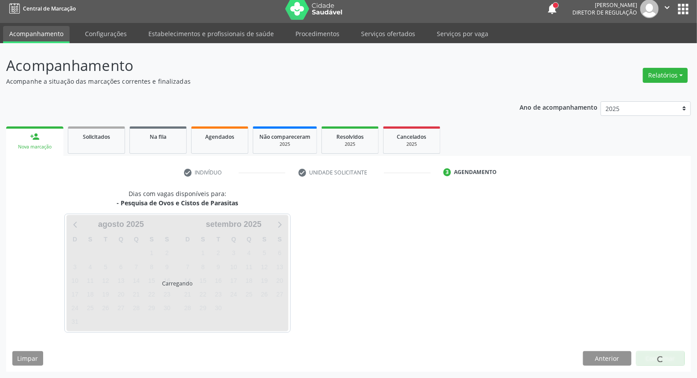
scroll to position [5, 0]
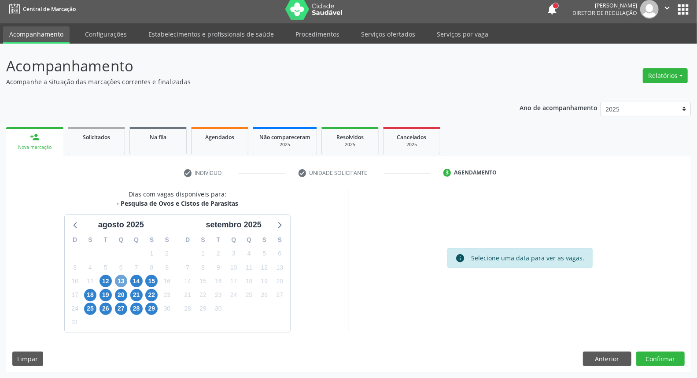
click at [121, 280] on span "13" at bounding box center [121, 281] width 12 height 12
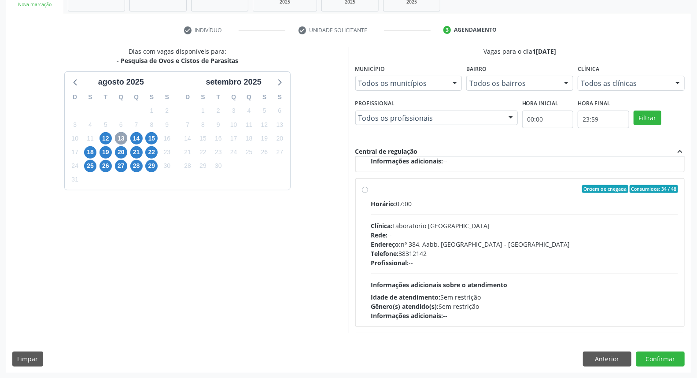
scroll to position [447, 0]
click at [365, 197] on div "Ordem de chegada Consumidos: 18 / 24 Horário: 07:00 Clínica: S B Laboratorio de…" at bounding box center [520, 252] width 316 height 135
radio input "true"
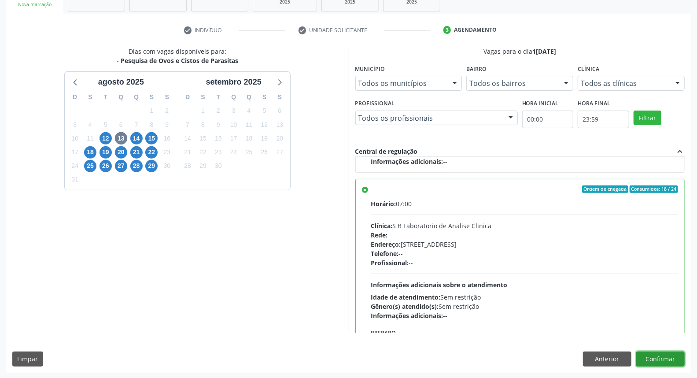
click at [659, 362] on button "Confirmar" at bounding box center [660, 358] width 48 height 15
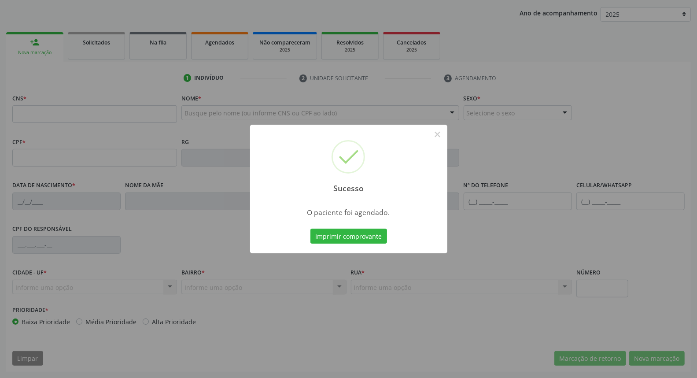
scroll to position [99, 0]
click at [430, 138] on button "×" at bounding box center [437, 134] width 15 height 15
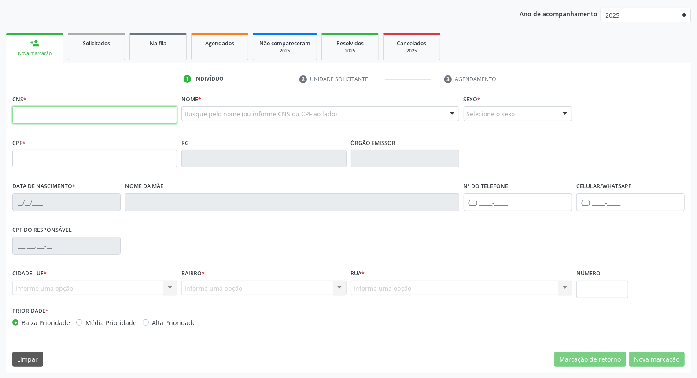
click at [65, 109] on input "text" at bounding box center [94, 115] width 165 height 18
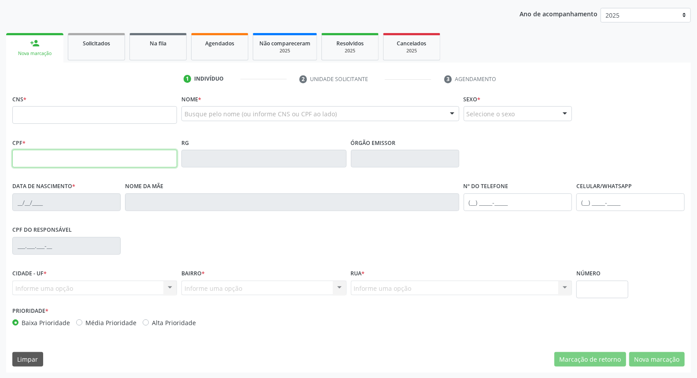
click at [51, 153] on input "text" at bounding box center [94, 159] width 165 height 18
type input "153.044.574-47"
type input "898 0058 4127 2138"
type input "16/09/2004"
type input "Glaucineide Maria de Oliveira"
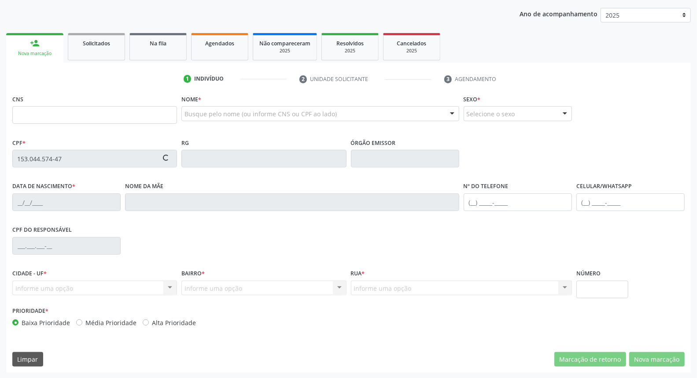
type input "(87) 99629-5075"
type input "081.617.454-71"
type input "S/N"
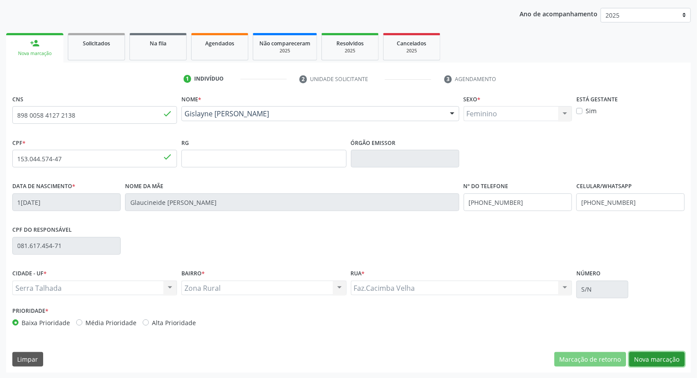
click at [637, 359] on button "Nova marcação" at bounding box center [656, 359] width 55 height 15
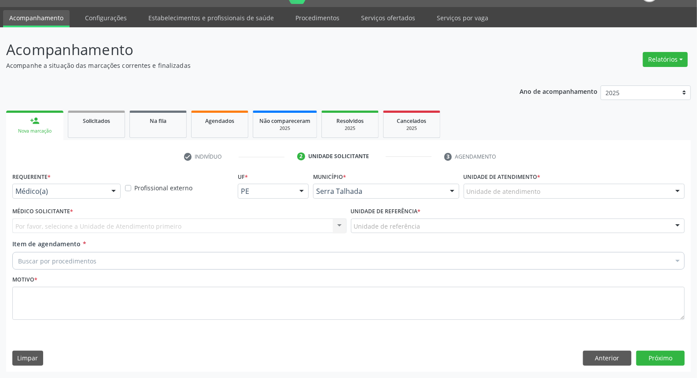
scroll to position [20, 0]
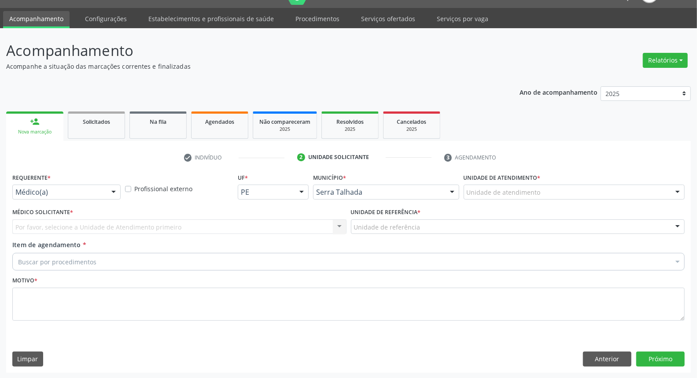
drag, startPoint x: 65, startPoint y: 187, endPoint x: 67, endPoint y: 208, distance: 20.8
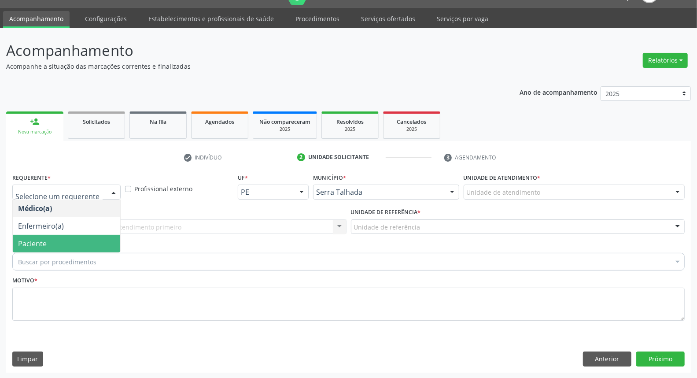
drag, startPoint x: 63, startPoint y: 243, endPoint x: 85, endPoint y: 231, distance: 24.5
click at [66, 241] on span "Paciente" at bounding box center [66, 244] width 107 height 18
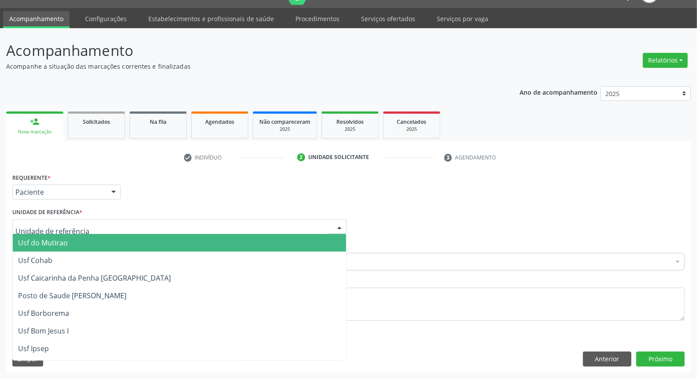
click at [96, 227] on div at bounding box center [179, 226] width 334 height 15
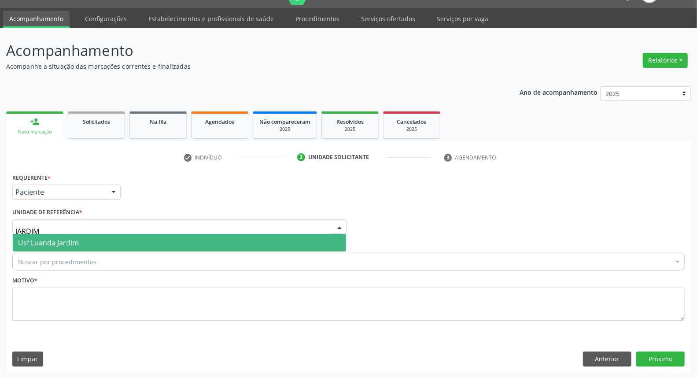
type input "JARDIM"
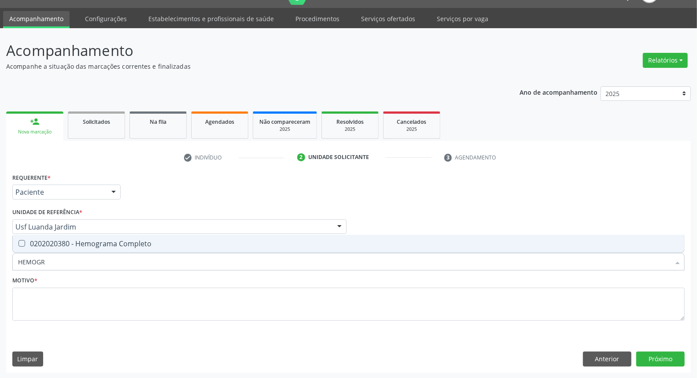
type input "HEMOGRA"
click at [89, 244] on div "0202020380 - Hemograma Completo" at bounding box center [348, 243] width 661 height 7
checkbox Completo "true"
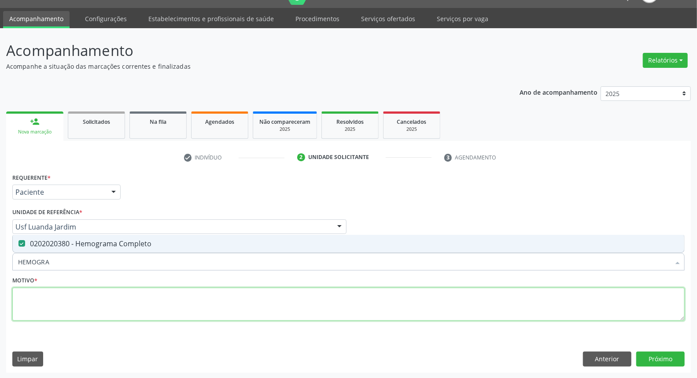
click at [72, 305] on textarea at bounding box center [348, 303] width 672 height 33
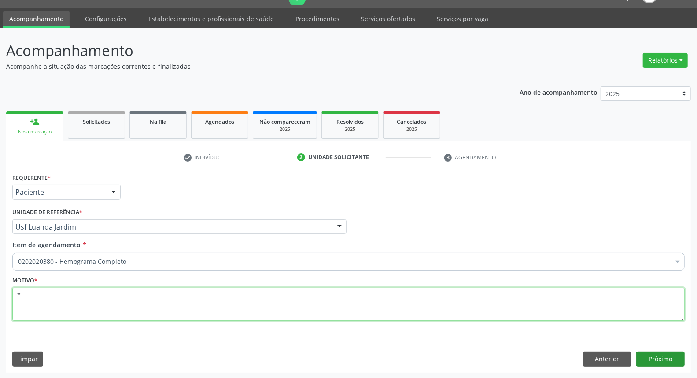
type textarea "*"
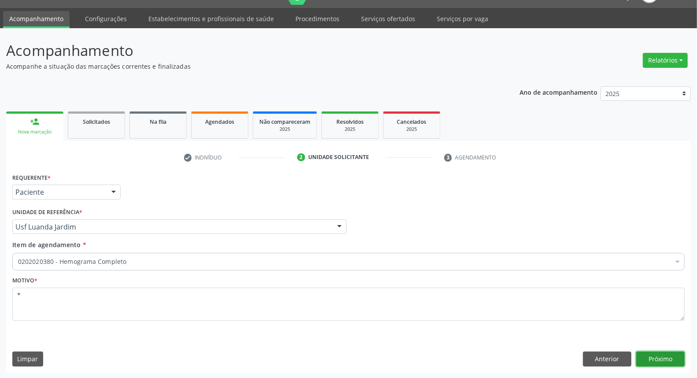
click at [664, 358] on button "Próximo" at bounding box center [660, 358] width 48 height 15
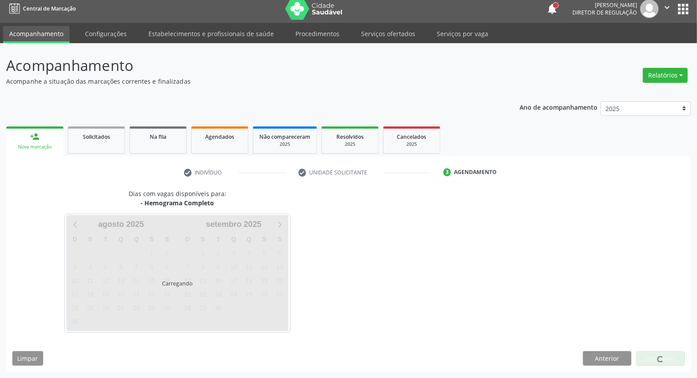
scroll to position [5, 0]
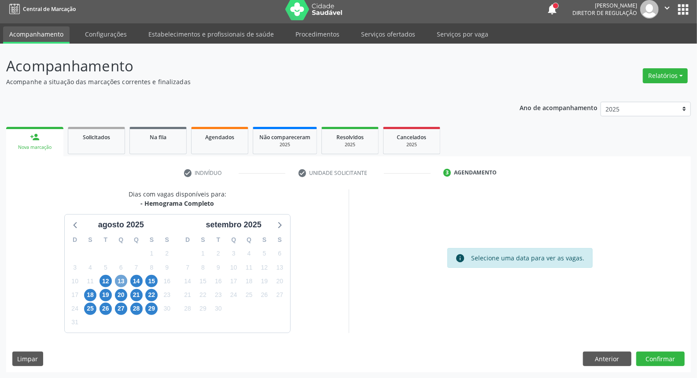
click at [120, 282] on span "13" at bounding box center [121, 281] width 12 height 12
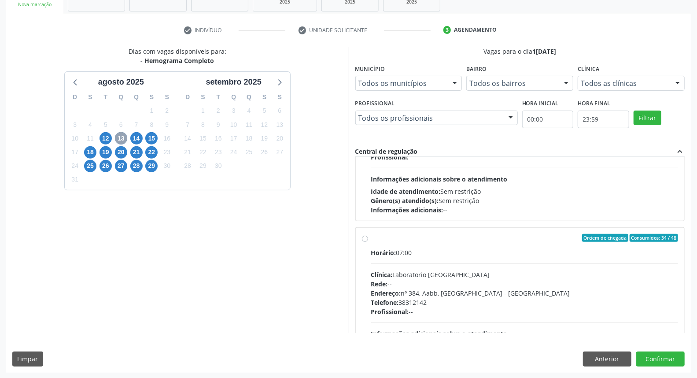
scroll to position [447, 0]
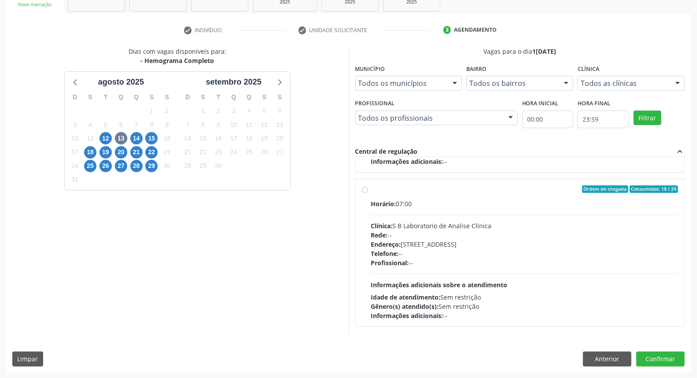
click at [366, 195] on div "Ordem de chegada Consumidos: 19 / 24 Horário: 07:00 Clínica: S B Laboratorio de…" at bounding box center [520, 252] width 316 height 135
radio input "true"
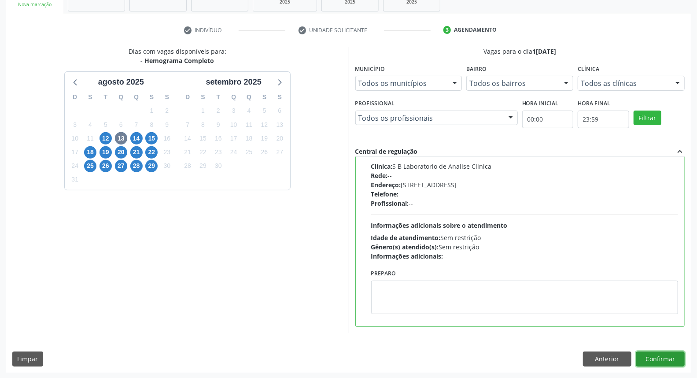
click at [668, 355] on button "Confirmar" at bounding box center [660, 358] width 48 height 15
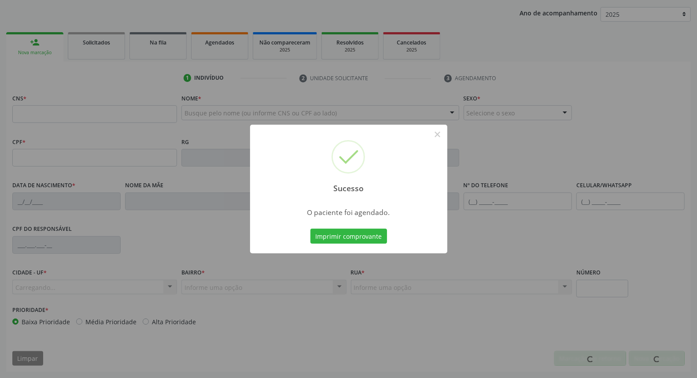
scroll to position [99, 0]
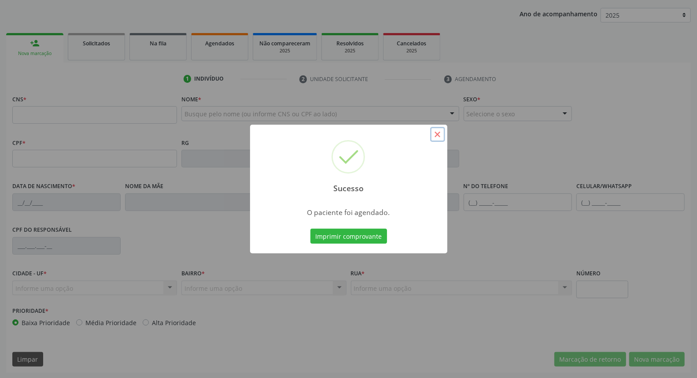
click at [439, 134] on button "×" at bounding box center [437, 134] width 15 height 15
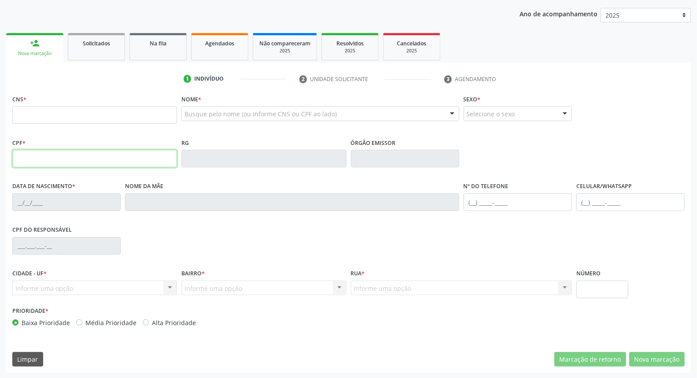
click at [59, 160] on input "text" at bounding box center [94, 159] width 165 height 18
type input "166.014.684-44"
type input "898 0059 3098 8619"
type input "01/07/2019"
type input "Idalice de Souza Lima"
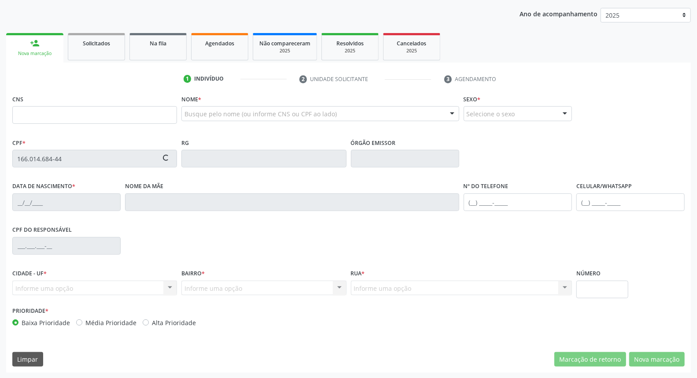
type input "(87) 99629-5075"
type input "101.109.914-43"
type input "S/N"
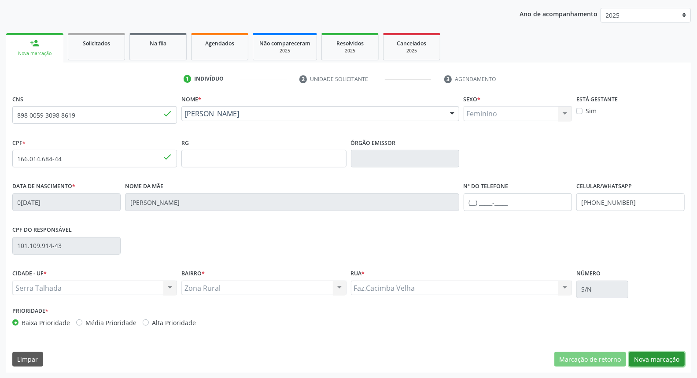
click at [644, 357] on button "Nova marcação" at bounding box center [656, 359] width 55 height 15
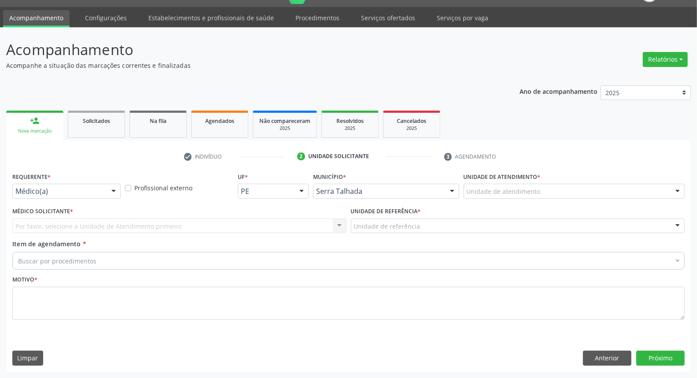
scroll to position [20, 0]
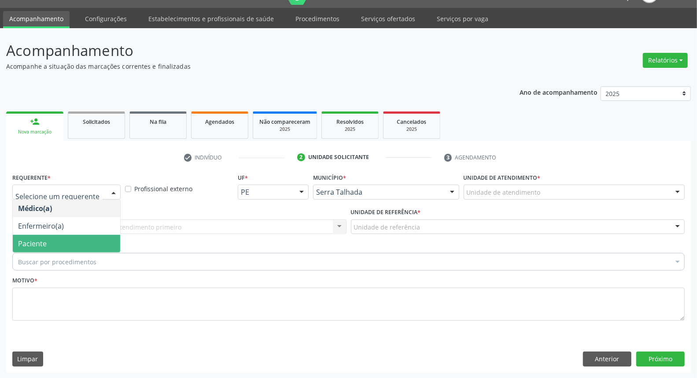
click at [57, 244] on span "Paciente" at bounding box center [66, 244] width 107 height 18
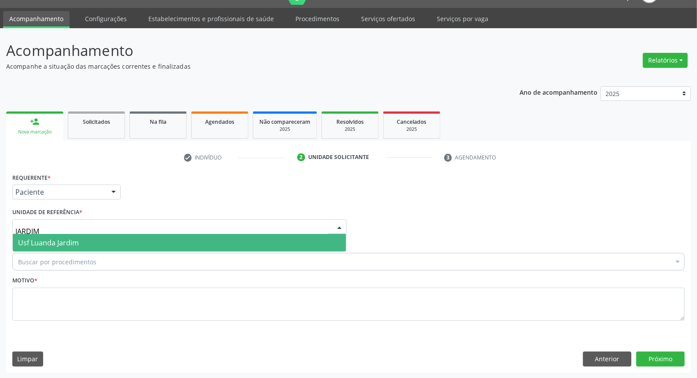
type input "JARDIM"
drag, startPoint x: 85, startPoint y: 243, endPoint x: 85, endPoint y: 249, distance: 6.2
click at [85, 243] on span "Usf Luanda Jardim" at bounding box center [179, 243] width 333 height 18
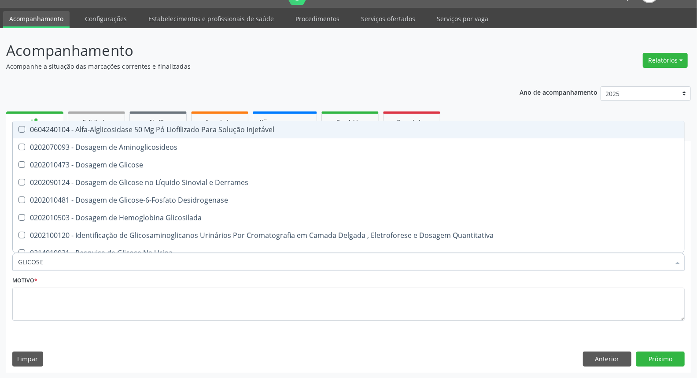
type input "GLICOSE"
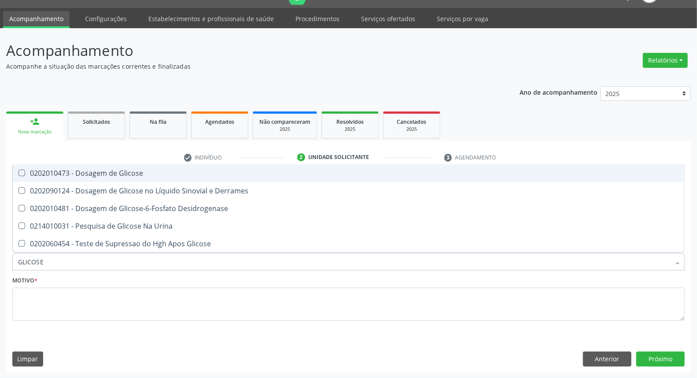
drag, startPoint x: 74, startPoint y: 168, endPoint x: 62, endPoint y: 234, distance: 67.1
click at [74, 169] on div "0202010473 - Dosagem de Glicose" at bounding box center [348, 172] width 661 height 7
checkbox Glicose "true"
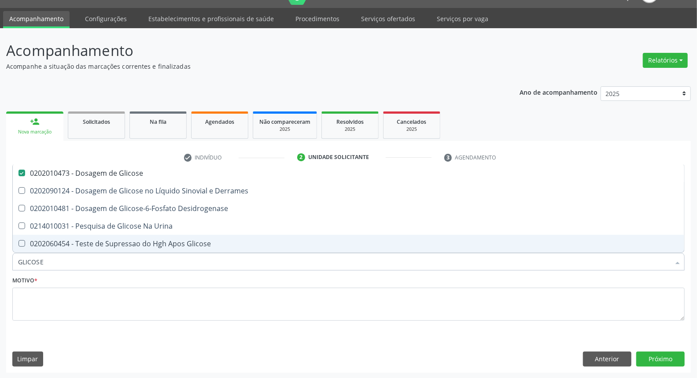
drag, startPoint x: 63, startPoint y: 260, endPoint x: 0, endPoint y: 240, distance: 66.5
click at [0, 241] on div "Acompanhamento Acompanhe a situação das marcações correntes e finalizadas Relat…" at bounding box center [348, 203] width 697 height 350
type input "C"
checkbox Glicose "false"
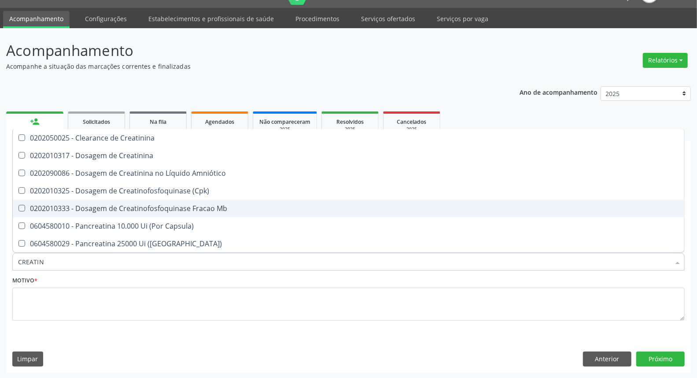
type input "CREATINI"
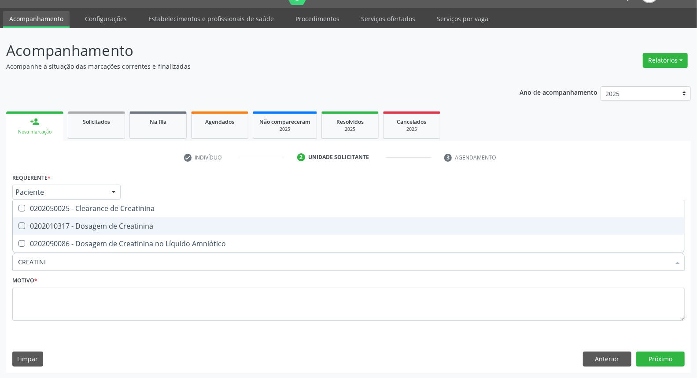
drag, startPoint x: 45, startPoint y: 222, endPoint x: 45, endPoint y: 242, distance: 20.2
click at [45, 222] on div "0202010317 - Dosagem de Creatinina" at bounding box center [348, 225] width 661 height 7
checkbox Creatinina "true"
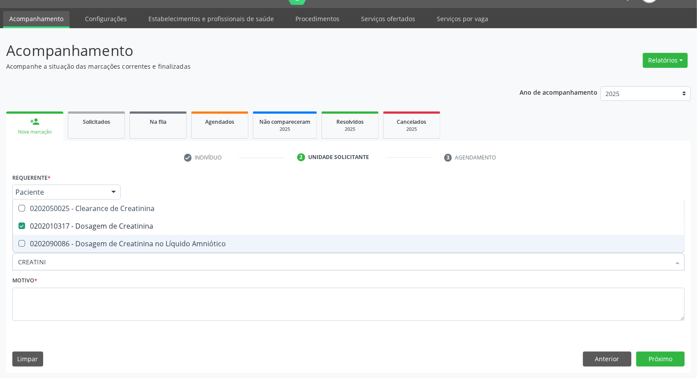
drag, startPoint x: 50, startPoint y: 260, endPoint x: 0, endPoint y: 261, distance: 49.7
click at [0, 261] on div "Acompanhamento Acompanhe a situação das marcações correntes e finalizadas Relat…" at bounding box center [348, 203] width 697 height 350
type input "UR"
checkbox Creatinina "false"
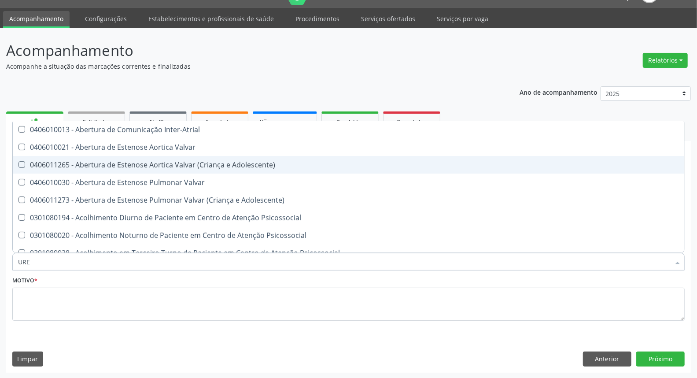
type input "UREI"
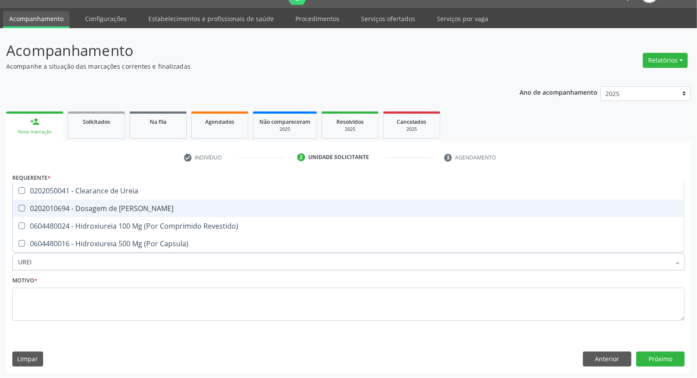
click at [25, 214] on span "0202010694 - Dosagem de [PERSON_NAME]" at bounding box center [348, 208] width 671 height 18
checkbox Ureia "true"
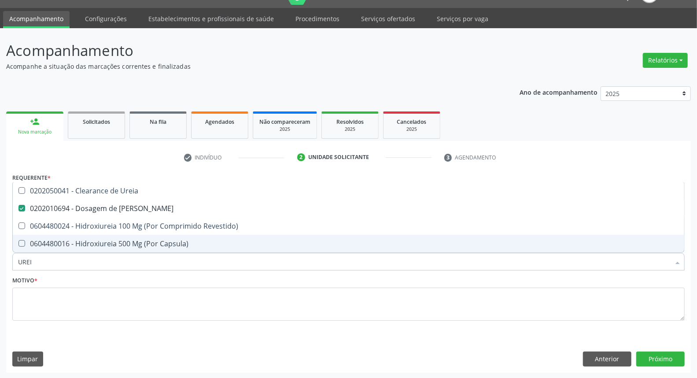
drag, startPoint x: 45, startPoint y: 262, endPoint x: 0, endPoint y: 268, distance: 45.2
click at [0, 267] on div "Acompanhamento Acompanhe a situação das marcações correntes e finalizadas Relat…" at bounding box center [348, 203] width 697 height 350
type input "CO"
checkbox Ureia "false"
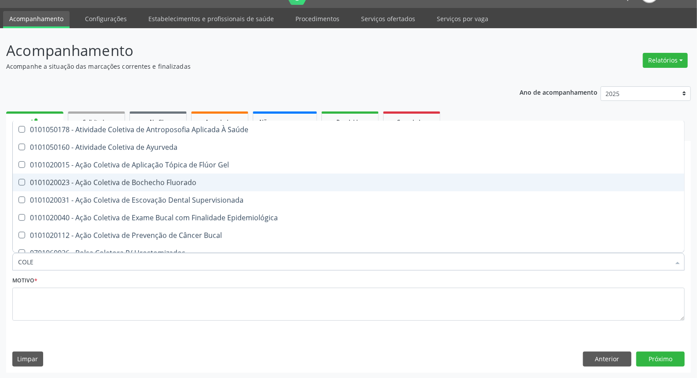
type input "COLES"
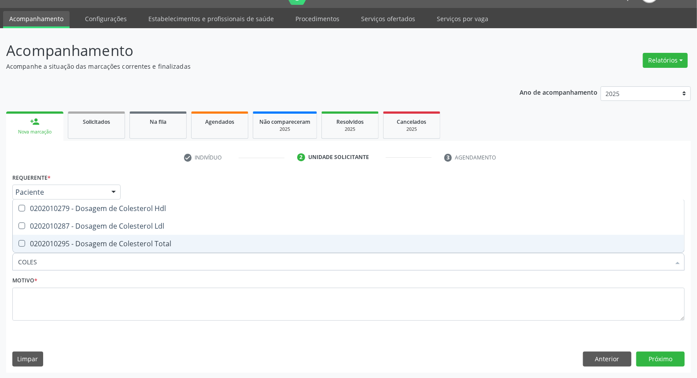
drag, startPoint x: 18, startPoint y: 239, endPoint x: 27, endPoint y: 214, distance: 26.2
click at [20, 235] on span "0202010295 - Dosagem de Colesterol Total" at bounding box center [348, 244] width 671 height 18
checkbox Total "true"
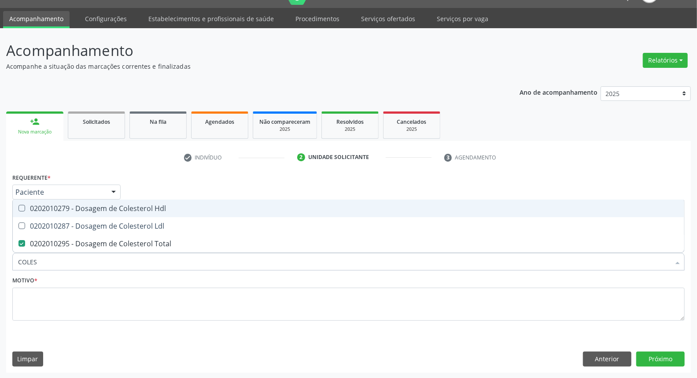
click at [27, 214] on span "0202010279 - Dosagem de Colesterol Hdl" at bounding box center [348, 208] width 671 height 18
checkbox Hdl "true"
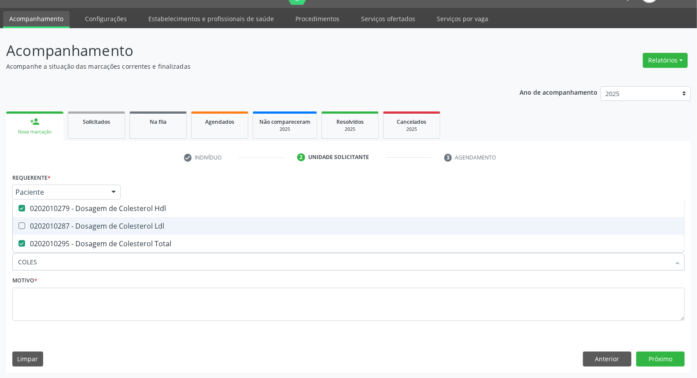
drag, startPoint x: 26, startPoint y: 225, endPoint x: 63, endPoint y: 257, distance: 49.0
click at [27, 226] on div "0202010287 - Dosagem de Colesterol Ldl" at bounding box center [348, 225] width 661 height 7
checkbox Ldl "true"
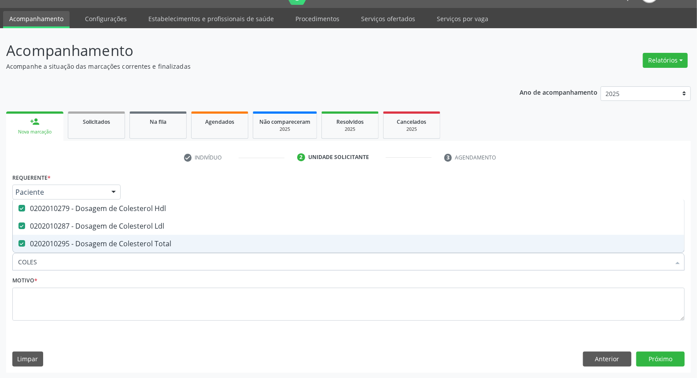
click at [0, 264] on div "Acompanhamento Acompanhe a situação das marcações correntes e finalizadas Relat…" at bounding box center [348, 203] width 697 height 350
type input "TR"
checkbox Hdl "false"
checkbox Ldl "false"
checkbox Total "false"
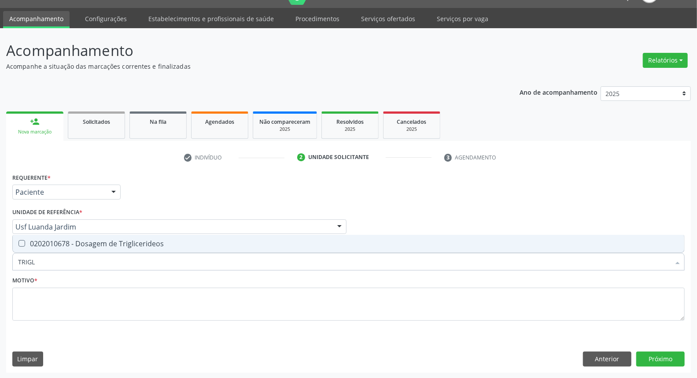
type input "TRIGLI"
drag, startPoint x: 31, startPoint y: 242, endPoint x: 37, endPoint y: 253, distance: 12.4
click at [31, 243] on div "0202010678 - Dosagem de Triglicerideos" at bounding box center [348, 243] width 661 height 7
checkbox Triglicerideos "true"
click at [0, 268] on div "Acompanhamento Acompanhe a situação das marcações correntes e finalizadas Relat…" at bounding box center [348, 203] width 697 height 350
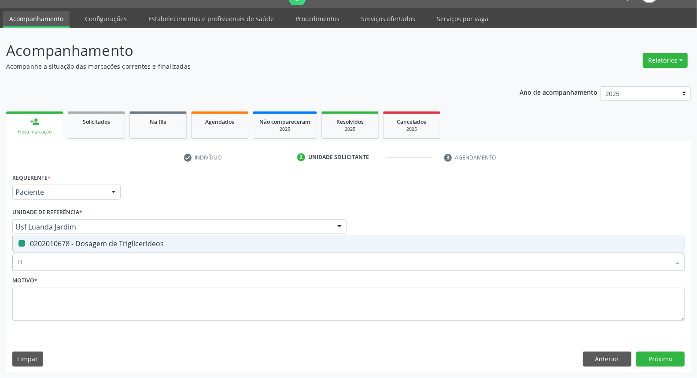
type input "HE"
checkbox Triglicerideos "false"
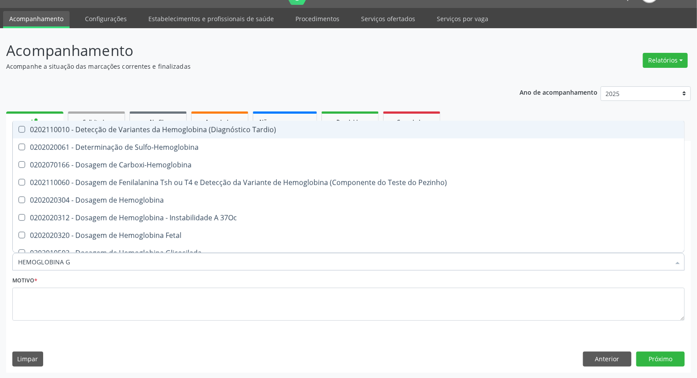
type input "HEMOGLOBINA G"
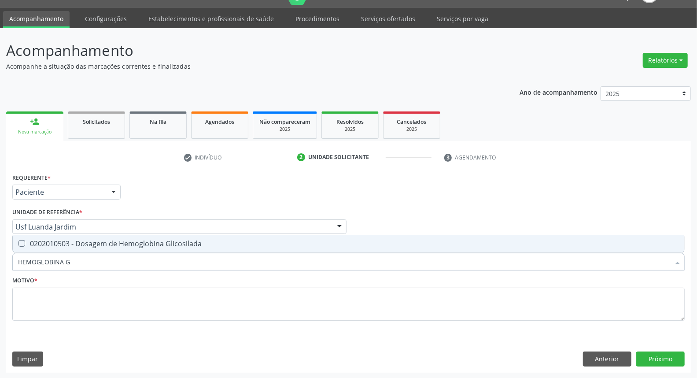
drag, startPoint x: 27, startPoint y: 241, endPoint x: 53, endPoint y: 255, distance: 29.5
click at [29, 243] on div "0202010503 - Dosagem de Hemoglobina Glicosilada" at bounding box center [348, 243] width 661 height 7
checkbox Glicosilada "true"
drag, startPoint x: 70, startPoint y: 261, endPoint x: 0, endPoint y: 253, distance: 70.1
click at [0, 253] on div "Acompanhamento Acompanhe a situação das marcações correntes e finalizadas Relat…" at bounding box center [348, 203] width 697 height 350
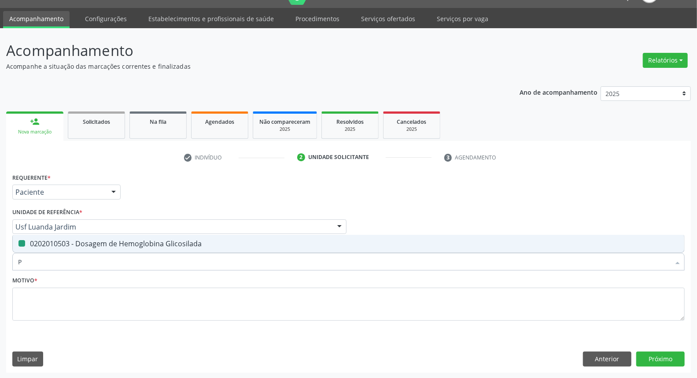
type input "PA"
checkbox Glicosilada "false"
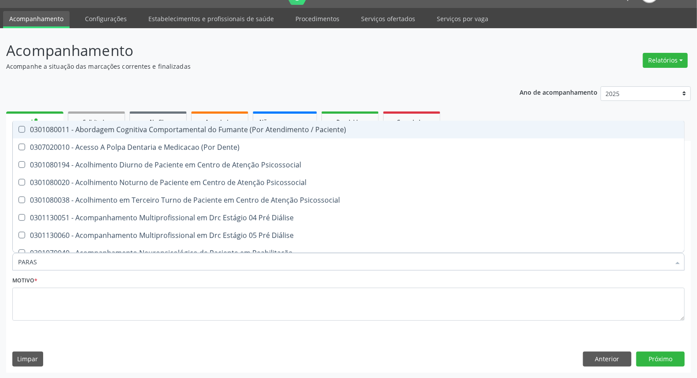
type input "PARASI"
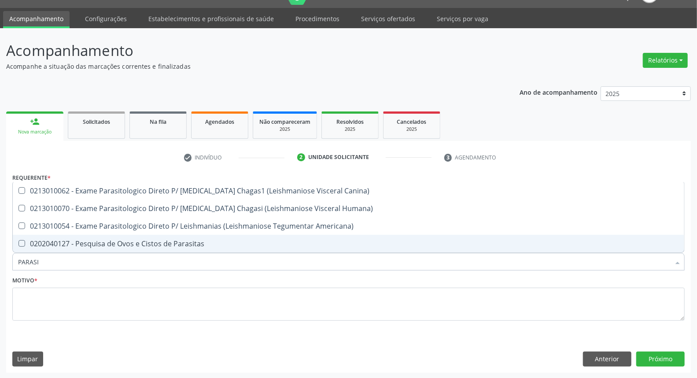
click at [27, 240] on div "0202040127 - Pesquisa de Ovos e Cistos de Parasitas" at bounding box center [348, 243] width 661 height 7
checkbox Parasitas "true"
click at [0, 258] on div "Acompanhamento Acompanhe a situação das marcações correntes e finalizadas Relat…" at bounding box center [348, 203] width 697 height 350
type input "UR"
checkbox Parasitas "false"
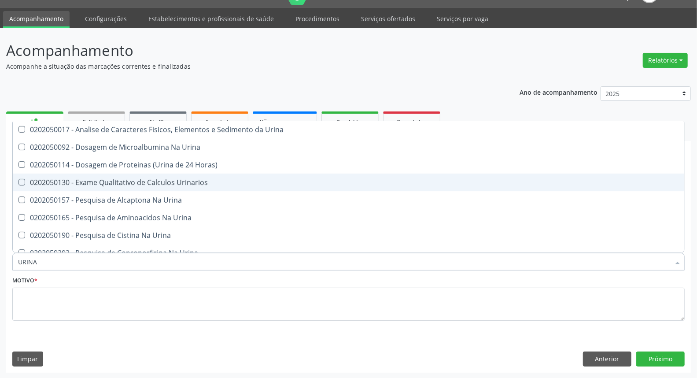
type input "URINA"
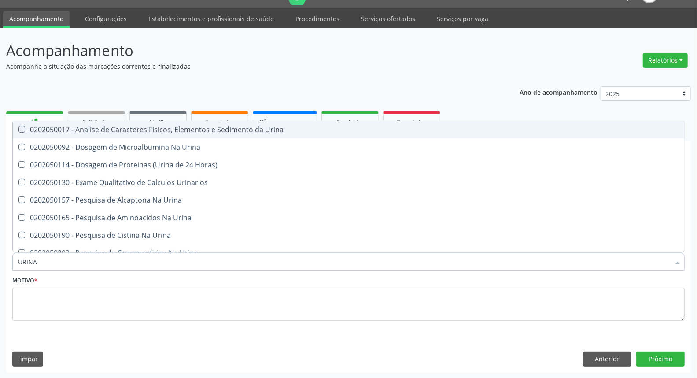
drag, startPoint x: 89, startPoint y: 133, endPoint x: 89, endPoint y: 190, distance: 56.8
click at [90, 133] on span "0202050017 - Analise de Caracteres Fisicos, Elementos e Sedimento da Urina" at bounding box center [348, 130] width 671 height 18
checkbox Urina "true"
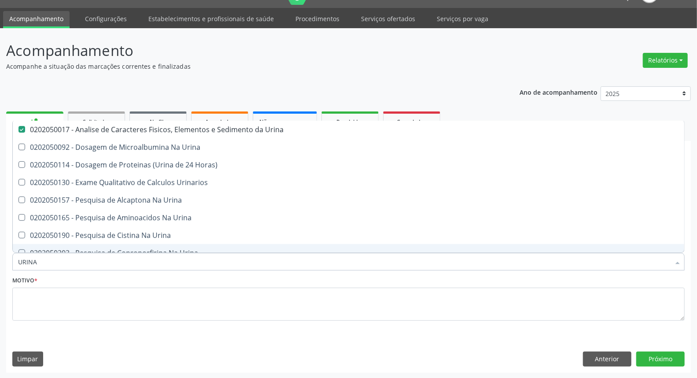
click at [60, 267] on input "URINA" at bounding box center [344, 262] width 652 height 18
type input "HE"
checkbox Urina "false"
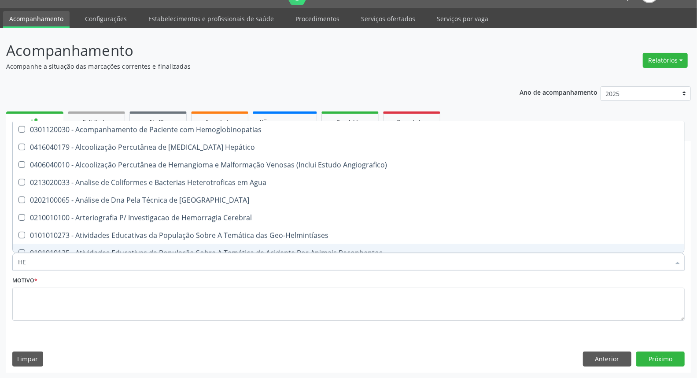
type input "HEM"
checkbox \(Qualitativo\) "true"
checkbox Glicosilada "false"
type input "HEMO"
checkbox Redome\) "true"
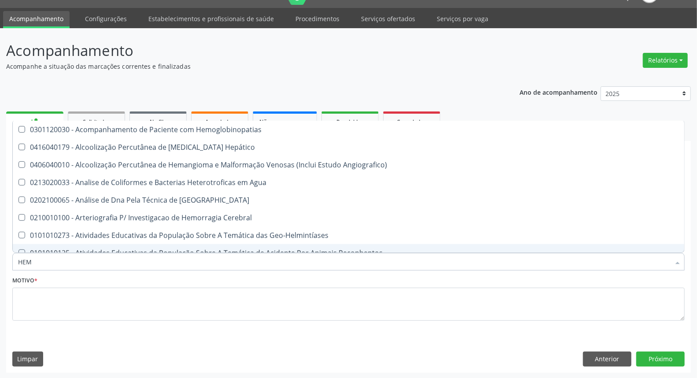
checkbox \(Qualitativo\) "false"
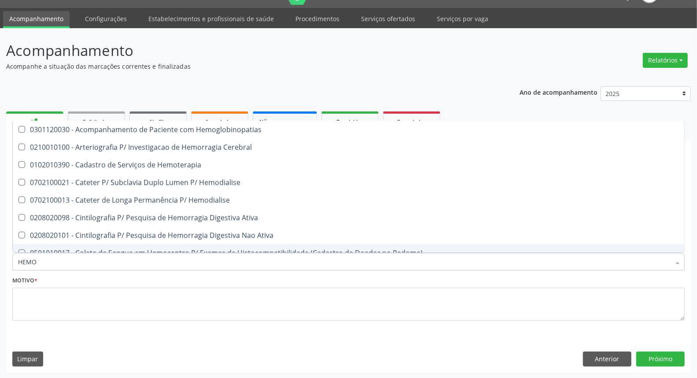
type input "HEMOG"
checkbox Tardio\) "true"
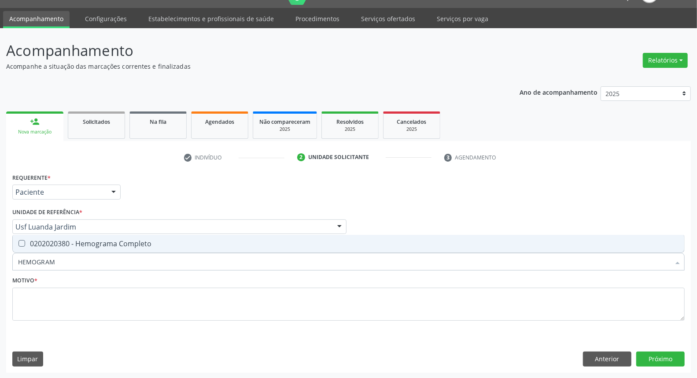
type input "HEMOGRAMA"
drag, startPoint x: 70, startPoint y: 240, endPoint x: 71, endPoint y: 292, distance: 52.4
click at [69, 246] on div "0202020380 - Hemograma Completo" at bounding box center [348, 243] width 661 height 7
checkbox Completo "true"
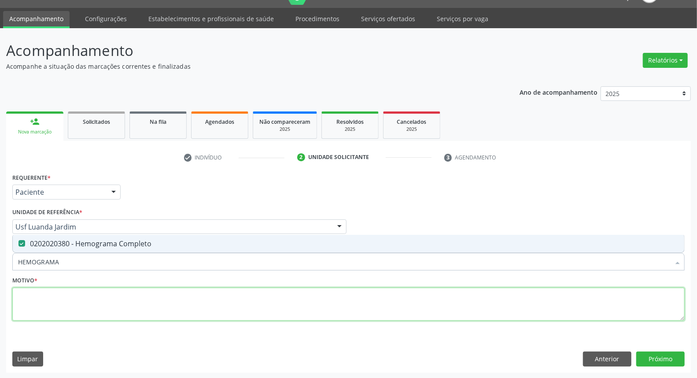
click at [69, 307] on textarea at bounding box center [348, 303] width 672 height 33
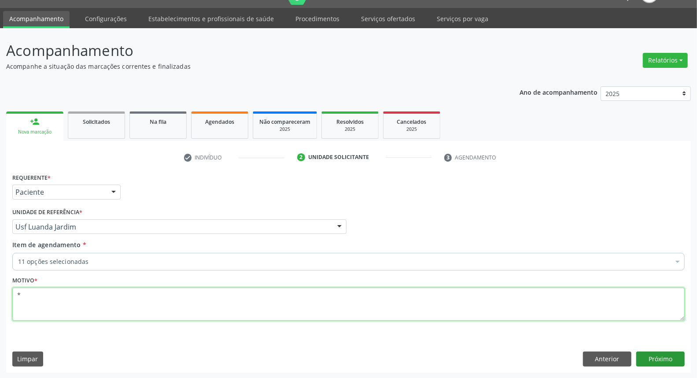
type textarea "*"
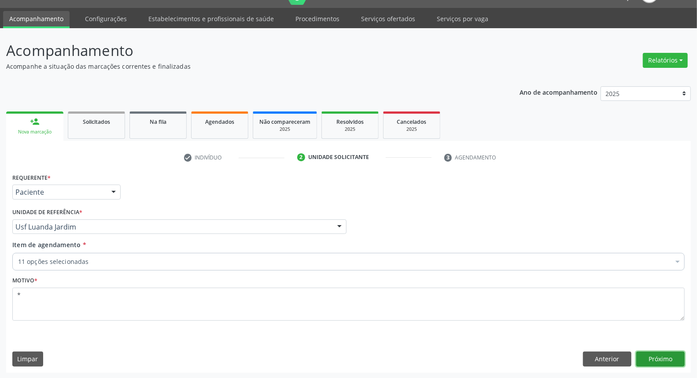
click at [654, 355] on button "Próximo" at bounding box center [660, 358] width 48 height 15
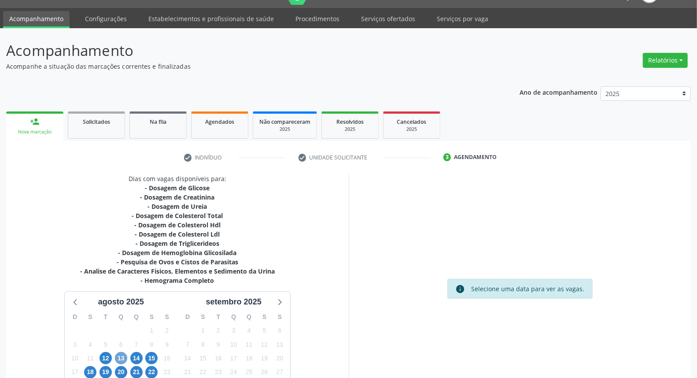
click at [121, 357] on span "13" at bounding box center [121, 358] width 12 height 12
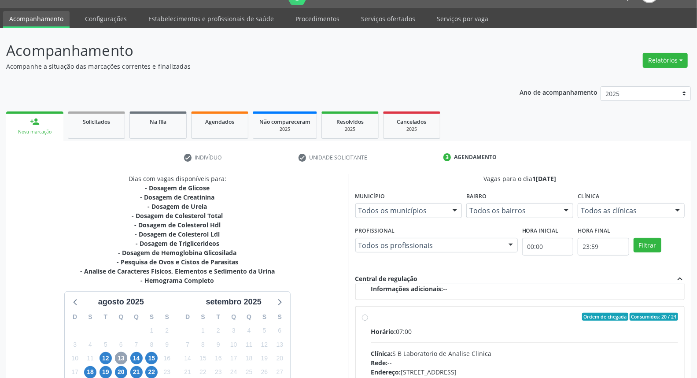
scroll to position [69, 0]
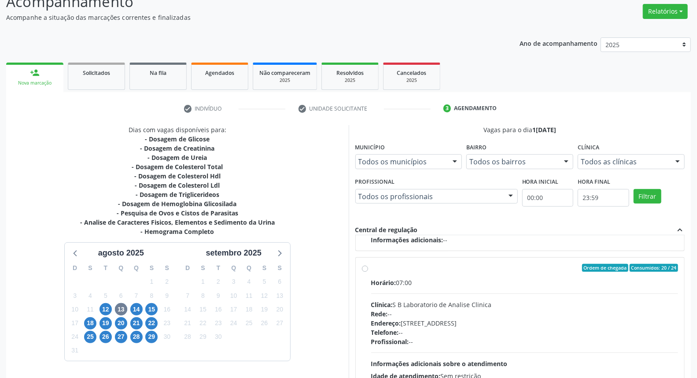
click at [371, 267] on label "Ordem de chegada Consumidos: 20 / 24 Horário: 07:00 Clínica: S B Laboratorio de…" at bounding box center [524, 331] width 307 height 135
click at [366, 267] on input "Ordem de chegada Consumidos: 20 / 24 Horário: 07:00 Clínica: S B Laboratorio de…" at bounding box center [365, 268] width 6 height 8
radio input "true"
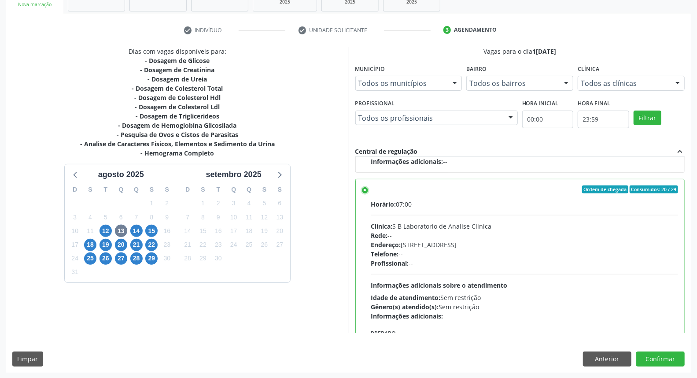
scroll to position [342, 0]
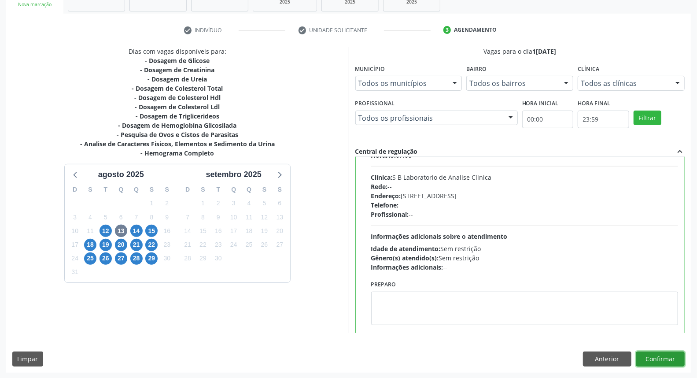
drag, startPoint x: 671, startPoint y: 355, endPoint x: 602, endPoint y: 342, distance: 69.9
click at [670, 355] on button "Confirmar" at bounding box center [660, 358] width 48 height 15
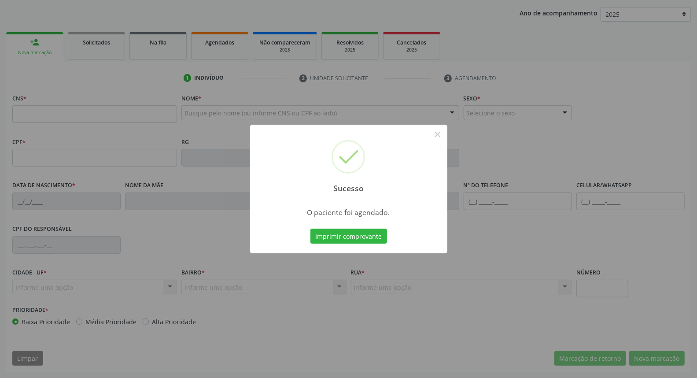
scroll to position [99, 0]
click at [436, 134] on button "×" at bounding box center [437, 134] width 15 height 15
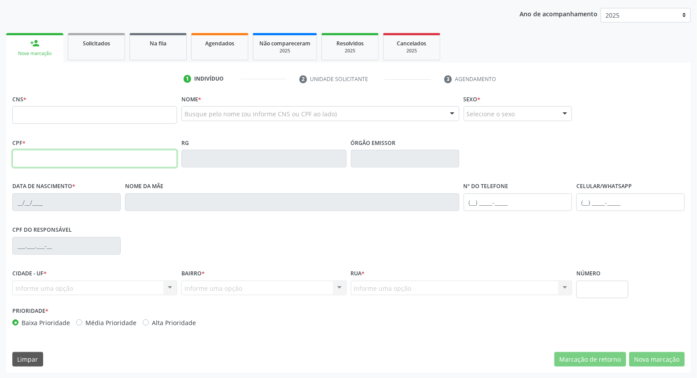
click at [125, 160] on input "text" at bounding box center [94, 159] width 165 height 18
type input "1"
type input "037.061.584-00"
type input "162 5248 8675 0003"
type input "[DATE]"
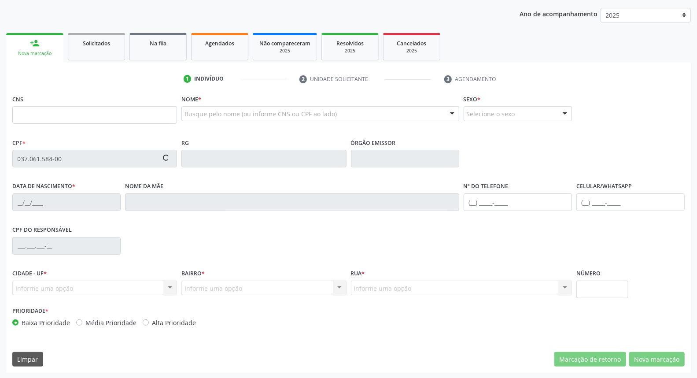
type input "[PERSON_NAME]"
type input "[PHONE_NUMBER]"
type input "008.206.694-90"
type input "S/N"
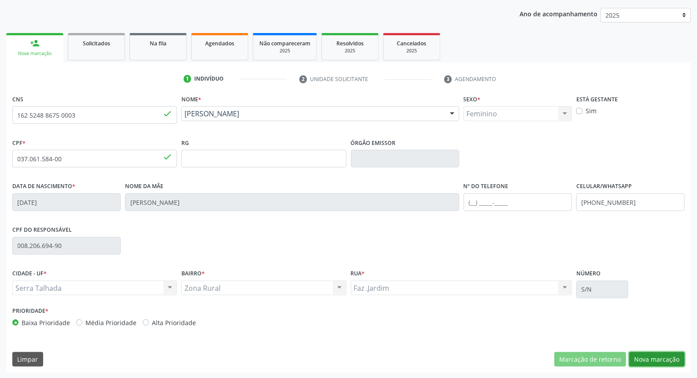
click at [668, 359] on button "Nova marcação" at bounding box center [656, 359] width 55 height 15
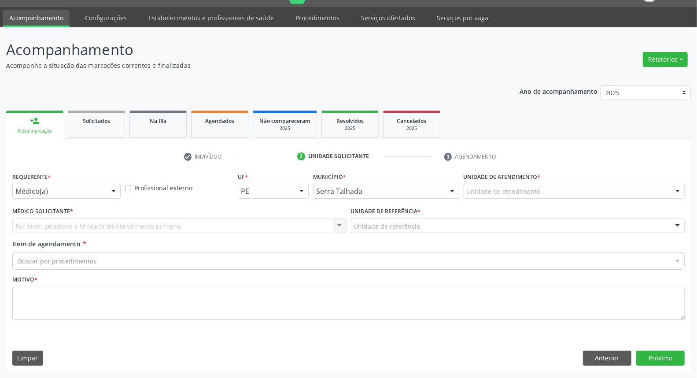
scroll to position [20, 0]
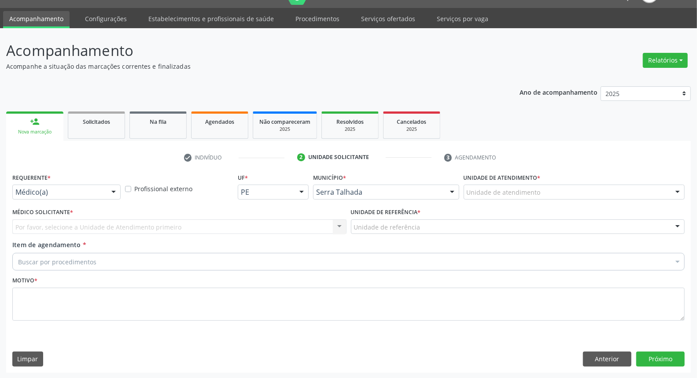
drag, startPoint x: 57, startPoint y: 195, endPoint x: 55, endPoint y: 249, distance: 54.2
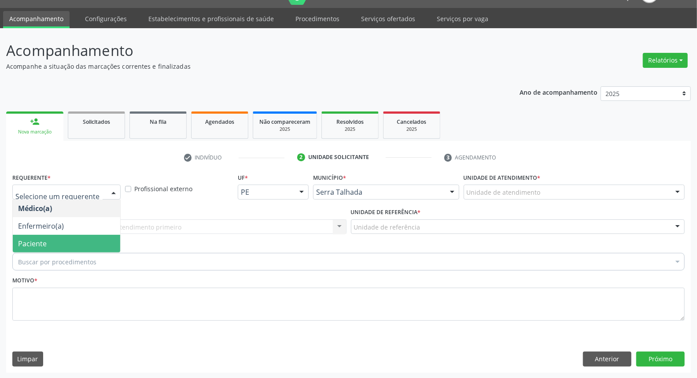
drag, startPoint x: 54, startPoint y: 244, endPoint x: 64, endPoint y: 226, distance: 20.1
click at [54, 243] on span "Paciente" at bounding box center [66, 244] width 107 height 18
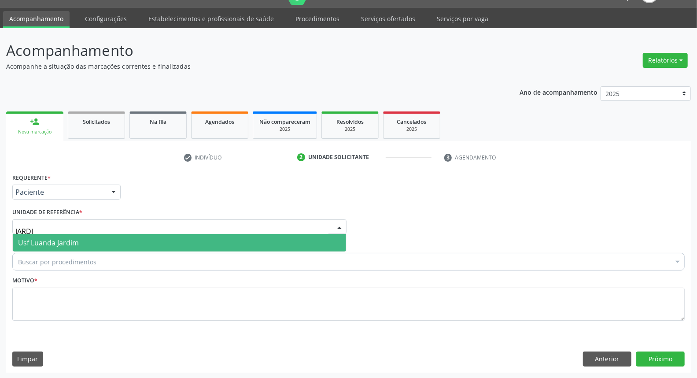
type input "JARDIM"
click at [66, 240] on span "Usf Luanda Jardim" at bounding box center [48, 243] width 61 height 10
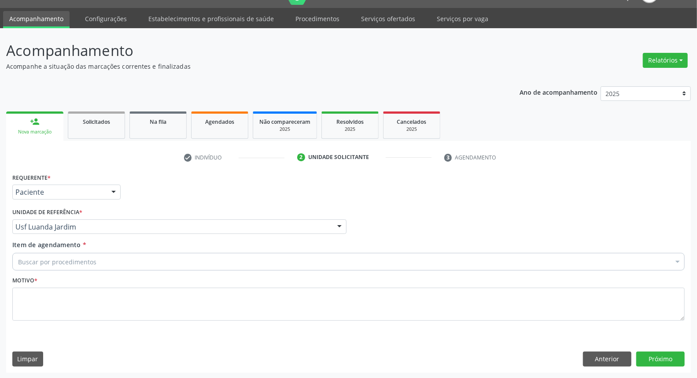
click at [70, 255] on div "Buscar por procedimentos" at bounding box center [348, 262] width 672 height 18
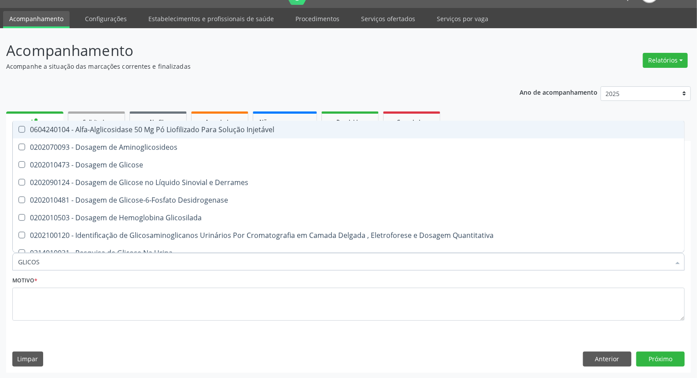
type input "GLICOSE"
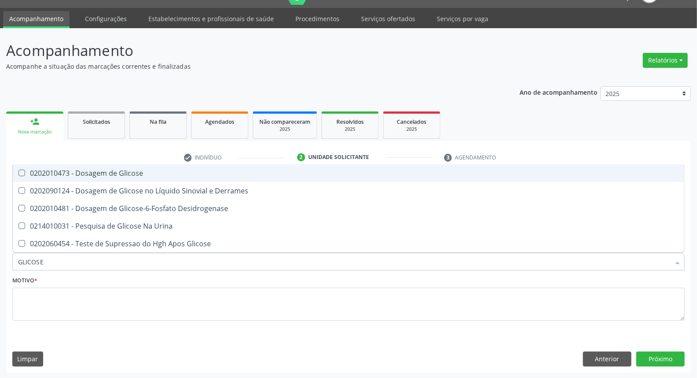
drag, startPoint x: 137, startPoint y: 168, endPoint x: 135, endPoint y: 172, distance: 4.5
click at [136, 170] on div "0202010473 - Dosagem de Glicose" at bounding box center [348, 172] width 661 height 7
checkbox Glicose "true"
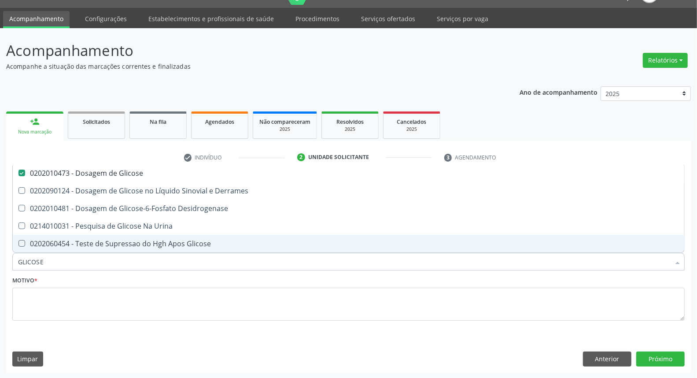
click at [0, 253] on div "Acompanhamento Acompanhe a situação das marcações correntes e finalizadas Relat…" at bounding box center [348, 203] width 697 height 350
type input "A"
checkbox Glicose "false"
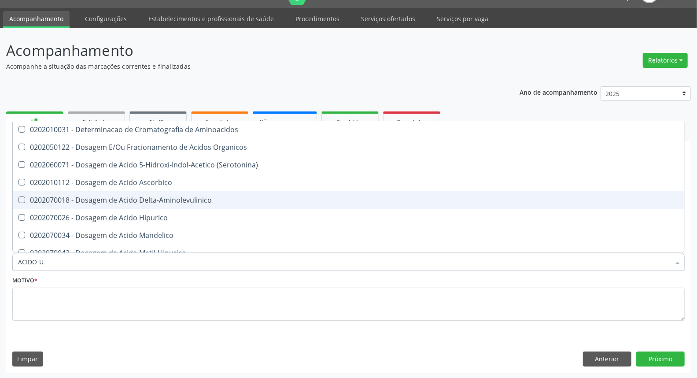
type input "ACIDO U"
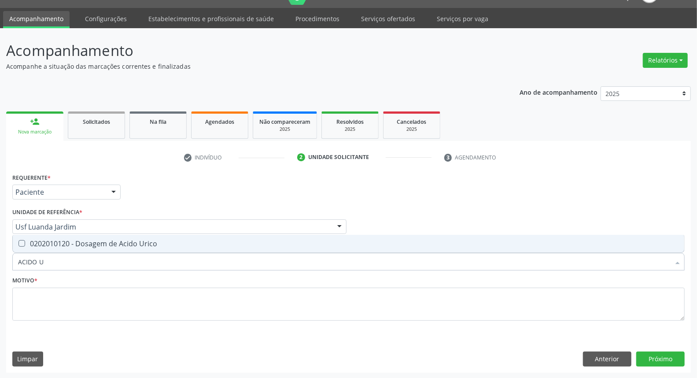
drag, startPoint x: 31, startPoint y: 239, endPoint x: 43, endPoint y: 261, distance: 24.8
click at [32, 243] on div "0202010120 - Dosagem de Acido Urico" at bounding box center [348, 243] width 661 height 7
checkbox Urico "true"
drag, startPoint x: 4, startPoint y: 257, endPoint x: 0, endPoint y: 258, distance: 4.6
click at [0, 257] on div "Acompanhamento Acompanhe a situação das marcações correntes e finalizadas Relat…" at bounding box center [348, 203] width 697 height 350
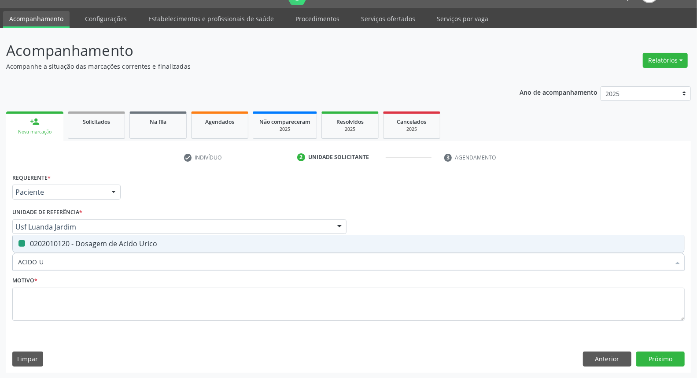
type input "C"
checkbox Urico "false"
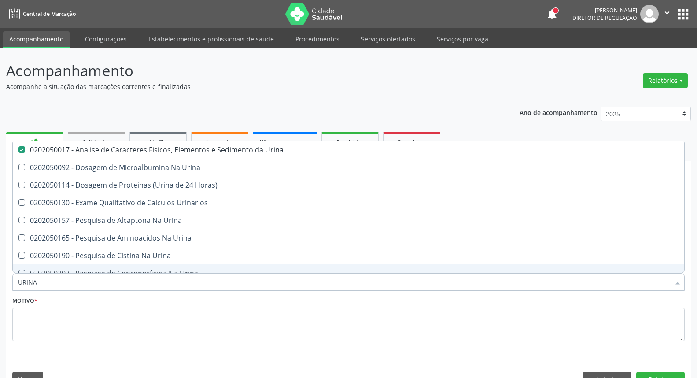
scroll to position [20, 0]
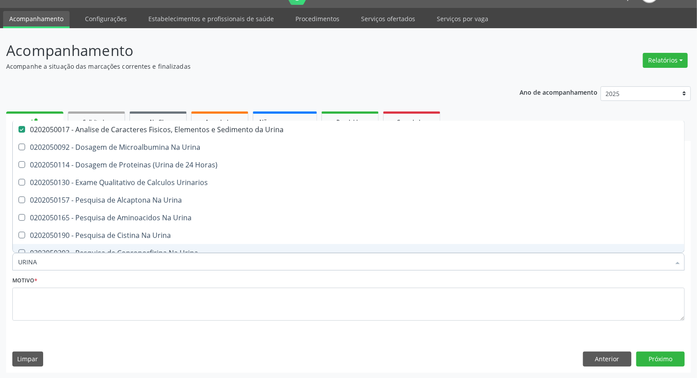
click at [45, 266] on input "URINA" at bounding box center [344, 262] width 652 height 18
type input "[MEDICAL_DATA]"
checkbox Urina "false"
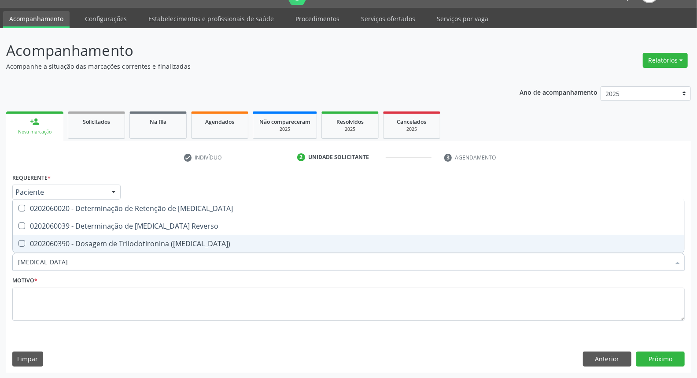
click at [96, 243] on div "0202060390 - Dosagem de Triiodotironina ([MEDICAL_DATA])" at bounding box center [348, 243] width 661 height 7
checkbox \(T3\) "true"
type input "T"
checkbox \(T3\) "false"
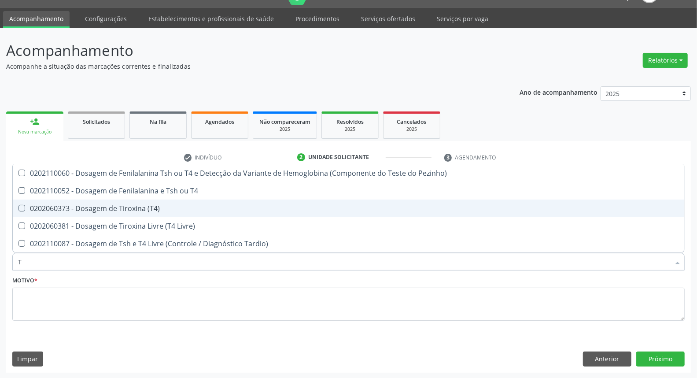
type input "T4"
click at [92, 210] on div "0202060373 - Dosagem de Tiroxina (T4)" at bounding box center [348, 208] width 661 height 7
checkbox \(T4\) "true"
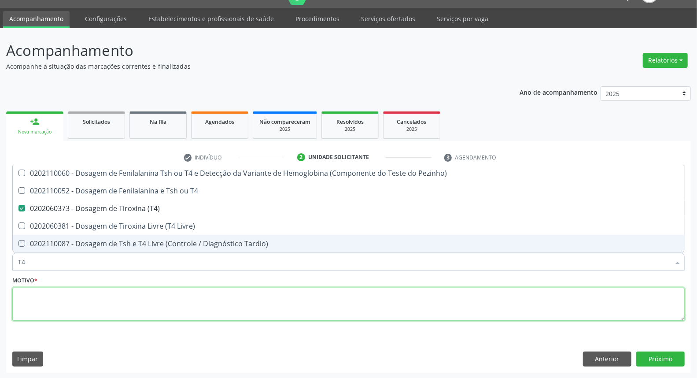
click at [49, 301] on textarea at bounding box center [348, 303] width 672 height 33
checkbox T4 "true"
checkbox Livre\) "true"
checkbox Tardio\) "true"
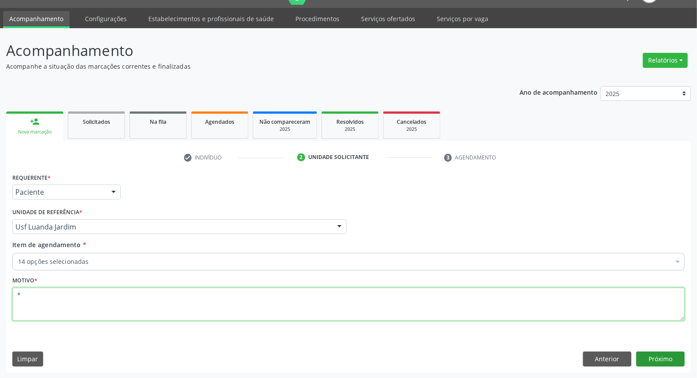
type textarea "*"
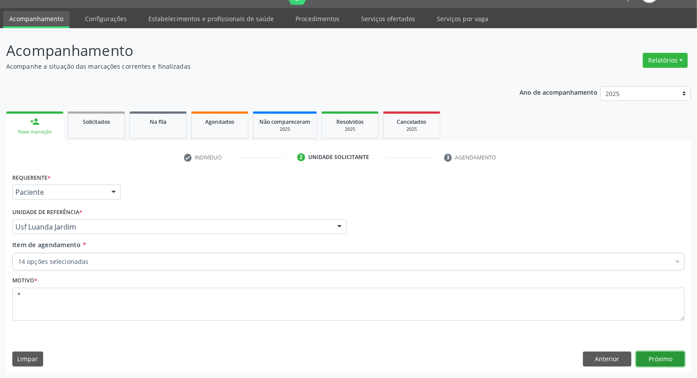
click at [665, 358] on button "Próximo" at bounding box center [660, 358] width 48 height 15
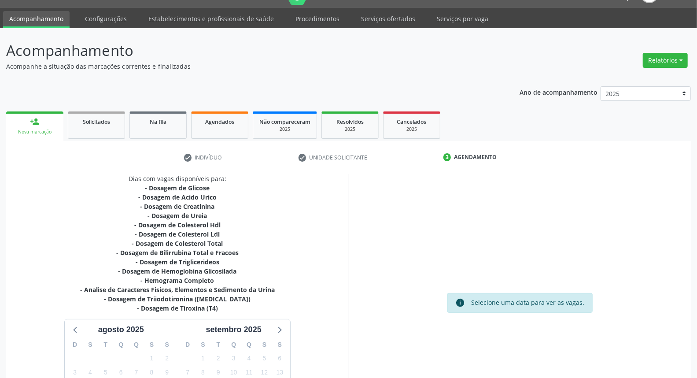
scroll to position [125, 0]
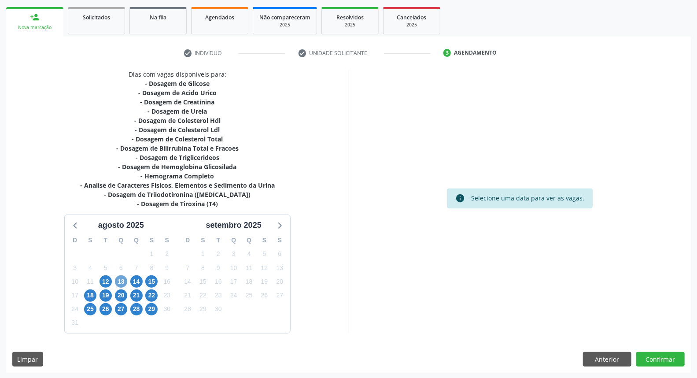
click at [124, 280] on span "13" at bounding box center [121, 281] width 12 height 12
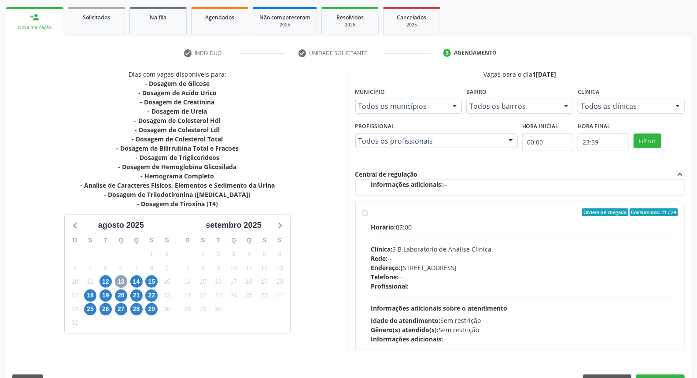
scroll to position [147, 0]
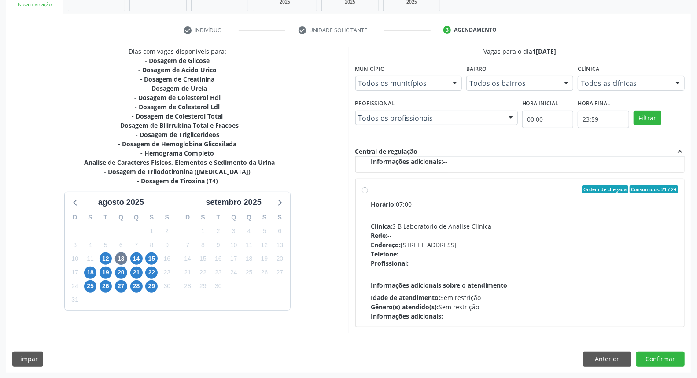
drag, startPoint x: 365, startPoint y: 189, endPoint x: 635, endPoint y: 136, distance: 274.7
click at [371, 188] on label "Ordem de chegada Consumidos: 21 / 24 Horário: 07:00 Clínica: S B Laboratorio de…" at bounding box center [524, 252] width 307 height 135
click at [368, 188] on input "Ordem de chegada Consumidos: 21 / 24 Horário: 07:00 Clínica: S B Laboratorio de…" at bounding box center [365, 189] width 6 height 8
radio input "true"
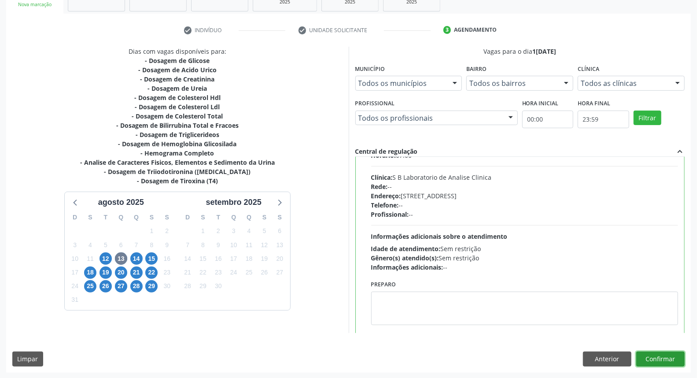
click at [666, 359] on button "Confirmar" at bounding box center [660, 358] width 48 height 15
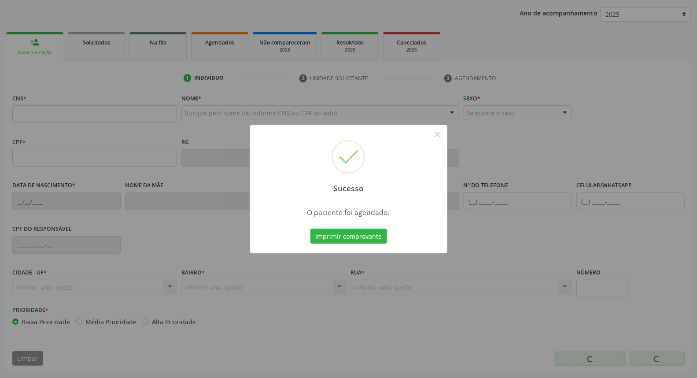
scroll to position [99, 0]
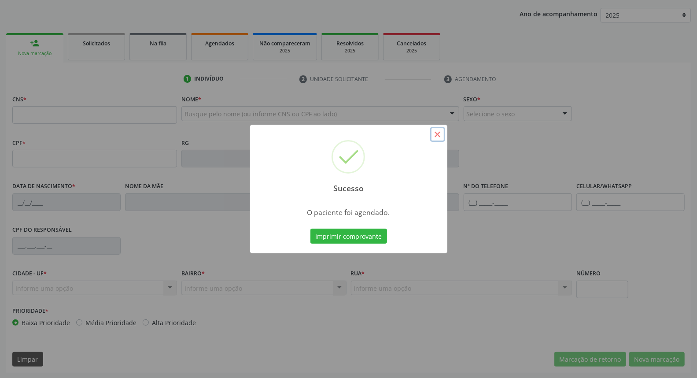
click at [434, 135] on button "×" at bounding box center [437, 134] width 15 height 15
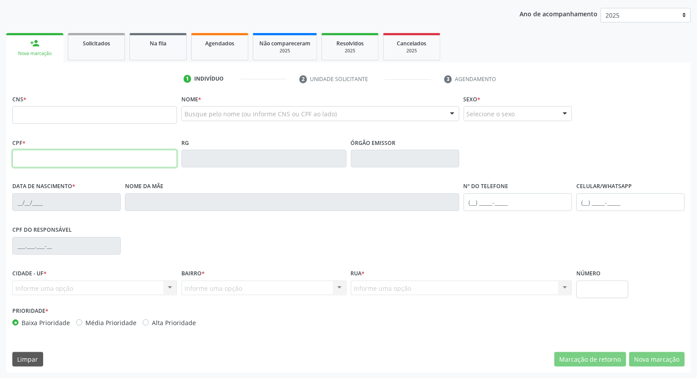
click at [162, 162] on input "text" at bounding box center [94, 159] width 165 height 18
type input "159.526.754-92"
type input "898 0037 2256 4699"
type input "28/[DATE]"
type input "[PERSON_NAME]"
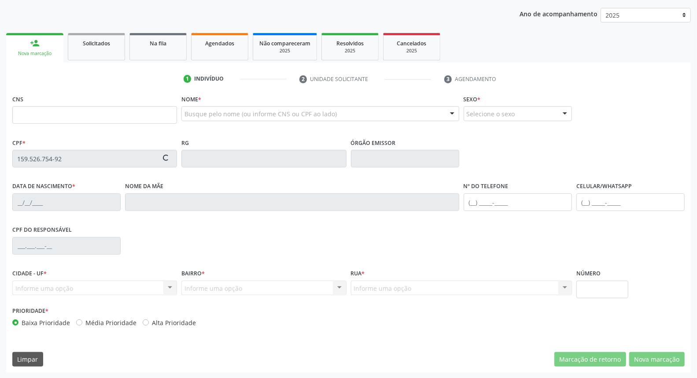
type input "[PHONE_NUMBER]"
type input "076.030.234-08"
type input "S/N"
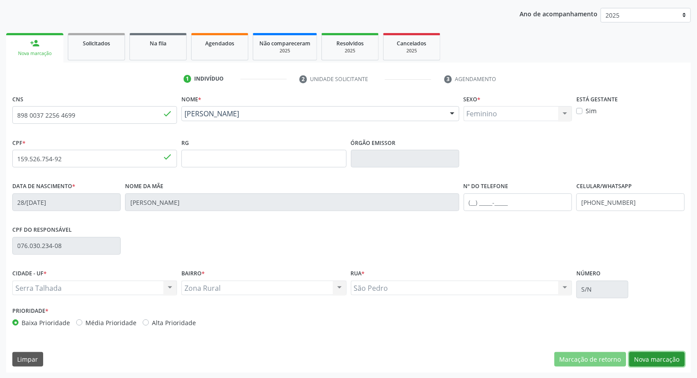
click at [652, 358] on button "Nova marcação" at bounding box center [656, 359] width 55 height 15
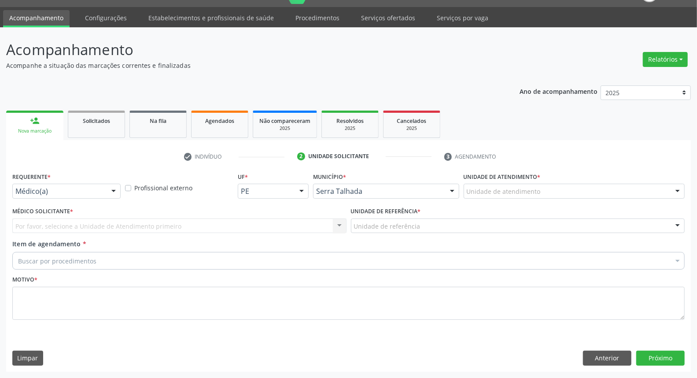
scroll to position [20, 0]
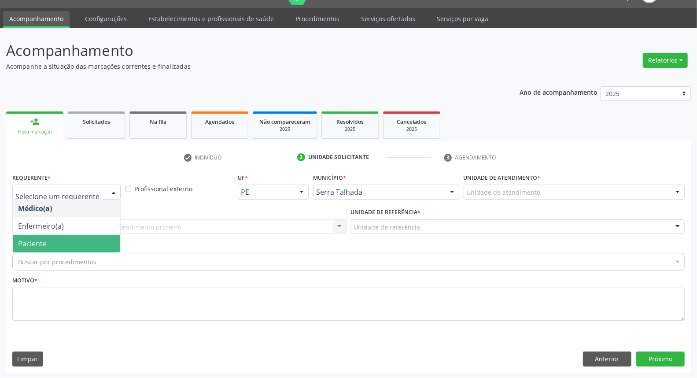
click at [51, 239] on span "Paciente" at bounding box center [66, 244] width 107 height 18
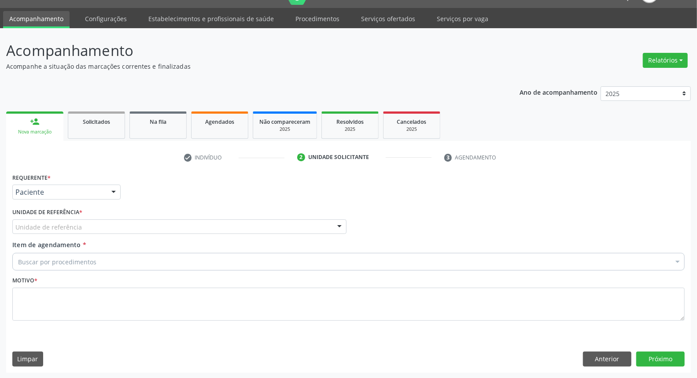
click at [87, 225] on div "Unidade de referência" at bounding box center [179, 226] width 334 height 15
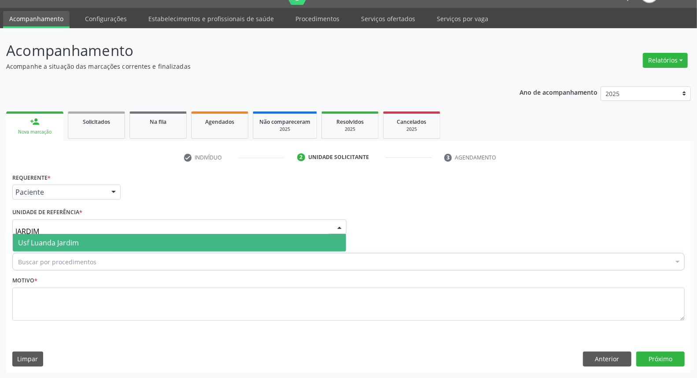
type input "JARDIM"
click at [75, 241] on span "Usf Luanda Jardim" at bounding box center [48, 243] width 61 height 10
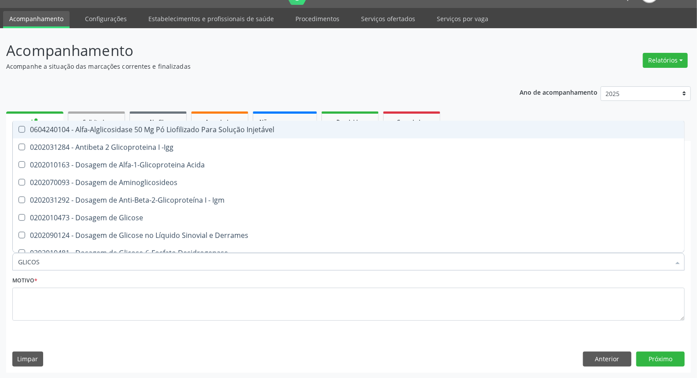
type input "GLICOSE"
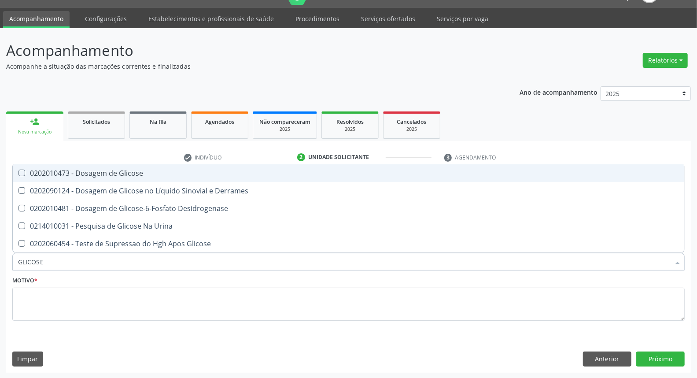
click at [98, 175] on div "0202010473 - Dosagem de Glicose" at bounding box center [348, 172] width 661 height 7
checkbox Glicose "true"
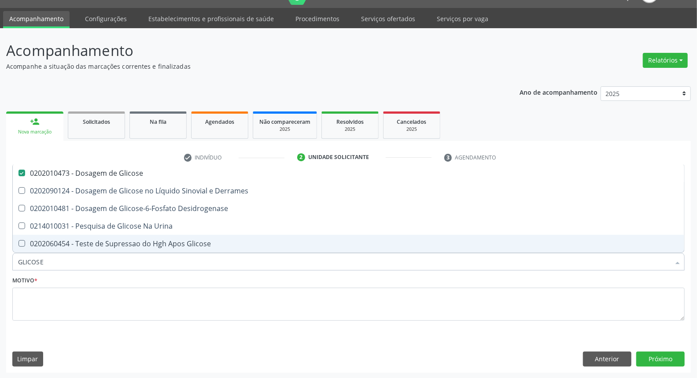
click at [76, 259] on input "GLICOSE" at bounding box center [344, 262] width 652 height 18
type input "A"
checkbox Glicose "false"
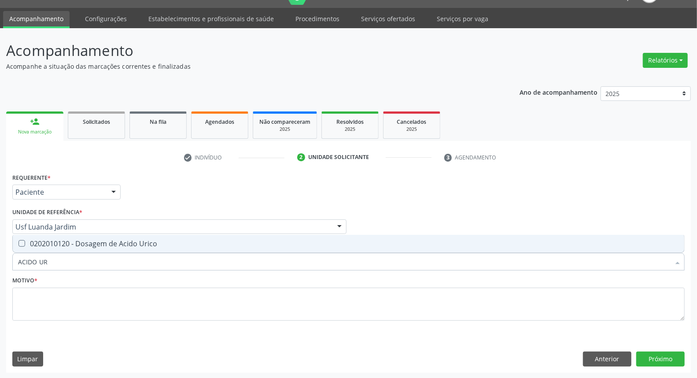
type input "ACIDO URI"
click at [67, 250] on span "0202010120 - Dosagem de Acido Urico" at bounding box center [348, 244] width 671 height 18
checkbox Urico "true"
click at [0, 265] on div "Acompanhamento Acompanhe a situação das marcações correntes e finalizadas Relat…" at bounding box center [348, 203] width 697 height 350
type input "C"
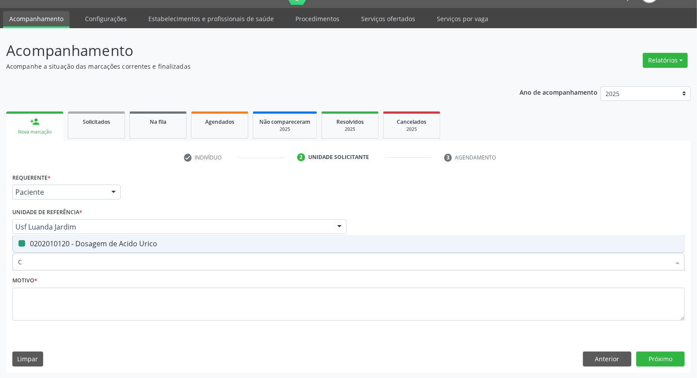
checkbox Urico "false"
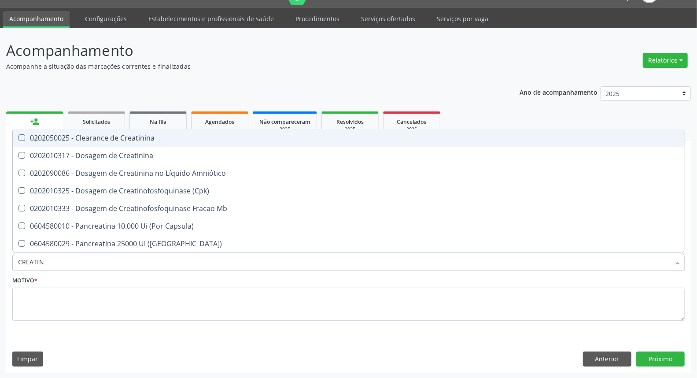
type input "CREATINI"
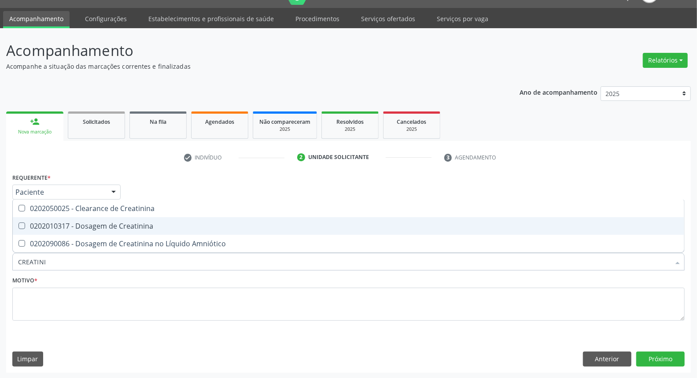
click at [32, 227] on div "0202010317 - Dosagem de Creatinina" at bounding box center [348, 225] width 661 height 7
checkbox Creatinina "true"
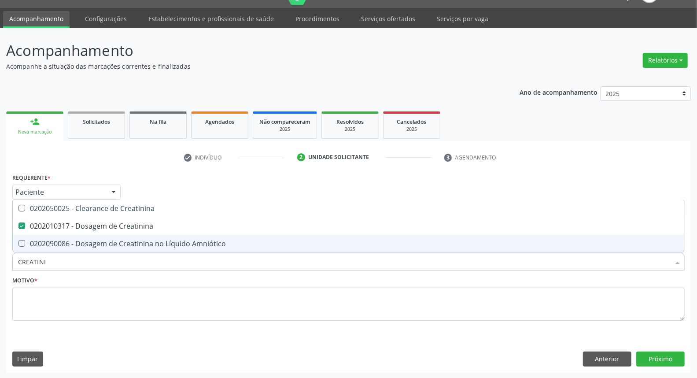
drag, startPoint x: 45, startPoint y: 258, endPoint x: 0, endPoint y: 256, distance: 44.9
click at [0, 259] on div "Acompanhamento Acompanhe a situação das marcações correntes e finalizadas Relat…" at bounding box center [348, 203] width 697 height 350
type input "UR"
checkbox Creatinina "false"
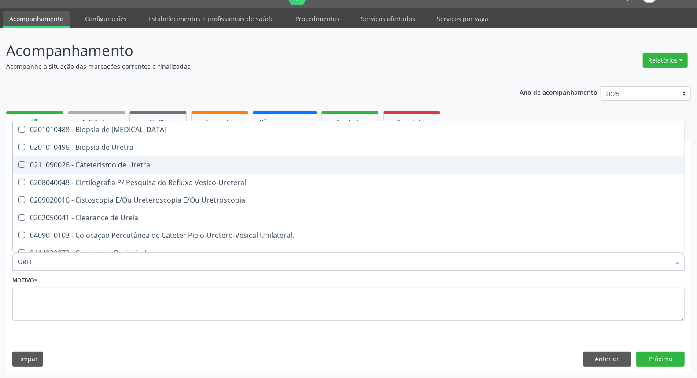
type input "UREIA"
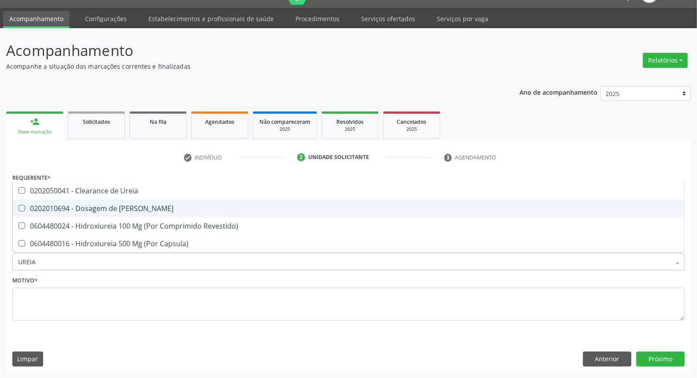
drag, startPoint x: 42, startPoint y: 208, endPoint x: 46, endPoint y: 247, distance: 39.0
click at [41, 211] on div "0202010694 - Dosagem de Ureia" at bounding box center [348, 208] width 661 height 7
checkbox Ureia "true"
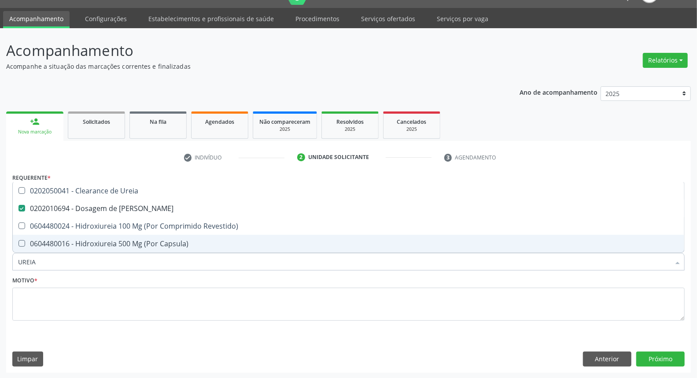
click at [47, 254] on input "UREIA" at bounding box center [344, 262] width 652 height 18
drag, startPoint x: 23, startPoint y: 261, endPoint x: 0, endPoint y: 264, distance: 23.1
click at [0, 264] on div "Acompanhamento Acompanhe a situação das marcações correntes e finalizadas Relat…" at bounding box center [348, 203] width 697 height 350
type input "CO"
checkbox Ureia "false"
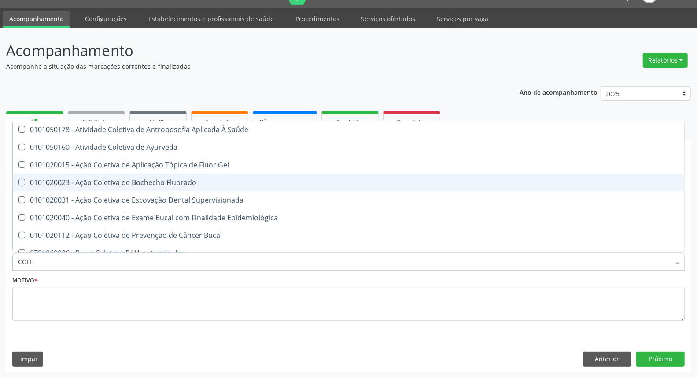
type input "COLES"
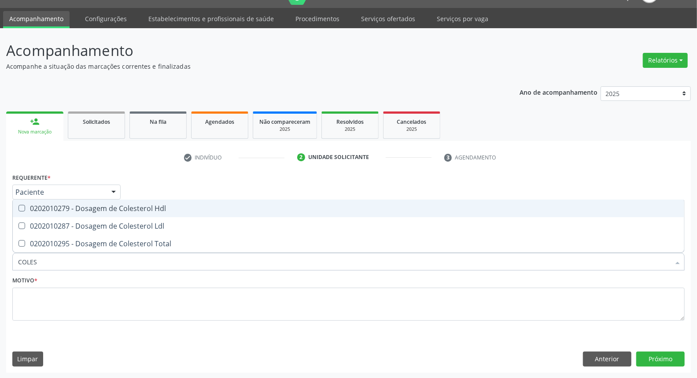
click at [61, 216] on span "0202010279 - Dosagem de Colesterol Hdl" at bounding box center [348, 208] width 671 height 18
checkbox Hdl "true"
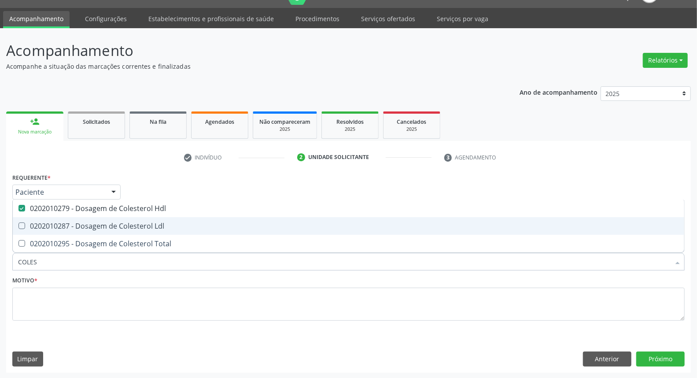
drag, startPoint x: 60, startPoint y: 228, endPoint x: 59, endPoint y: 239, distance: 11.5
click at [60, 232] on span "0202010287 - Dosagem de Colesterol Ldl" at bounding box center [348, 226] width 671 height 18
checkbox Ldl "true"
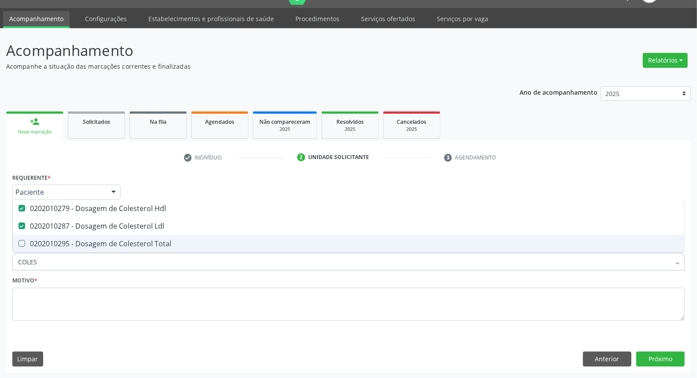
click at [59, 243] on div "0202010295 - Dosagem de Colesterol Total" at bounding box center [348, 243] width 661 height 7
checkbox Total "true"
drag, startPoint x: 64, startPoint y: 262, endPoint x: 0, endPoint y: 266, distance: 64.0
click at [0, 266] on div "Acompanhamento Acompanhe a situação das marcações correntes e finalizadas Relat…" at bounding box center [348, 203] width 697 height 350
type input "T"
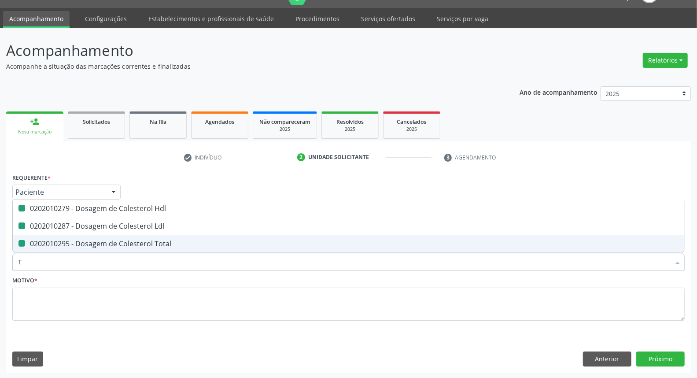
checkbox Hdl "false"
checkbox Ldl "false"
checkbox Total "false"
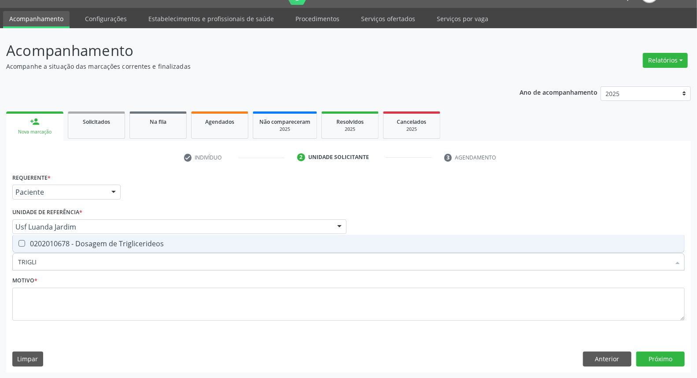
type input "TRIGLIC"
click at [46, 247] on span "0202010678 - Dosagem de Triglicerideos" at bounding box center [348, 244] width 671 height 18
checkbox Triglicerideos "true"
drag, startPoint x: 51, startPoint y: 261, endPoint x: 0, endPoint y: 261, distance: 50.6
click at [0, 261] on div "Acompanhamento Acompanhe a situação das marcações correntes e finalizadas Relat…" at bounding box center [348, 203] width 697 height 350
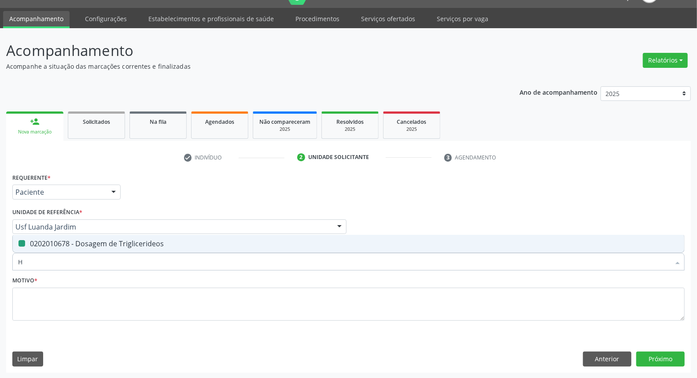
type input "HE"
checkbox Triglicerideos "false"
type input "HEMOGRA"
click at [49, 246] on div "0202020380 - Hemograma Completo" at bounding box center [348, 243] width 661 height 7
checkbox Completo "true"
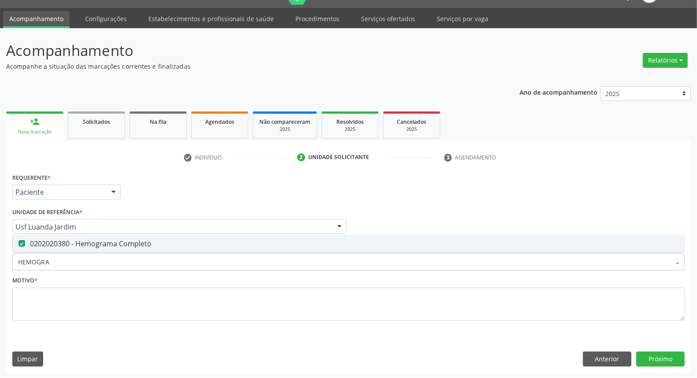
drag, startPoint x: 58, startPoint y: 263, endPoint x: 0, endPoint y: 265, distance: 58.2
click at [0, 265] on div "Acompanhamento Acompanhe a situação das marcações correntes e finalizadas Relat…" at bounding box center [348, 203] width 697 height 350
type input "P"
checkbox Completo "false"
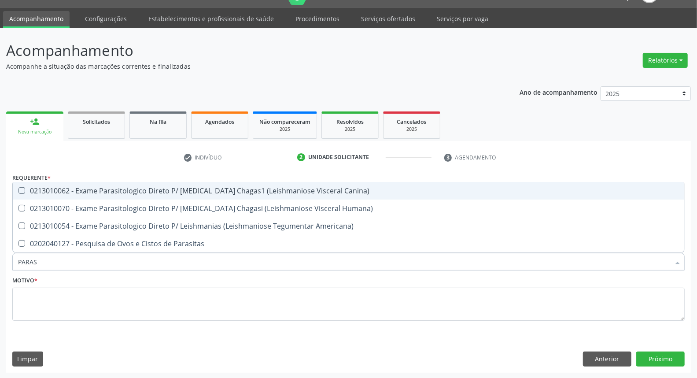
type input "PARASI"
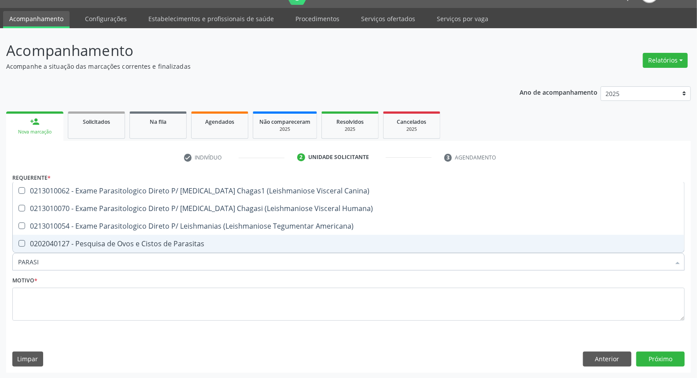
click at [34, 244] on div "0202040127 - Pesquisa de Ovos e Cistos de Parasitas" at bounding box center [348, 243] width 661 height 7
checkbox Parasitas "true"
drag, startPoint x: 44, startPoint y: 259, endPoint x: 0, endPoint y: 265, distance: 44.4
click at [0, 263] on div "Acompanhamento Acompanhe a situação das marcações correntes e finalizadas Relat…" at bounding box center [348, 203] width 697 height 350
type input "UR"
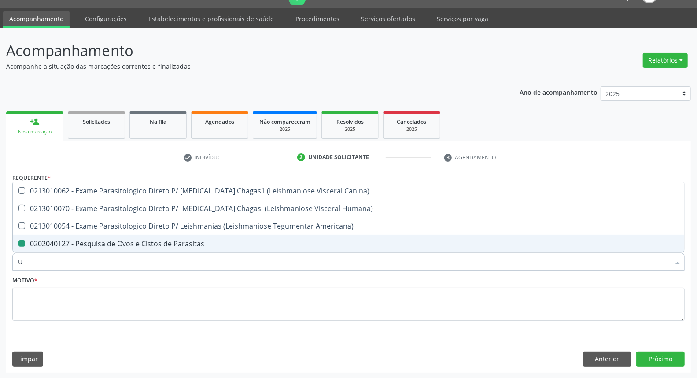
checkbox Parasitas "false"
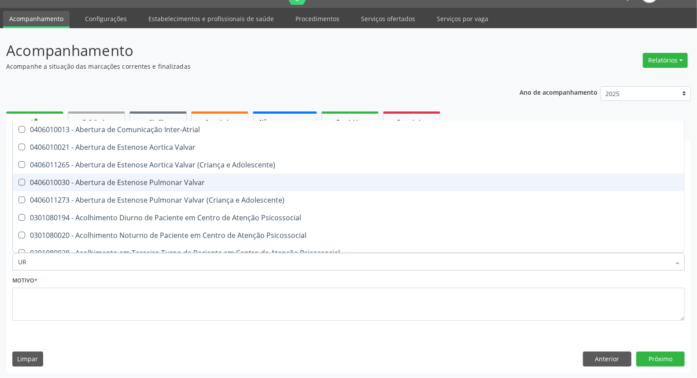
type input "URI"
checkbox B "true"
type input "URIN"
checkbox B "false"
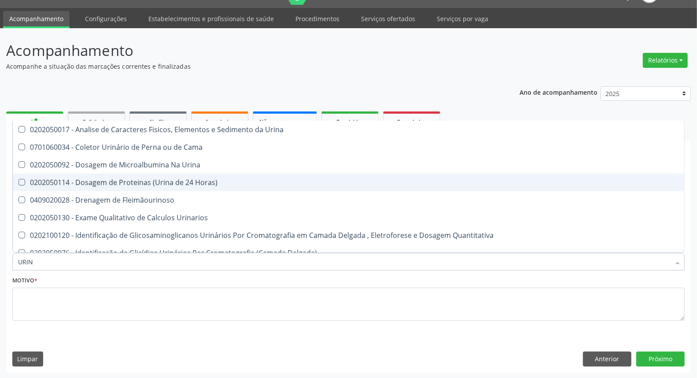
type input "URINA"
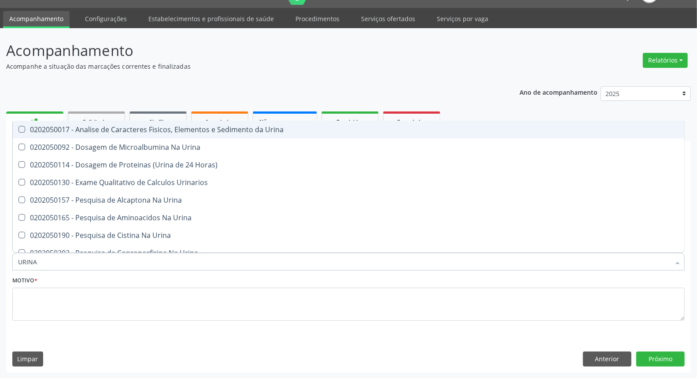
drag, startPoint x: 59, startPoint y: 128, endPoint x: 79, endPoint y: 209, distance: 82.9
click at [59, 130] on div "0202050017 - Analise de Caracteres Fisicos, Elementos e Sedimento da Urina" at bounding box center [348, 129] width 661 height 7
checkbox Urina "true"
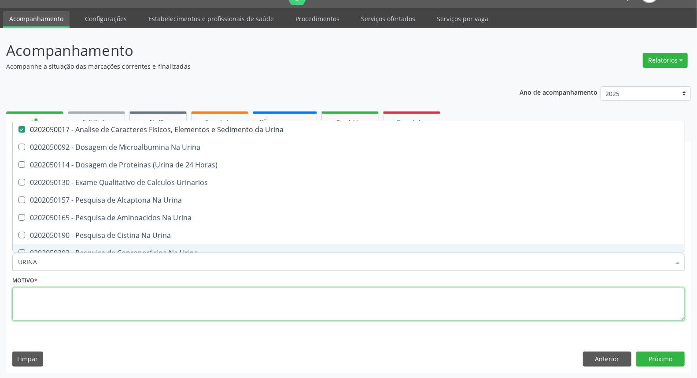
click at [53, 300] on textarea at bounding box center [348, 303] width 672 height 33
checkbox Urina "true"
checkbox Horas\) "true"
checkbox Urinarios "true"
checkbox Urina "true"
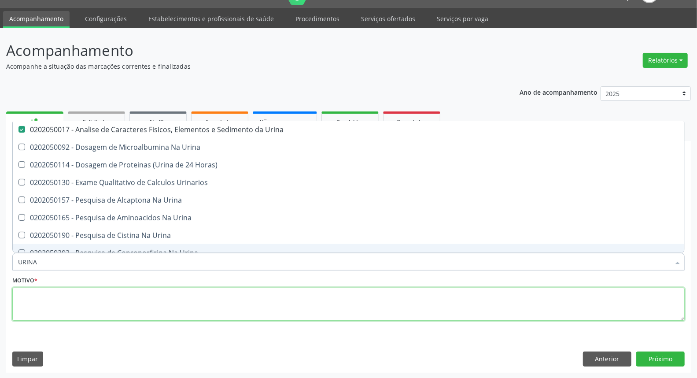
checkbox Urina "true"
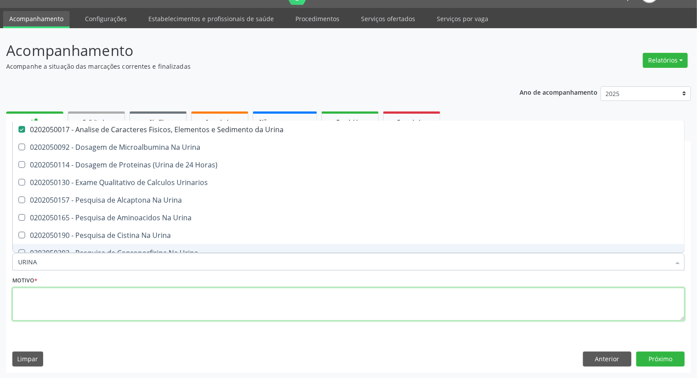
checkbox Urina "true"
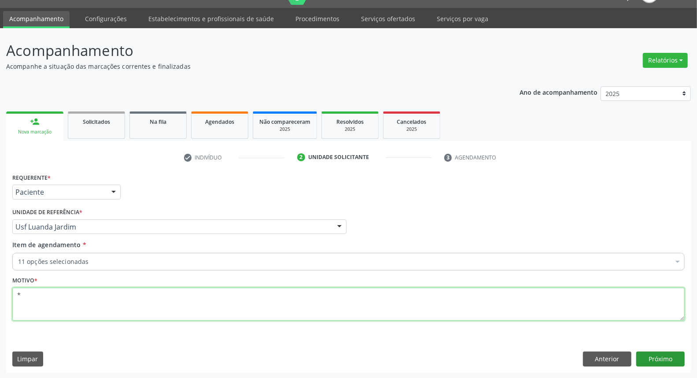
type textarea "*"
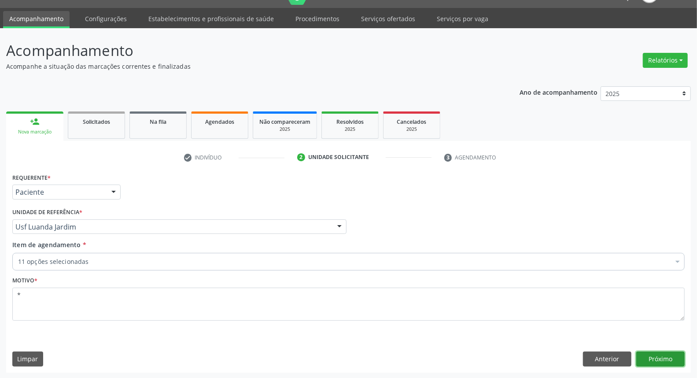
click at [669, 355] on button "Próximo" at bounding box center [660, 358] width 48 height 15
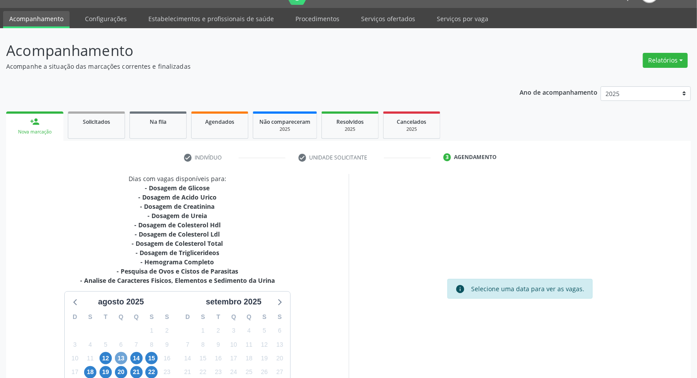
click at [120, 357] on span "13" at bounding box center [121, 358] width 12 height 12
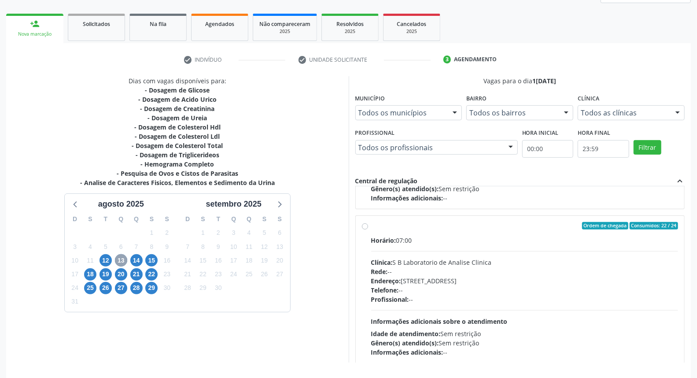
scroll to position [447, 0]
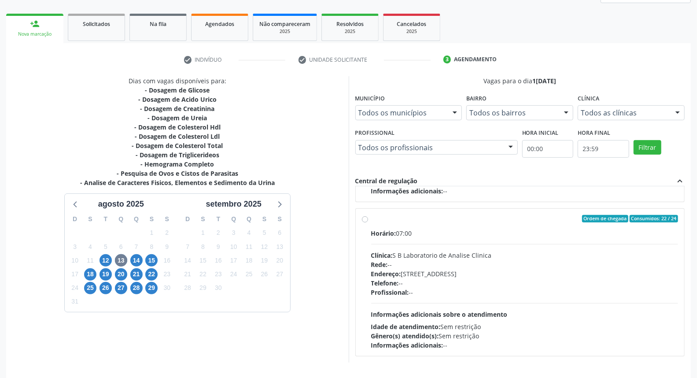
click at [364, 229] on div "Ordem de chegada Consumidos: 22 / 24 Horário: 07:00 Clínica: S B Laboratorio de…" at bounding box center [520, 282] width 316 height 135
radio input "true"
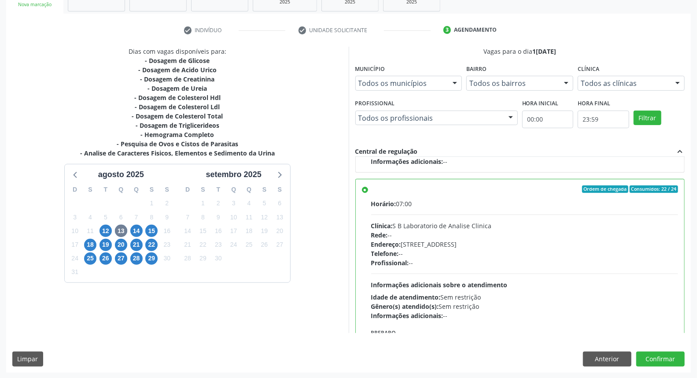
scroll to position [507, 0]
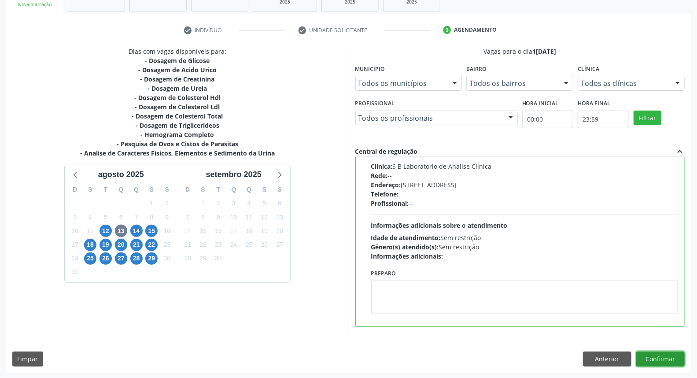
click at [678, 360] on button "Confirmar" at bounding box center [660, 358] width 48 height 15
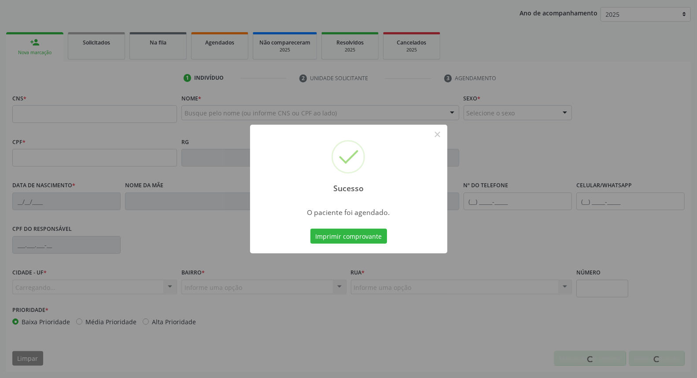
scroll to position [99, 0]
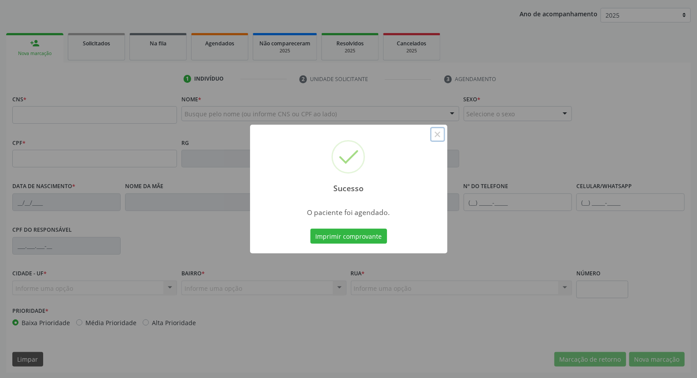
drag, startPoint x: 436, startPoint y: 136, endPoint x: 438, endPoint y: 150, distance: 13.8
click at [436, 136] on button "×" at bounding box center [437, 134] width 15 height 15
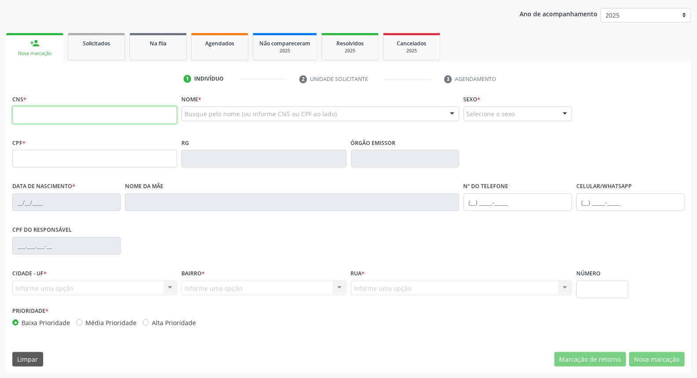
click at [130, 118] on input "text" at bounding box center [94, 115] width 165 height 18
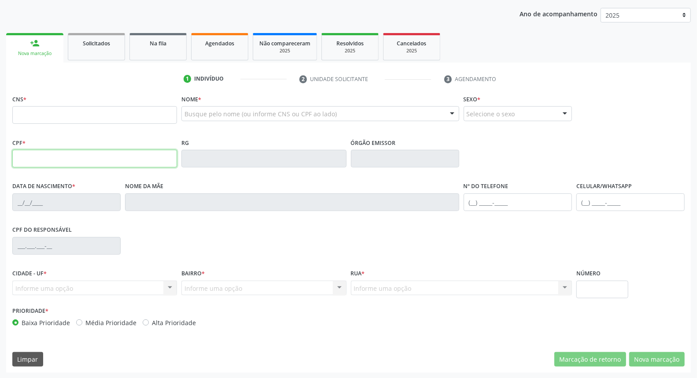
click at [48, 157] on input "text" at bounding box center [94, 159] width 165 height 18
type input "011.028.654-51"
type input "707 0088 5123 5130"
type input "13/09/1959"
type input "Luiza Maria de Lemos"
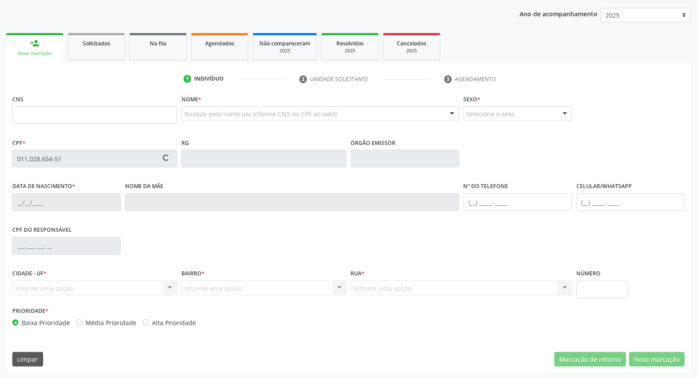
type input "(99) 99999-9999"
type input "31"
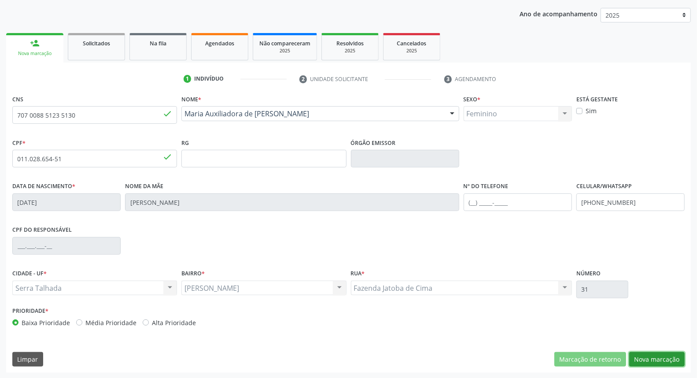
click at [665, 354] on button "Nova marcação" at bounding box center [656, 359] width 55 height 15
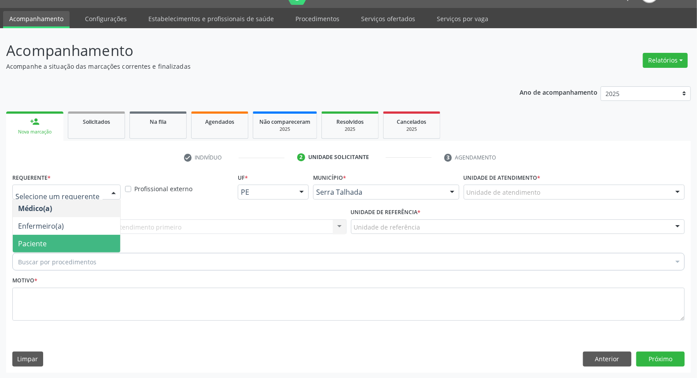
click at [42, 245] on span "Paciente" at bounding box center [32, 244] width 29 height 10
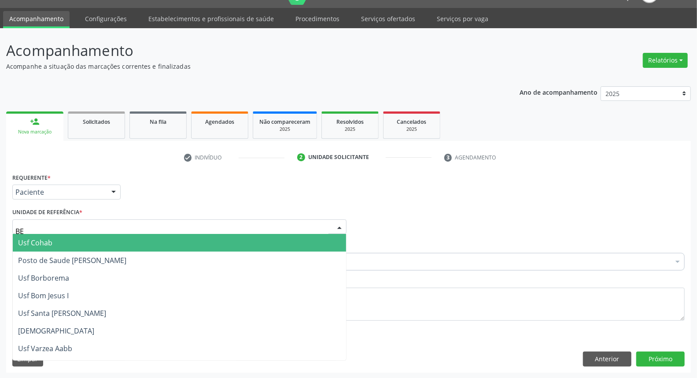
type input "BER"
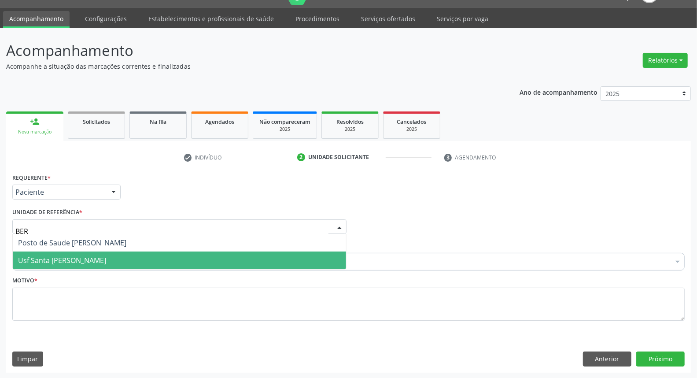
click at [44, 262] on span "Usf Santa [PERSON_NAME]" at bounding box center [62, 260] width 88 height 10
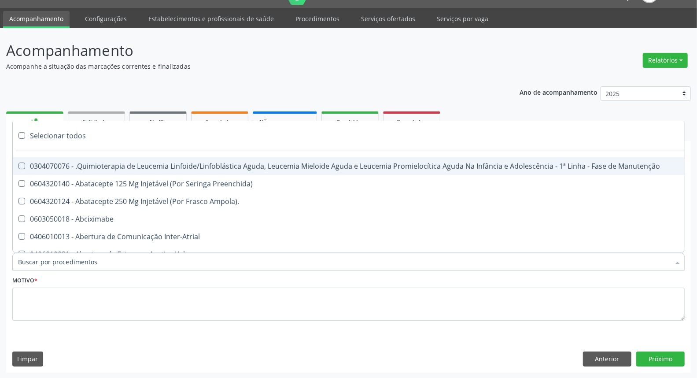
click at [0, 247] on div "Acompanhamento Acompanhe a situação das marcações correntes e finalizadas Relat…" at bounding box center [348, 203] width 697 height 350
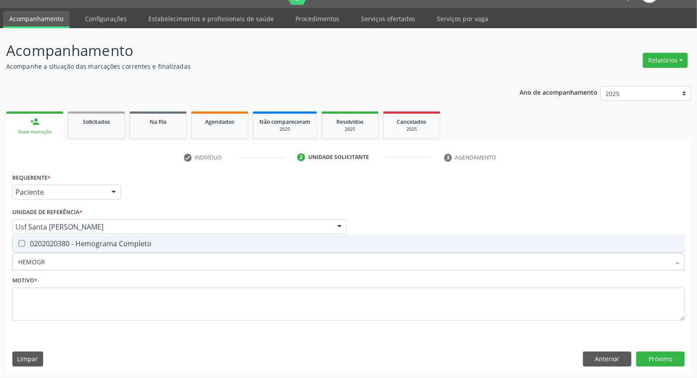
type input "HEMOGRA"
click at [97, 235] on span "0202020380 - Hemograma Completo" at bounding box center [348, 244] width 671 height 18
checkbox Completo "true"
click at [0, 269] on div "Acompanhamento Acompanhe a situação das marcações correntes e finalizadas Relat…" at bounding box center [348, 203] width 697 height 350
type input "CO"
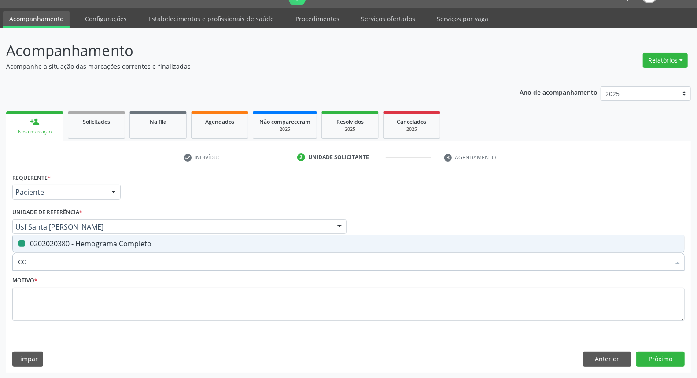
checkbox Completo "false"
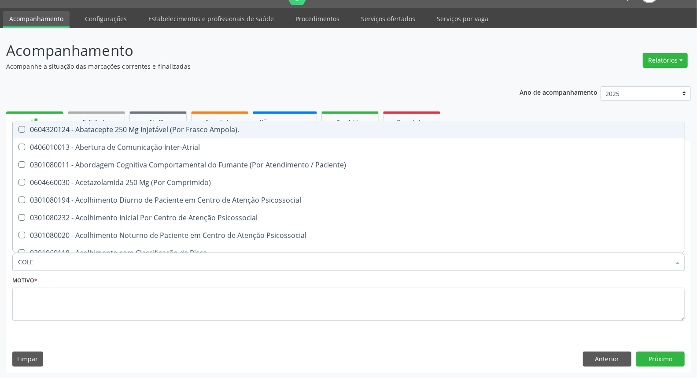
type input "COLES"
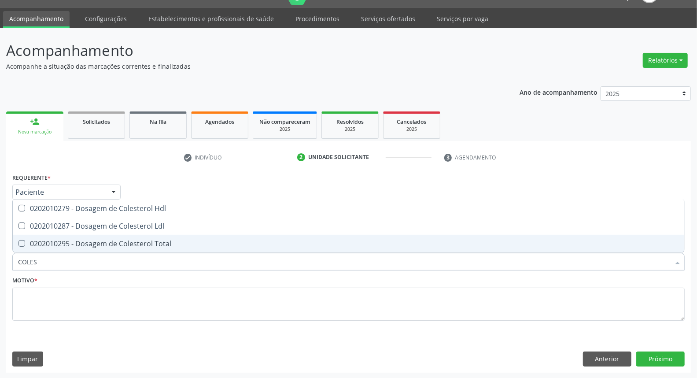
drag, startPoint x: 80, startPoint y: 234, endPoint x: 80, endPoint y: 224, distance: 10.6
click at [80, 235] on span "0202010295 - Dosagem de Colesterol Total" at bounding box center [348, 244] width 671 height 18
checkbox Total "true"
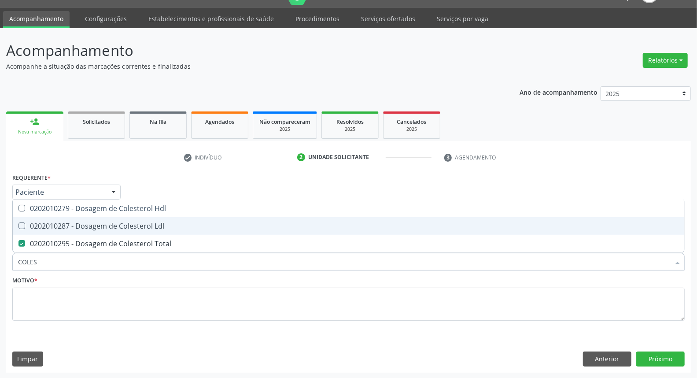
click at [80, 222] on div "0202010287 - Dosagem de Colesterol Ldl" at bounding box center [348, 225] width 661 height 7
checkbox Ldl "true"
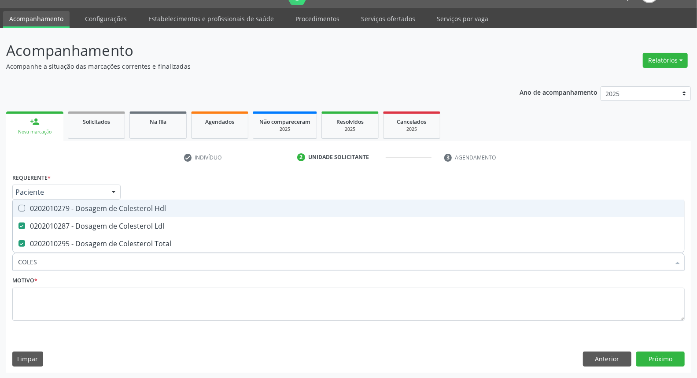
click at [77, 210] on div "0202010279 - Dosagem de Colesterol Hdl" at bounding box center [348, 208] width 661 height 7
checkbox Hdl "true"
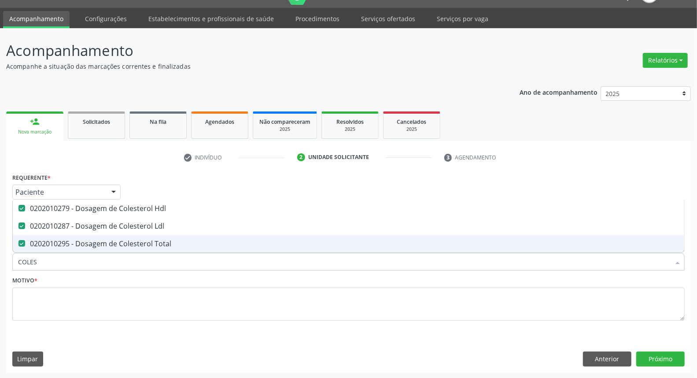
click at [0, 264] on div "Acompanhamento Acompanhe a situação das marcações correntes e finalizadas Relat…" at bounding box center [348, 203] width 697 height 350
type input "T"
checkbox Hdl "false"
checkbox Ldl "false"
checkbox Total "false"
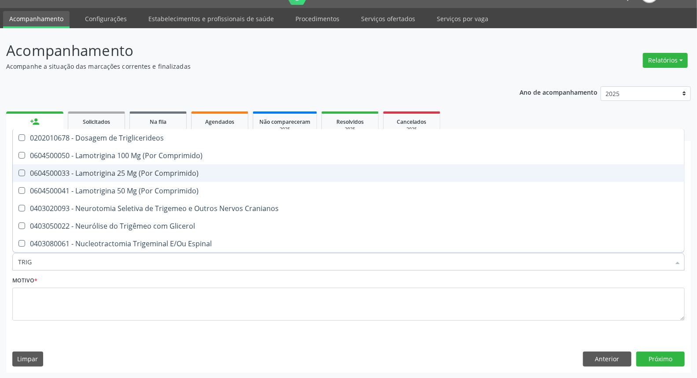
type input "TRIGL"
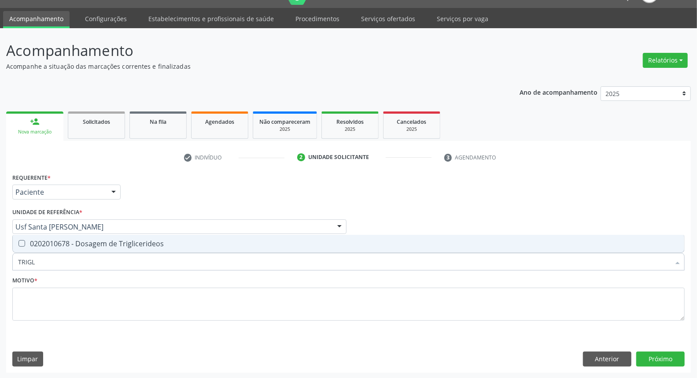
drag, startPoint x: 62, startPoint y: 239, endPoint x: 73, endPoint y: 261, distance: 25.6
click at [62, 240] on div "0202010678 - Dosagem de Triglicerideos" at bounding box center [348, 243] width 661 height 7
checkbox Triglicerideos "true"
click at [73, 261] on input "TRIGL" at bounding box center [344, 262] width 652 height 18
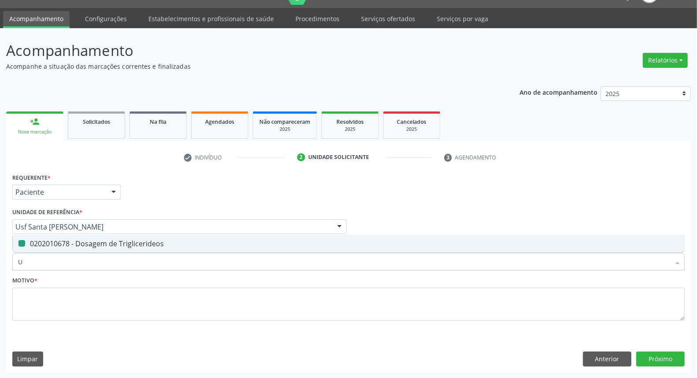
type input "UR"
checkbox Triglicerideos "false"
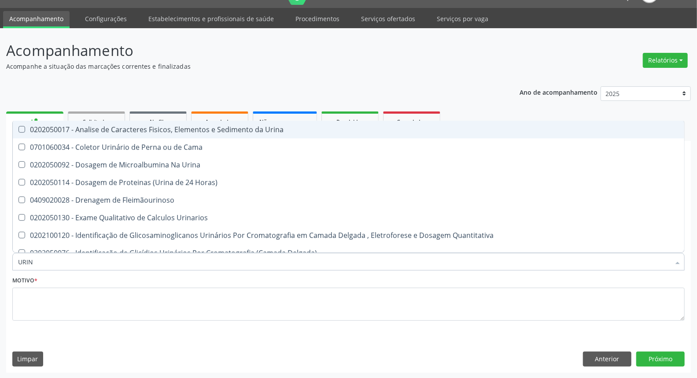
type input "URINA"
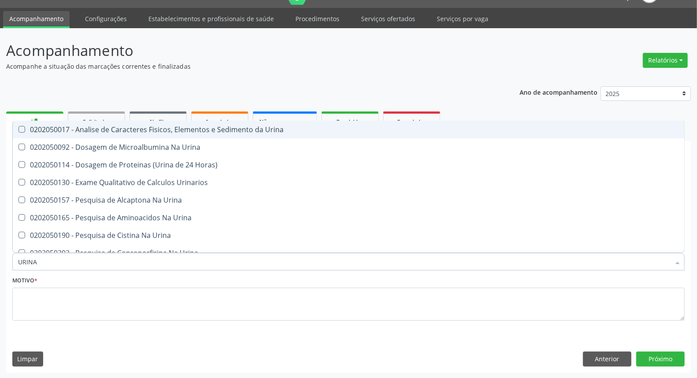
drag, startPoint x: 125, startPoint y: 128, endPoint x: 104, endPoint y: 215, distance: 89.6
click at [125, 128] on div "0202050017 - Analise de Caracteres Fisicos, Elementos e Sedimento da Urina" at bounding box center [348, 129] width 661 height 7
checkbox Urina "true"
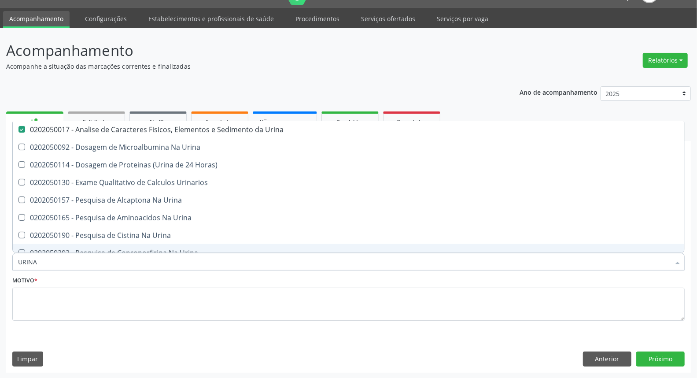
drag, startPoint x: 37, startPoint y: 264, endPoint x: 0, endPoint y: 257, distance: 38.1
click at [0, 258] on div "Acompanhamento Acompanhe a situação das marcações correntes e finalizadas Relat…" at bounding box center [348, 203] width 697 height 350
type input "GL"
checkbox Urina "false"
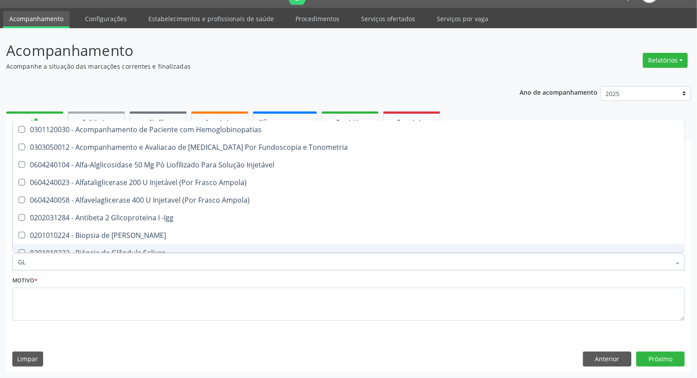
type input "GLI"
checkbox Glomerular "true"
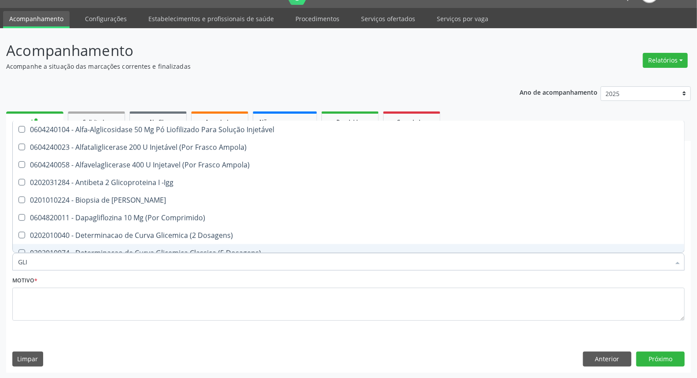
type input "GLIC"
checkbox Derrames "true"
checkbox Triglicerideos "false"
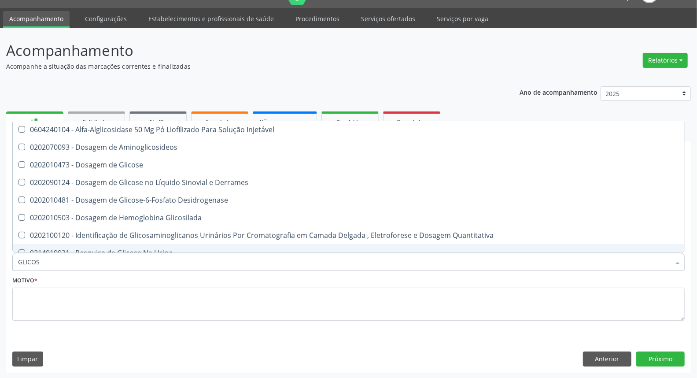
type input "GLICOSE"
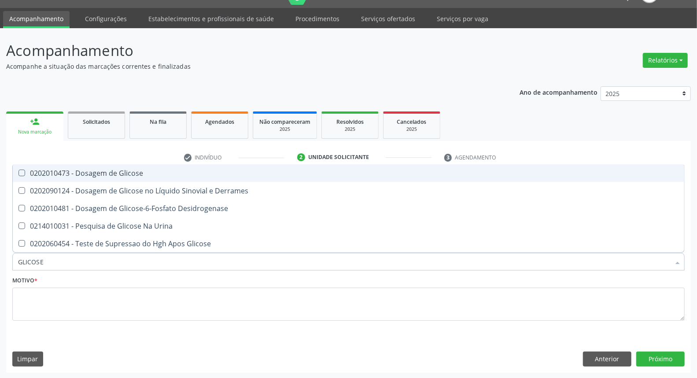
drag, startPoint x: 84, startPoint y: 172, endPoint x: 82, endPoint y: 179, distance: 7.3
click at [84, 173] on div "0202010473 - Dosagem de Glicose" at bounding box center [348, 172] width 661 height 7
checkbox Glicose "true"
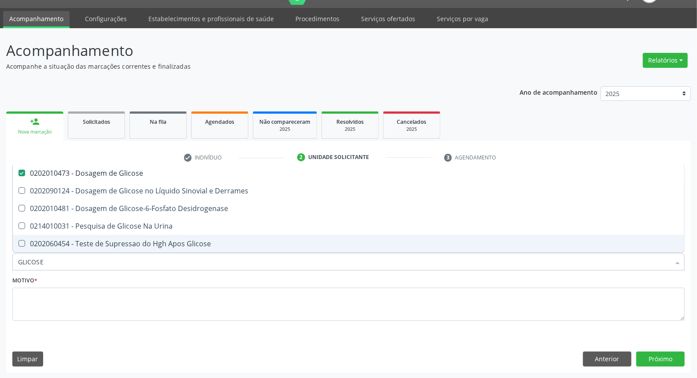
drag, startPoint x: 44, startPoint y: 262, endPoint x: 0, endPoint y: 260, distance: 44.1
click at [0, 261] on div "Acompanhamento Acompanhe a situação das marcações correntes e finalizadas Relat…" at bounding box center [348, 203] width 697 height 350
type input "HE"
checkbox Glicose "false"
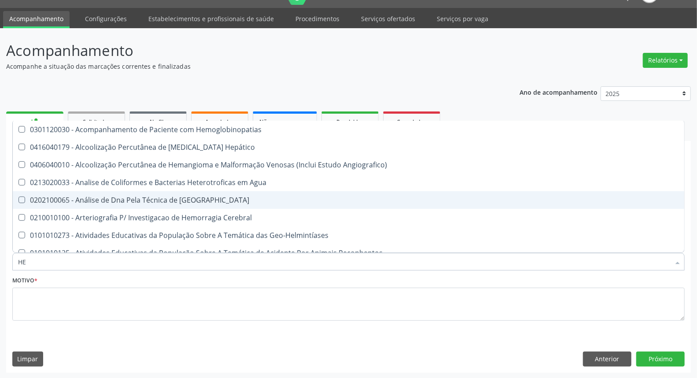
type input "HEM"
checkbox II "true"
checkbox Completo "false"
type input "HEMO"
checkbox Hemácias "true"
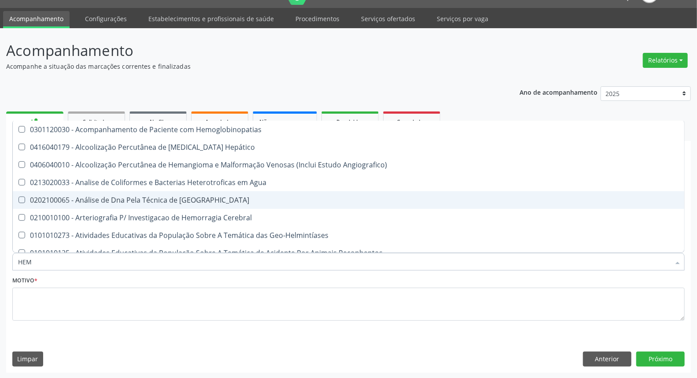
checkbox II "false"
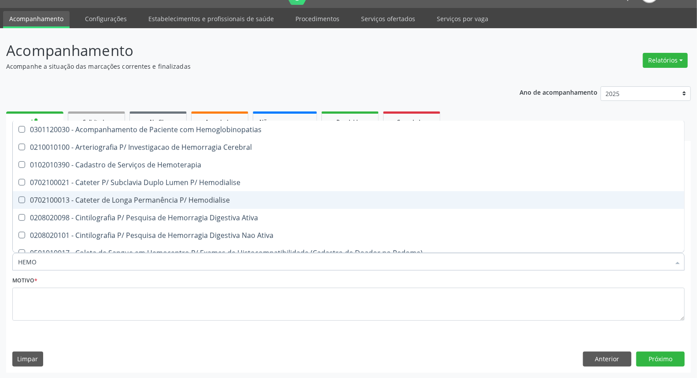
type input "HEMOG"
checkbox Carboxi-Hemoglobina "true"
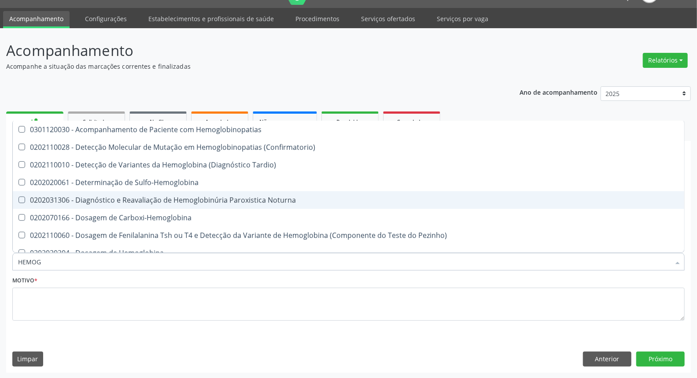
type input "HEMOGL"
checkbox Completo "false"
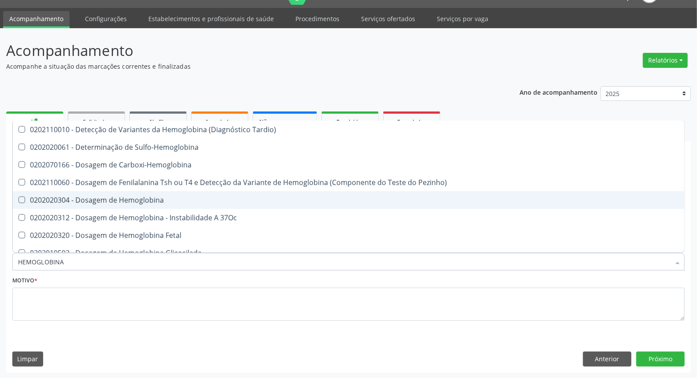
type input "HEMOGLOBINA G"
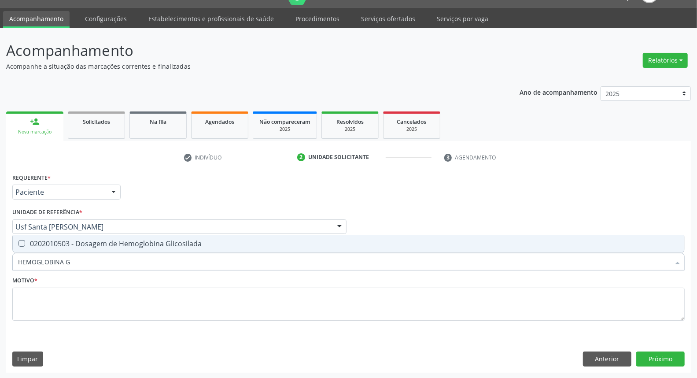
drag, startPoint x: 182, startPoint y: 247, endPoint x: 174, endPoint y: 252, distance: 9.5
click at [180, 246] on span "0202010503 - Dosagem de Hemoglobina Glicosilada" at bounding box center [348, 244] width 671 height 18
checkbox Glicosilada "true"
drag, startPoint x: 153, startPoint y: 261, endPoint x: 0, endPoint y: 276, distance: 153.9
click at [0, 278] on div "Acompanhamento Acompanhe a situação das marcações correntes e finalizadas Relat…" at bounding box center [348, 203] width 697 height 350
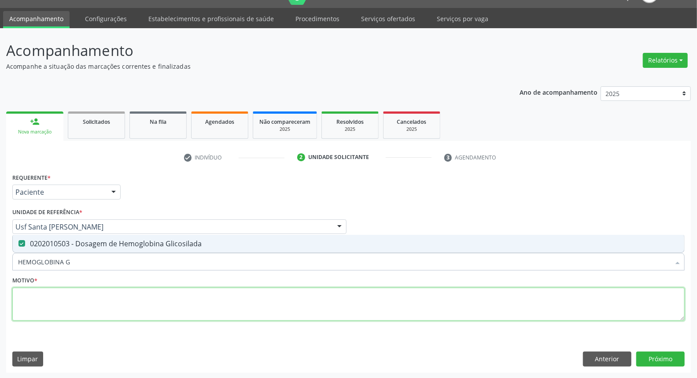
click at [59, 305] on textarea at bounding box center [348, 303] width 672 height 33
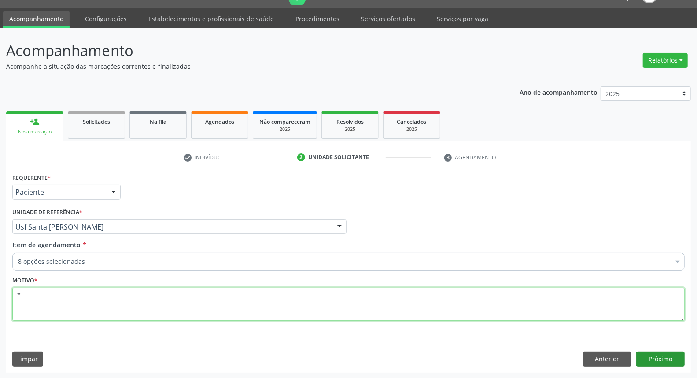
type textarea "*"
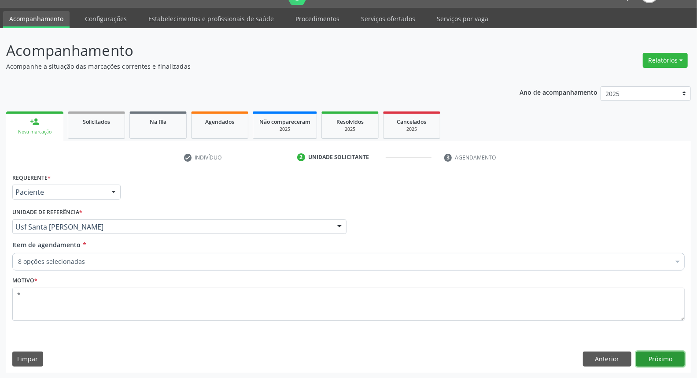
click at [665, 359] on button "Próximo" at bounding box center [660, 358] width 48 height 15
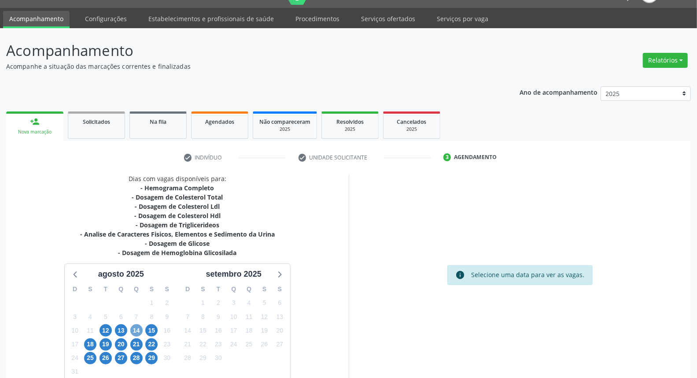
click at [135, 326] on span "14" at bounding box center [136, 330] width 12 height 12
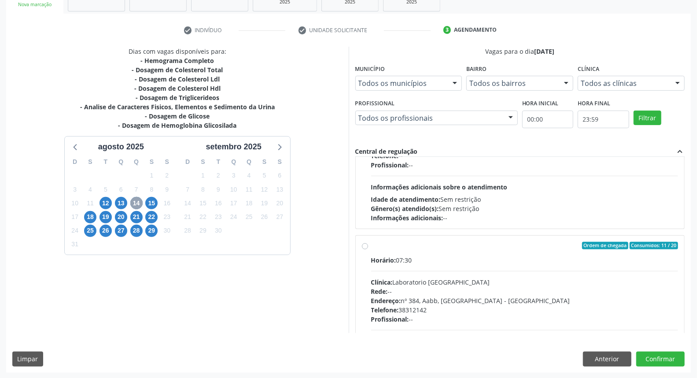
scroll to position [293, 0]
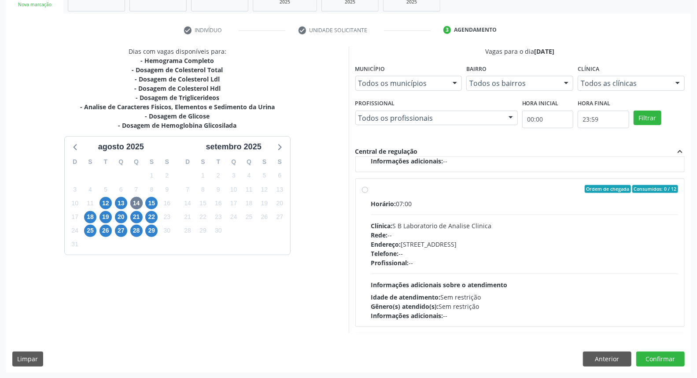
click at [371, 190] on label "Ordem de chegada Consumidos: 0 / 12 Horário: 07:00 Clínica: S B Laboratorio de …" at bounding box center [524, 252] width 307 height 135
click at [364, 190] on input "Ordem de chegada Consumidos: 0 / 12 Horário: 07:00 Clínica: S B Laboratorio de …" at bounding box center [365, 189] width 6 height 8
radio input "true"
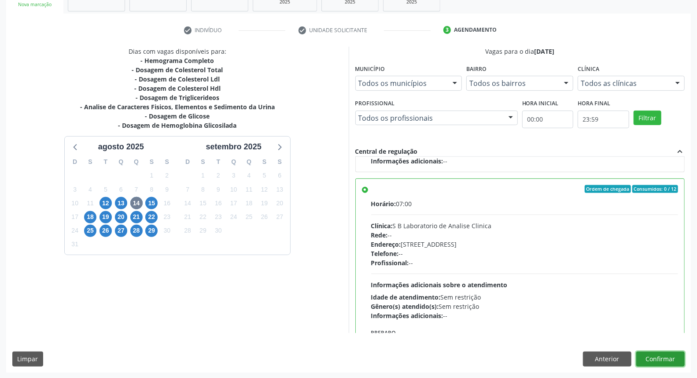
click at [651, 358] on button "Confirmar" at bounding box center [660, 358] width 48 height 15
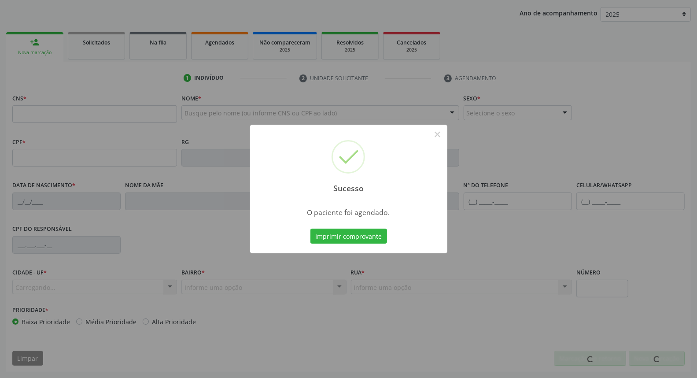
scroll to position [99, 0]
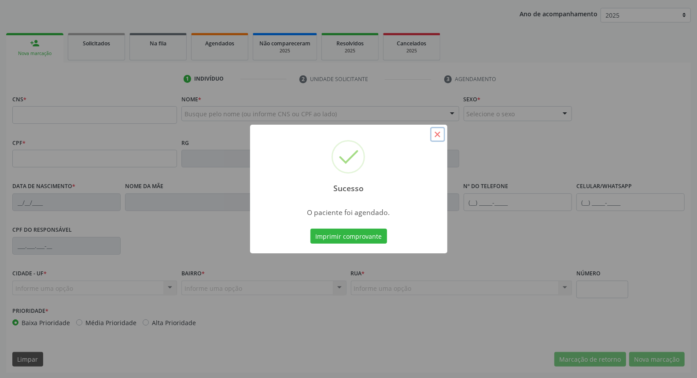
drag, startPoint x: 437, startPoint y: 136, endPoint x: 426, endPoint y: 224, distance: 88.0
click at [437, 137] on button "×" at bounding box center [437, 134] width 15 height 15
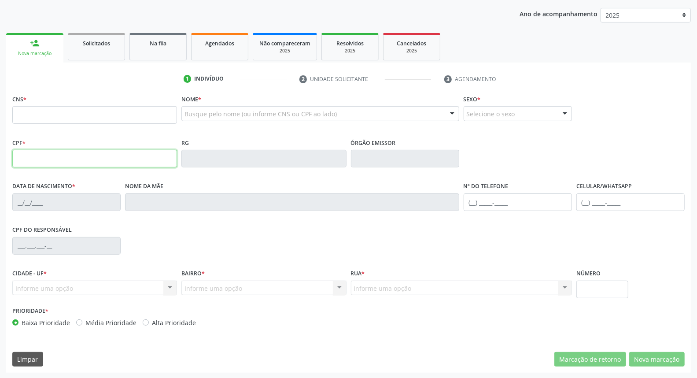
click at [67, 160] on input "text" at bounding box center [94, 159] width 165 height 18
type input "710.558.624-98"
type input "709 7030 0784 5590"
type input "29/12/2005"
type input "Joseane Alves Felix"
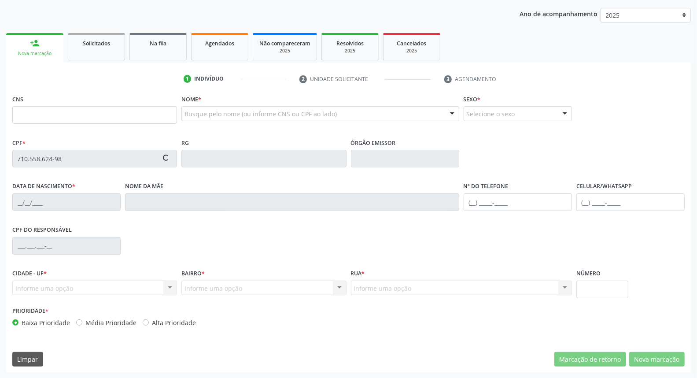
type input "(87) 99999-9999"
type input "061.928.194-40"
type input "32"
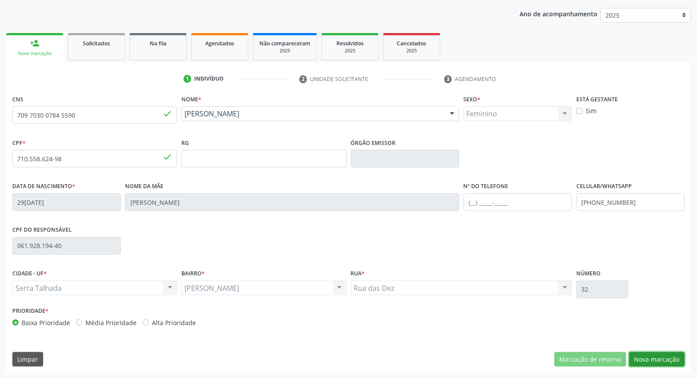
click at [646, 355] on button "Nova marcação" at bounding box center [656, 359] width 55 height 15
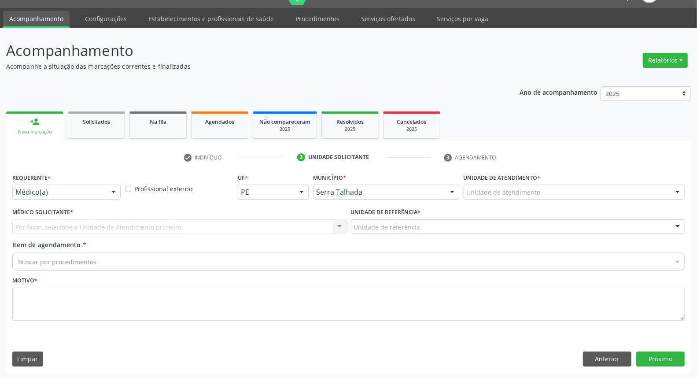
drag, startPoint x: 74, startPoint y: 189, endPoint x: 65, endPoint y: 225, distance: 36.7
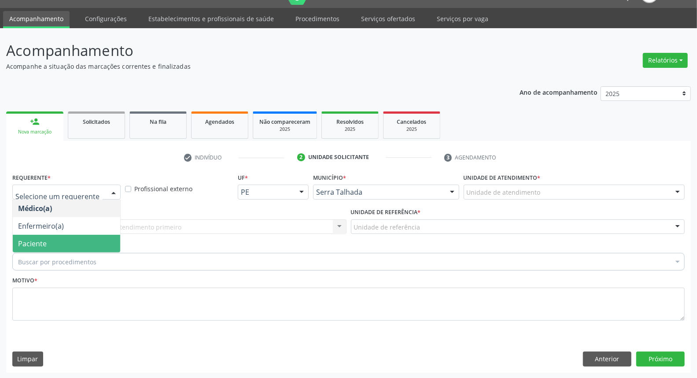
click at [62, 243] on span "Paciente" at bounding box center [66, 244] width 107 height 18
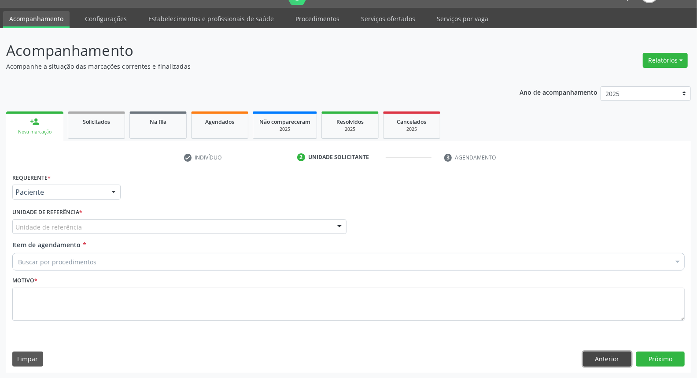
click at [590, 354] on button "Anterior" at bounding box center [607, 358] width 48 height 15
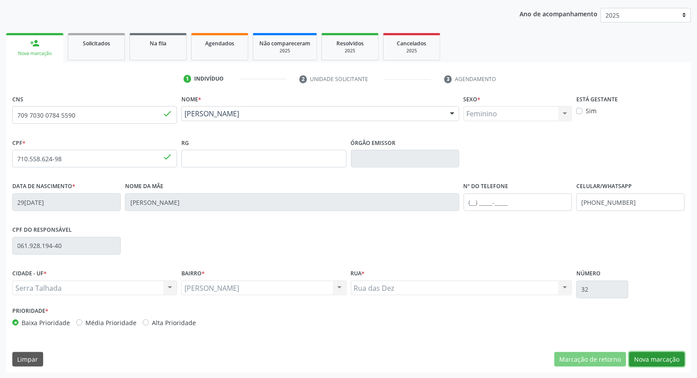
click at [659, 357] on button "Nova marcação" at bounding box center [656, 359] width 55 height 15
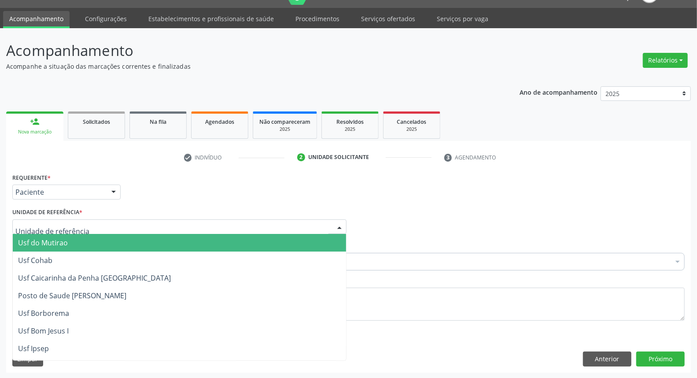
click at [81, 227] on div at bounding box center [179, 226] width 334 height 15
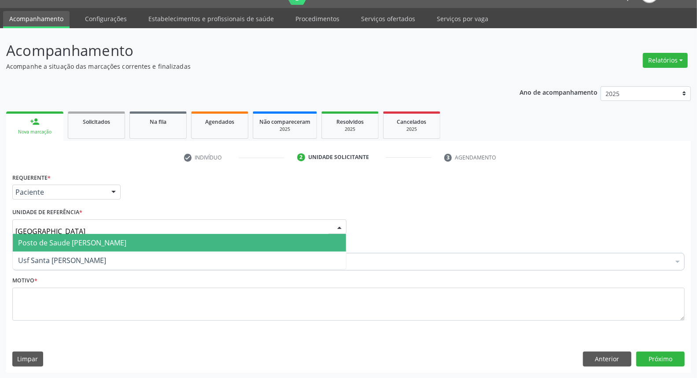
type input "BERNA"
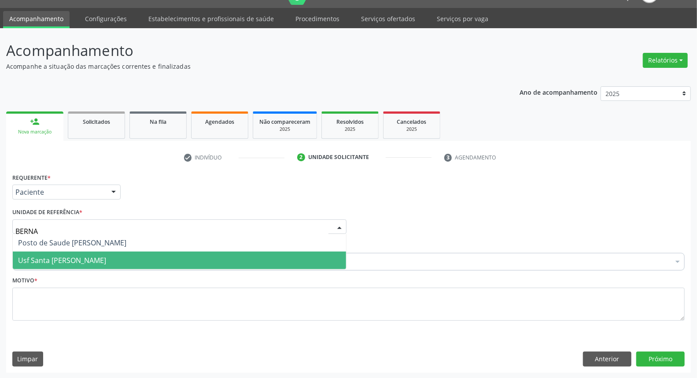
click at [76, 258] on span "Usf Santa [PERSON_NAME]" at bounding box center [62, 260] width 88 height 10
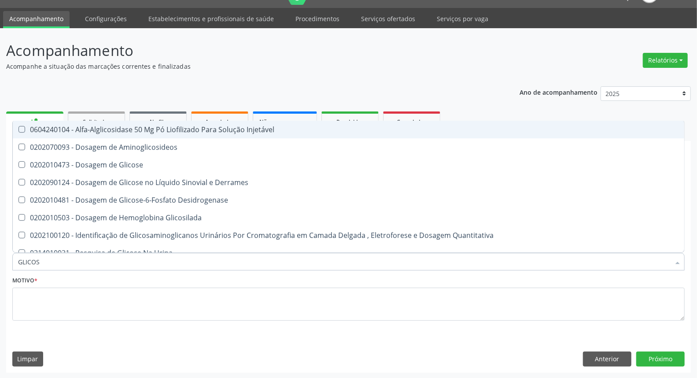
type input "GLICOSE"
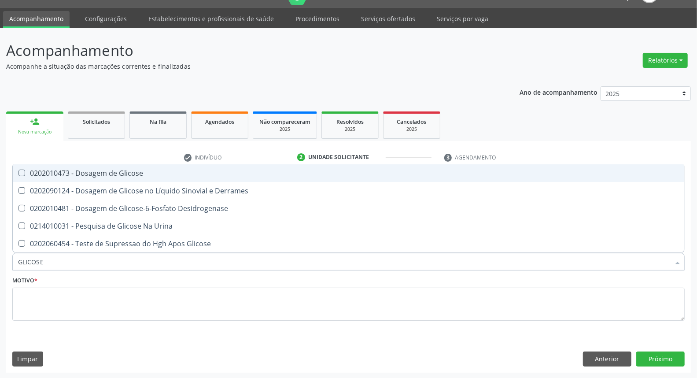
drag, startPoint x: 139, startPoint y: 173, endPoint x: 136, endPoint y: 181, distance: 9.5
click at [138, 173] on div "0202010473 - Dosagem de Glicose" at bounding box center [348, 172] width 661 height 7
checkbox Glicose "true"
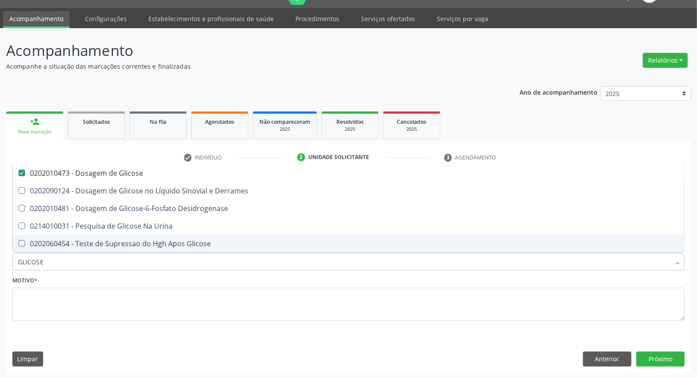
click at [103, 267] on input "GLICOSE" at bounding box center [344, 262] width 652 height 18
type input "C"
checkbox Glicose "false"
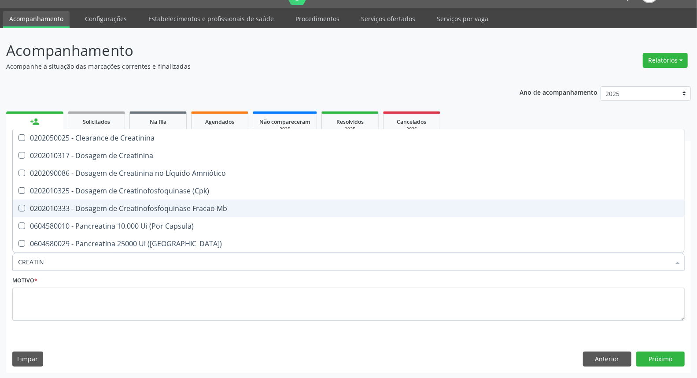
type input "CREATINI"
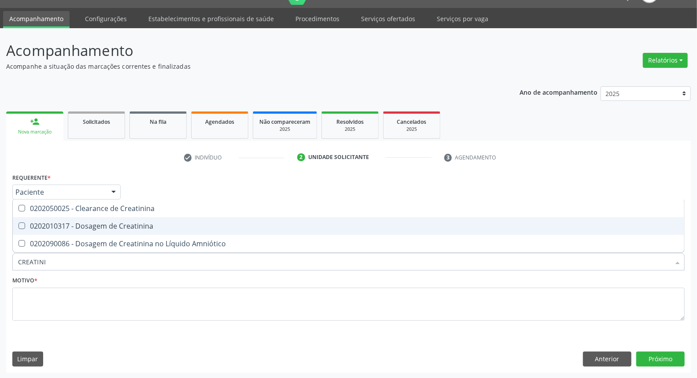
click at [101, 222] on div "0202010317 - Dosagem de Creatinina" at bounding box center [348, 225] width 661 height 7
checkbox Creatinina "true"
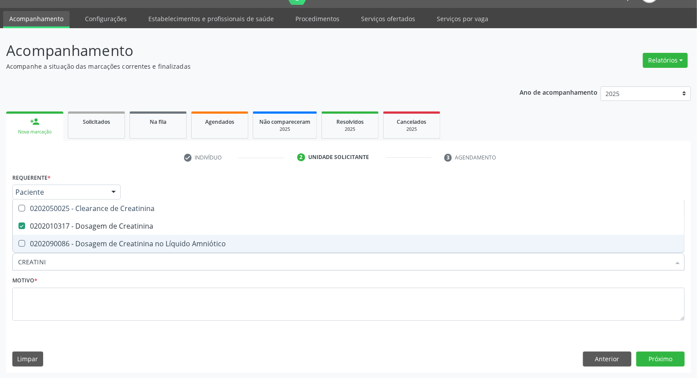
click at [88, 262] on input "CREATINI" at bounding box center [344, 262] width 652 height 18
type input "UR"
checkbox Creatinina "false"
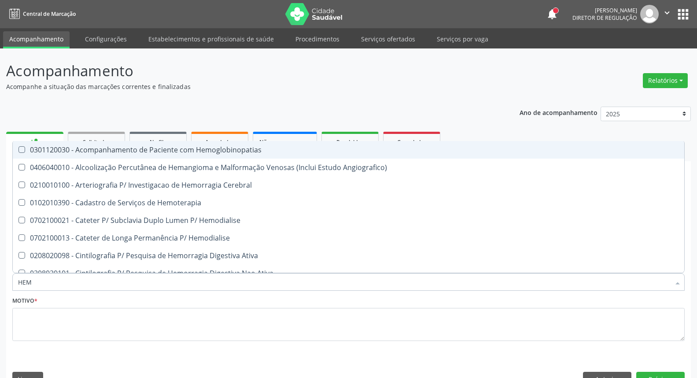
scroll to position [20, 0]
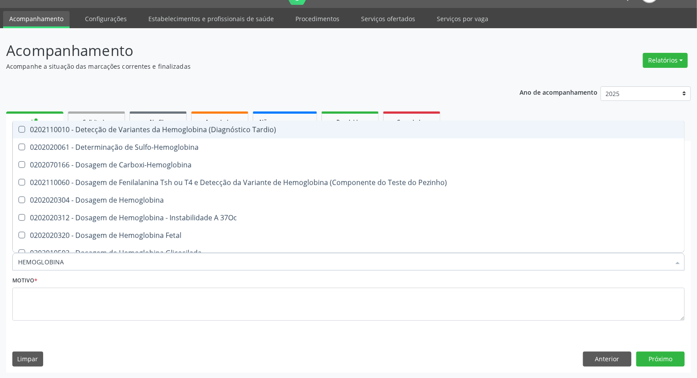
type input "HEMOGLOBINA G"
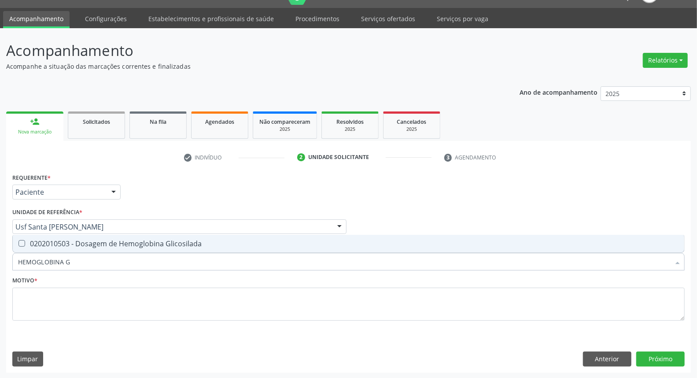
click at [89, 240] on div "0202010503 - Dosagem de Hemoglobina Glicosilada" at bounding box center [348, 243] width 661 height 7
checkbox Glicosilada "true"
click at [88, 258] on input "HEMOGLOBINA G" at bounding box center [344, 262] width 652 height 18
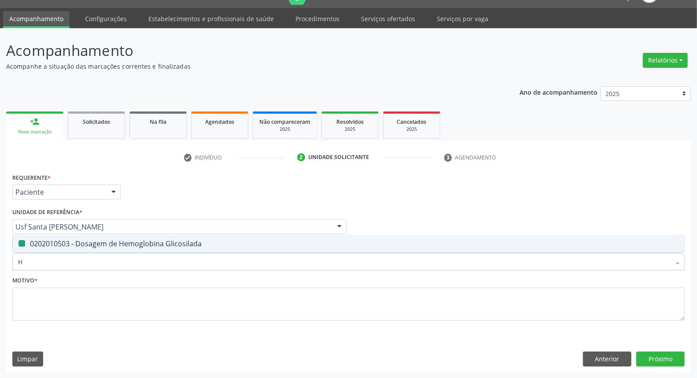
type input "HE"
checkbox Glicosilada "false"
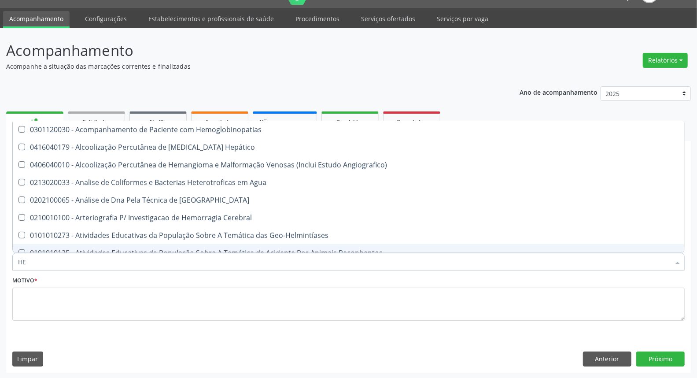
type input "HEM"
checkbox \(Qualitativo\) "true"
checkbox Glicosilada "false"
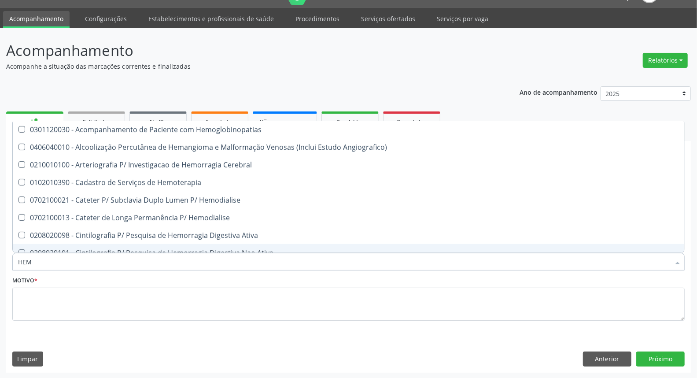
type input "HEMO"
checkbox Hemacias "true"
checkbox Glicosilada "false"
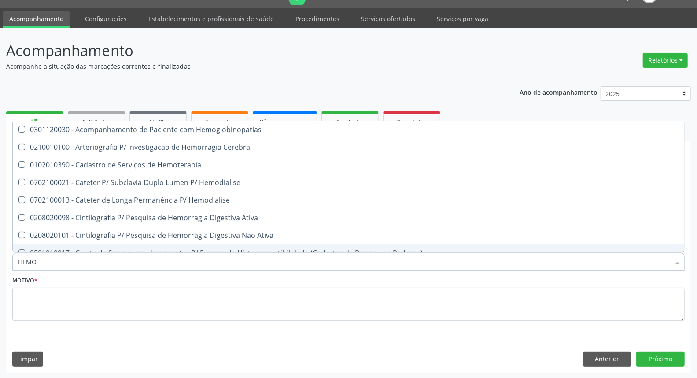
type input "HEMOG"
checkbox Tardio\) "true"
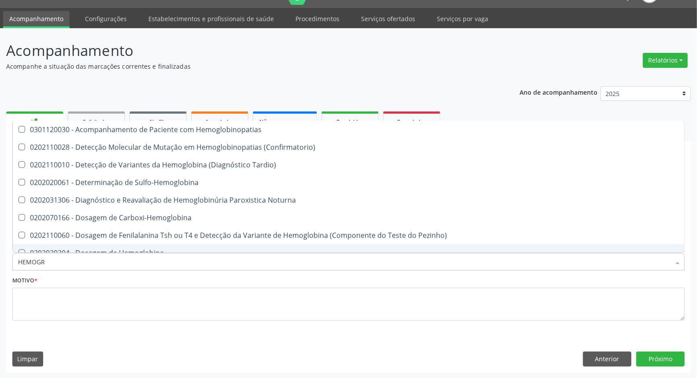
type input "HEMOGRA"
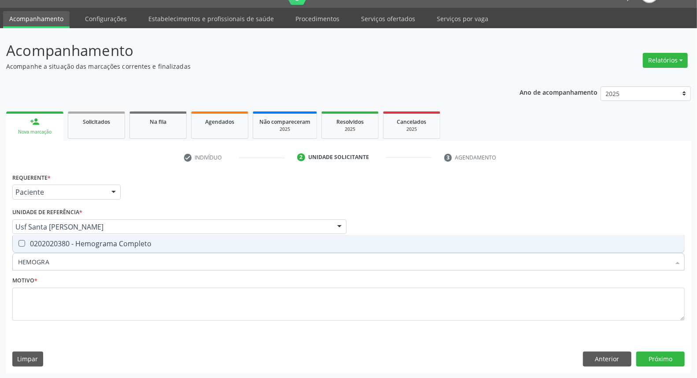
click at [81, 243] on div "0202020380 - Hemograma Completo" at bounding box center [348, 243] width 661 height 7
checkbox Completo "true"
click at [59, 261] on input "HEMOGRA" at bounding box center [344, 262] width 652 height 18
type input "UR"
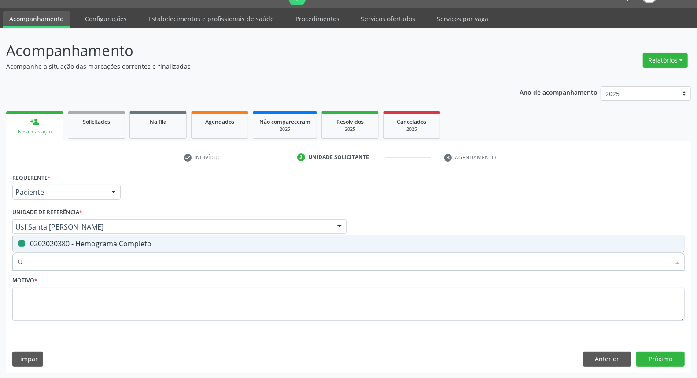
checkbox Completo "false"
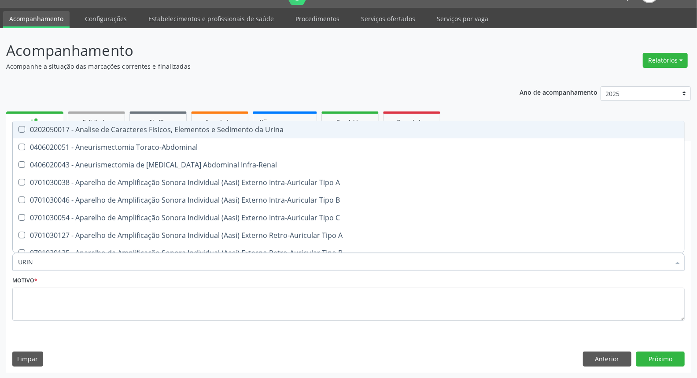
type input "URINA"
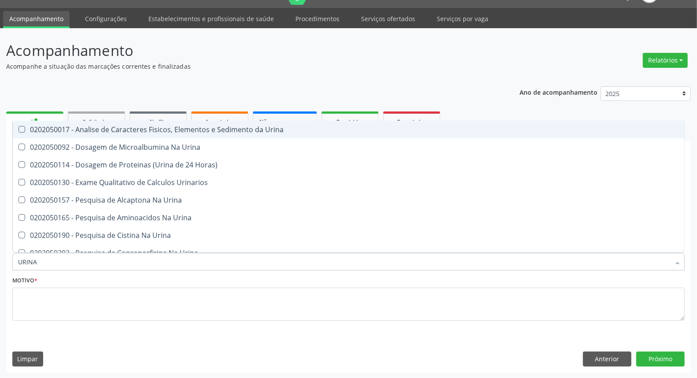
drag, startPoint x: 96, startPoint y: 129, endPoint x: 91, endPoint y: 227, distance: 97.8
click at [96, 130] on div "0202050017 - Analise de Caracteres Fisicos, Elementos e Sedimento da Urina" at bounding box center [348, 129] width 661 height 7
checkbox Urina "true"
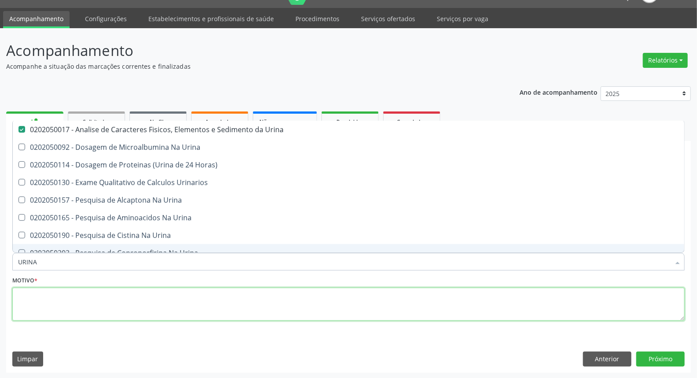
click at [82, 296] on textarea at bounding box center [348, 303] width 672 height 33
checkbox Urina "true"
checkbox Horas\) "true"
checkbox Urinarios "true"
checkbox Urina "true"
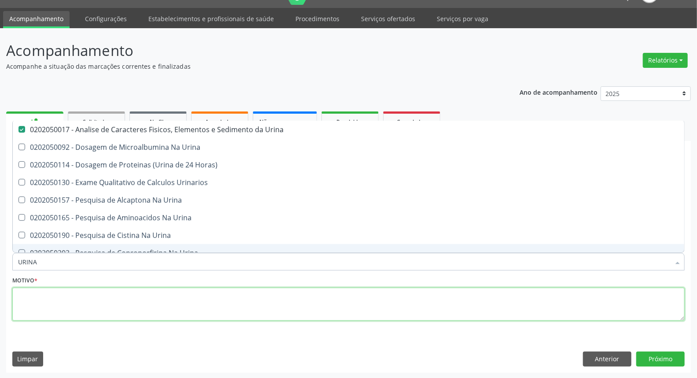
checkbox Urina "true"
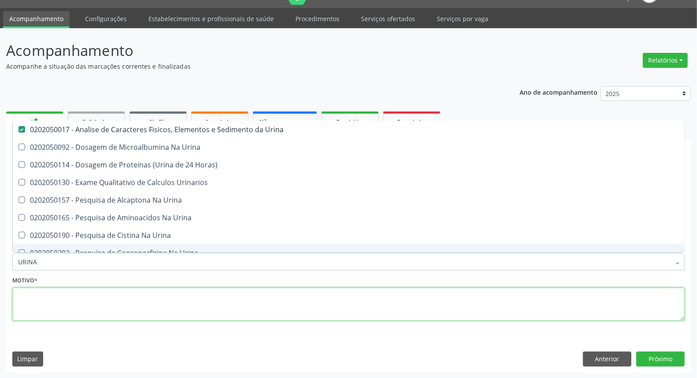
checkbox Urina "true"
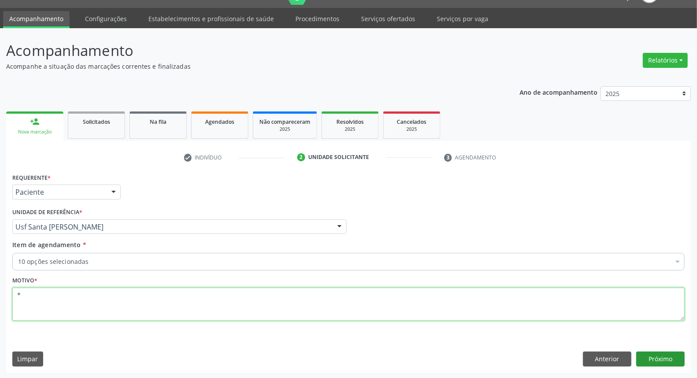
type textarea "*"
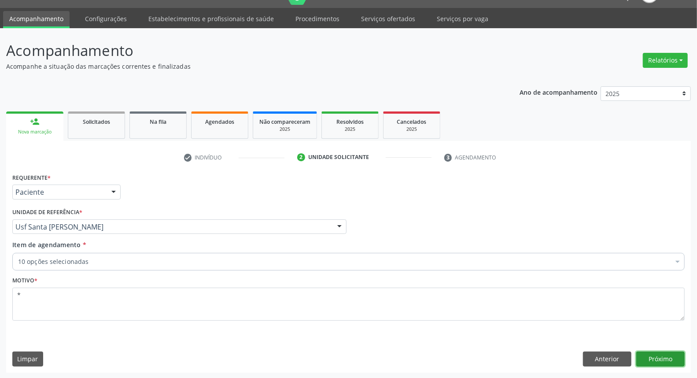
click at [651, 359] on button "Próximo" at bounding box center [660, 358] width 48 height 15
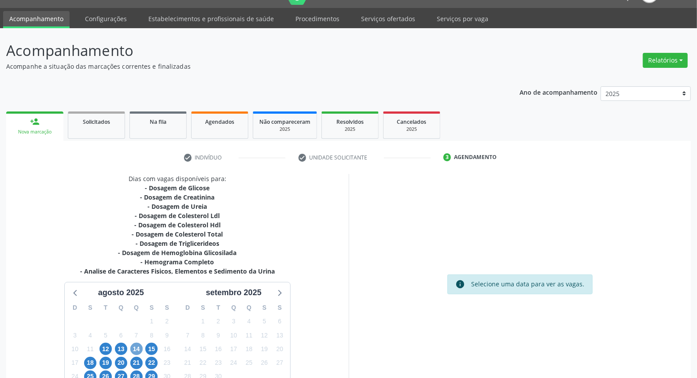
click at [139, 348] on span "14" at bounding box center [136, 348] width 12 height 12
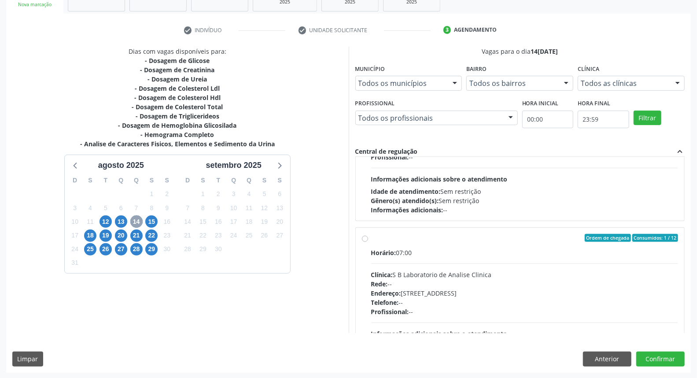
scroll to position [293, 0]
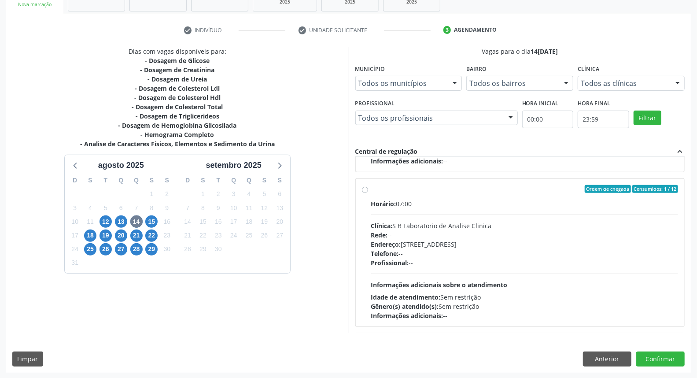
click at [371, 190] on label "Ordem de chegada Consumidos: 1 / 12 Horário: 07:00 Clínica: S B Laboratorio de …" at bounding box center [524, 252] width 307 height 135
click at [367, 190] on input "Ordem de chegada Consumidos: 1 / 12 Horário: 07:00 Clínica: S B Laboratorio de …" at bounding box center [365, 189] width 6 height 8
radio input "true"
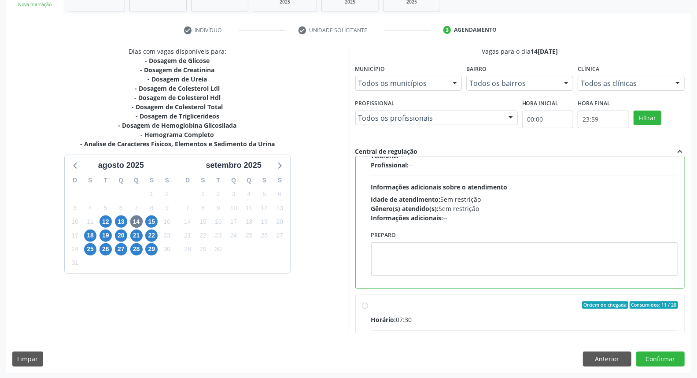
scroll to position [489, 0]
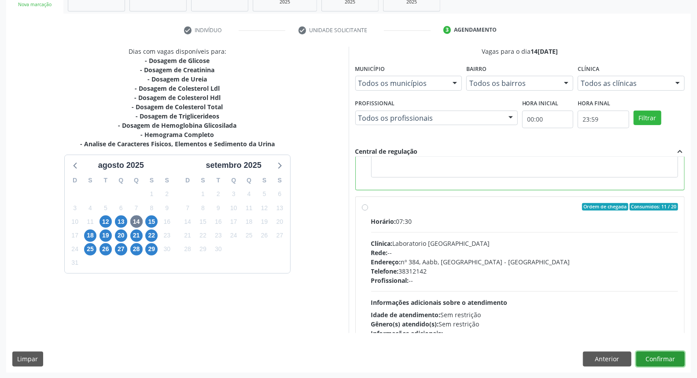
click at [667, 355] on button "Confirmar" at bounding box center [660, 358] width 48 height 15
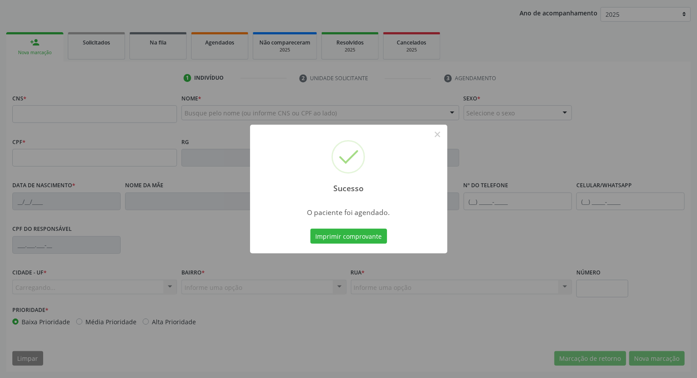
scroll to position [99, 0]
click at [346, 235] on button "Imprimir comprovante" at bounding box center [348, 235] width 77 height 15
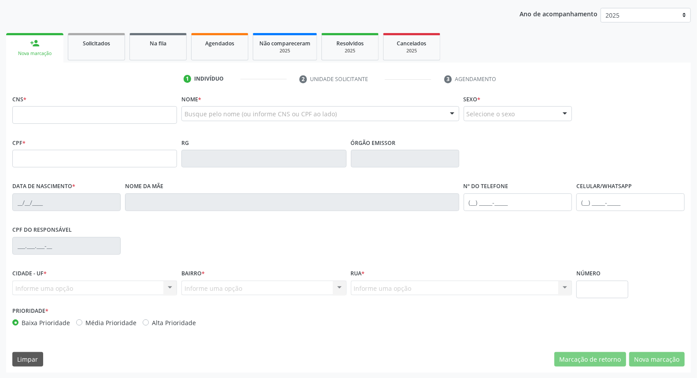
click at [57, 156] on input "text" at bounding box center [94, 159] width 165 height 18
click at [134, 161] on input "text" at bounding box center [94, 159] width 165 height 18
click at [147, 159] on input "text" at bounding box center [94, 159] width 165 height 18
click at [138, 157] on input "text" at bounding box center [94, 159] width 165 height 18
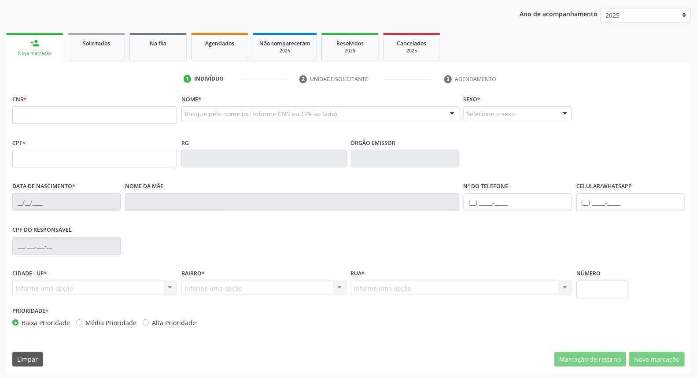
click at [138, 157] on input "text" at bounding box center [94, 159] width 165 height 18
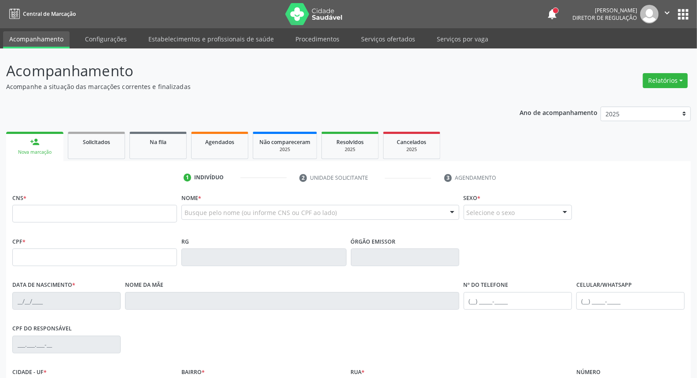
drag, startPoint x: 41, startPoint y: 254, endPoint x: 47, endPoint y: 253, distance: 5.8
click at [41, 254] on input "text" at bounding box center [94, 257] width 165 height 18
click at [35, 261] on input "text" at bounding box center [94, 257] width 165 height 18
click at [39, 257] on input "text" at bounding box center [94, 257] width 165 height 18
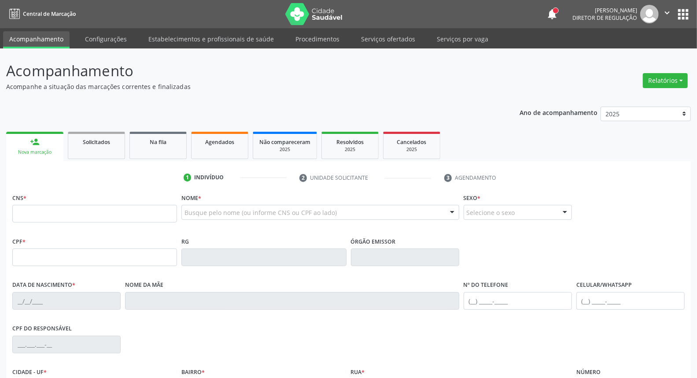
click at [40, 257] on input "text" at bounding box center [94, 257] width 165 height 18
drag, startPoint x: 40, startPoint y: 257, endPoint x: 42, endPoint y: 252, distance: 5.3
click at [41, 253] on input "text" at bounding box center [94, 257] width 165 height 18
click at [51, 213] on input "text" at bounding box center [94, 214] width 165 height 18
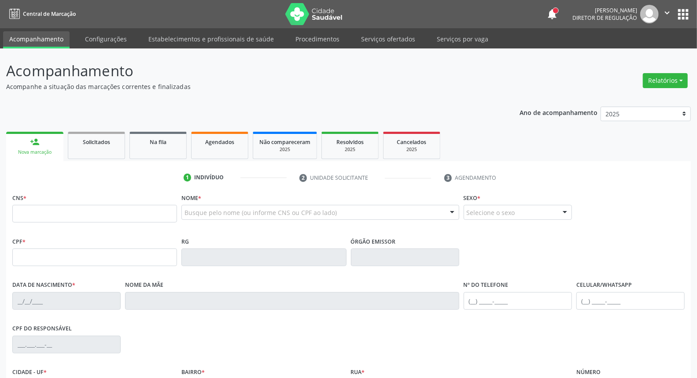
click at [63, 261] on input "text" at bounding box center [94, 257] width 165 height 18
